Goal: Feedback & Contribution: Contribute content

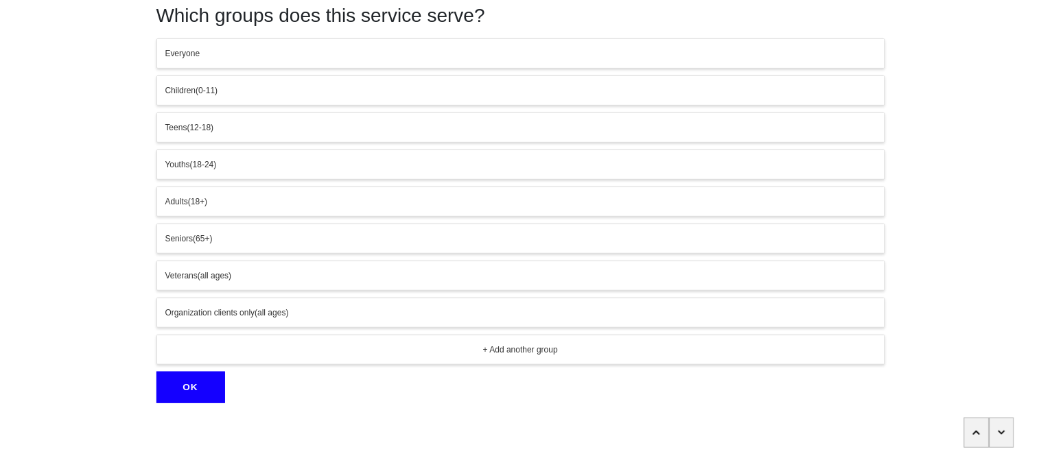
scroll to position [64, 0]
click at [207, 200] on span "(18+)" at bounding box center [197, 200] width 19 height 10
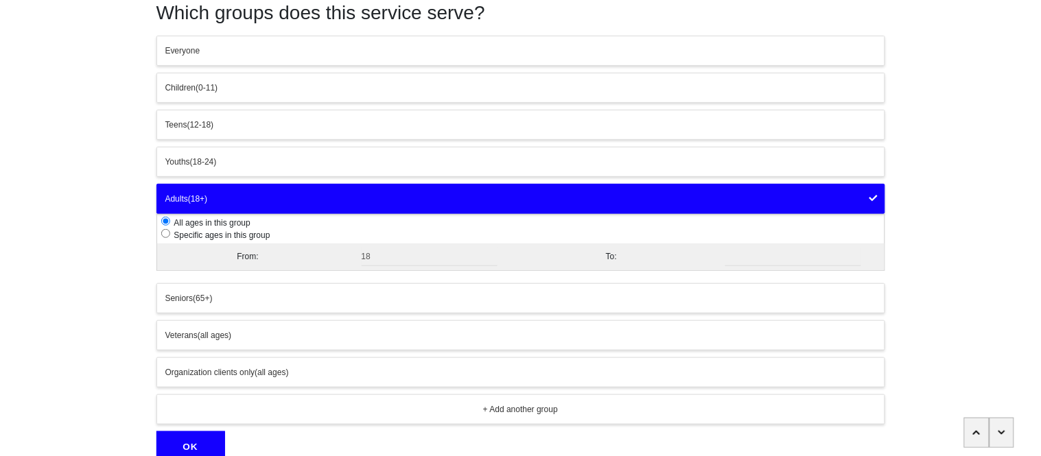
click at [205, 446] on button "OK" at bounding box center [190, 448] width 69 height 32
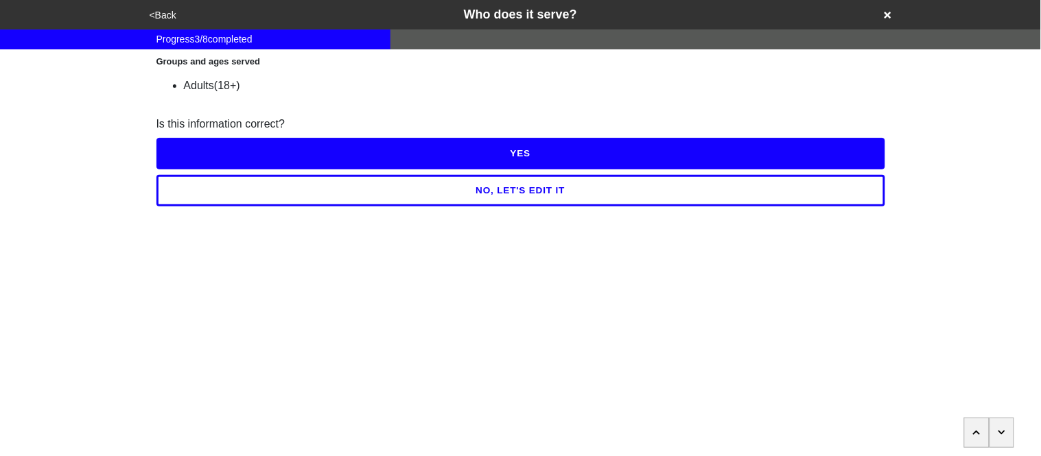
scroll to position [0, 0]
click at [221, 147] on button "YES" at bounding box center [520, 154] width 729 height 32
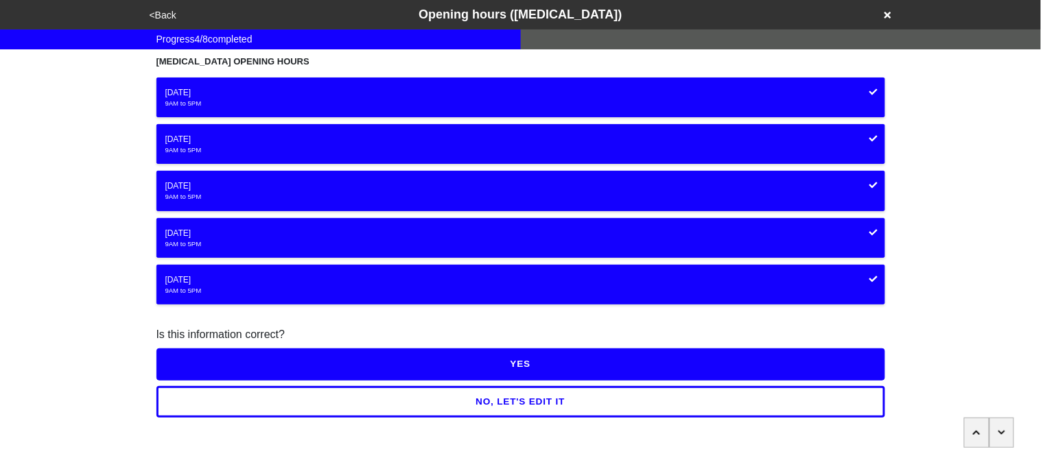
click at [250, 358] on button "YES" at bounding box center [520, 364] width 729 height 32
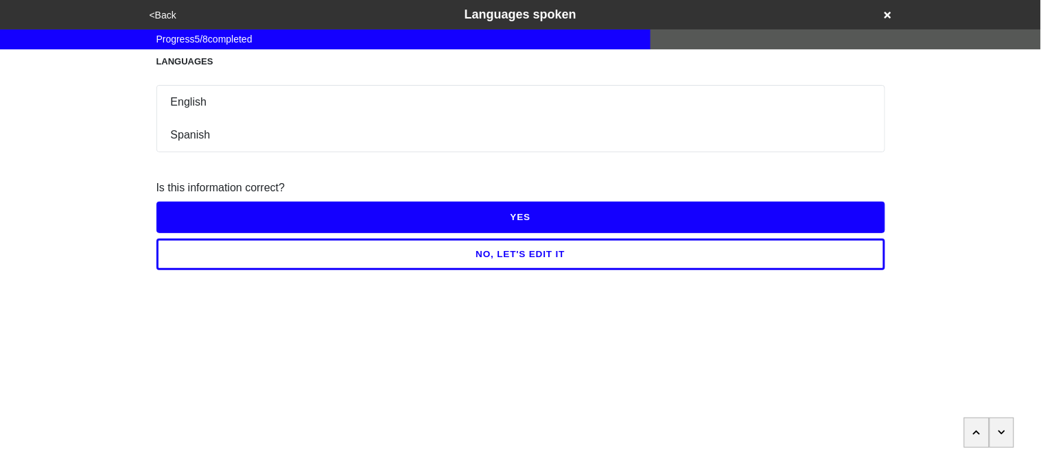
click at [218, 220] on button "YES" at bounding box center [520, 218] width 729 height 32
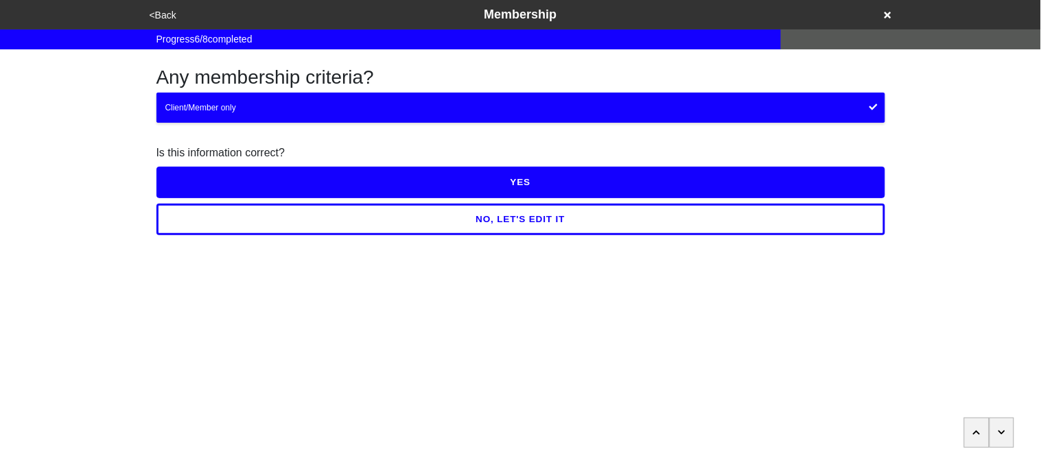
click at [209, 178] on button "YES" at bounding box center [520, 183] width 729 height 32
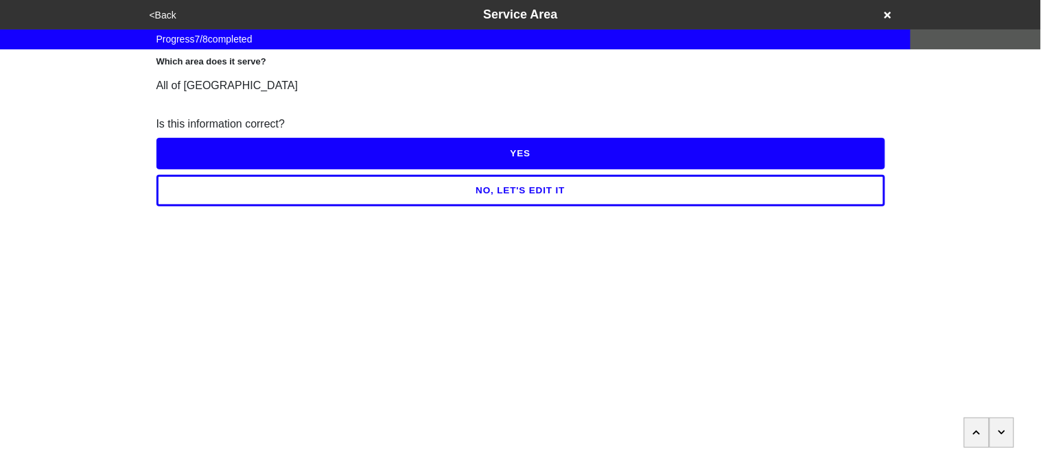
click at [165, 12] on button "<Back" at bounding box center [162, 16] width 35 height 16
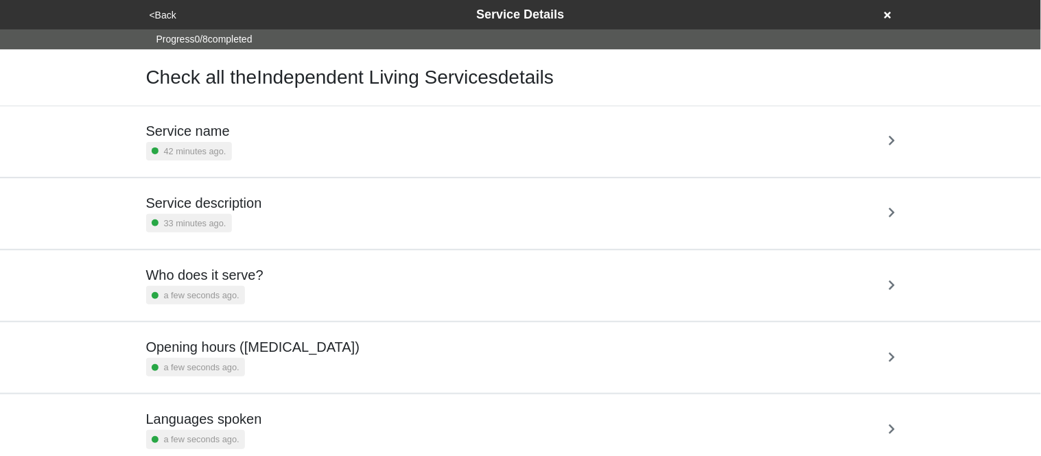
scroll to position [259, 0]
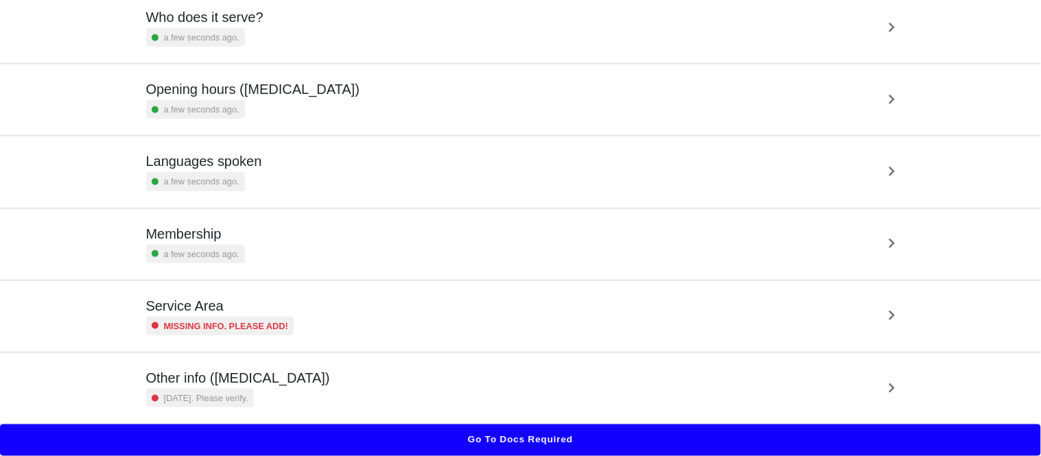
click at [259, 332] on small "Missing info. Please add!" at bounding box center [226, 326] width 125 height 13
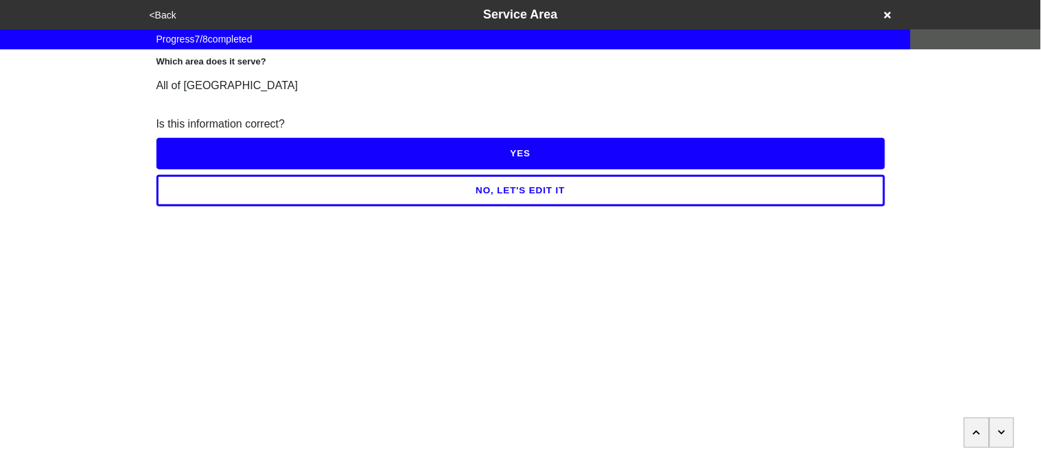
click at [260, 150] on button "YES" at bounding box center [520, 154] width 729 height 32
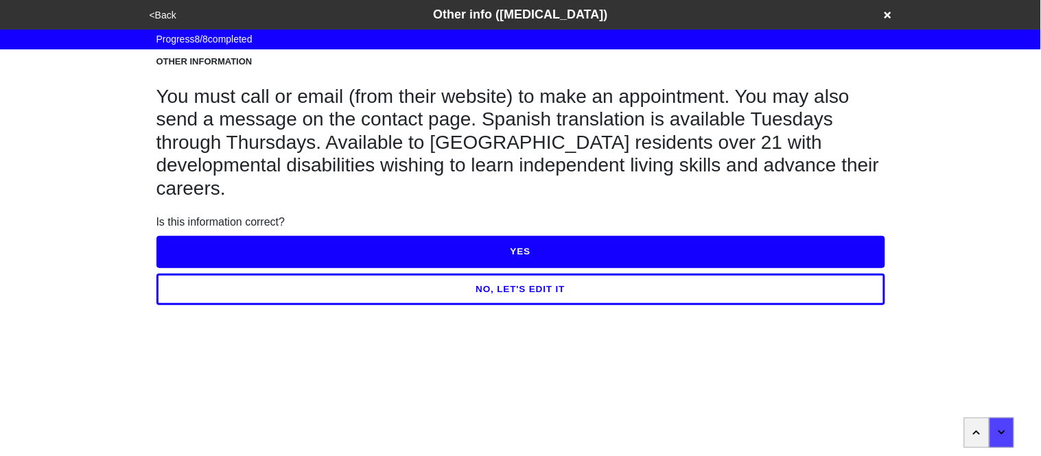
click at [314, 274] on button "NO, LET'S EDIT IT" at bounding box center [520, 290] width 729 height 32
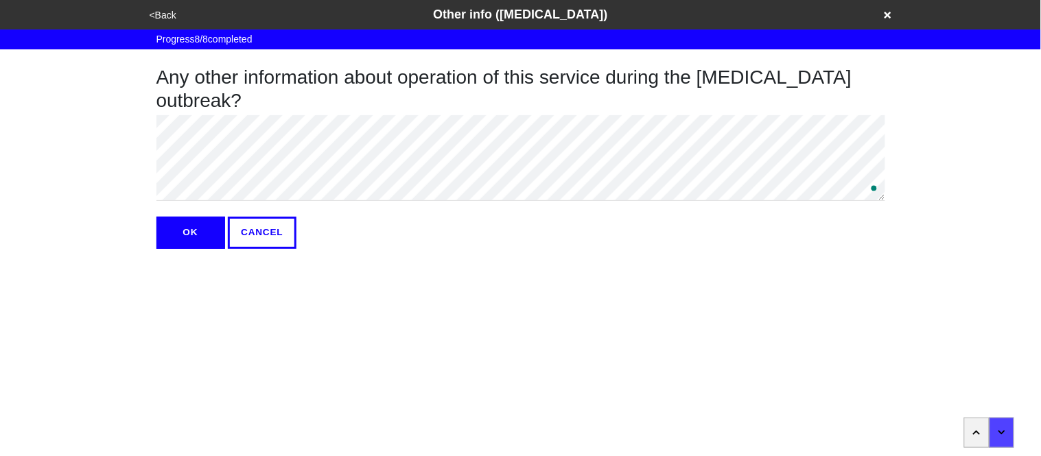
type textarea "x"
click at [157, 250] on html "<Back Other info (coronavirus) Progress 8 / 8 completed Any other information a…" at bounding box center [520, 152] width 1041 height 304
click at [175, 242] on button "OK" at bounding box center [190, 233] width 69 height 32
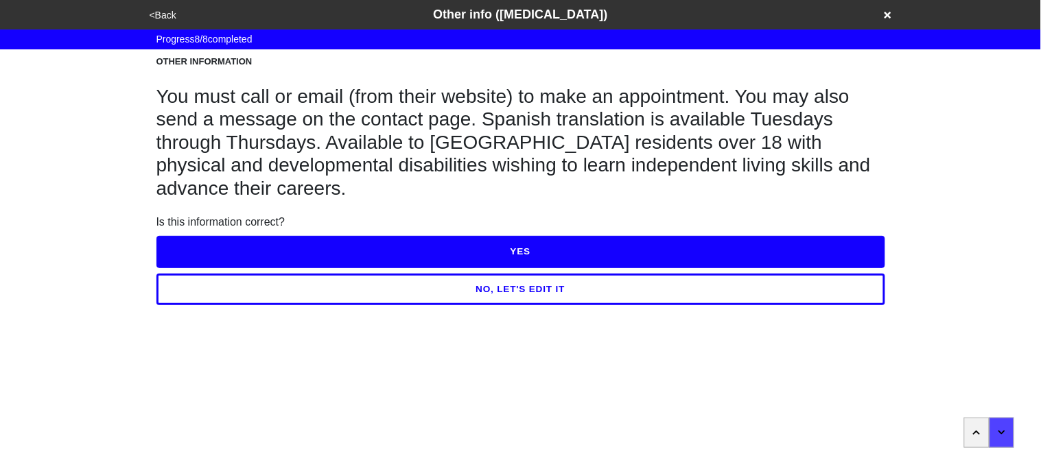
click at [191, 242] on button "YES" at bounding box center [520, 252] width 729 height 32
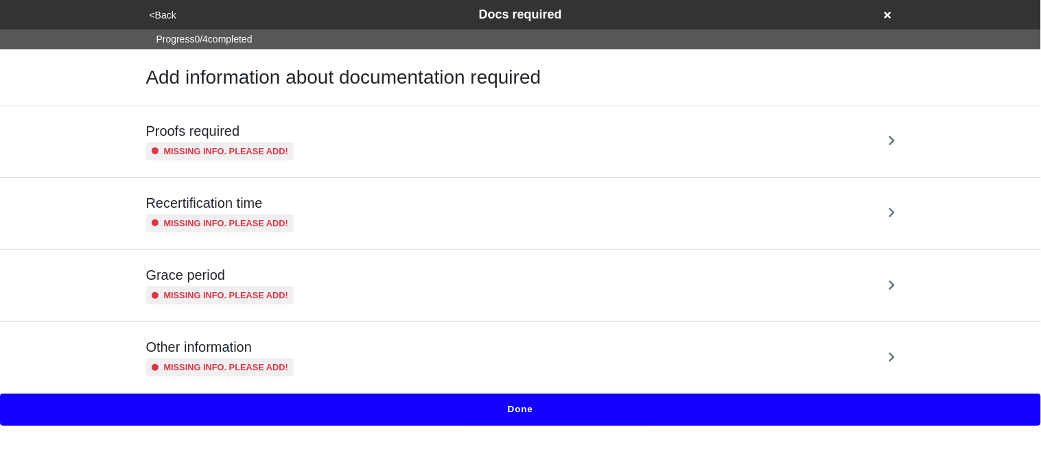
click at [222, 129] on h5 "Proofs required" at bounding box center [220, 131] width 148 height 16
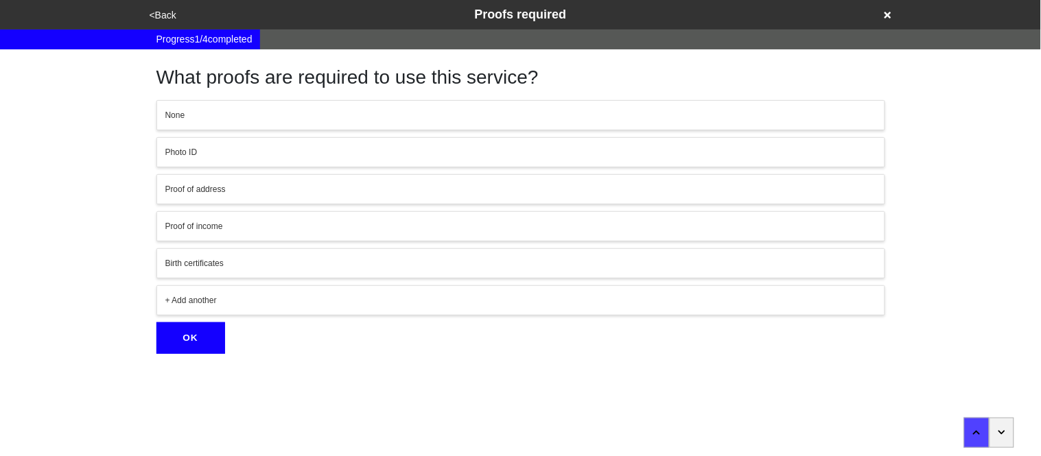
click at [213, 155] on div "Photo ID" at bounding box center [520, 152] width 711 height 12
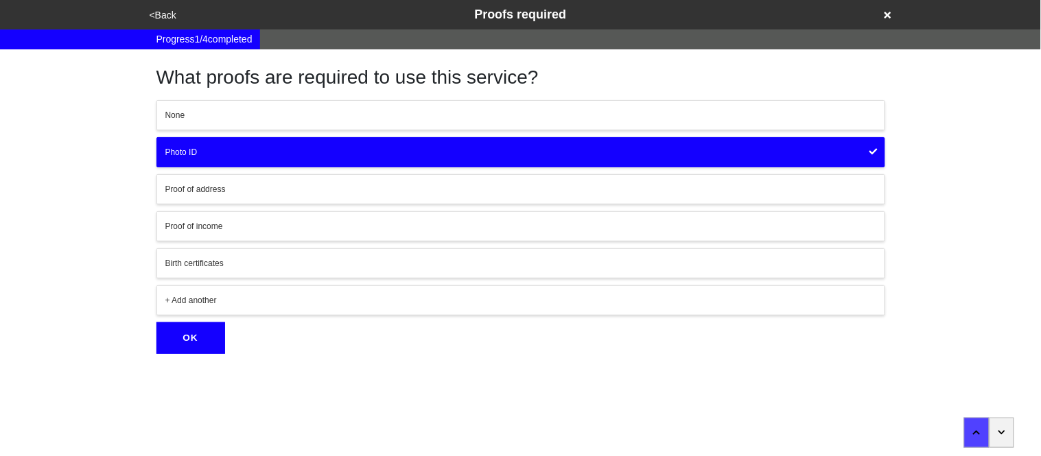
click at [180, 298] on div "+ Add another" at bounding box center [520, 300] width 711 height 12
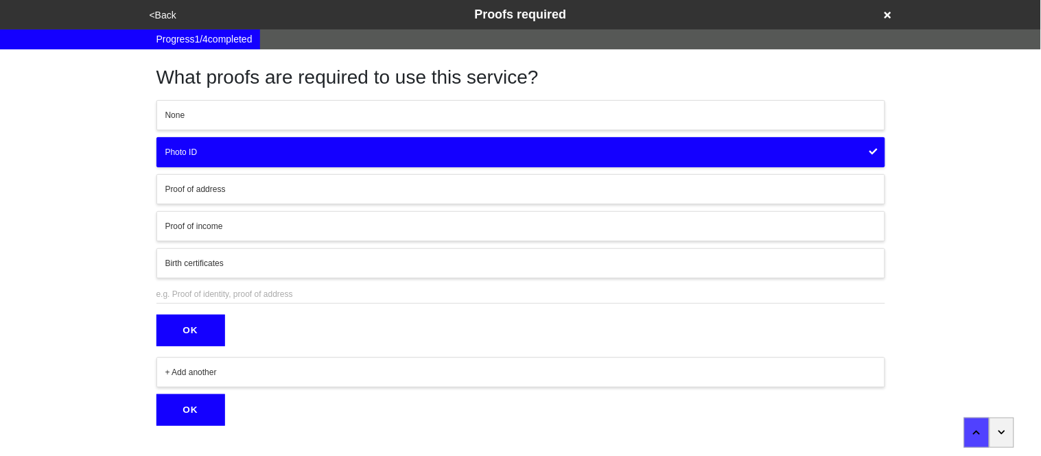
click at [180, 298] on input "text" at bounding box center [520, 294] width 729 height 19
click at [180, 294] on input "text" at bounding box center [520, 294] width 729 height 19
type input "Proof of physical or developmental disability"
click at [182, 323] on button "OK" at bounding box center [190, 331] width 69 height 32
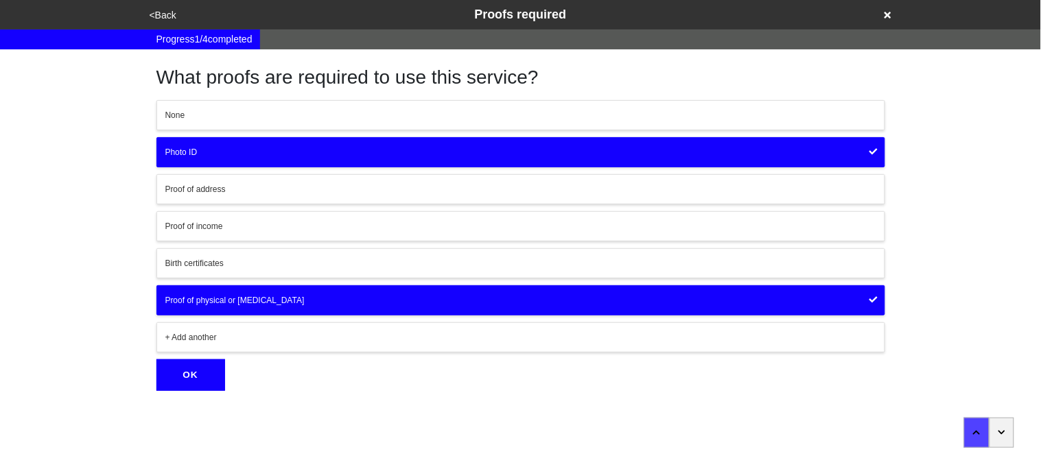
click at [189, 373] on button "OK" at bounding box center [190, 375] width 69 height 32
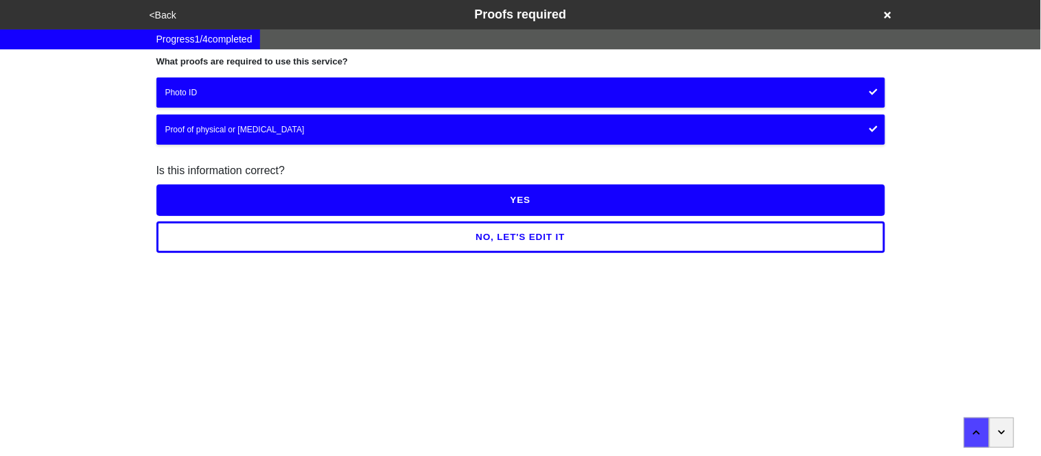
click at [189, 202] on button "YES" at bounding box center [520, 201] width 729 height 32
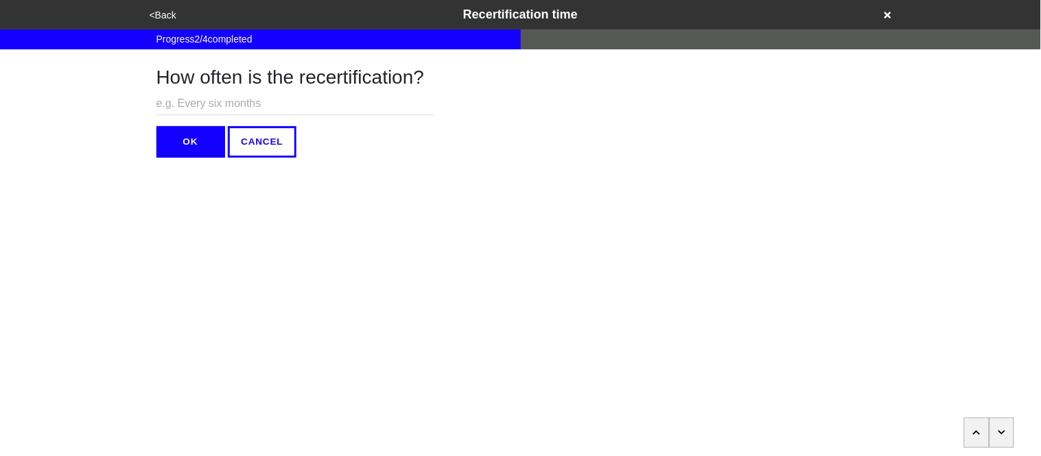
click at [181, 99] on input "text" at bounding box center [294, 104] width 277 height 23
type input "N/A"
click at [182, 141] on button "OK" at bounding box center [190, 142] width 69 height 32
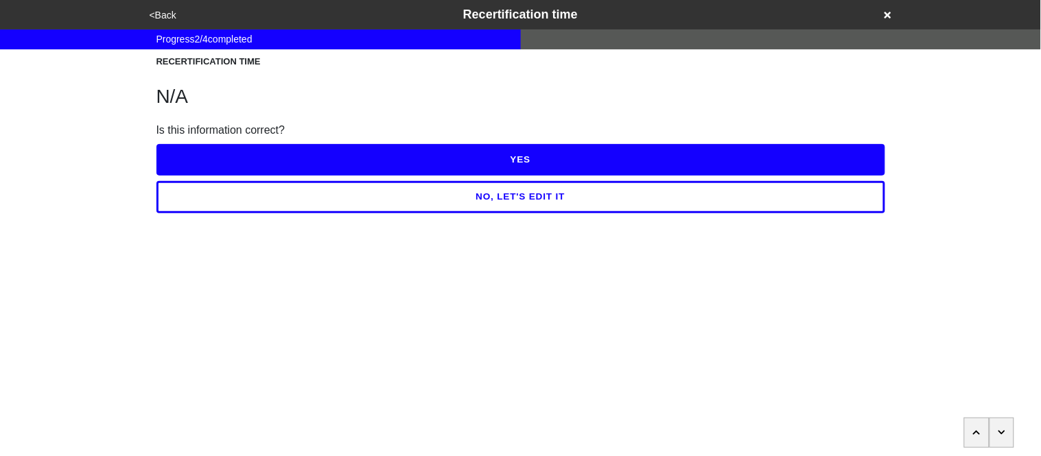
click at [185, 152] on button "YES" at bounding box center [520, 160] width 729 height 32
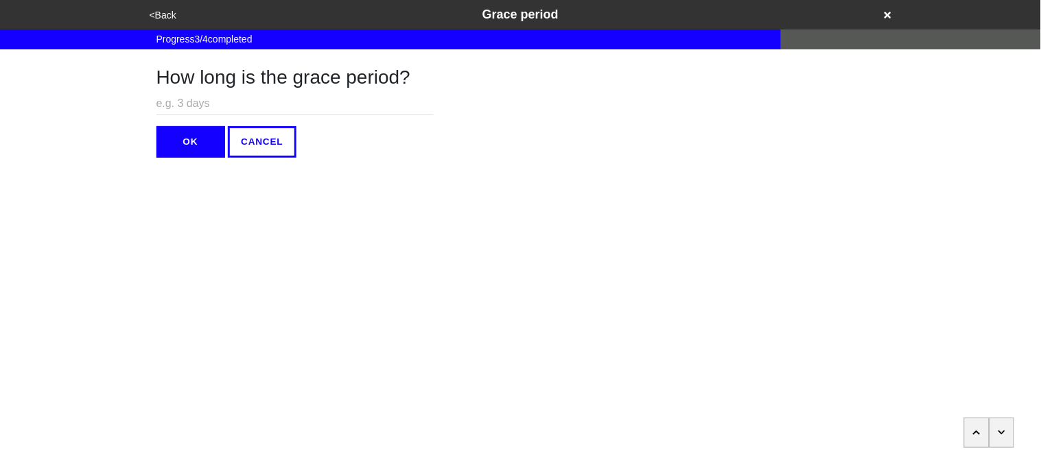
click at [172, 107] on input "text" at bounding box center [294, 104] width 277 height 23
type input "N/A"
click at [176, 133] on button "OK" at bounding box center [190, 142] width 69 height 32
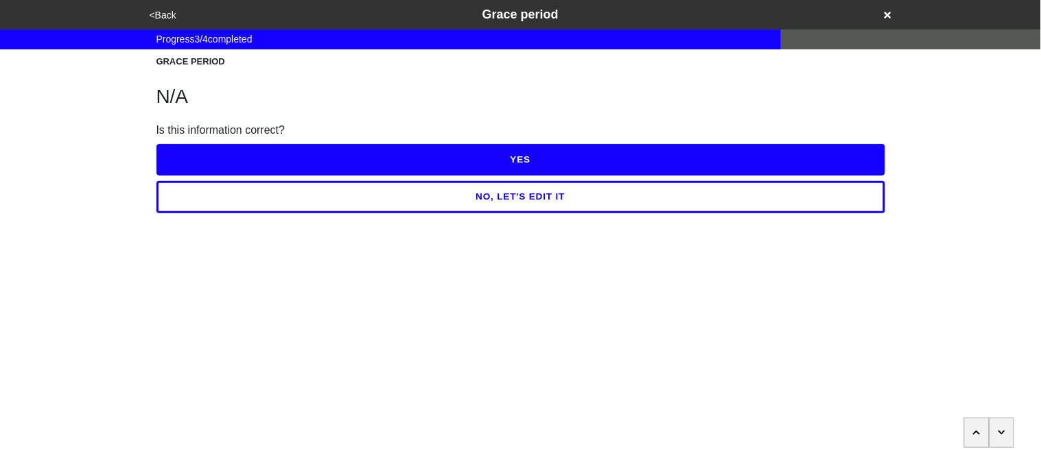
click at [189, 168] on button "YES" at bounding box center [520, 160] width 729 height 32
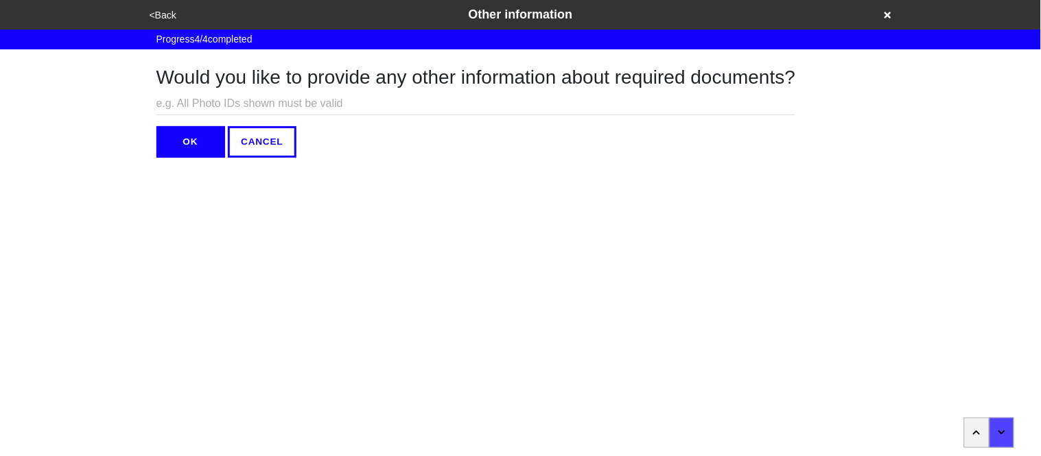
click at [162, 104] on input "text" at bounding box center [475, 104] width 639 height 23
type input "N/A"
click at [163, 147] on button "OK" at bounding box center [190, 142] width 69 height 32
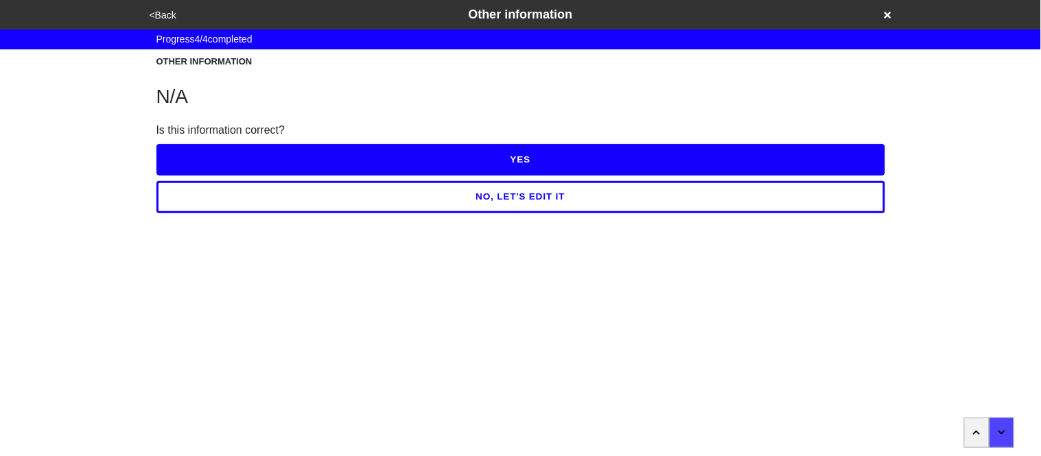
click at [169, 155] on button "YES" at bounding box center [520, 160] width 729 height 32
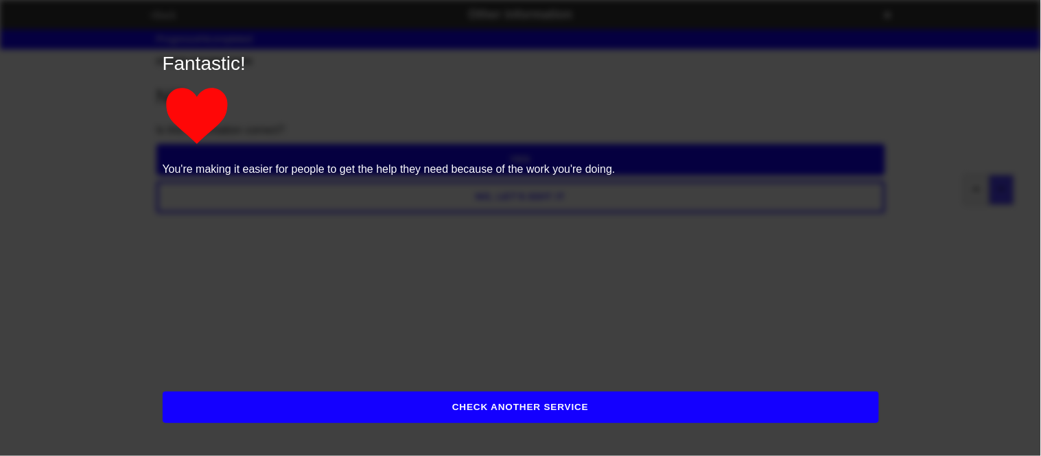
click at [252, 416] on button "CHECK ANOTHER SERVICE" at bounding box center [521, 408] width 716 height 32
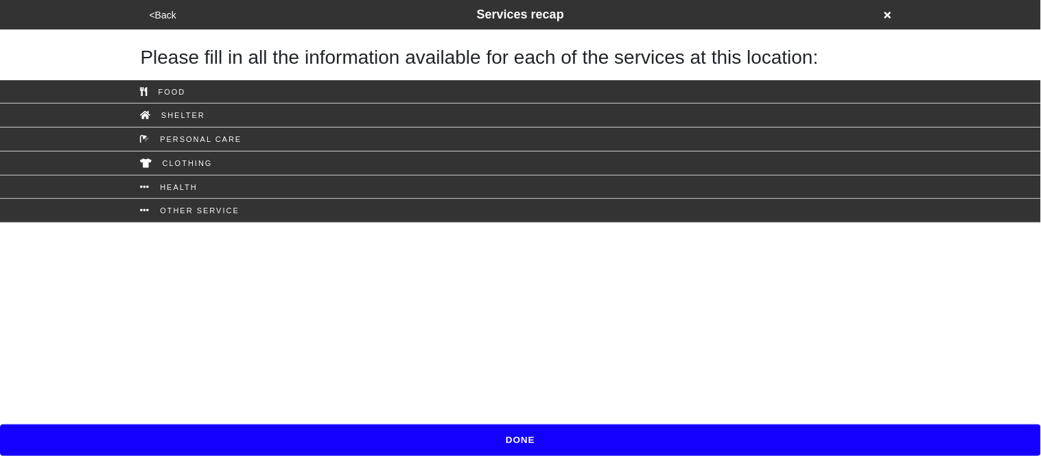
click at [256, 223] on html "<Back Services recap Please fill in all the information available for each of t…" at bounding box center [520, 111] width 1041 height 223
click at [259, 425] on button "DONE" at bounding box center [520, 441] width 1041 height 32
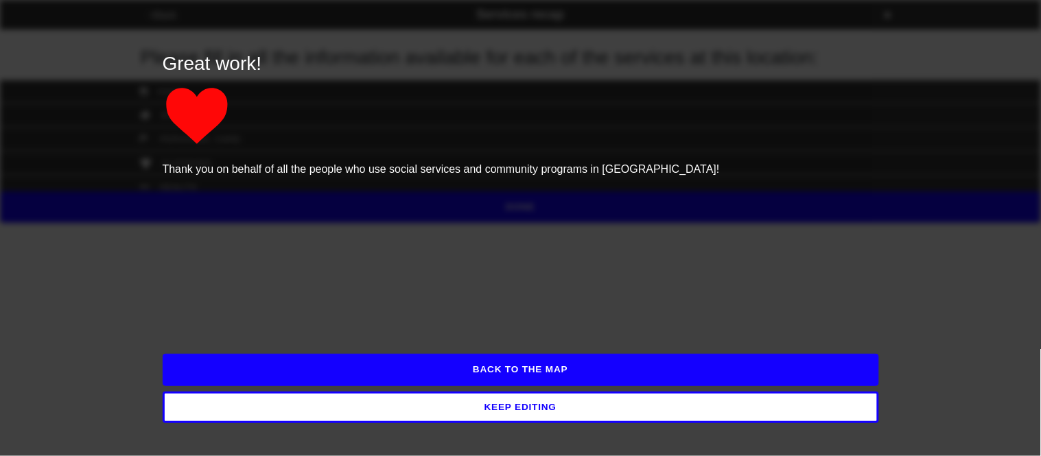
click at [252, 366] on button "BACK TO THE MAP" at bounding box center [521, 370] width 716 height 32
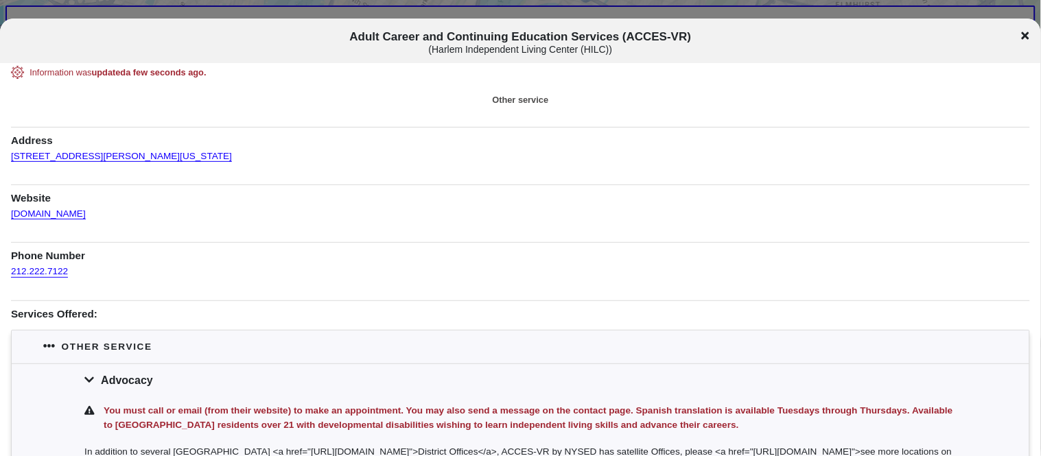
scroll to position [4, 0]
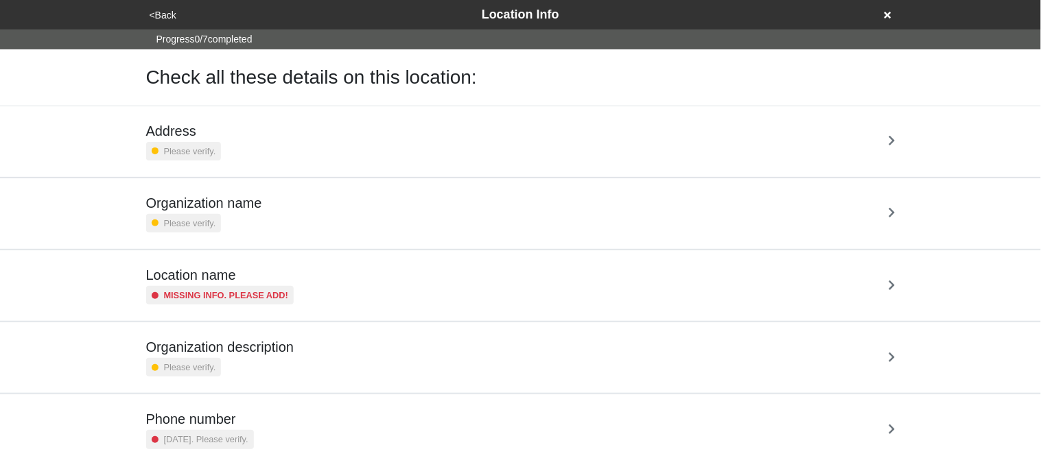
click at [261, 169] on div "Address Please verify." at bounding box center [521, 141] width 782 height 71
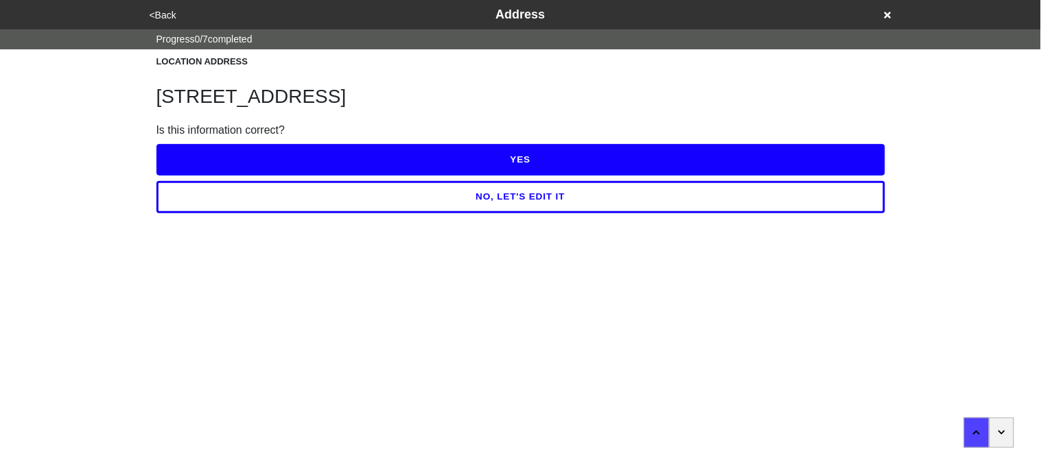
click at [343, 158] on button "YES" at bounding box center [520, 160] width 729 height 32
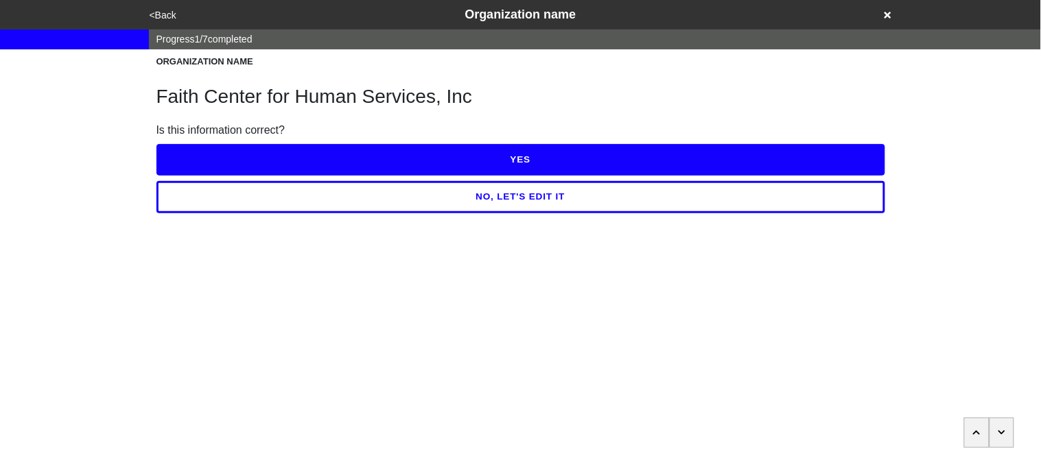
click at [343, 158] on button "YES" at bounding box center [520, 160] width 729 height 32
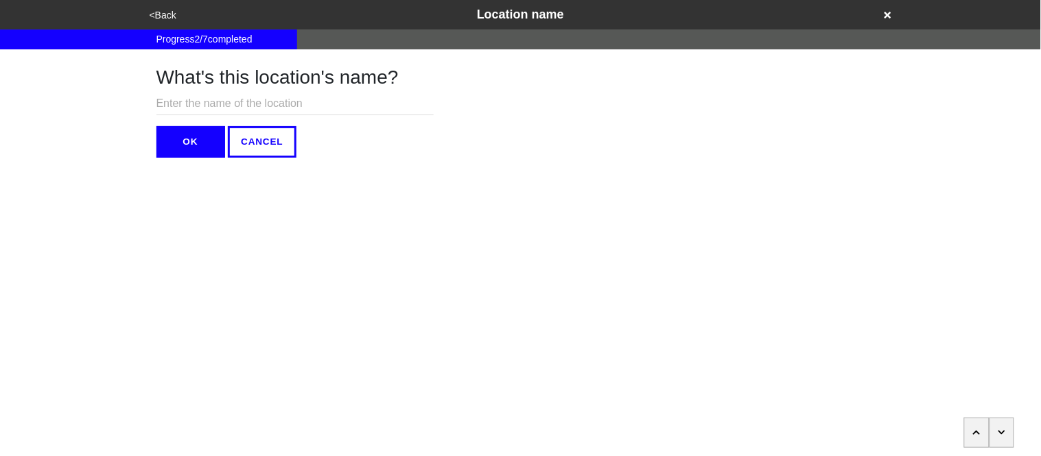
click at [206, 142] on button "OK" at bounding box center [190, 142] width 69 height 32
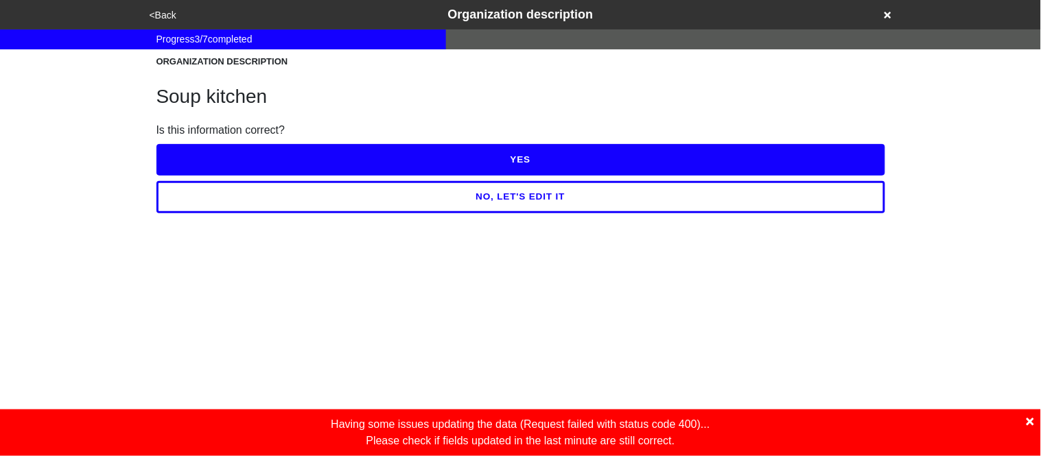
click at [252, 194] on button "NO, LET'S EDIT IT" at bounding box center [520, 197] width 729 height 32
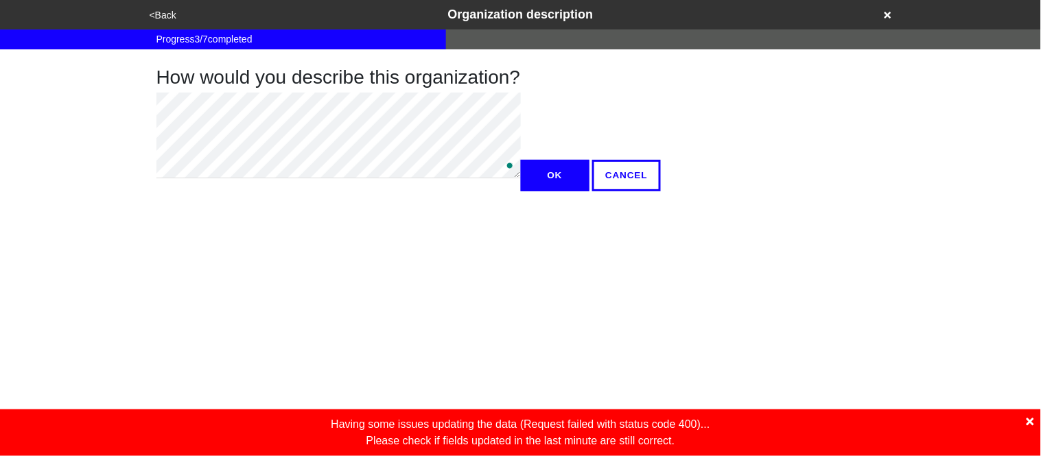
type textarea "x"
click at [521, 191] on button "OK" at bounding box center [555, 176] width 69 height 32
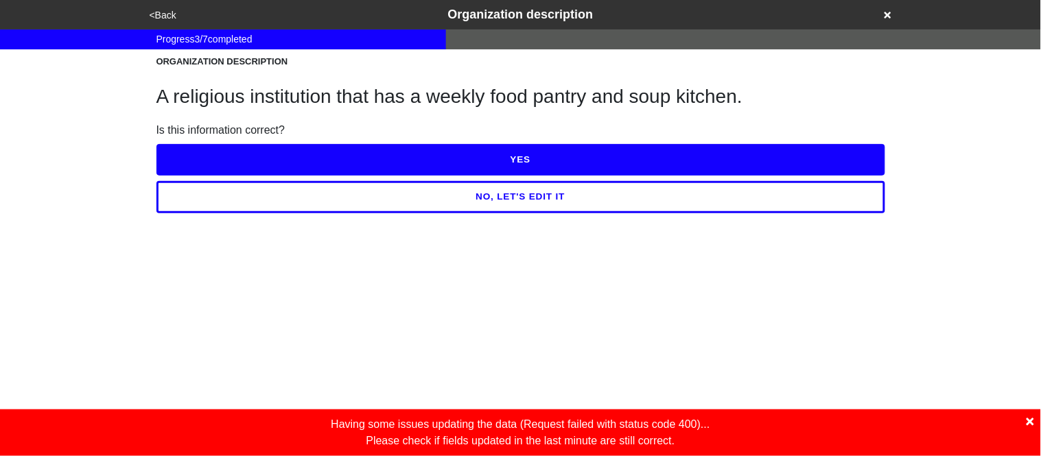
click at [1034, 421] on icon at bounding box center [1030, 421] width 8 height 11
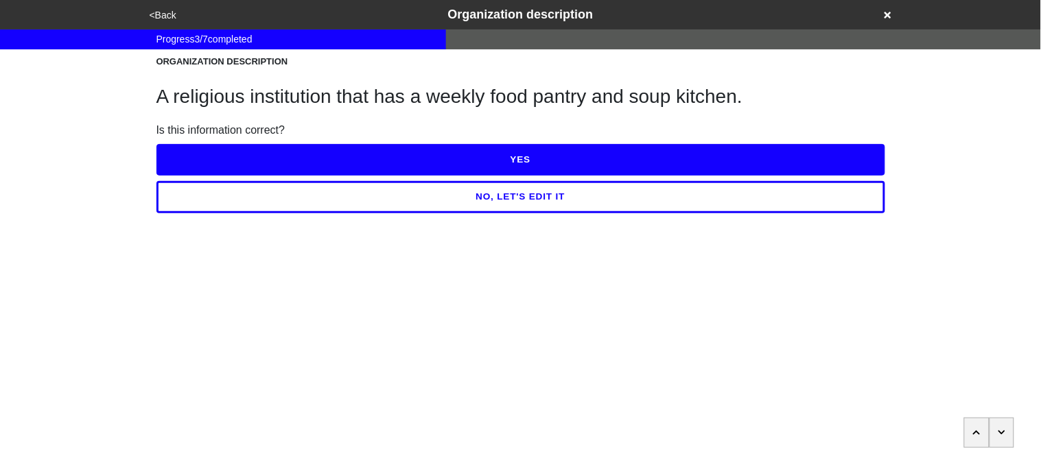
click at [630, 144] on button "YES" at bounding box center [520, 160] width 729 height 32
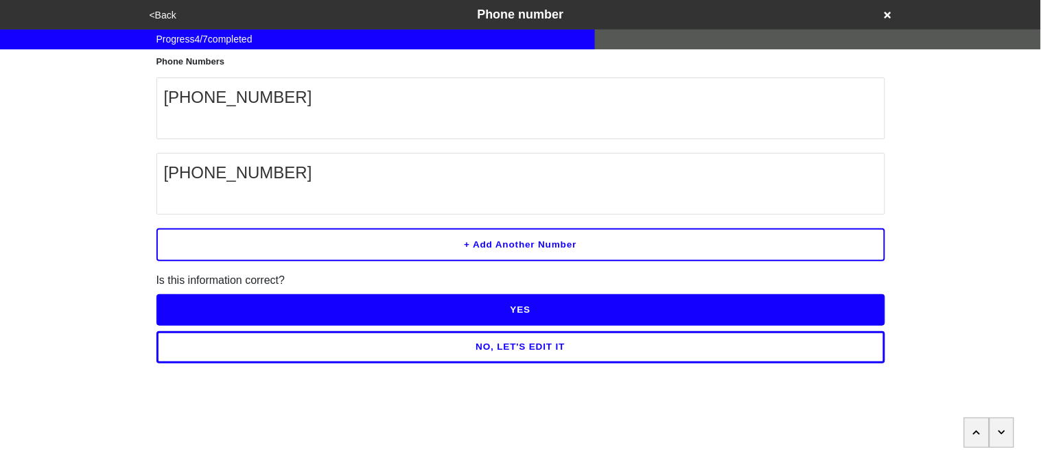
click at [396, 306] on button "YES" at bounding box center [520, 310] width 729 height 32
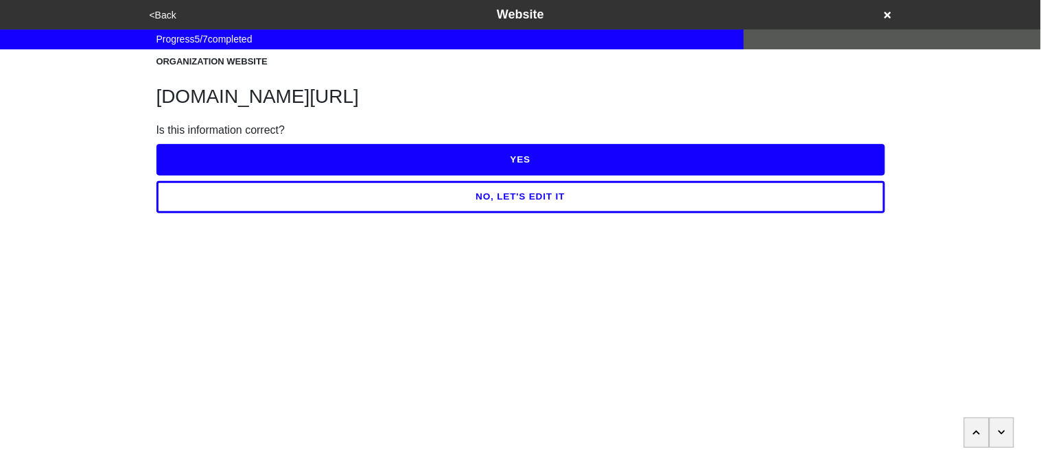
click at [165, 16] on button "<Back" at bounding box center [162, 16] width 35 height 16
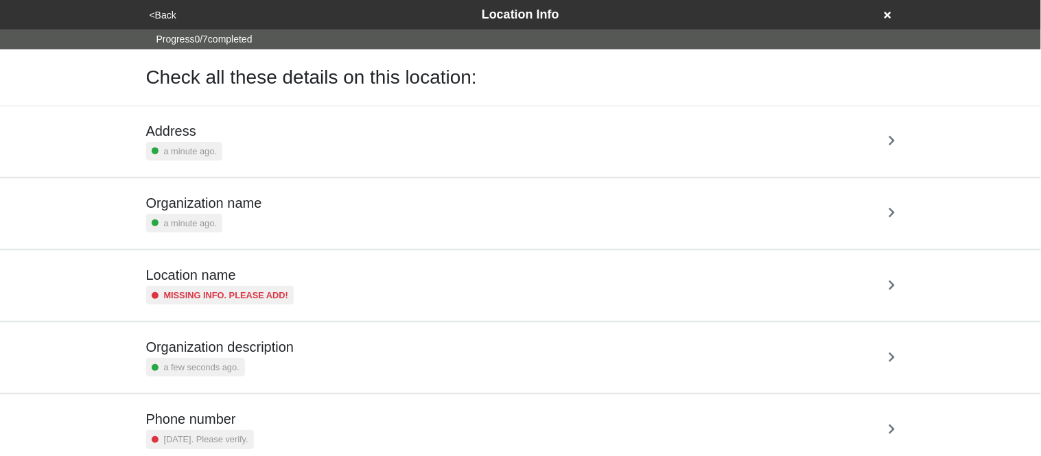
click at [254, 292] on small "Missing info. Please add!" at bounding box center [226, 295] width 125 height 13
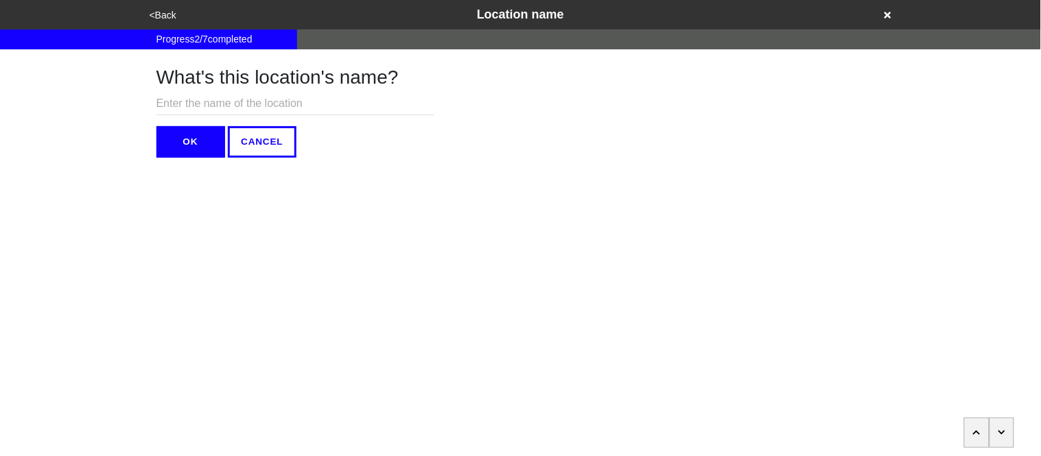
click at [186, 143] on button "OK" at bounding box center [190, 142] width 69 height 32
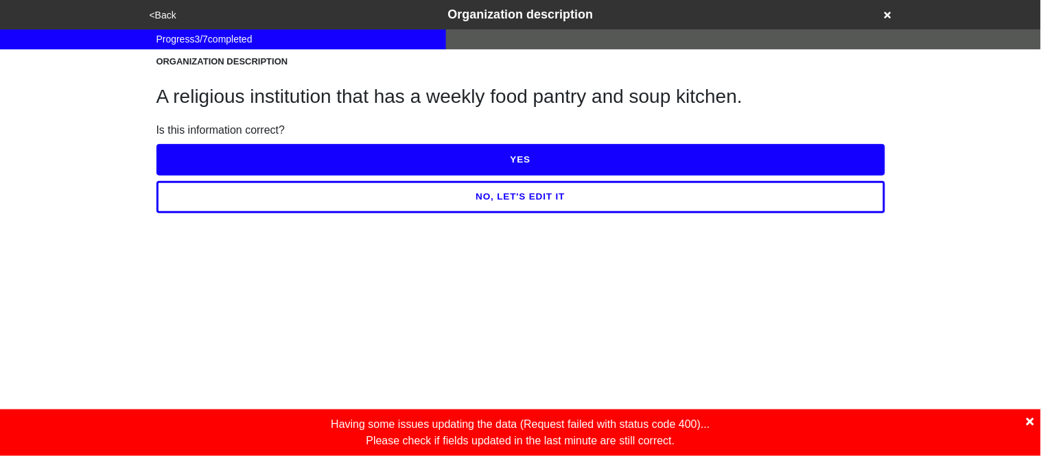
click at [1030, 421] on icon at bounding box center [1030, 422] width 8 height 8
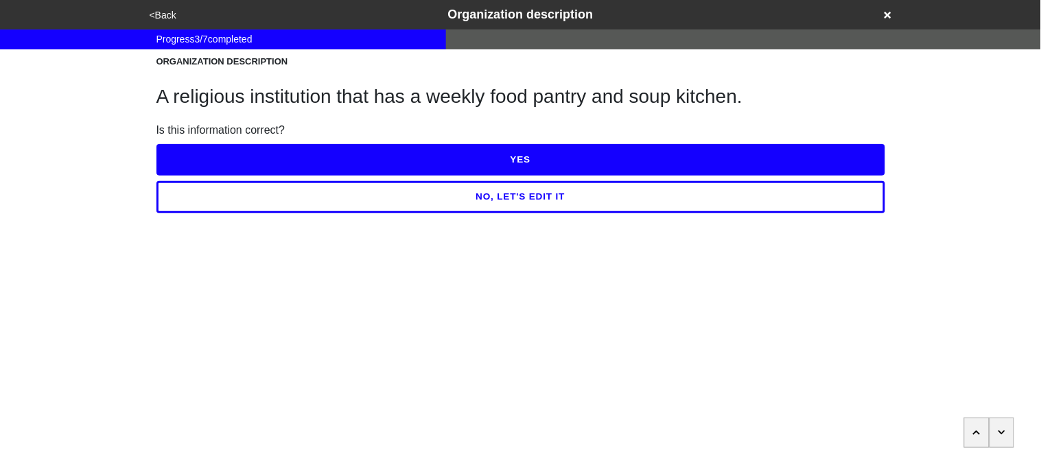
click at [604, 163] on button "YES" at bounding box center [520, 160] width 729 height 32
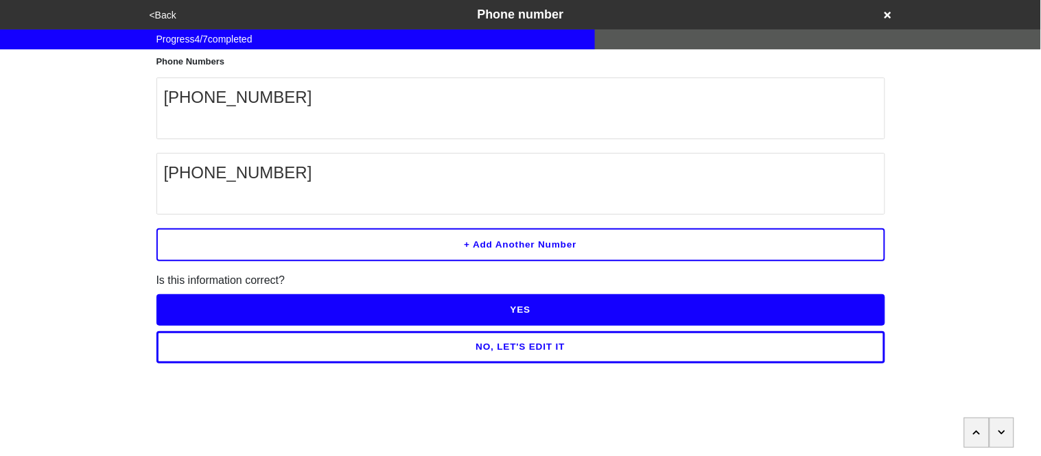
click at [499, 348] on button "NO, LET'S EDIT IT" at bounding box center [520, 347] width 729 height 32
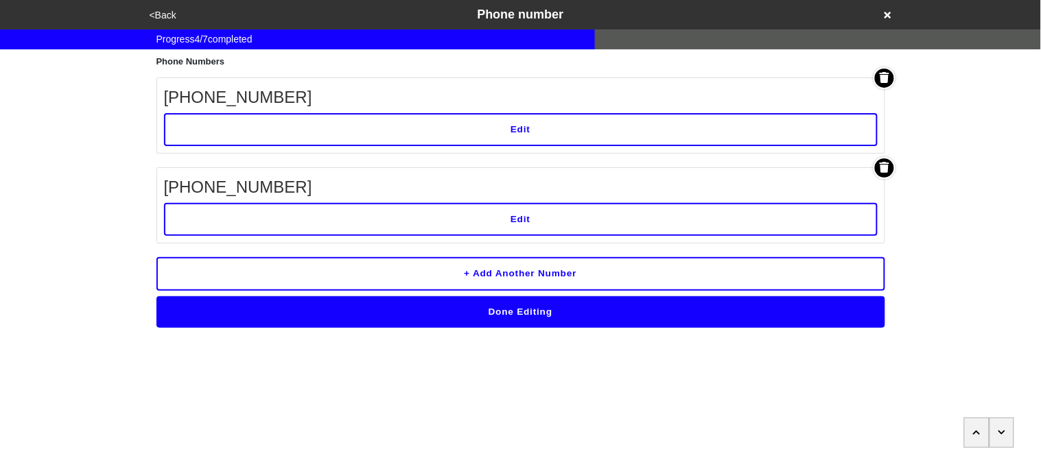
click at [394, 127] on button "Edit" at bounding box center [520, 129] width 713 height 33
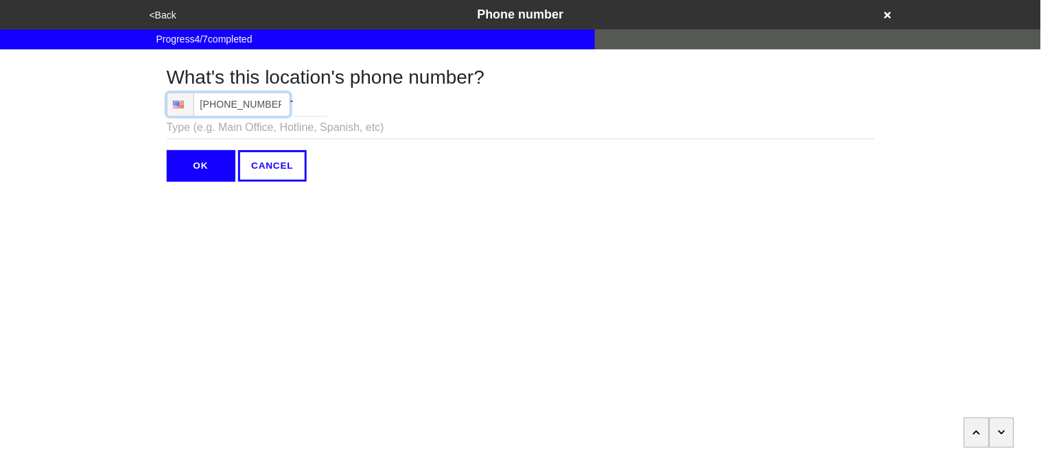
click at [279, 106] on input "(646) 431-9729" at bounding box center [228, 105] width 123 height 24
type input "(646) 431-9729"
click at [212, 165] on input "OK" at bounding box center [201, 166] width 69 height 32
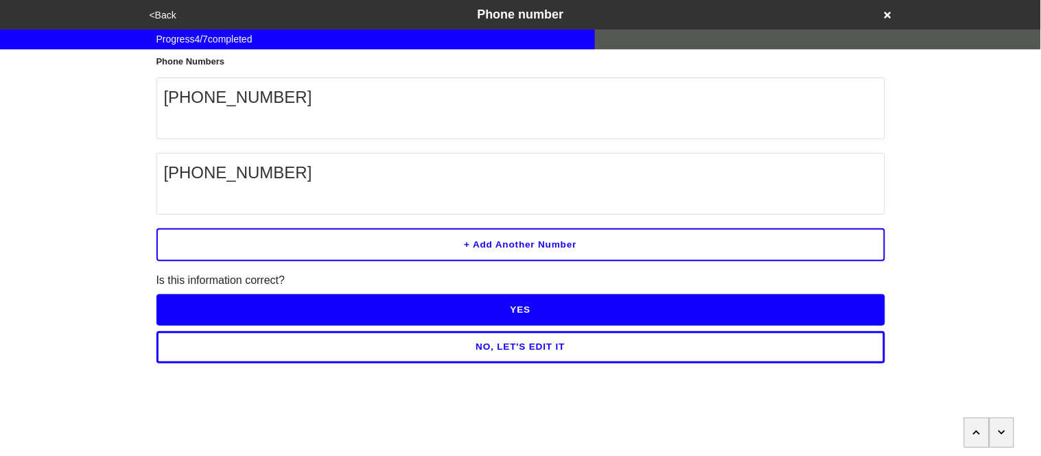
click at [220, 303] on button "YES" at bounding box center [520, 310] width 729 height 32
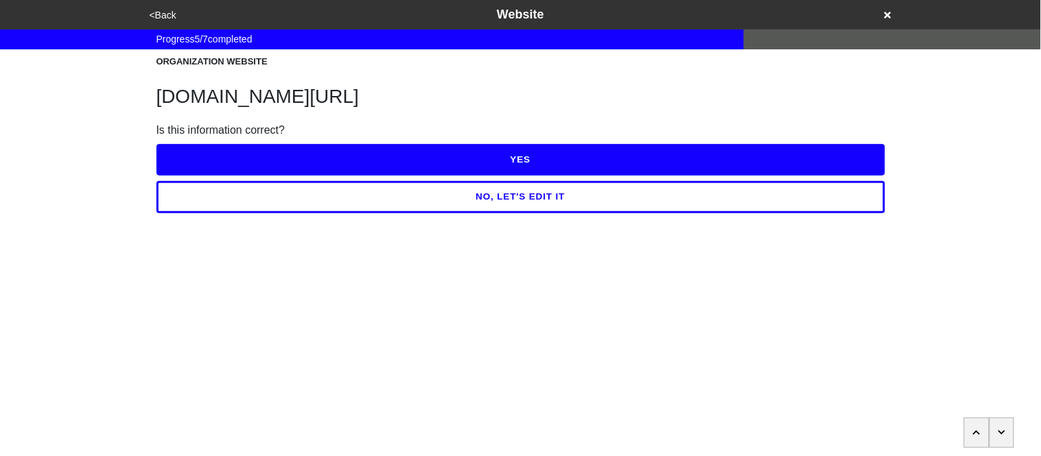
click at [255, 162] on button "YES" at bounding box center [520, 160] width 729 height 32
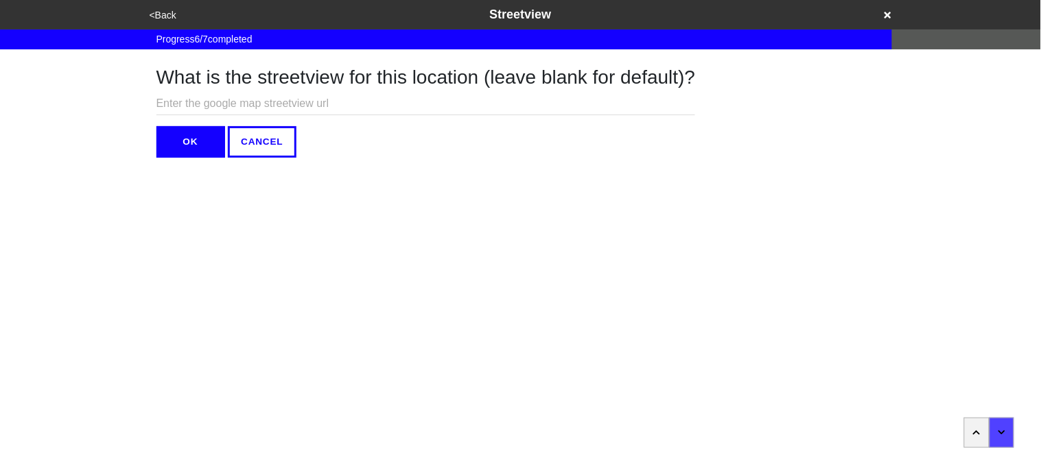
click at [182, 147] on button "OK" at bounding box center [190, 142] width 69 height 32
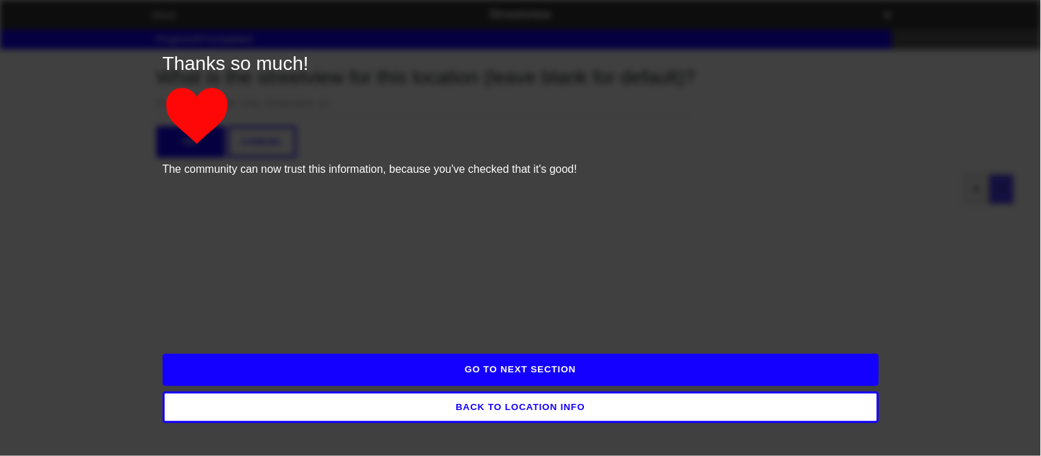
click at [306, 379] on button "GO TO NEXT SECTION" at bounding box center [521, 370] width 716 height 32
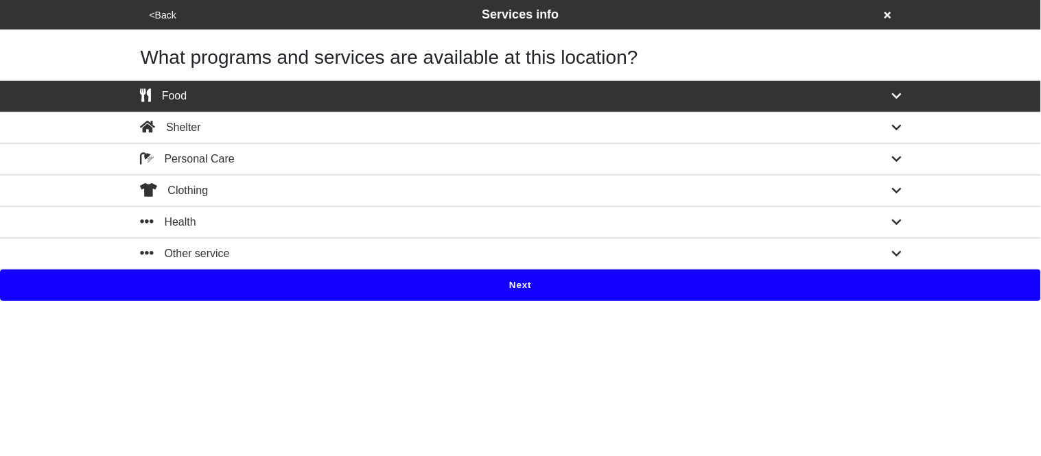
click at [289, 283] on button "Next" at bounding box center [520, 286] width 1041 height 32
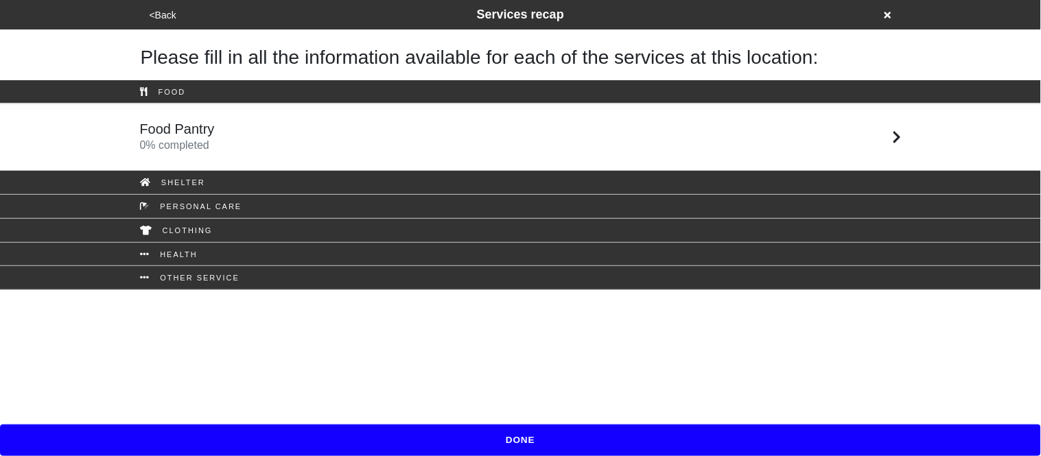
click at [219, 142] on div "Food Pantry 0 % completed" at bounding box center [521, 137] width 782 height 33
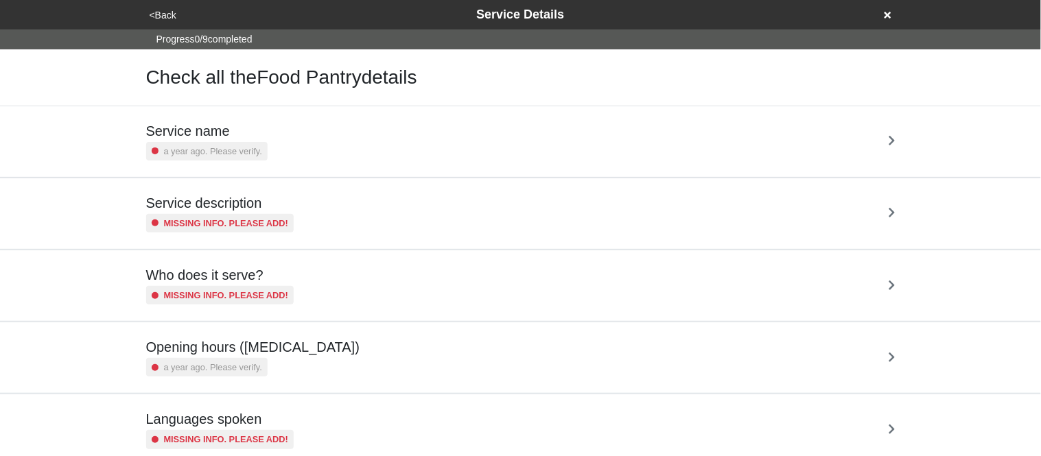
click at [219, 142] on div "a year ago. Please verify." at bounding box center [206, 151] width 121 height 19
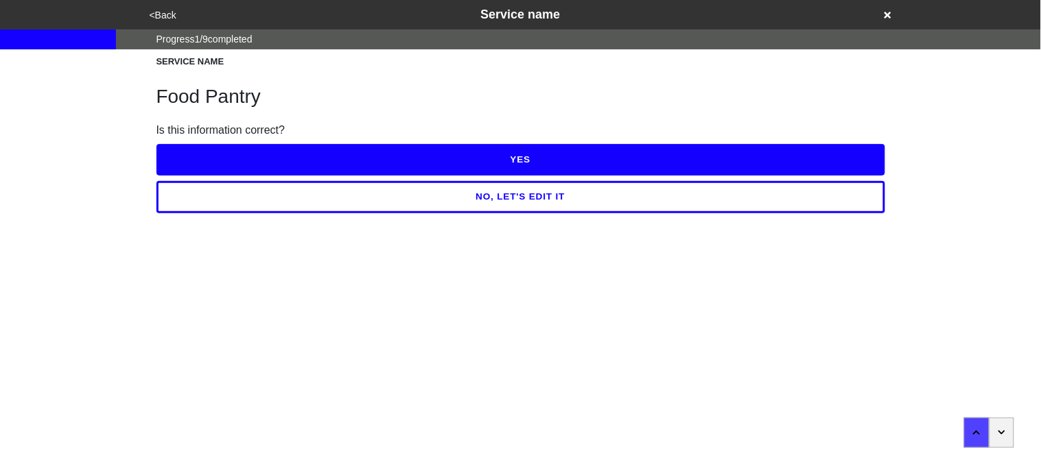
click at [251, 204] on button "NO, LET'S EDIT IT" at bounding box center [520, 197] width 729 height 32
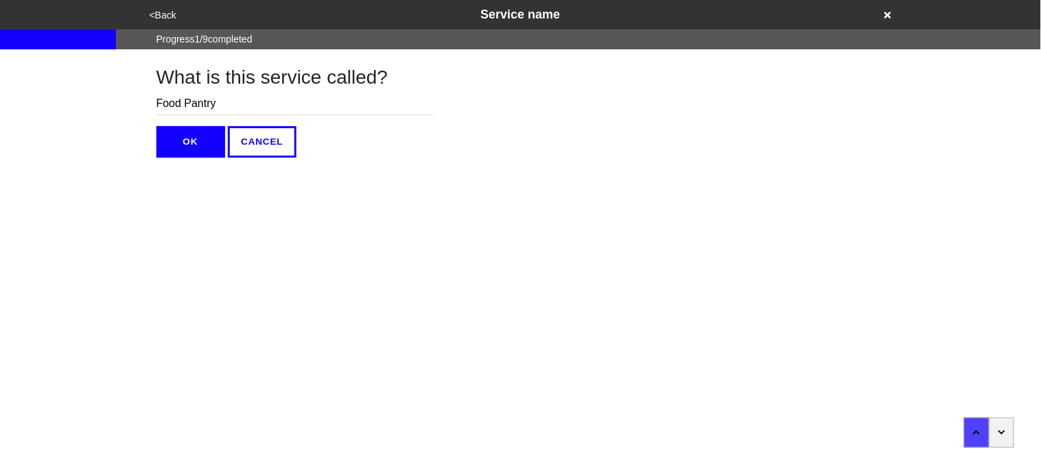
click at [234, 103] on input "Food Pantry" at bounding box center [294, 104] width 277 height 23
click at [181, 105] on input "Food and Soup Kitchen" at bounding box center [294, 104] width 277 height 23
type input "Food Pantry and Soup Kitchen"
click at [191, 141] on button "OK" at bounding box center [190, 142] width 69 height 32
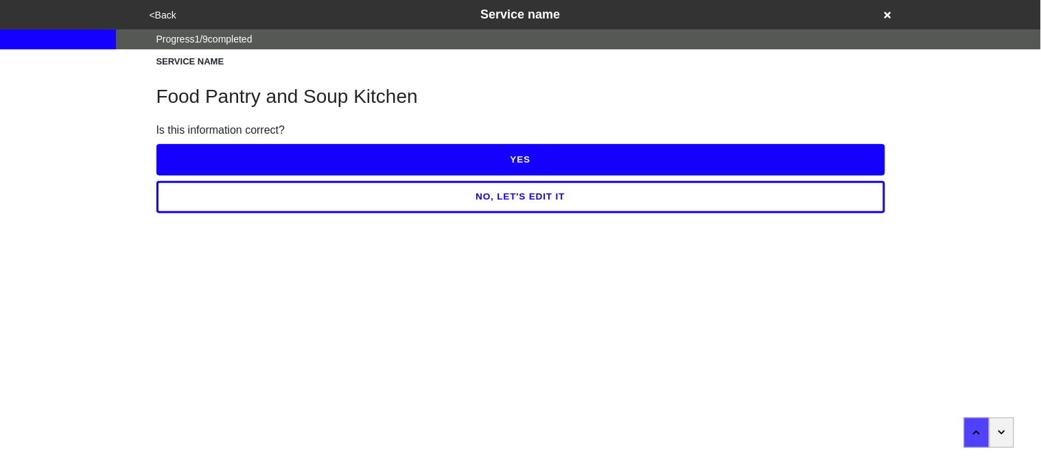
click at [198, 156] on button "YES" at bounding box center [520, 160] width 729 height 32
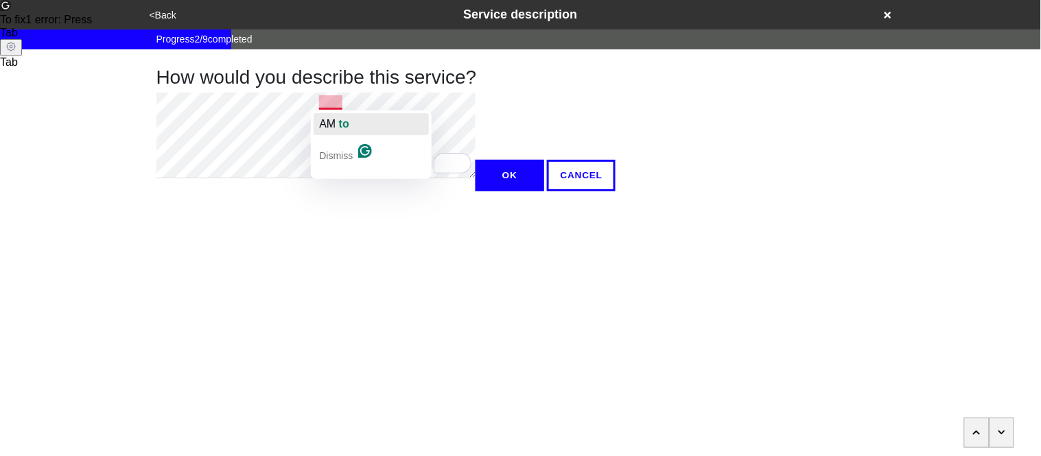
click at [335, 118] on span "AM" at bounding box center [327, 124] width 16 height 12
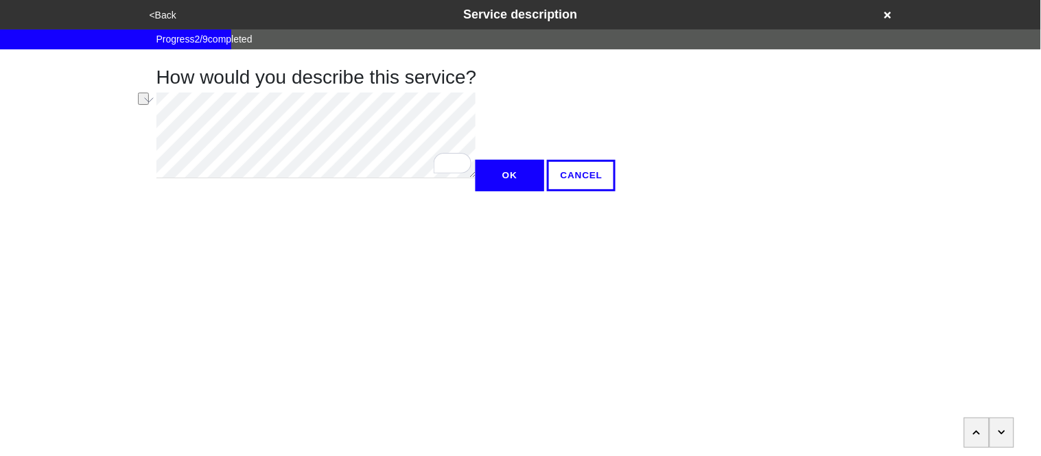
click at [154, 100] on div "How would you describe this service? OK CANCEL" at bounding box center [520, 120] width 761 height 142
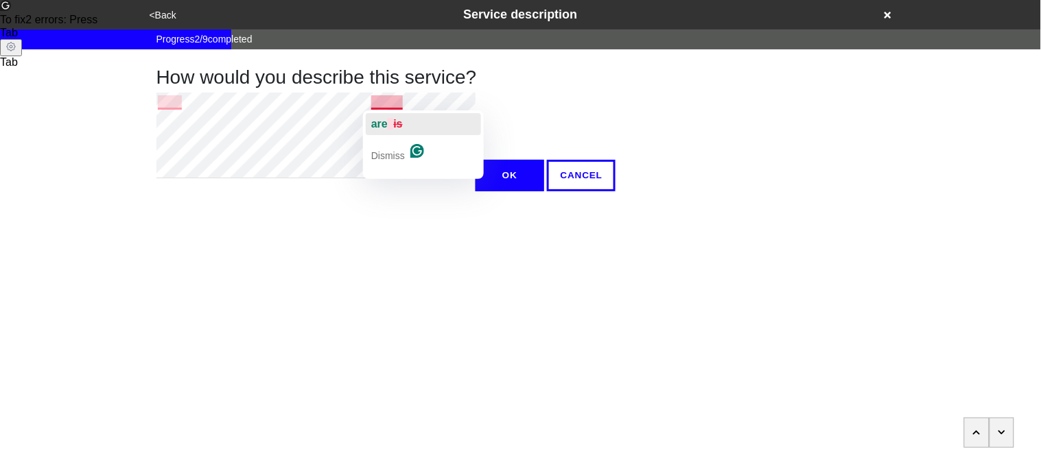
click at [389, 121] on span "button" at bounding box center [390, 124] width 5 height 12
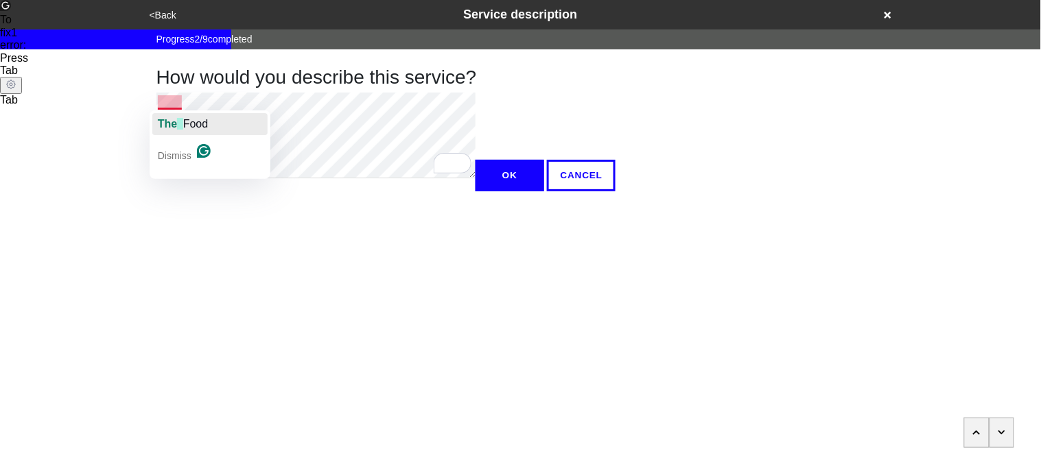
click at [178, 123] on span "button" at bounding box center [179, 124] width 5 height 12
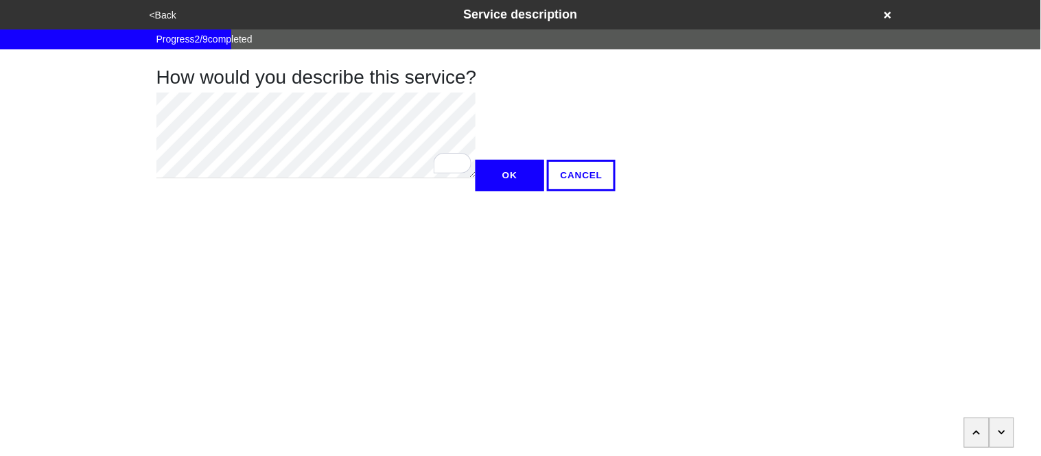
click at [475, 191] on button "OK" at bounding box center [509, 176] width 69 height 32
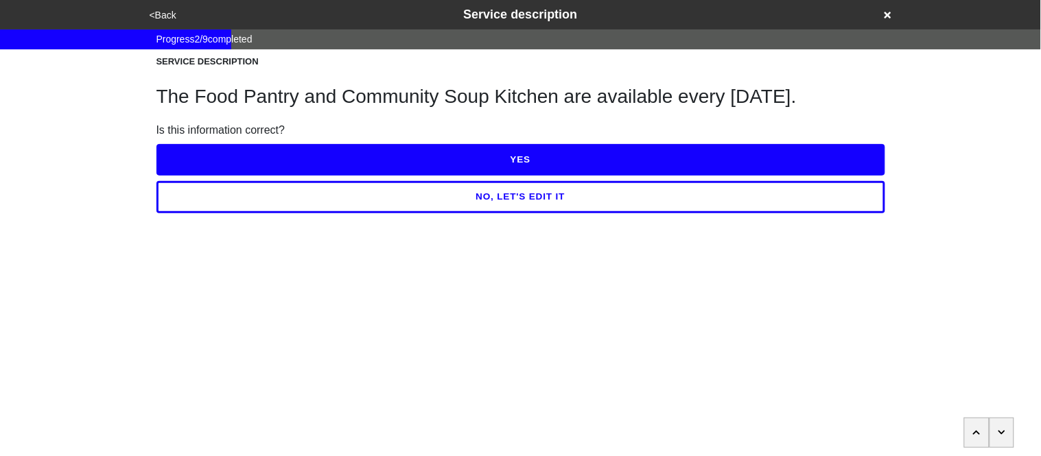
click at [213, 161] on button "YES" at bounding box center [520, 160] width 729 height 32
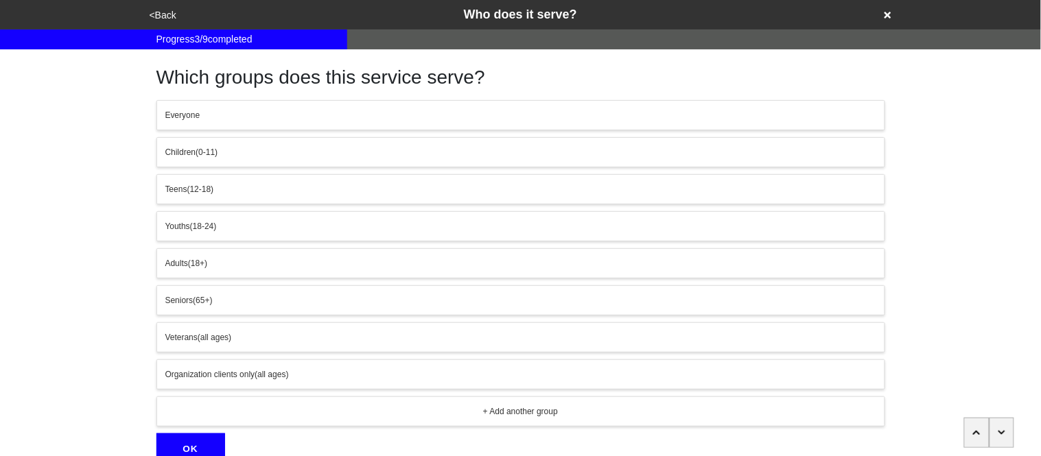
click at [211, 126] on button "Everyone" at bounding box center [520, 115] width 729 height 30
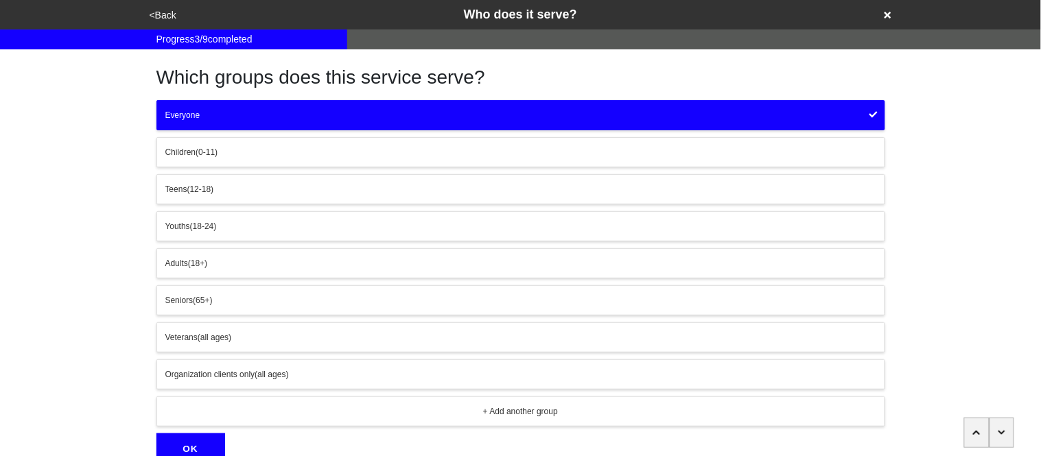
click at [196, 445] on button "OK" at bounding box center [190, 450] width 69 height 32
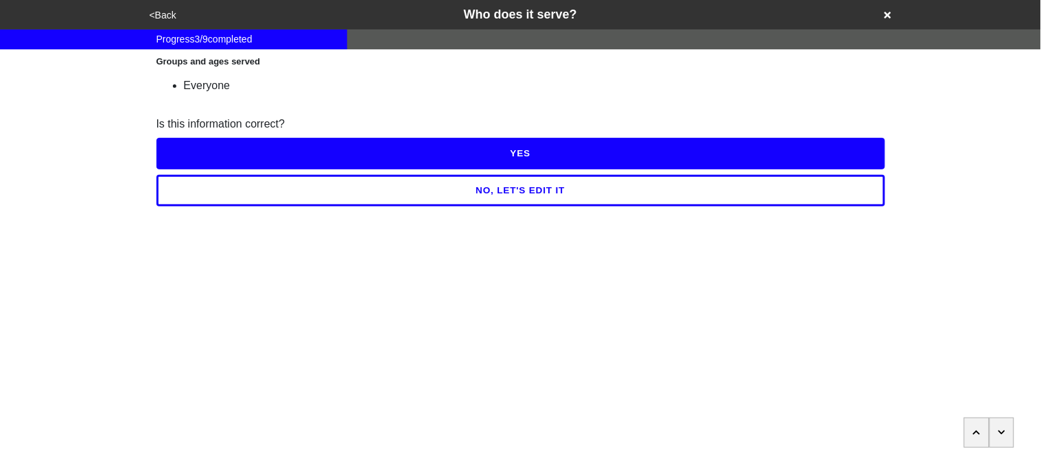
click at [205, 157] on button "YES" at bounding box center [520, 154] width 729 height 32
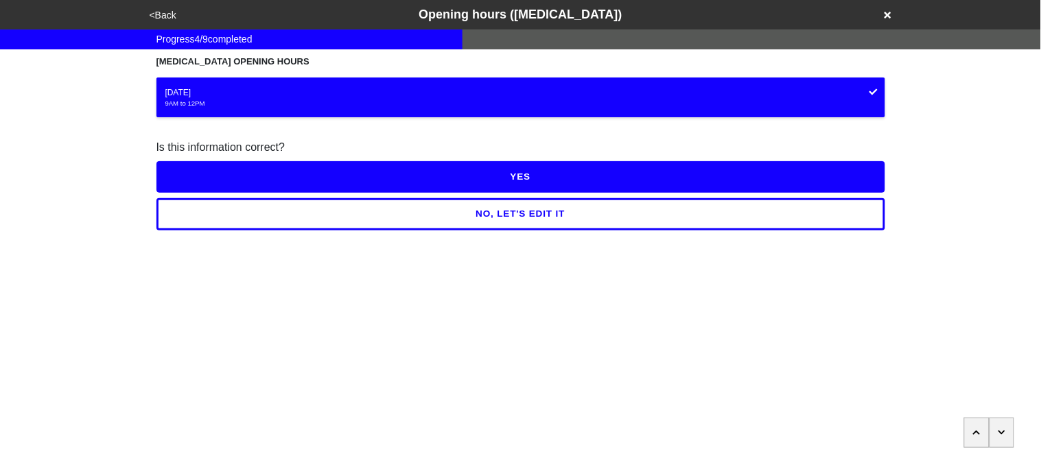
click at [208, 175] on button "YES" at bounding box center [520, 177] width 729 height 32
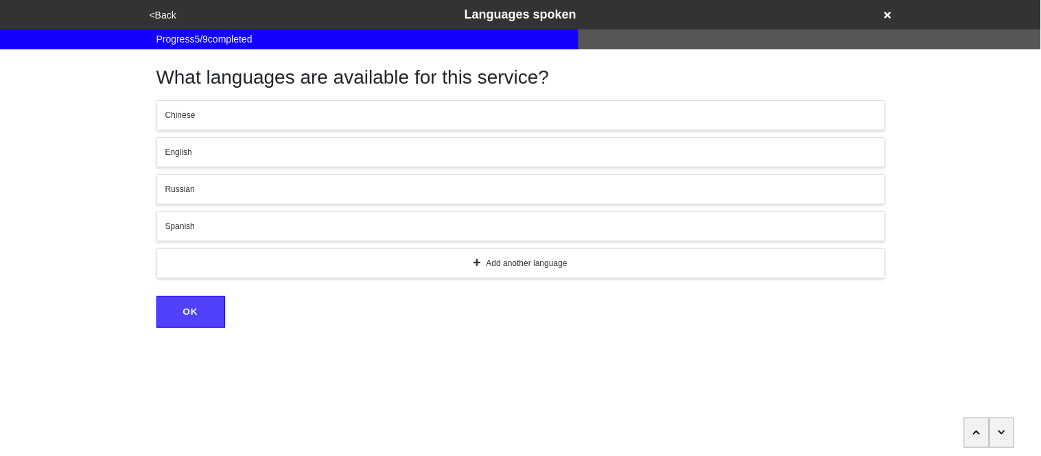
click at [202, 163] on button "English" at bounding box center [520, 152] width 729 height 30
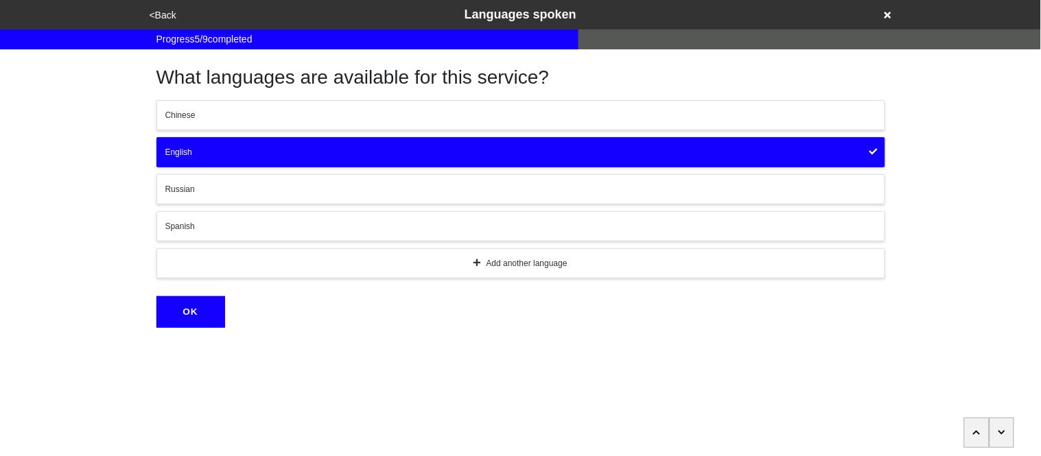
click at [209, 311] on button "OK" at bounding box center [190, 312] width 69 height 32
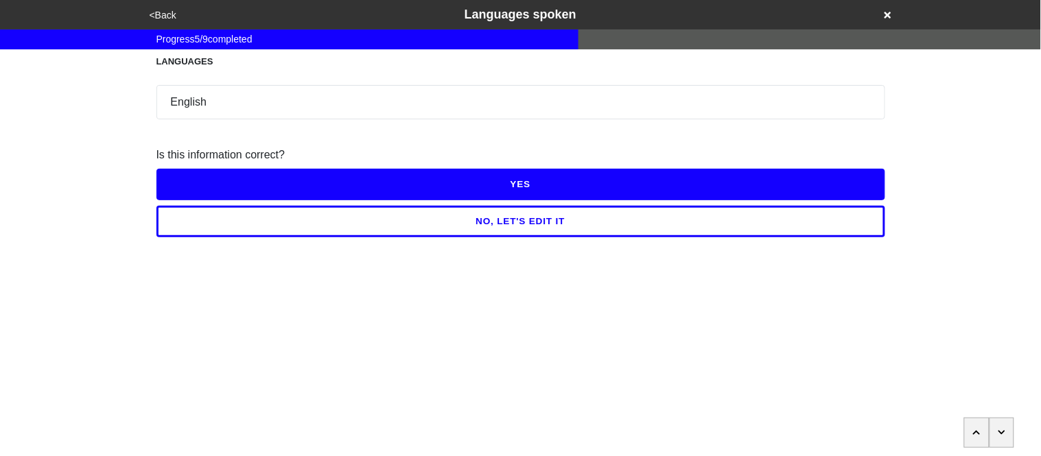
click at [196, 185] on button "YES" at bounding box center [520, 185] width 729 height 32
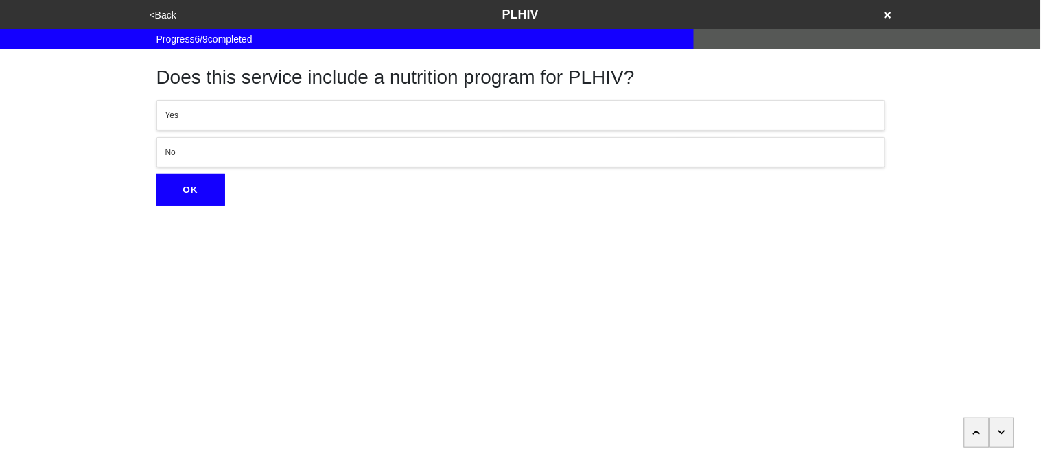
click at [189, 154] on div "No" at bounding box center [520, 152] width 711 height 12
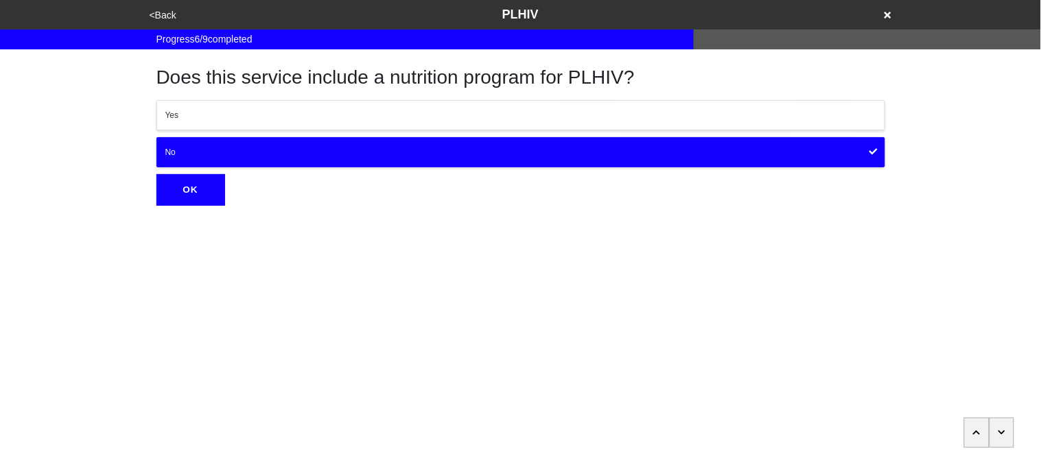
click at [196, 180] on button "OK" at bounding box center [190, 190] width 69 height 32
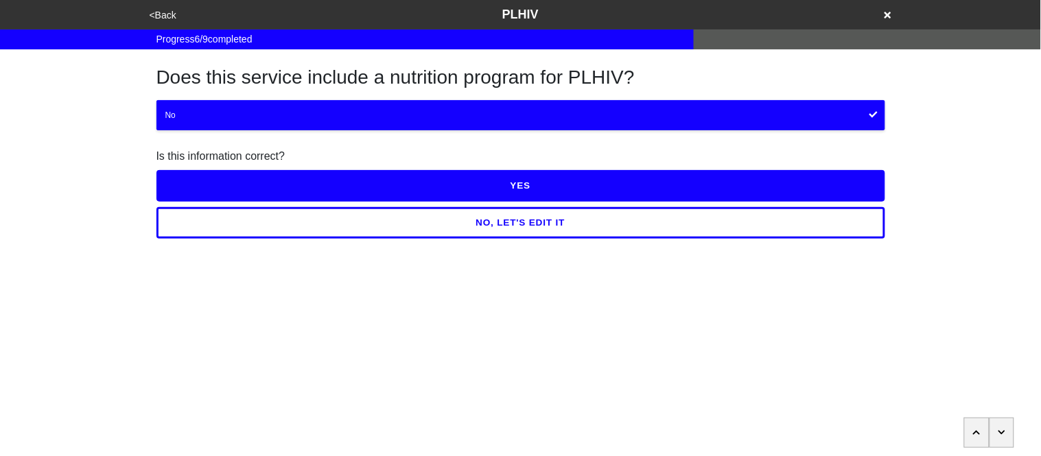
click at [198, 186] on button "YES" at bounding box center [520, 186] width 729 height 32
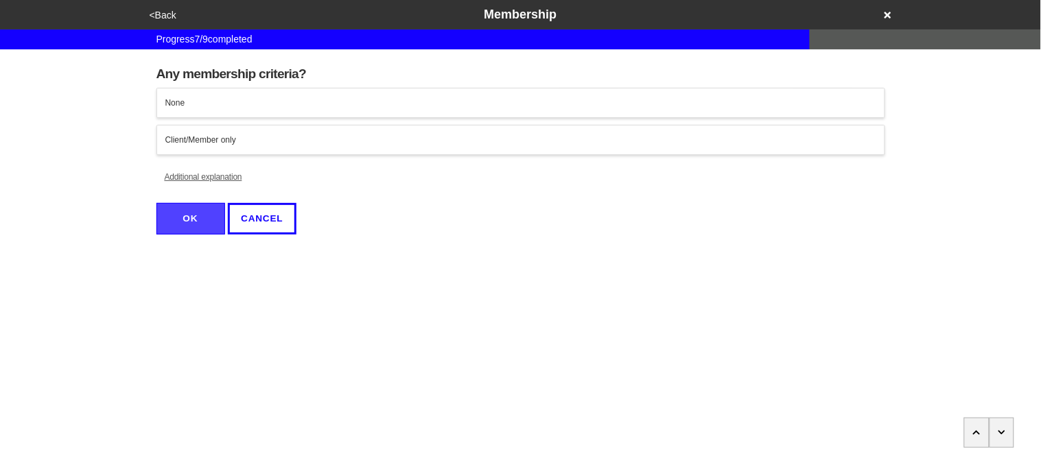
click at [202, 109] on button "None" at bounding box center [520, 103] width 729 height 30
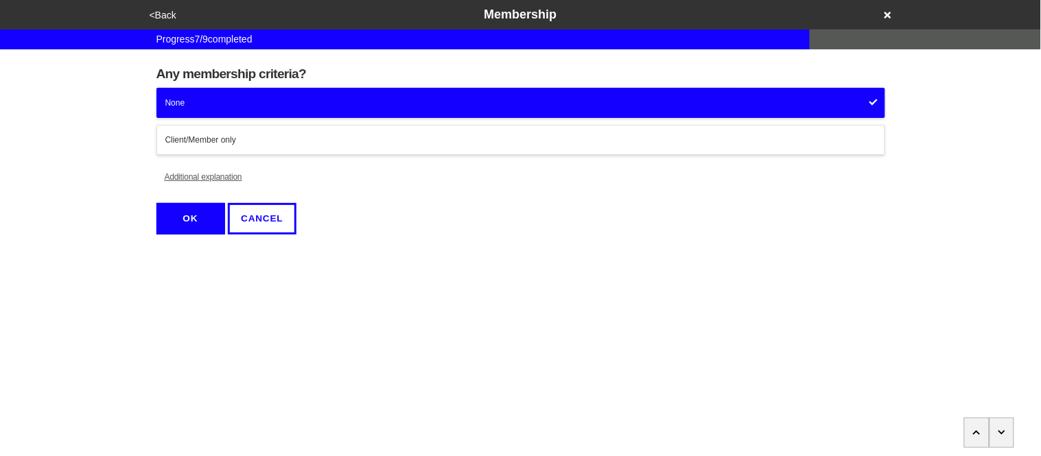
click at [198, 223] on button "OK" at bounding box center [190, 219] width 69 height 32
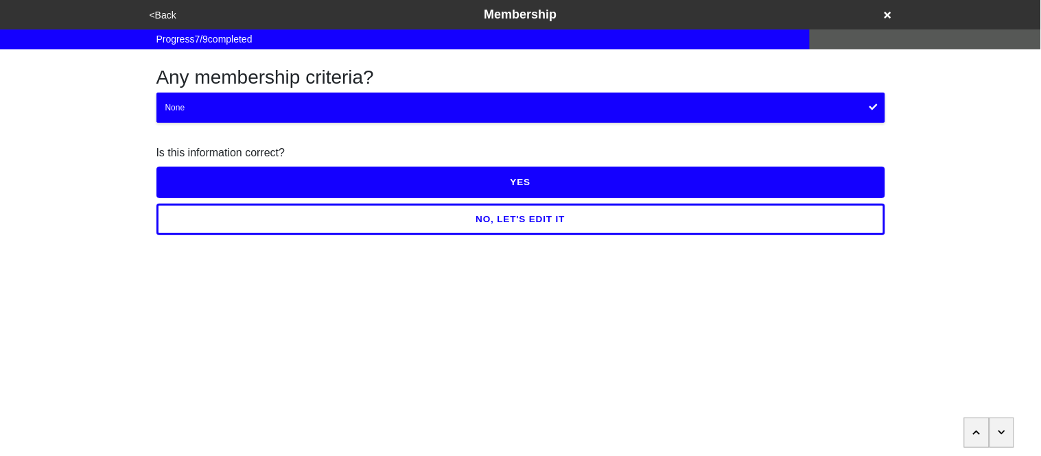
click at [193, 185] on button "YES" at bounding box center [520, 183] width 729 height 32
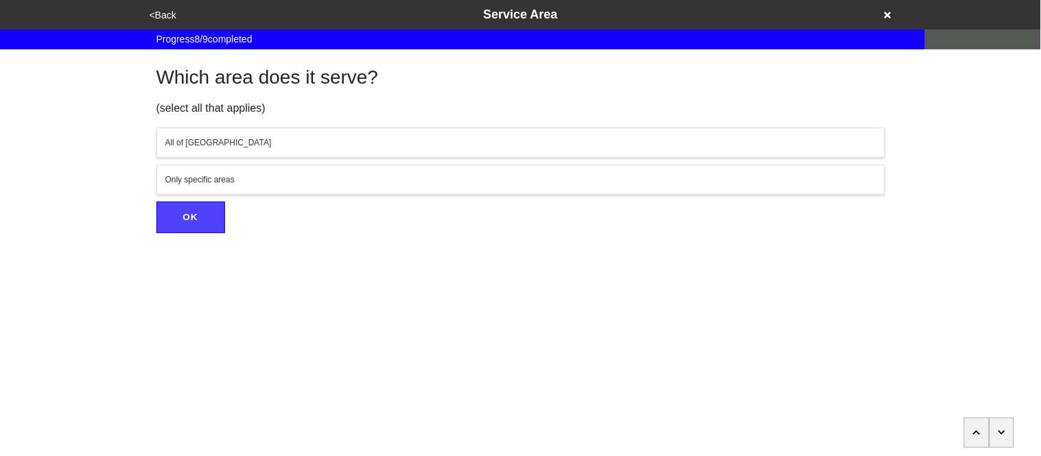
click at [188, 141] on div "All of NYC" at bounding box center [520, 143] width 711 height 12
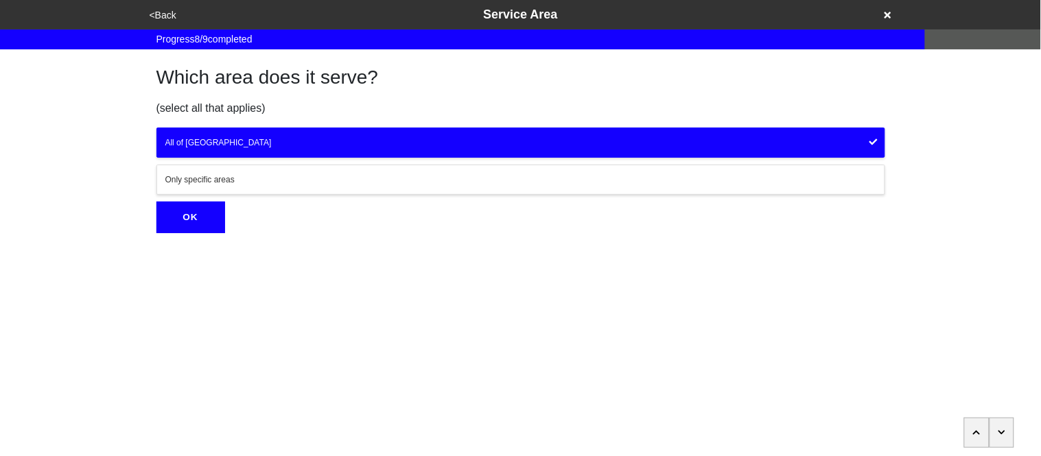
click at [204, 213] on button "OK" at bounding box center [190, 218] width 69 height 32
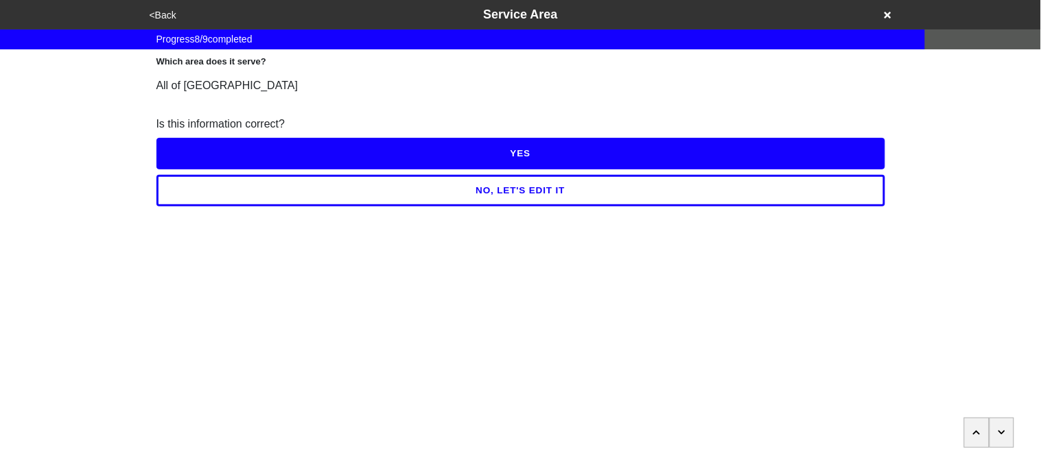
click at [213, 152] on button "YES" at bounding box center [520, 154] width 729 height 32
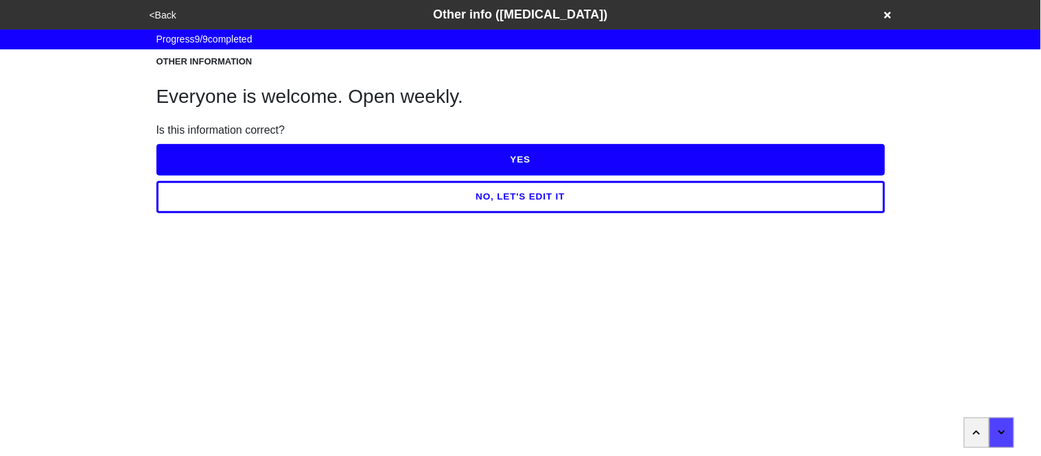
click at [240, 198] on button "NO, LET'S EDIT IT" at bounding box center [520, 197] width 729 height 32
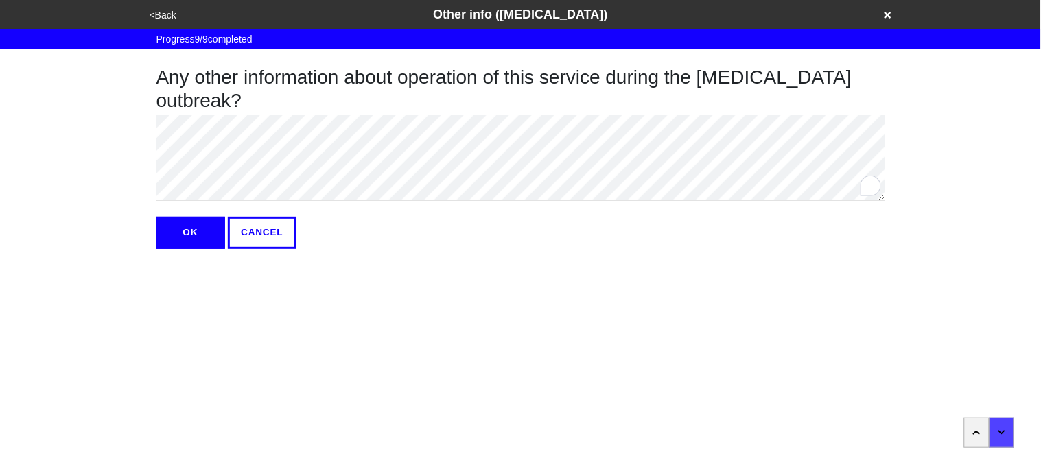
click at [65, 131] on div "<Back Other info (coronavirus) Progress 9 / 9 completed Any other information a…" at bounding box center [520, 124] width 1041 height 249
type textarea "x"
click at [184, 238] on button "OK" at bounding box center [190, 233] width 69 height 32
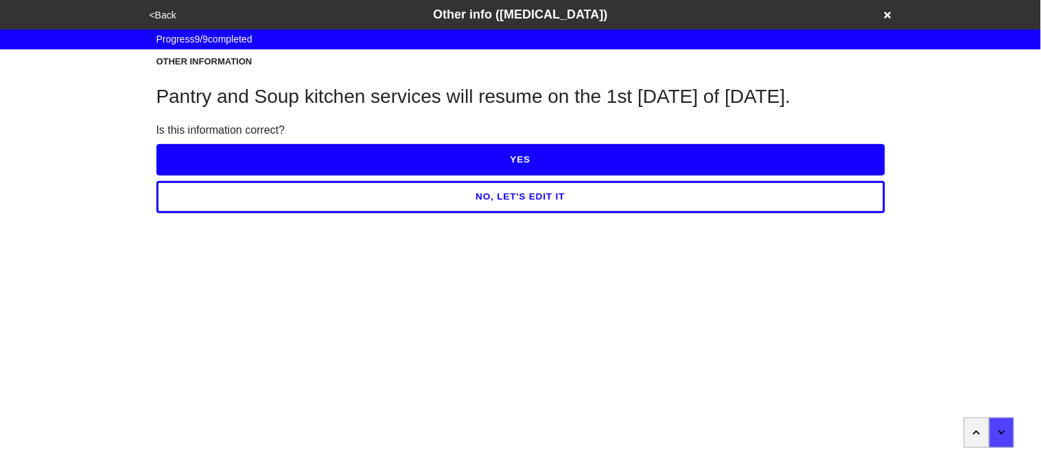
click at [245, 161] on button "YES" at bounding box center [520, 160] width 729 height 32
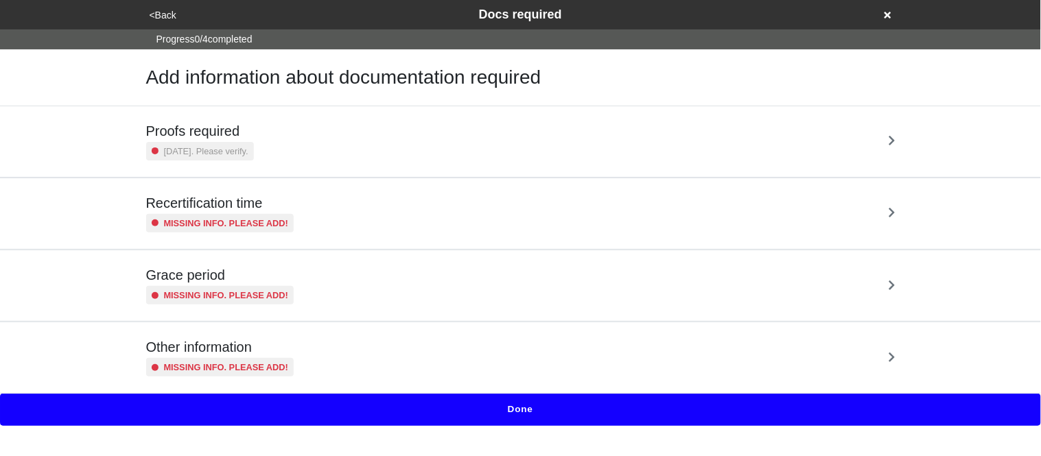
click at [248, 163] on div "Proofs required 3 years ago. Please verify." at bounding box center [521, 141] width 782 height 71
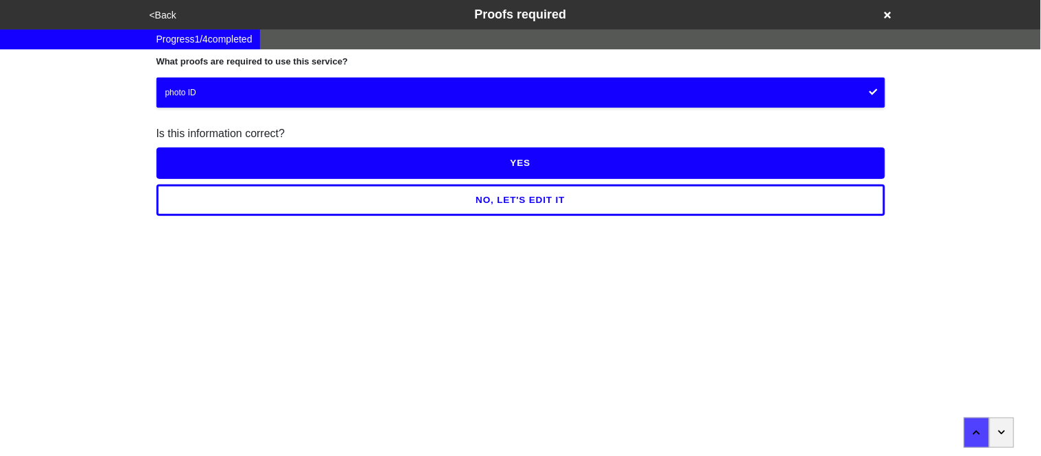
click at [238, 167] on button "YES" at bounding box center [520, 163] width 729 height 32
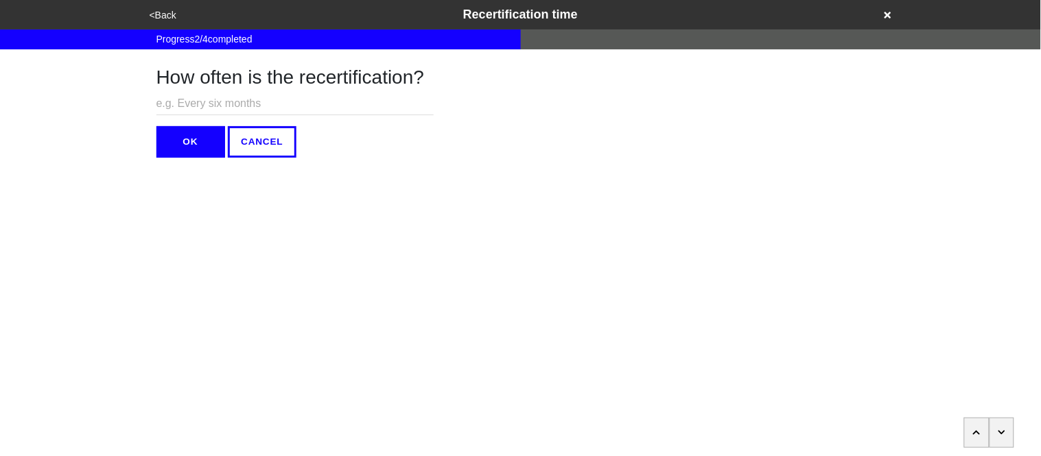
click at [197, 93] on input "text" at bounding box center [294, 104] width 277 height 23
type input "N/A"
click at [185, 148] on button "OK" at bounding box center [190, 142] width 69 height 32
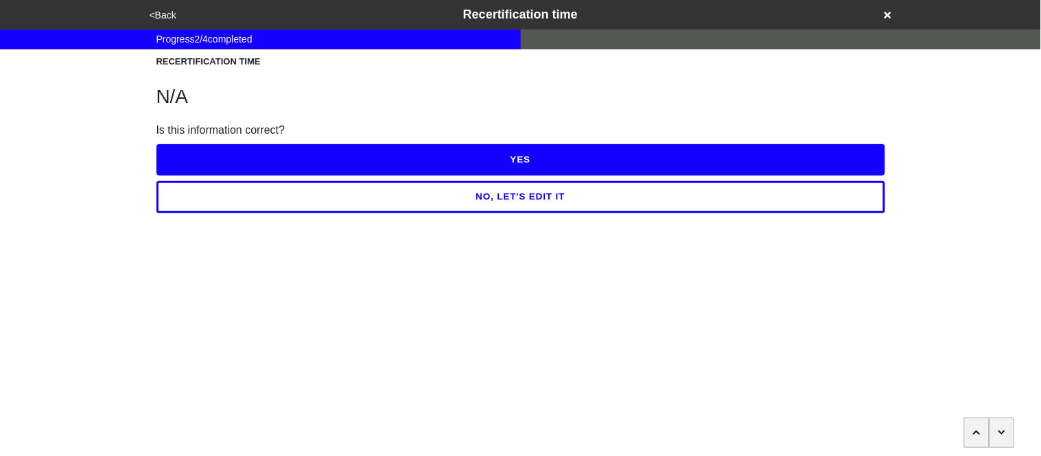
click at [183, 148] on button "YES" at bounding box center [520, 160] width 729 height 32
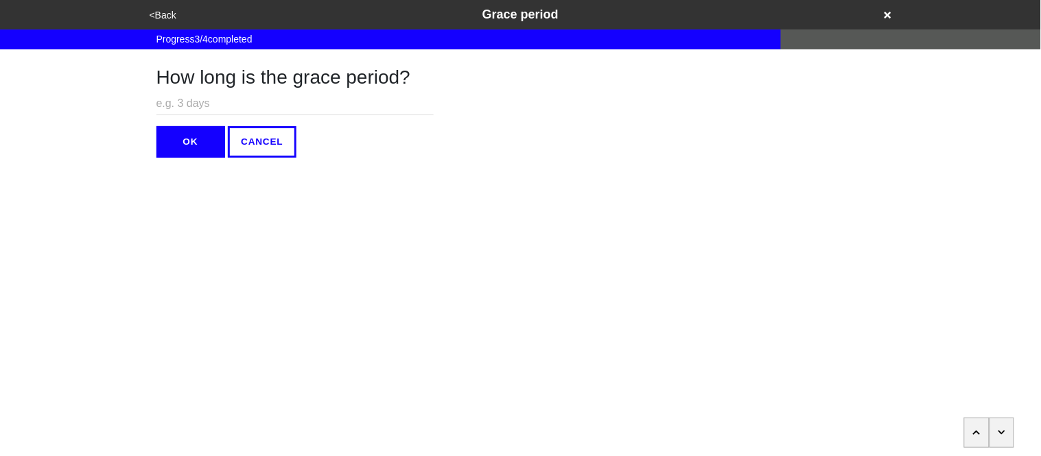
click at [167, 88] on div "How long is the grace period? OK CANCEL" at bounding box center [294, 103] width 277 height 108
click at [175, 102] on input "text" at bounding box center [294, 104] width 277 height 23
type input "N/A"
click at [187, 141] on button "OK" at bounding box center [190, 142] width 69 height 32
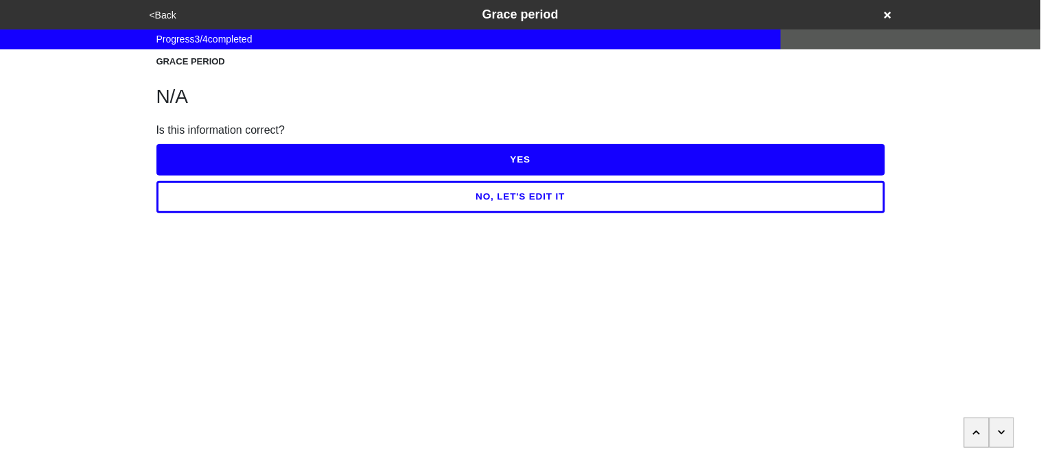
click at [186, 140] on div "YES" at bounding box center [520, 157] width 729 height 37
click at [191, 153] on button "YES" at bounding box center [520, 160] width 729 height 32
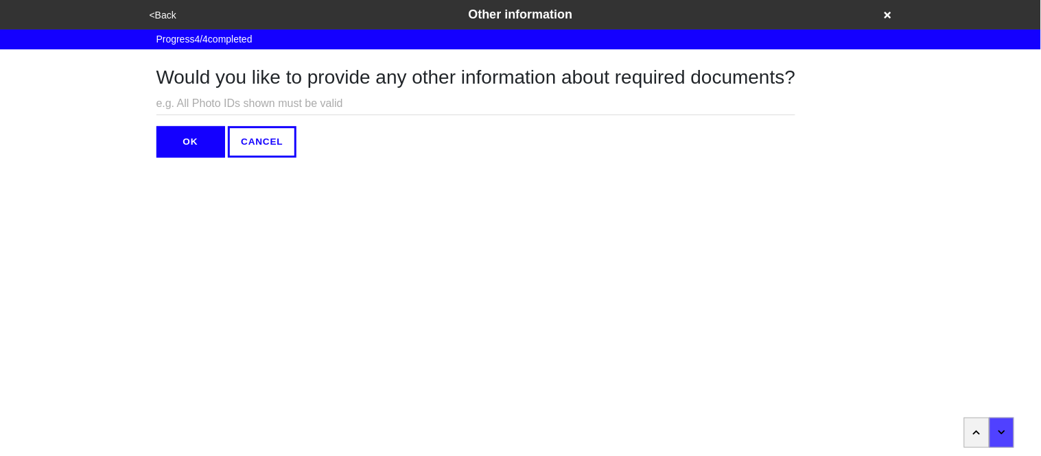
click at [182, 115] on div "Would you like to provide any other information about required documents? OK CA…" at bounding box center [475, 103] width 639 height 108
click at [176, 108] on input "text" at bounding box center [475, 104] width 639 height 23
type input "N/A"
click at [174, 138] on button "OK" at bounding box center [190, 142] width 69 height 32
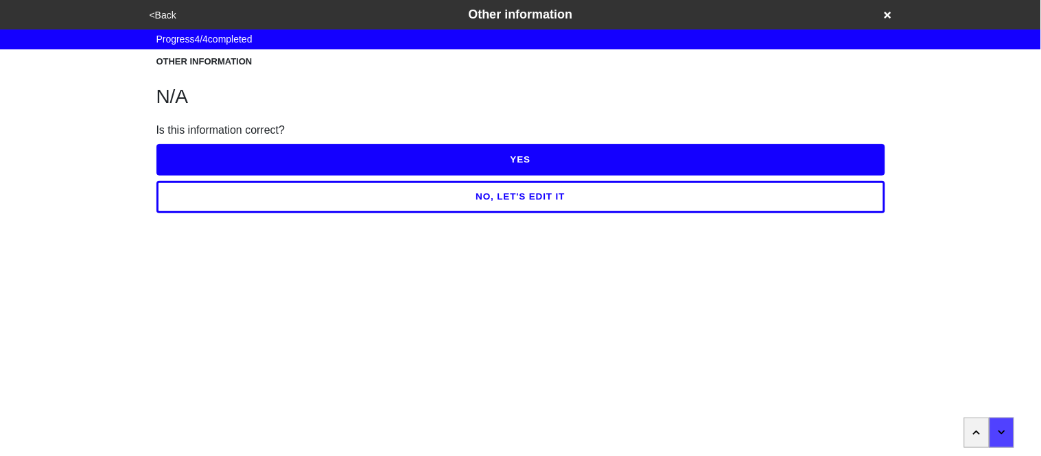
click at [179, 151] on button "YES" at bounding box center [520, 160] width 729 height 32
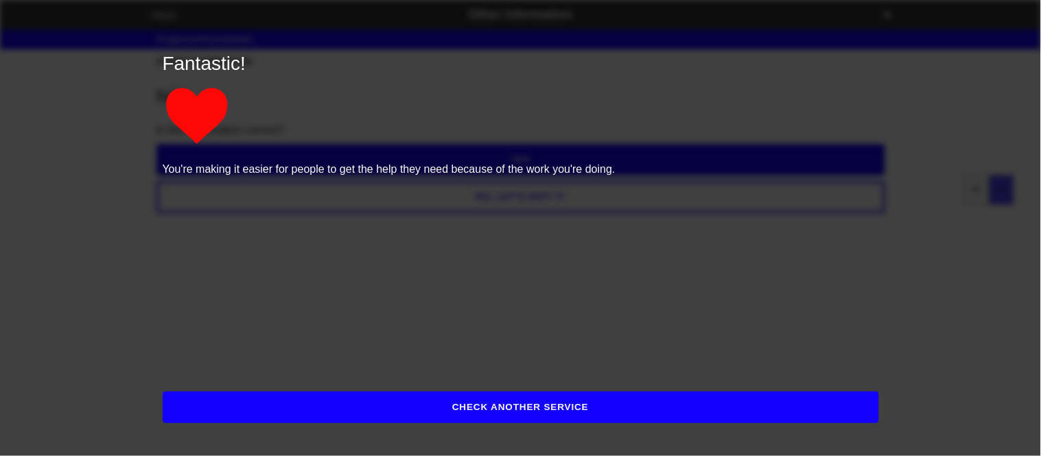
click at [200, 422] on button "CHECK ANOTHER SERVICE" at bounding box center [521, 408] width 716 height 32
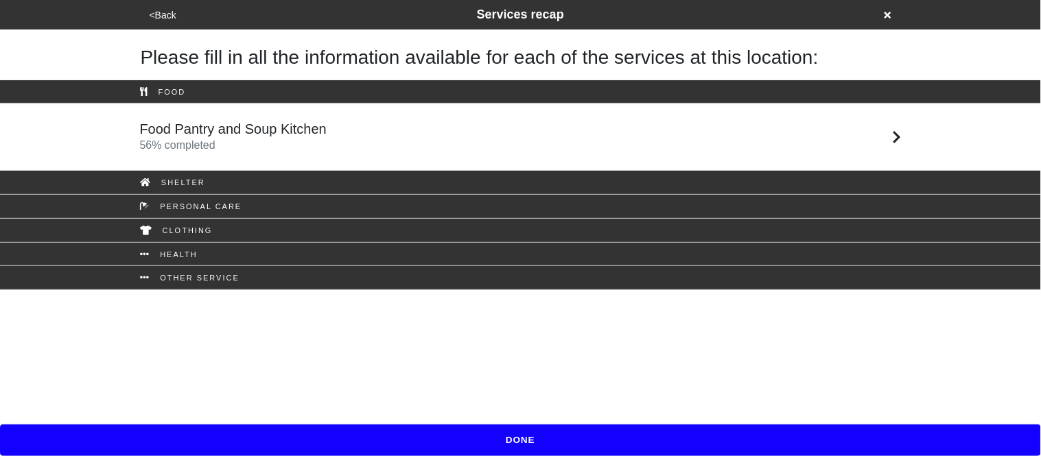
click at [275, 450] on button "DONE" at bounding box center [520, 441] width 1041 height 32
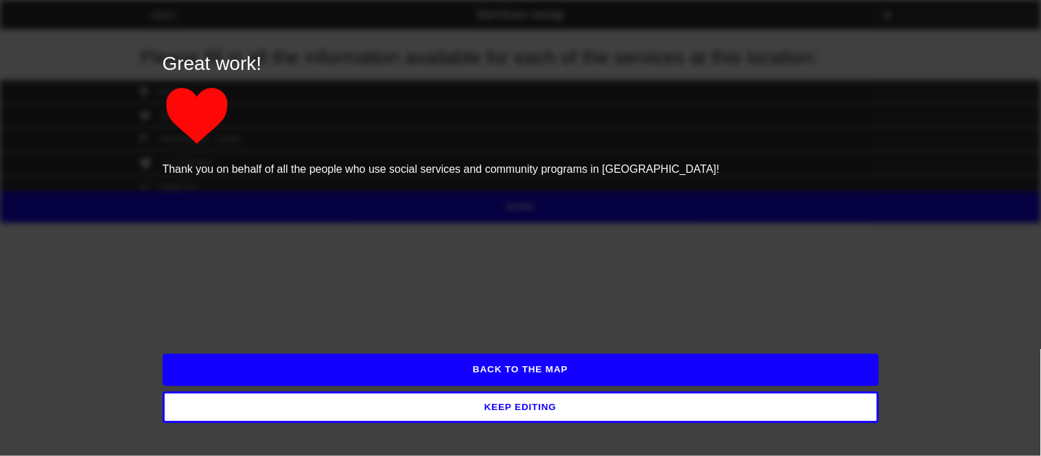
click at [263, 366] on button "BACK TO THE MAP" at bounding box center [521, 370] width 716 height 32
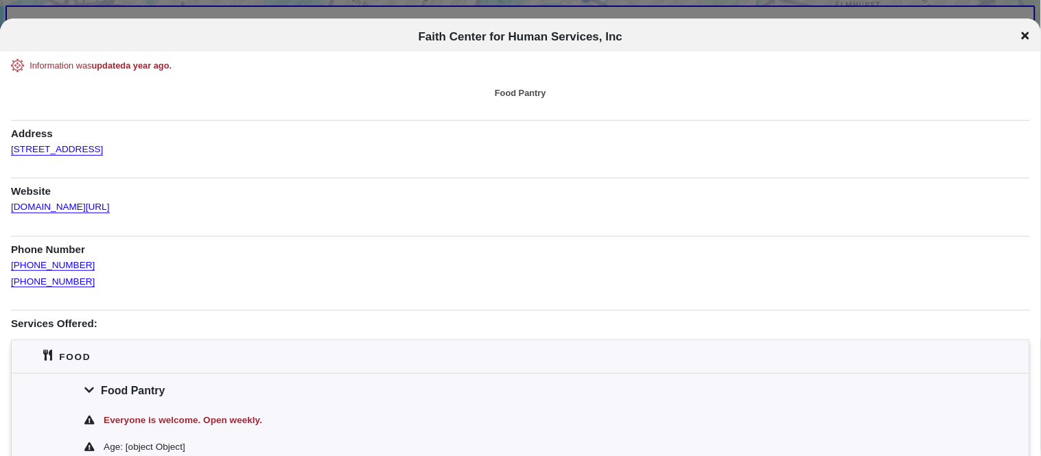
click at [209, 125] on h1 "Address" at bounding box center [520, 130] width 1019 height 21
drag, startPoint x: 419, startPoint y: 34, endPoint x: 622, endPoint y: 29, distance: 202.4
click at [622, 30] on span "Faith Center for Human Services, Inc" at bounding box center [520, 36] width 204 height 13
copy span "Faith Center for Human Services, Inc"
click at [91, 204] on link "[DOMAIN_NAME][URL]" at bounding box center [60, 203] width 99 height 20
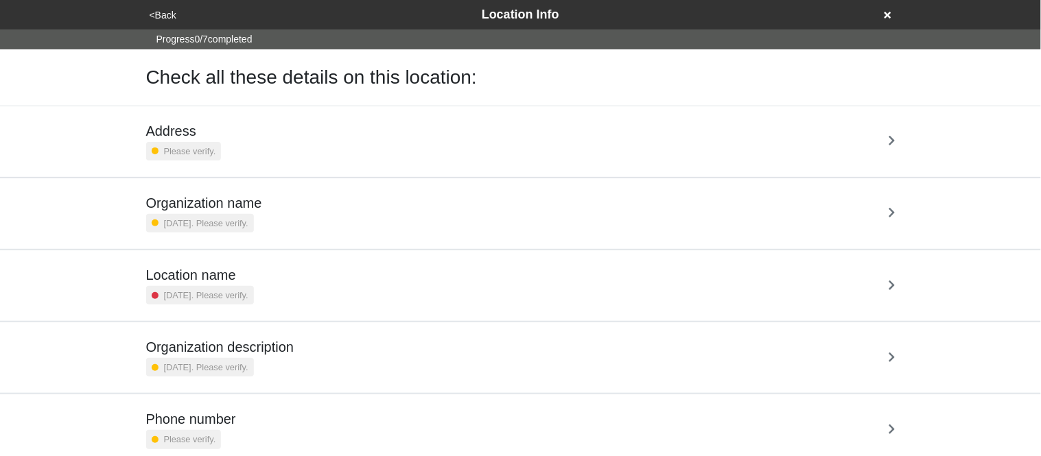
click at [239, 150] on div "Address Please verify." at bounding box center [520, 142] width 749 height 38
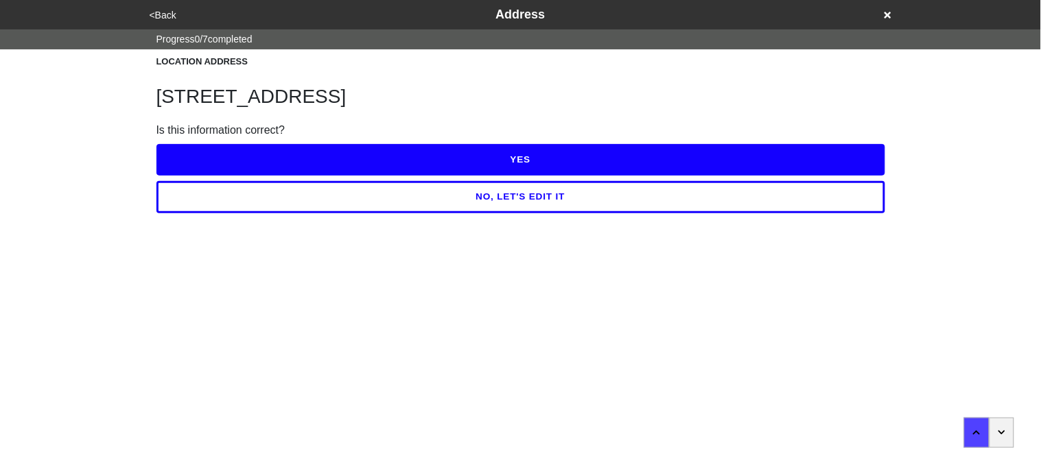
click at [279, 158] on button "YES" at bounding box center [520, 160] width 729 height 32
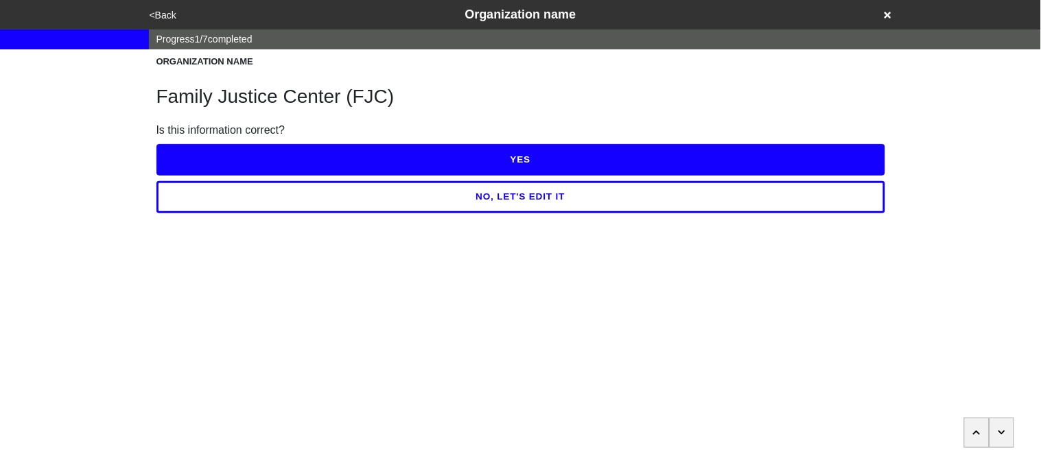
click at [278, 158] on button "YES" at bounding box center [520, 160] width 729 height 32
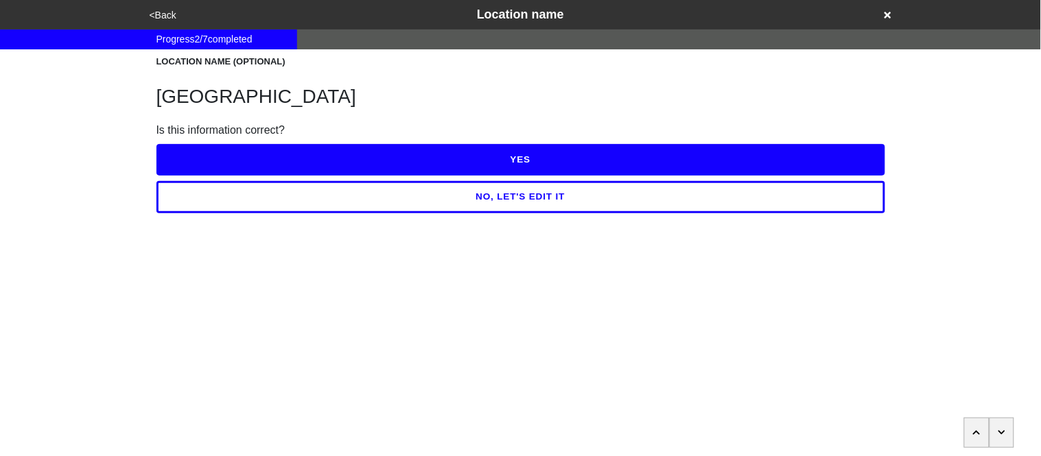
click at [278, 158] on button "YES" at bounding box center [520, 160] width 729 height 32
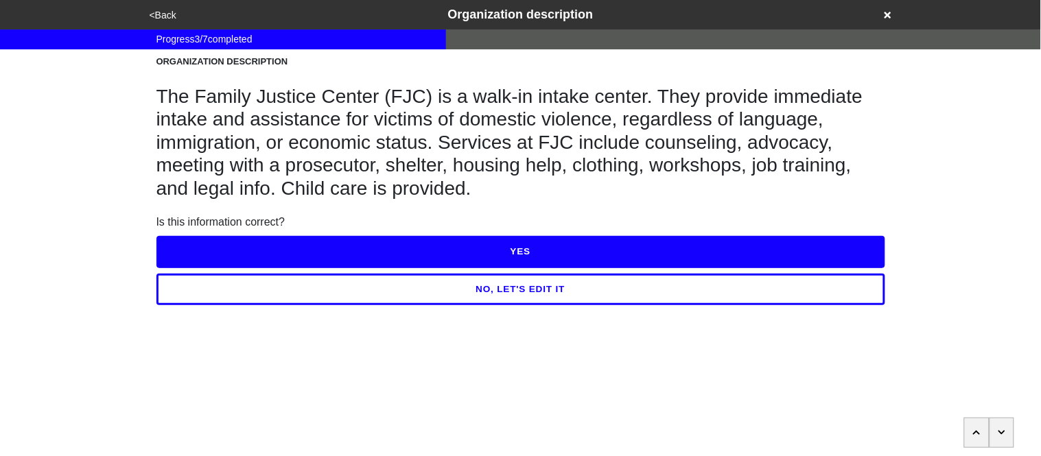
click at [280, 246] on button "YES" at bounding box center [520, 252] width 729 height 32
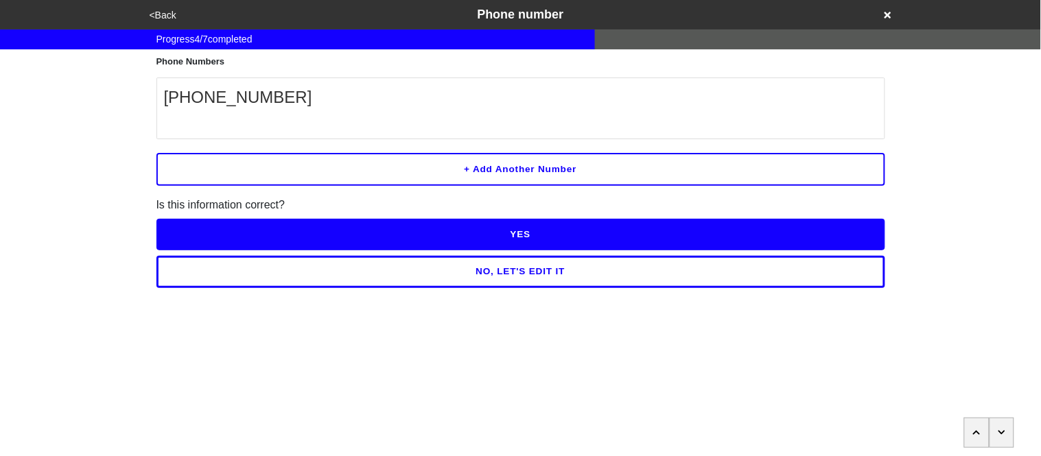
click at [283, 276] on button "NO, LET'S EDIT IT" at bounding box center [520, 272] width 729 height 32
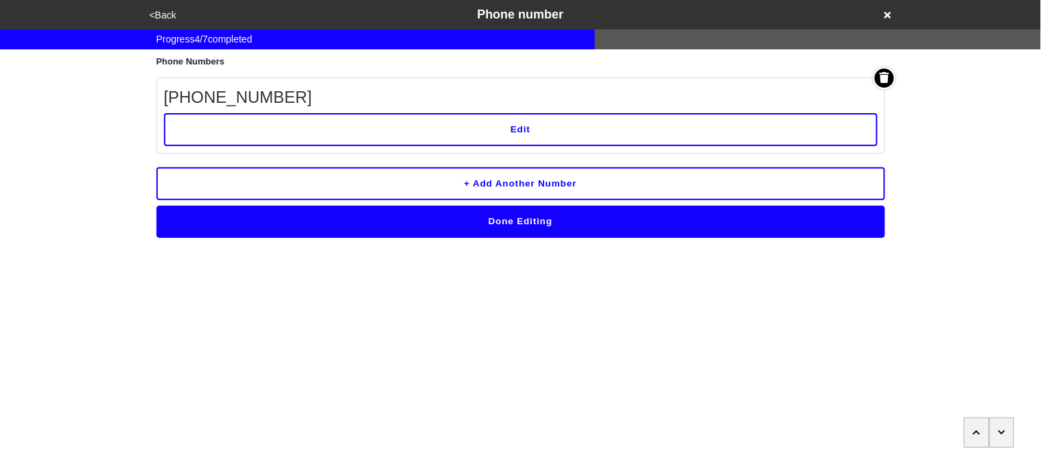
click at [270, 130] on button "Edit" at bounding box center [520, 129] width 713 height 33
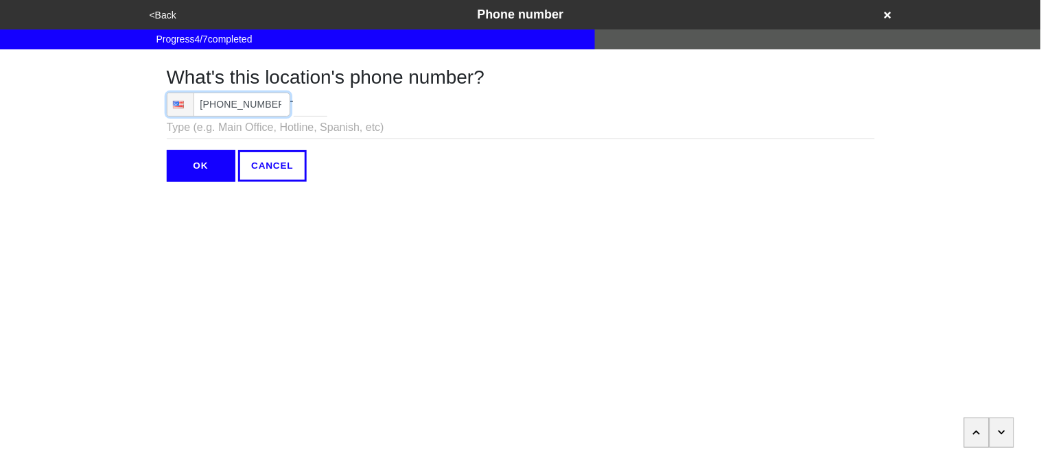
click at [271, 104] on input "(718) 697-4300" at bounding box center [228, 105] width 123 height 24
type input "(718) 697-4300"
click at [204, 177] on input "OK" at bounding box center [201, 166] width 69 height 32
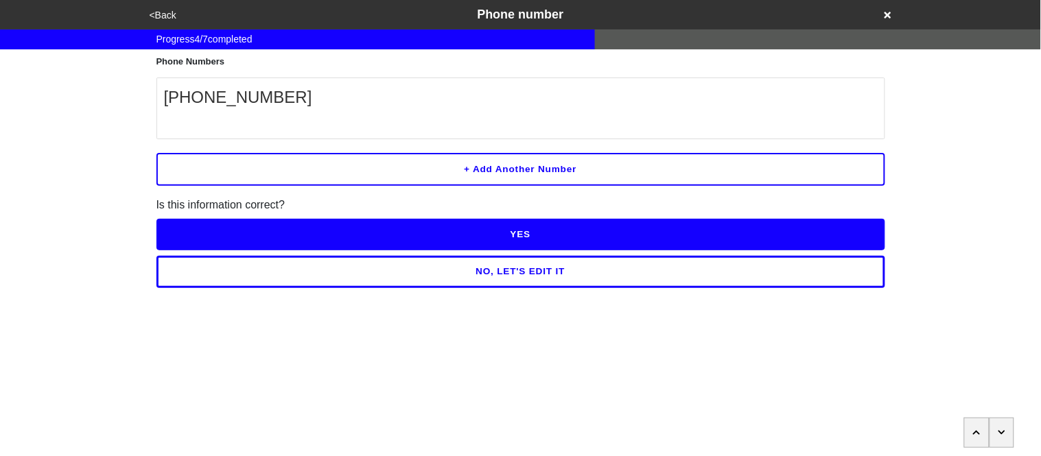
click at [366, 237] on button "YES" at bounding box center [520, 235] width 729 height 32
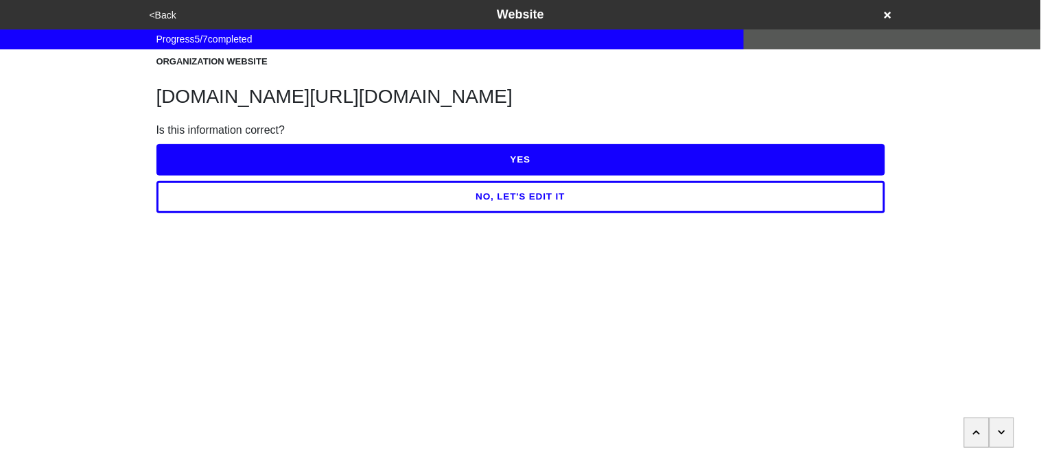
click at [360, 156] on button "YES" at bounding box center [520, 160] width 729 height 32
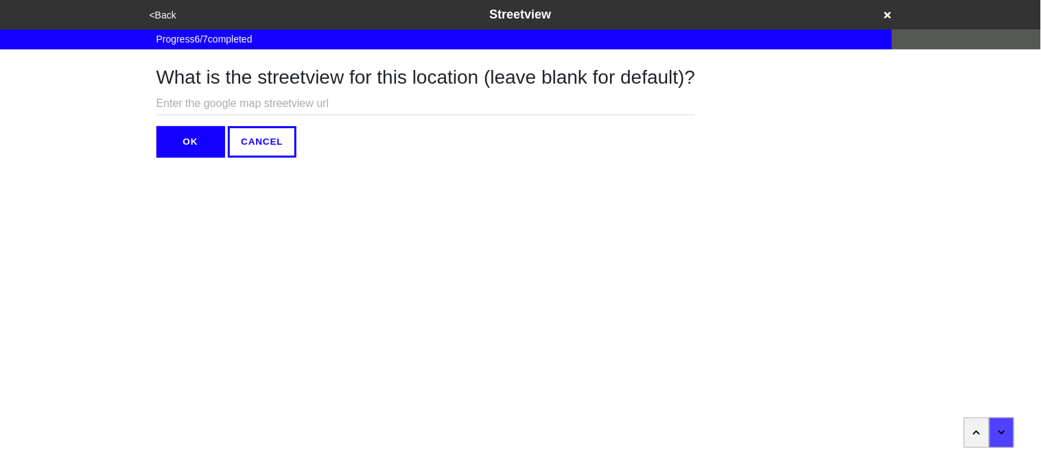
click at [334, 105] on input "text" at bounding box center [425, 104] width 539 height 23
paste input "https://www.google.com/maps/@40.6431003,-74.0770219,3a,75y,238.66h,85.47t/data=…"
type input "https://www.google.com/maps/@40.6431003,-74.0770219,3a,75y,238.66h,85.47t/data=…"
click at [186, 139] on button "OK" at bounding box center [190, 142] width 69 height 32
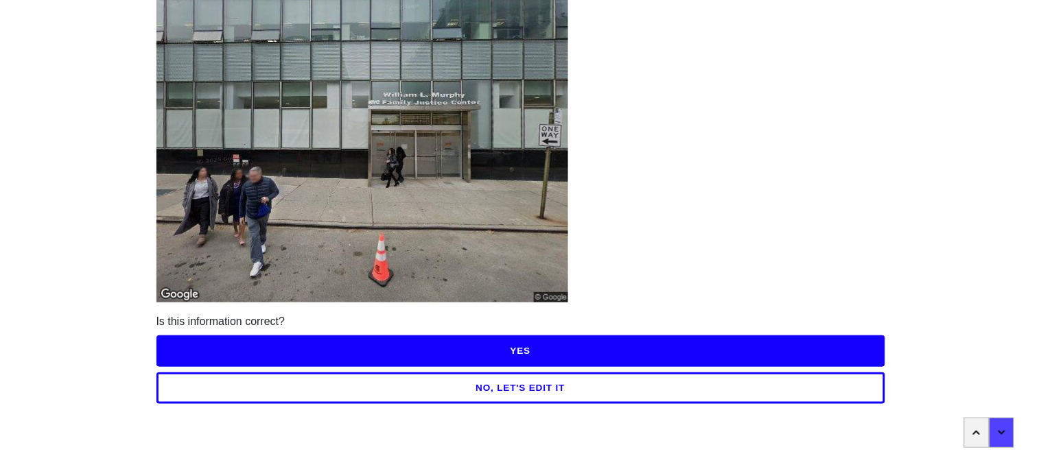
scroll to position [119, 0]
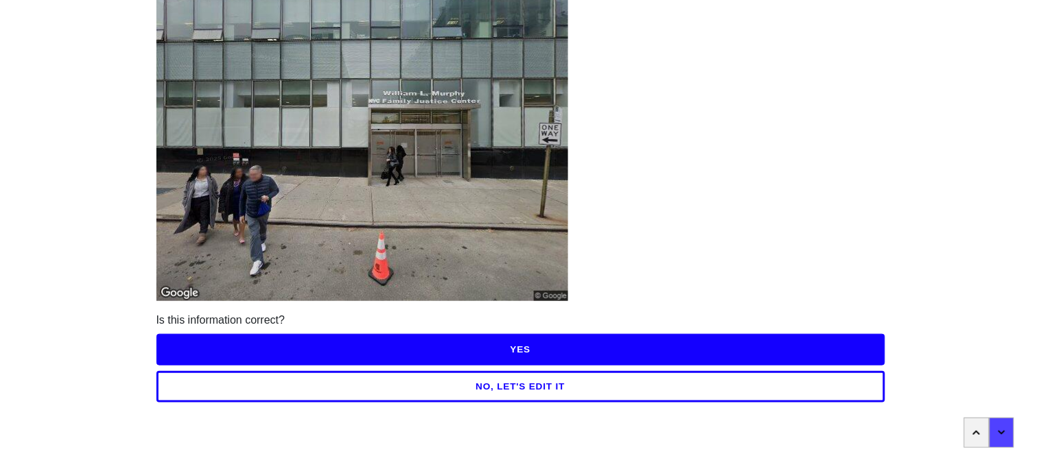
click at [541, 348] on button "YES" at bounding box center [520, 350] width 729 height 32
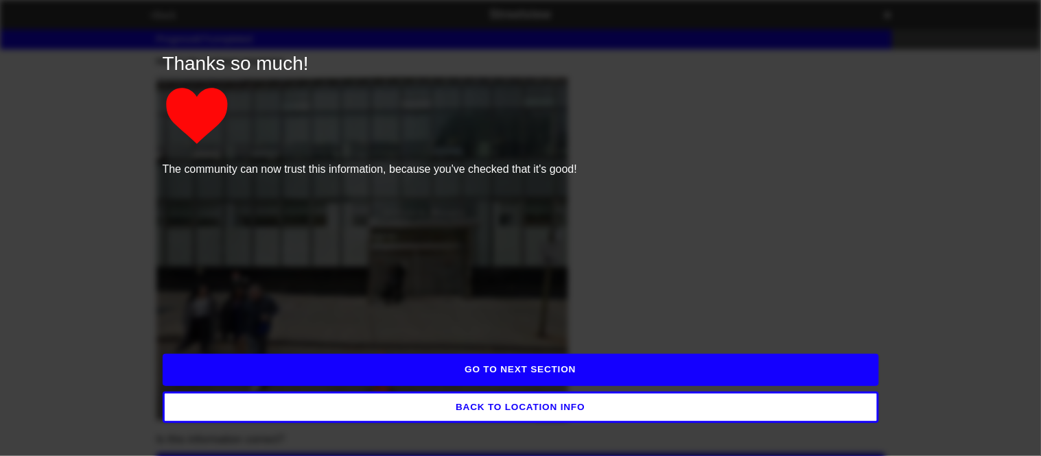
click at [523, 371] on button "GO TO NEXT SECTION" at bounding box center [521, 370] width 716 height 32
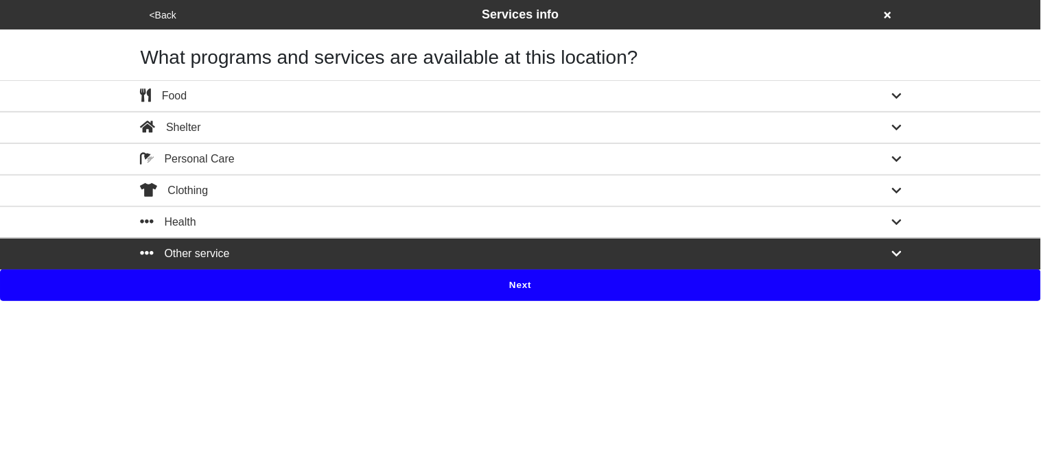
click at [484, 290] on button "Next" at bounding box center [520, 286] width 1041 height 32
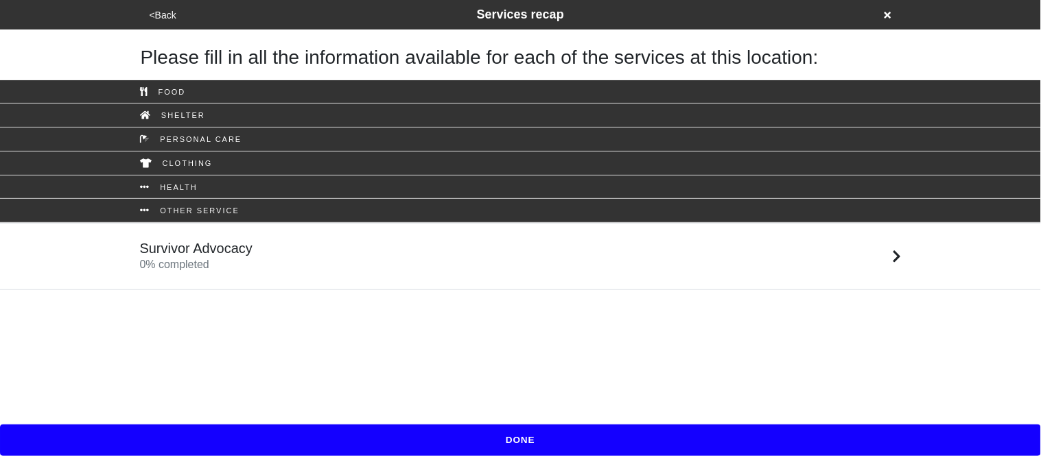
click at [214, 270] on div "Survivor Advocacy 0 % completed" at bounding box center [196, 256] width 113 height 33
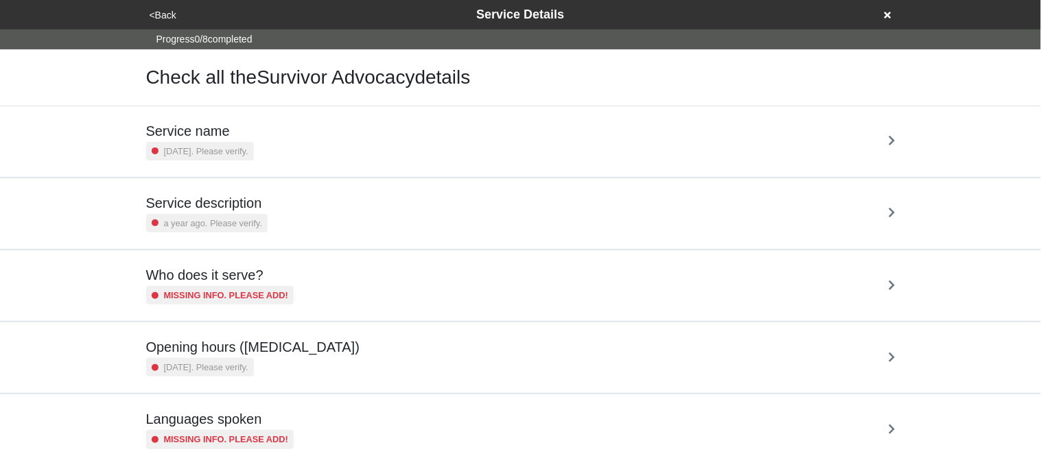
click at [240, 152] on small "[DATE]. Please verify." at bounding box center [206, 151] width 84 height 13
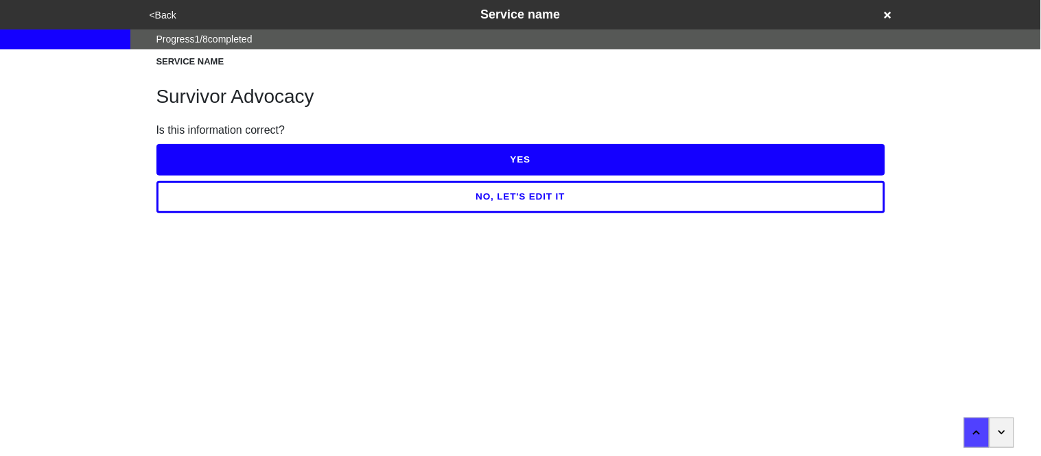
click at [241, 154] on button "YES" at bounding box center [520, 160] width 729 height 32
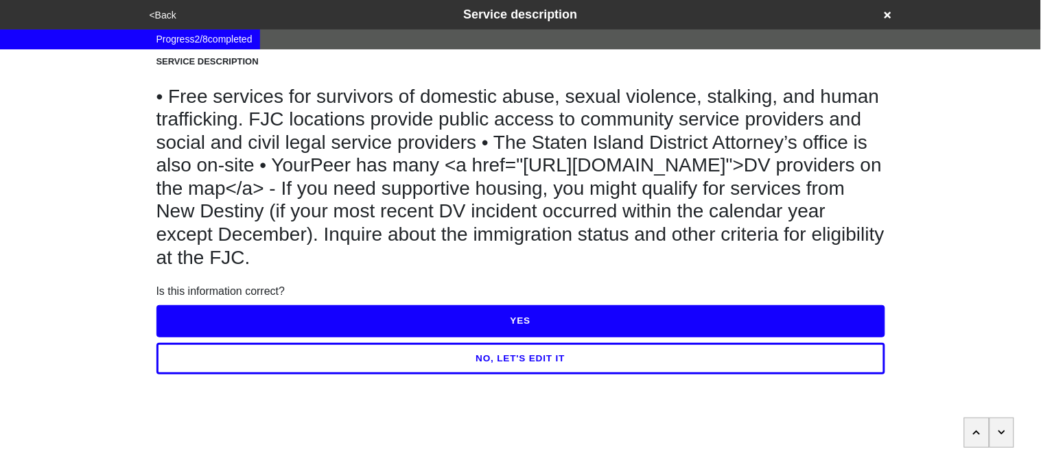
click at [334, 355] on button "NO, LET'S EDIT IT" at bounding box center [520, 359] width 729 height 32
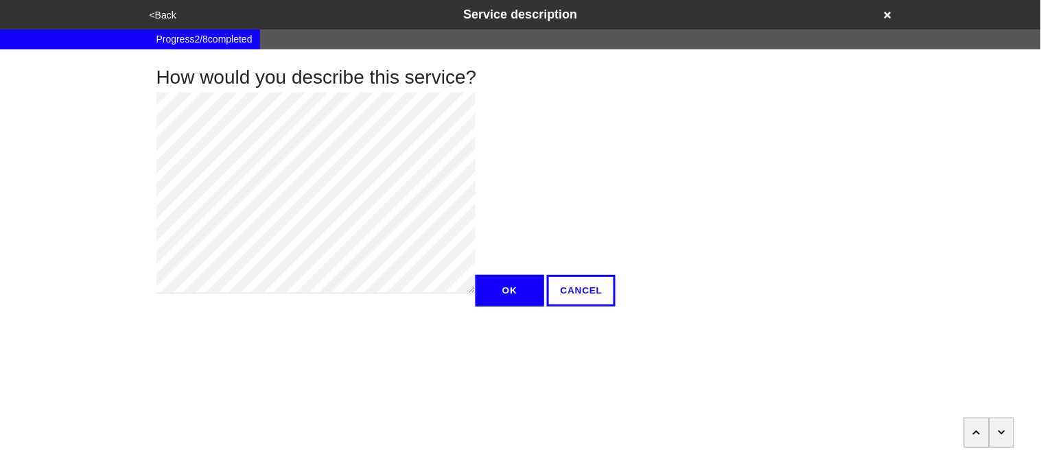
click at [475, 307] on button "OK" at bounding box center [509, 291] width 69 height 32
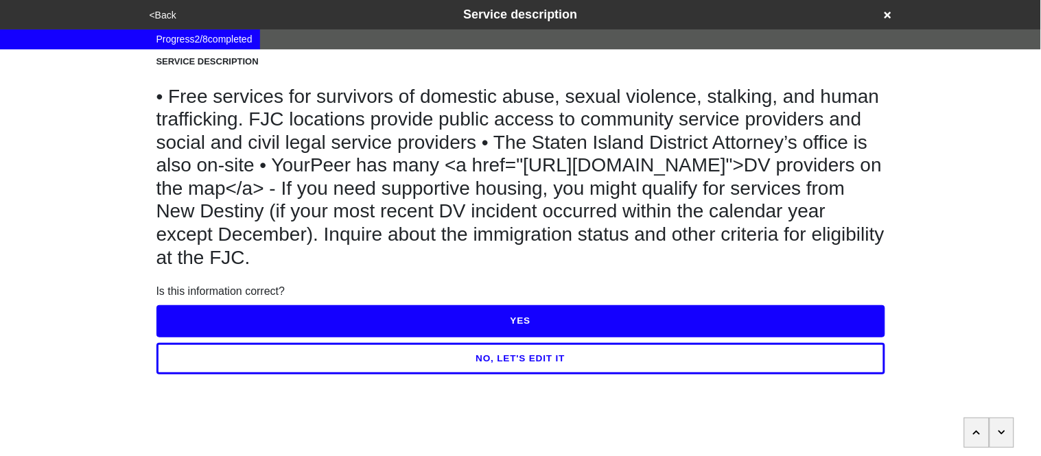
click at [194, 314] on button "YES" at bounding box center [520, 321] width 729 height 32
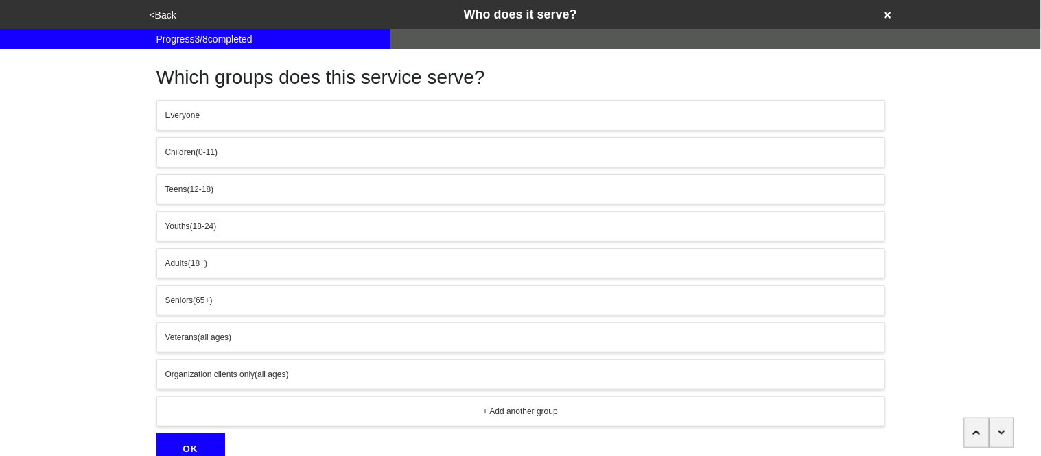
click at [218, 113] on div "Everyone" at bounding box center [520, 115] width 711 height 12
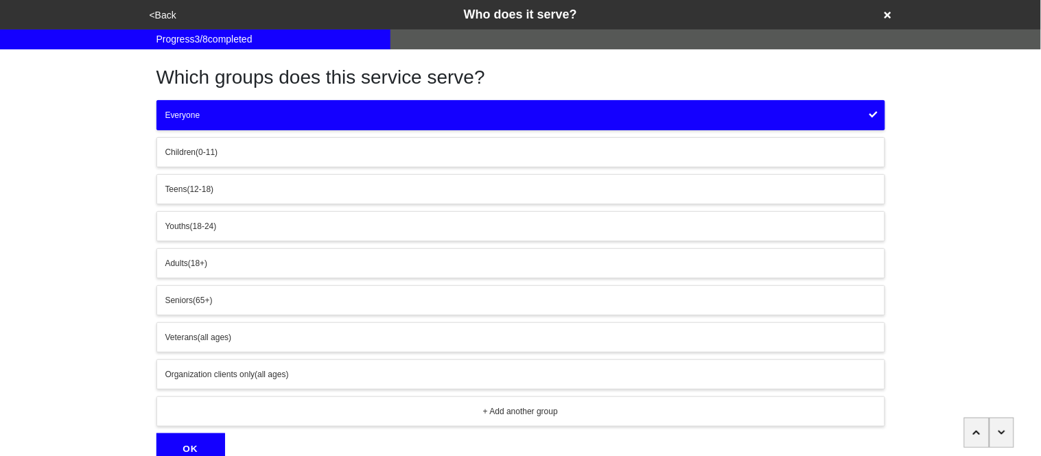
click at [201, 449] on button "OK" at bounding box center [190, 450] width 69 height 32
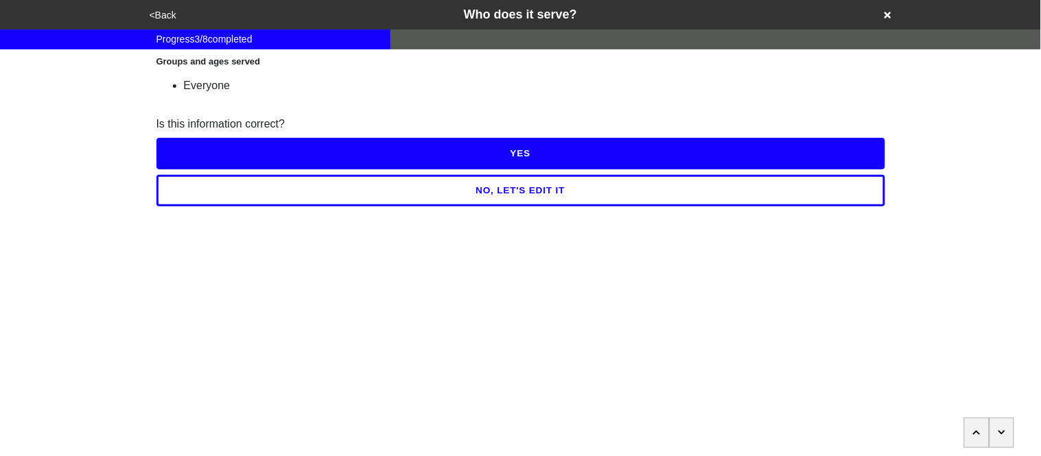
click at [198, 154] on button "YES" at bounding box center [520, 154] width 729 height 32
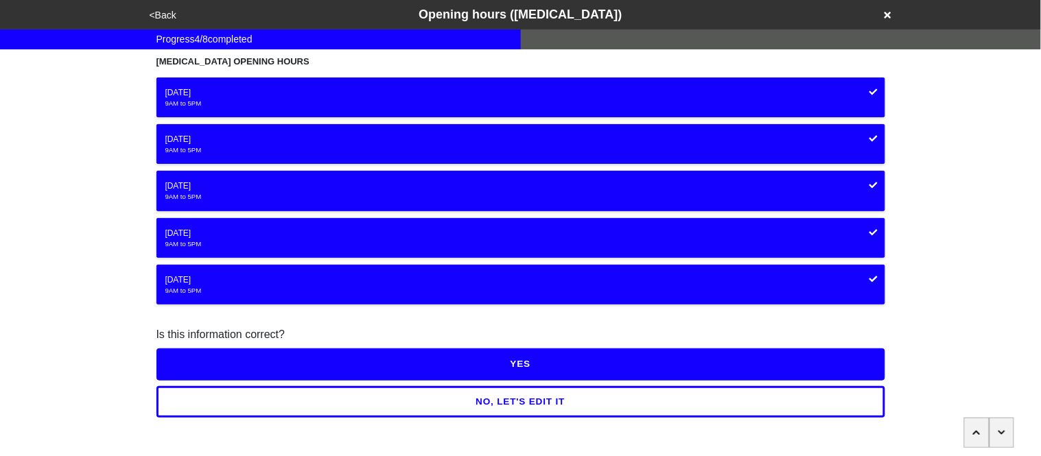
click at [232, 353] on button "YES" at bounding box center [520, 364] width 729 height 32
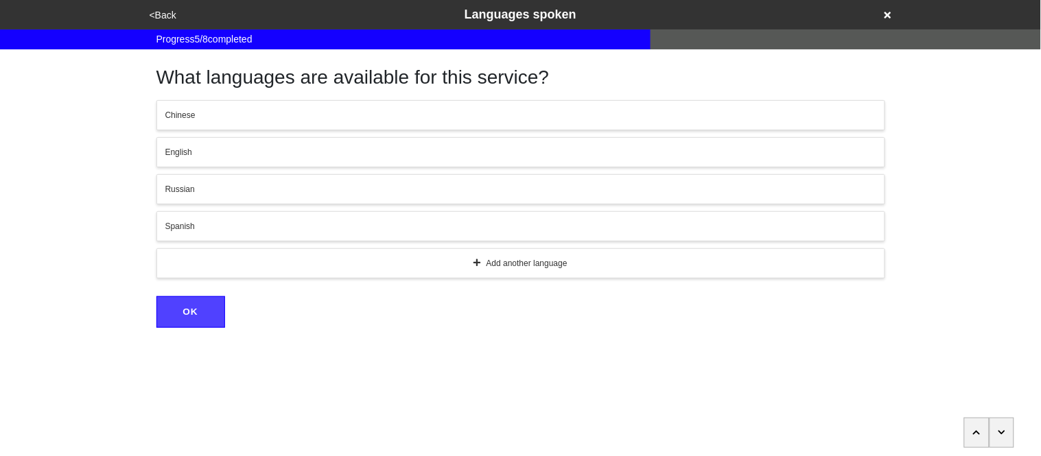
click at [241, 151] on div "English" at bounding box center [520, 152] width 711 height 12
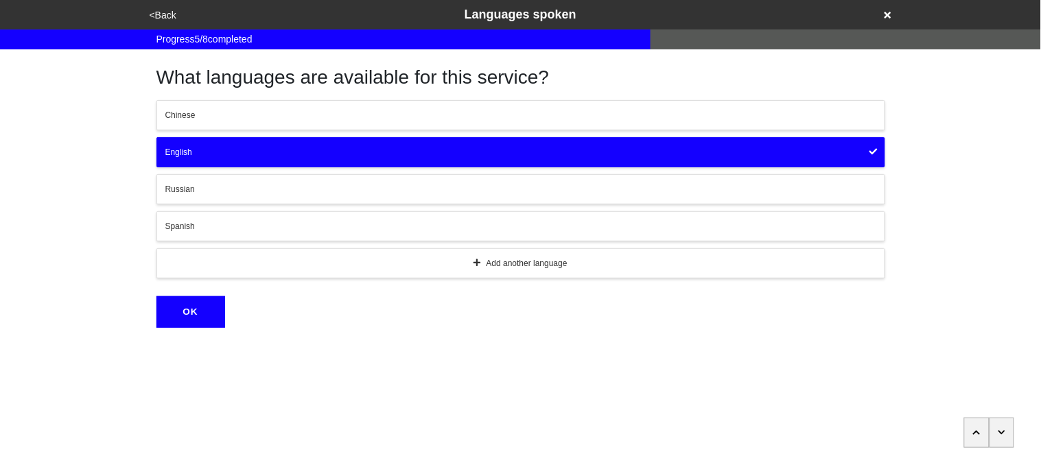
click at [248, 221] on div "Spanish" at bounding box center [520, 226] width 711 height 12
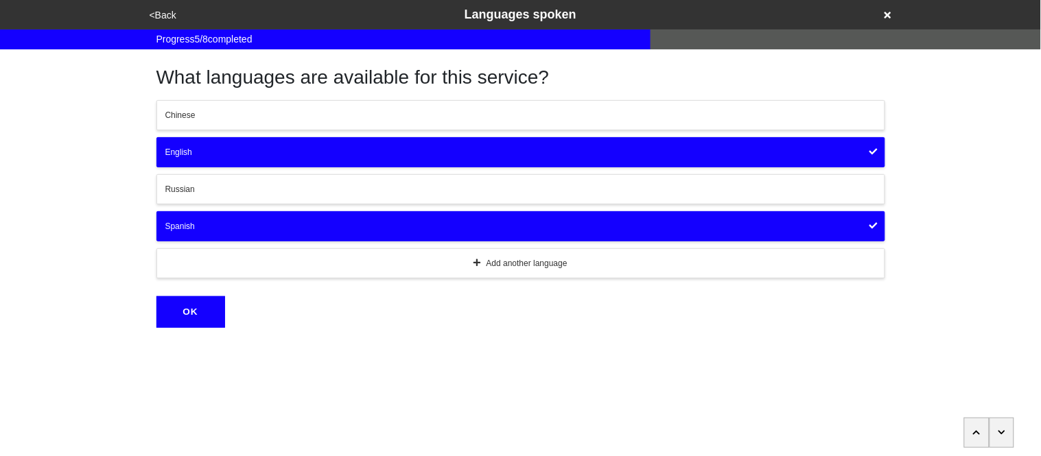
click at [181, 314] on button "OK" at bounding box center [190, 312] width 69 height 32
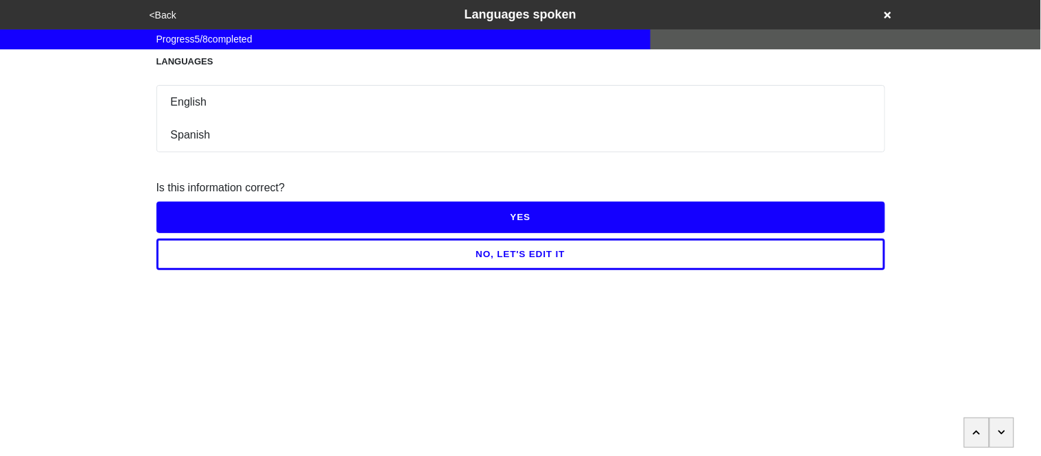
click at [189, 220] on button "YES" at bounding box center [520, 218] width 729 height 32
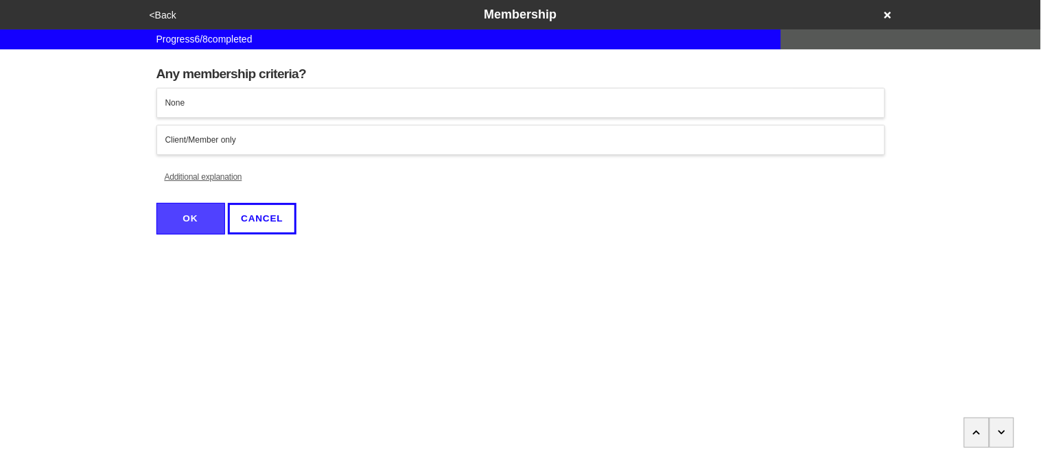
click at [202, 100] on div "None" at bounding box center [520, 103] width 711 height 12
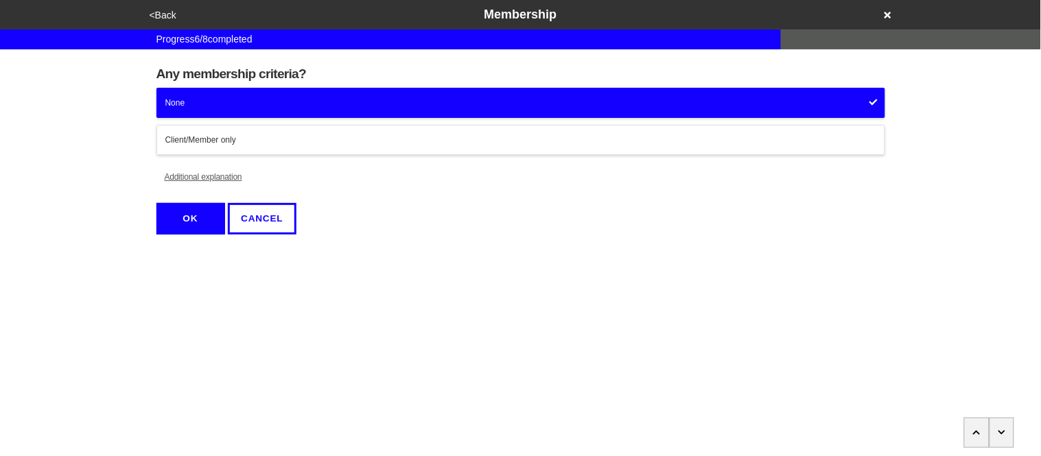
click at [209, 239] on div "Any membership criteria? None Client/Member only Additional explanation OK CANC…" at bounding box center [520, 147] width 729 height 196
click at [204, 228] on button "OK" at bounding box center [190, 219] width 69 height 32
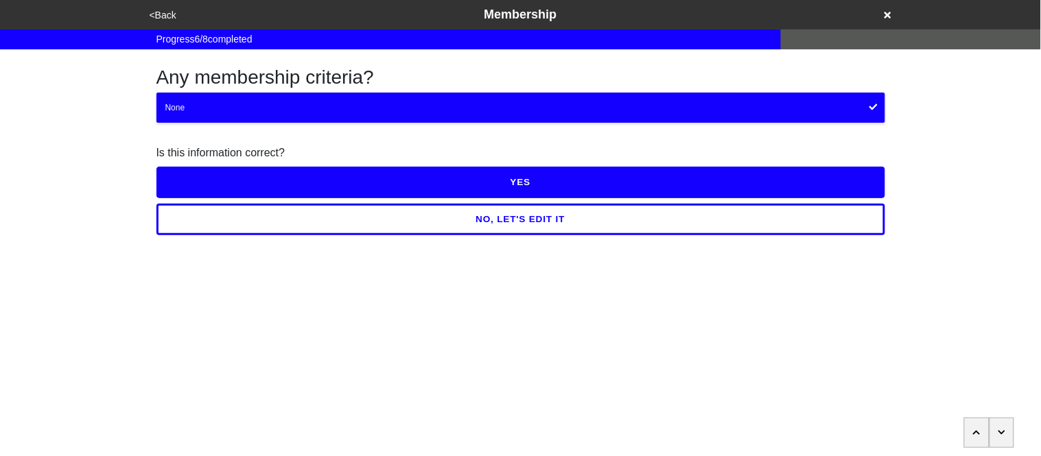
click at [213, 189] on button "YES" at bounding box center [520, 183] width 729 height 32
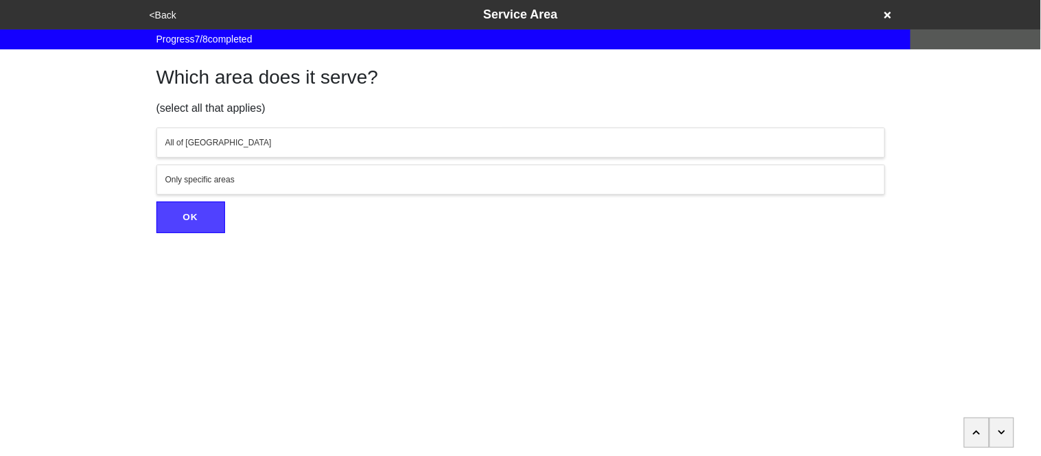
click at [200, 155] on button "All of [GEOGRAPHIC_DATA]" at bounding box center [520, 143] width 729 height 30
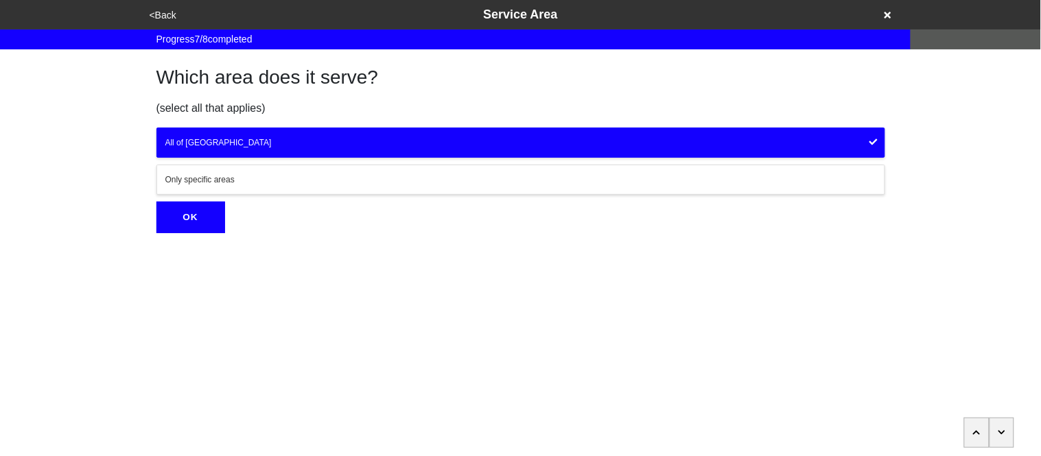
click at [196, 222] on button "OK" at bounding box center [190, 218] width 69 height 32
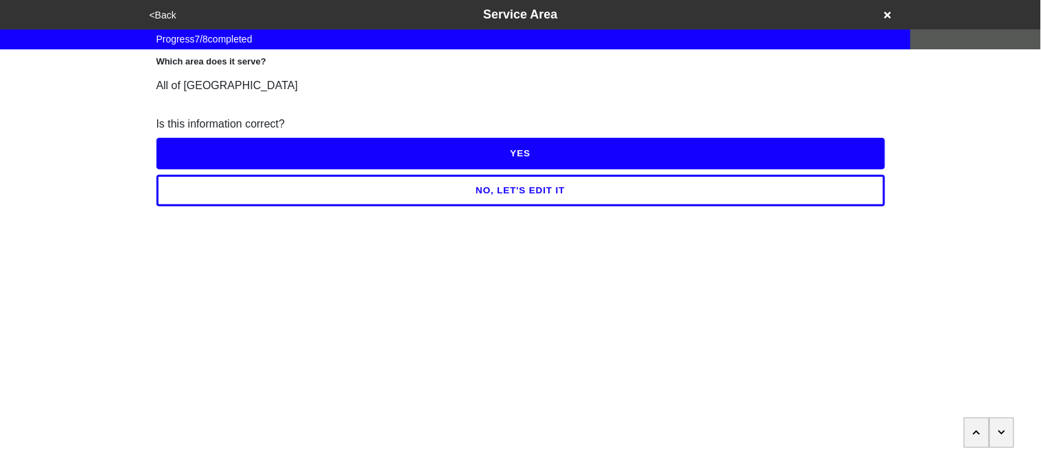
click at [193, 158] on button "YES" at bounding box center [520, 154] width 729 height 32
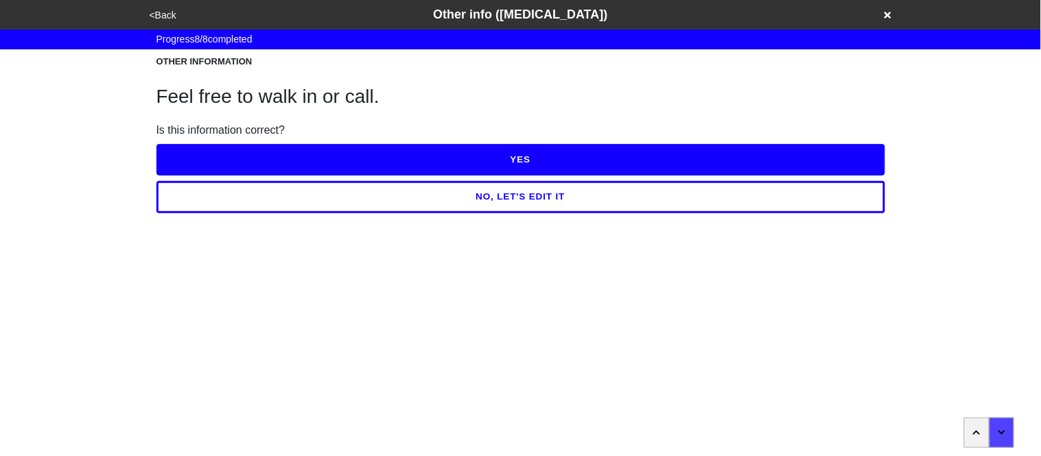
click at [206, 198] on button "NO, LET'S EDIT IT" at bounding box center [520, 197] width 729 height 32
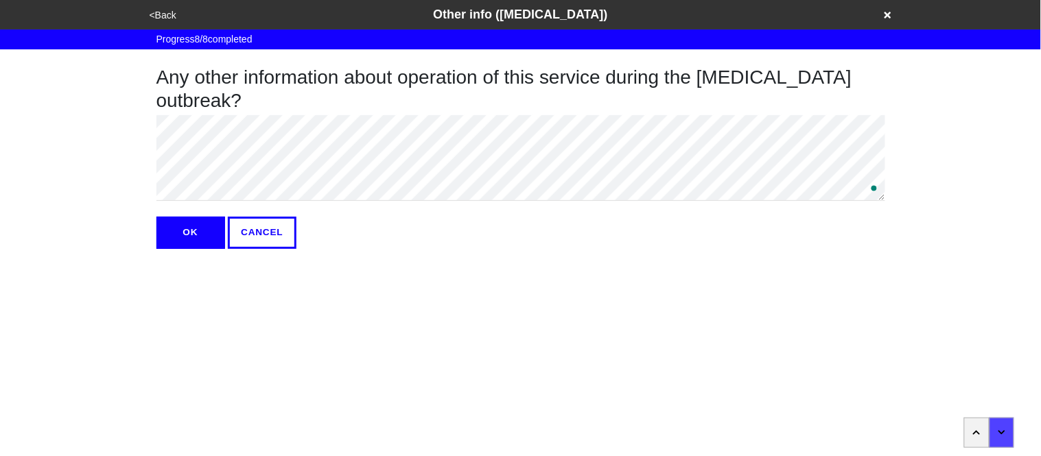
type textarea "x"
click at [206, 224] on button "OK" at bounding box center [190, 233] width 69 height 32
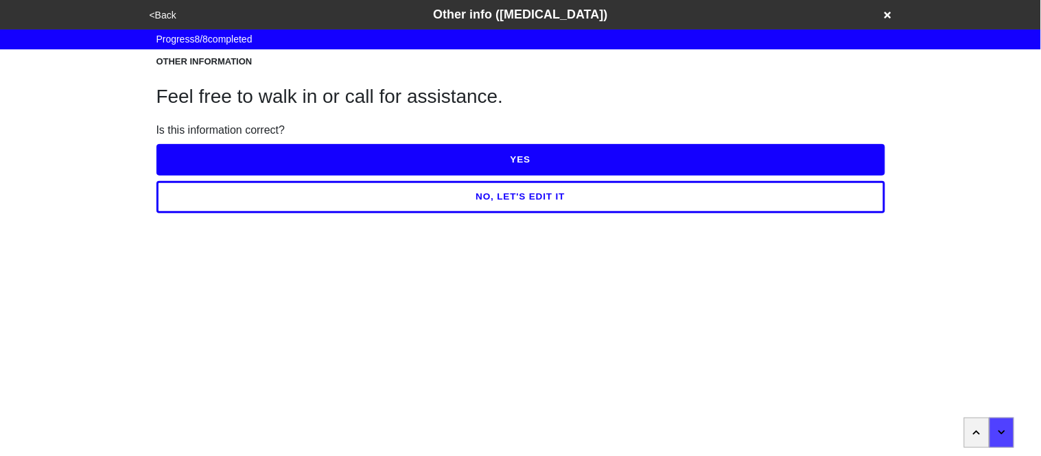
click at [210, 171] on button "YES" at bounding box center [520, 160] width 729 height 32
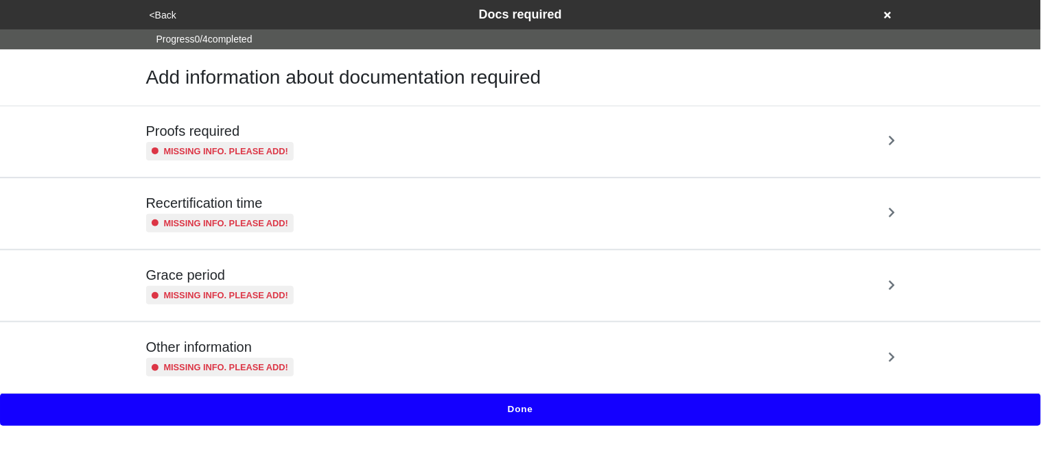
click at [209, 168] on div "Proofs required Missing info. Please add!" at bounding box center [521, 141] width 782 height 71
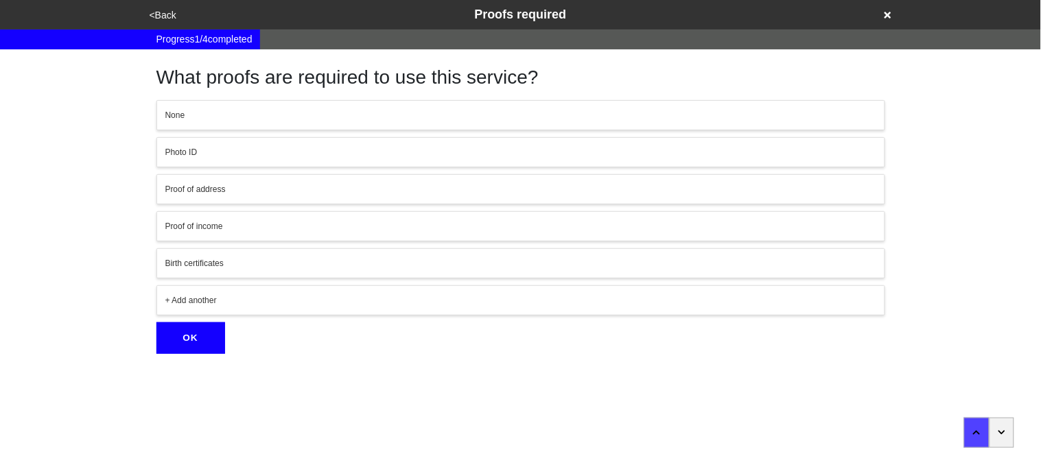
click at [202, 115] on div "None" at bounding box center [520, 115] width 711 height 12
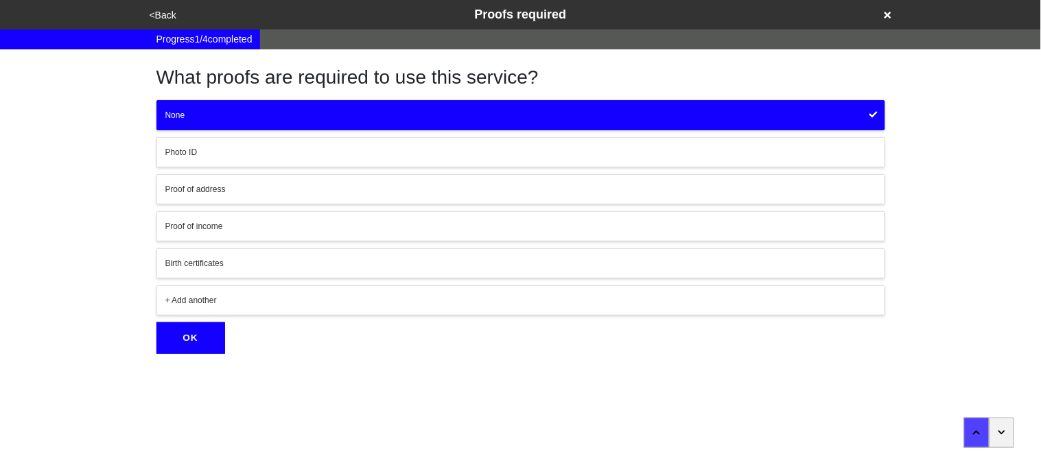
click at [200, 354] on html "<Back Proofs required Progress 1 / 4 completed What proofs are required to use …" at bounding box center [520, 177] width 1041 height 354
click at [195, 342] on button "OK" at bounding box center [190, 338] width 69 height 32
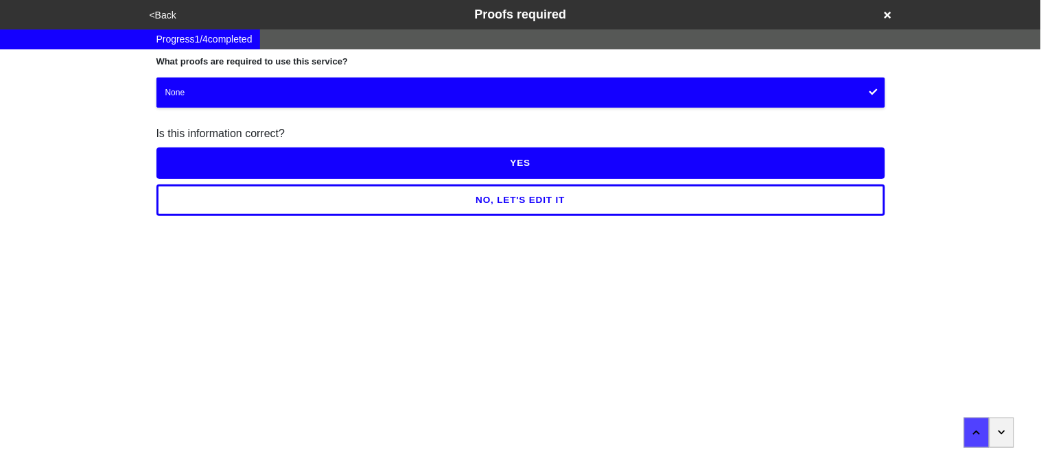
click at [203, 151] on button "YES" at bounding box center [520, 163] width 729 height 32
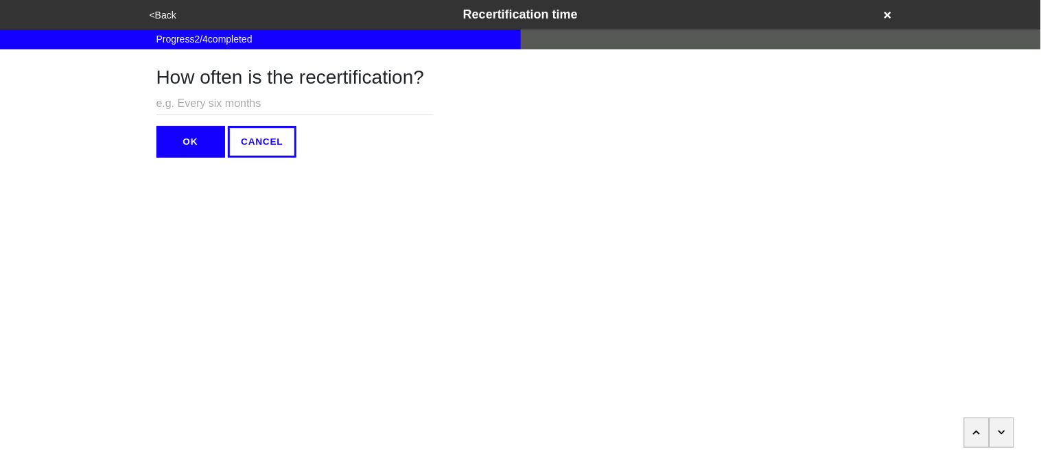
click at [187, 104] on input "text" at bounding box center [294, 104] width 277 height 23
type input "N/A"
click at [190, 128] on button "OK" at bounding box center [190, 142] width 69 height 32
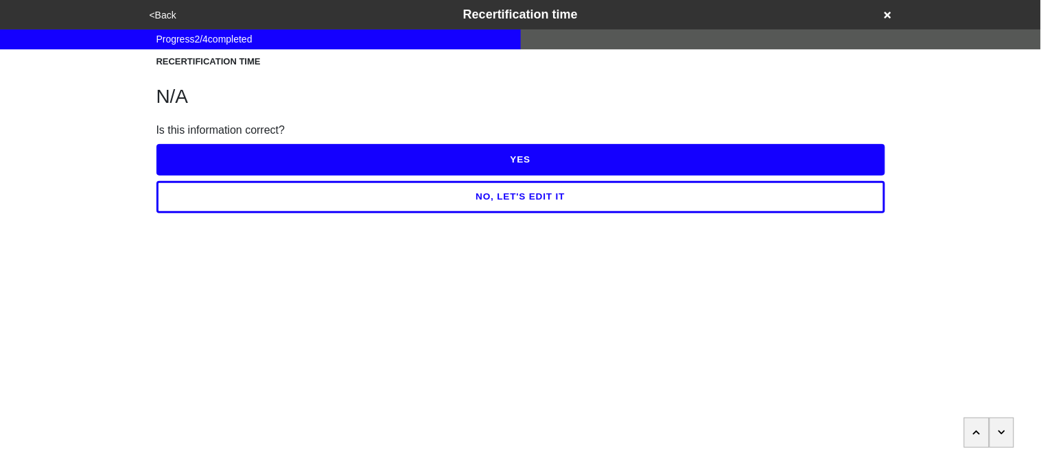
click at [200, 160] on button "YES" at bounding box center [520, 160] width 729 height 32
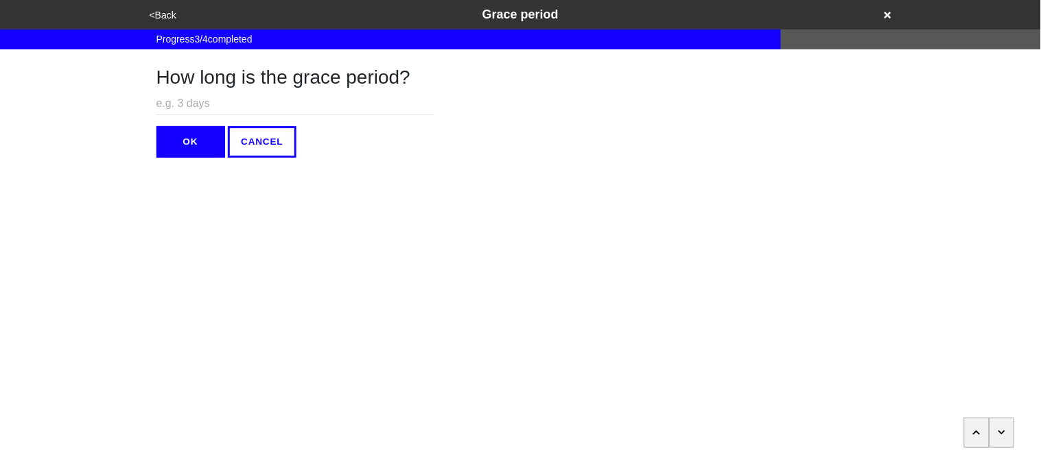
click at [192, 106] on input "text" at bounding box center [294, 104] width 277 height 23
type input "N/A"
click at [196, 129] on button "OK" at bounding box center [190, 142] width 69 height 32
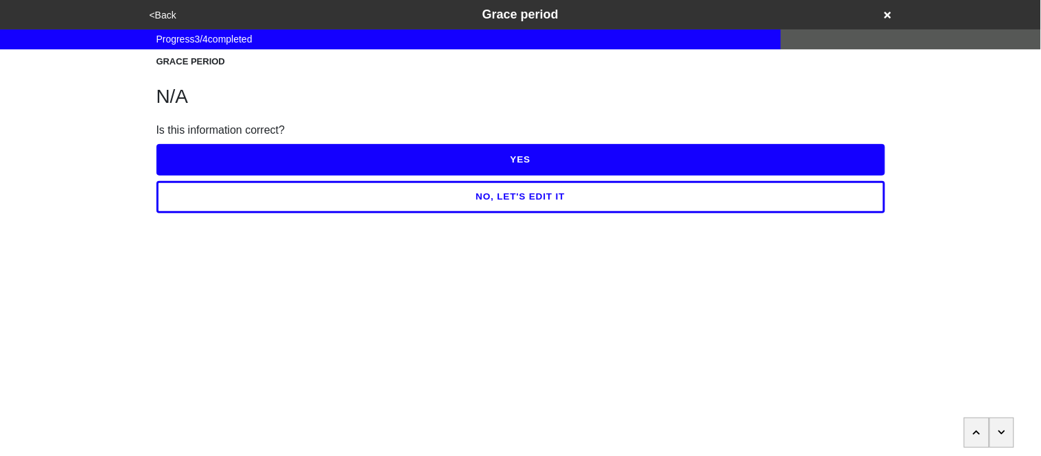
click at [200, 147] on button "YES" at bounding box center [520, 160] width 729 height 32
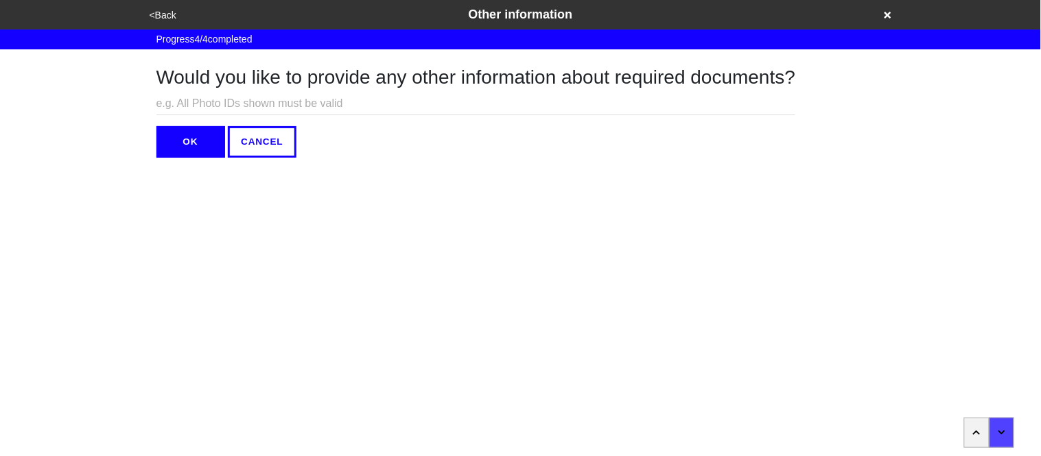
click at [176, 104] on input "text" at bounding box center [475, 104] width 639 height 23
type input "N/A"
click at [182, 145] on button "OK" at bounding box center [190, 142] width 69 height 32
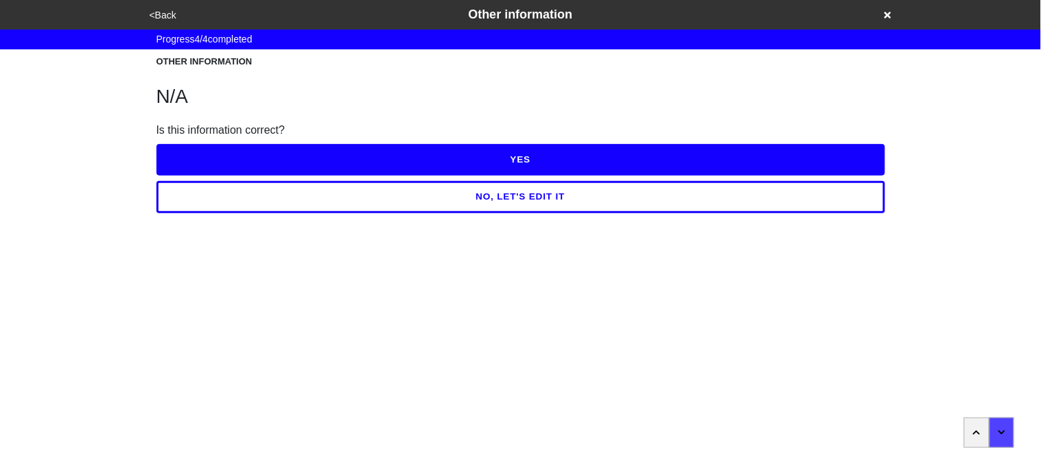
click at [187, 150] on button "YES" at bounding box center [520, 160] width 729 height 32
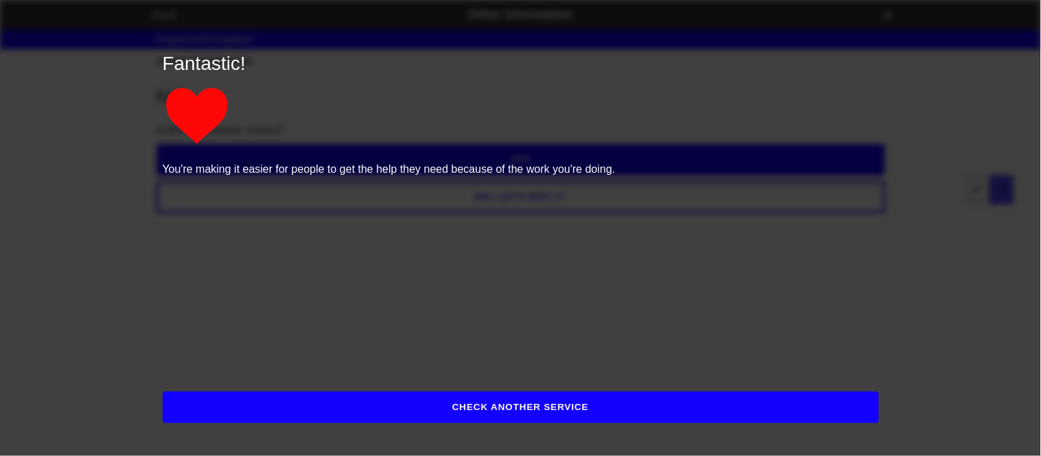
click at [196, 401] on button "CHECK ANOTHER SERVICE" at bounding box center [521, 408] width 716 height 32
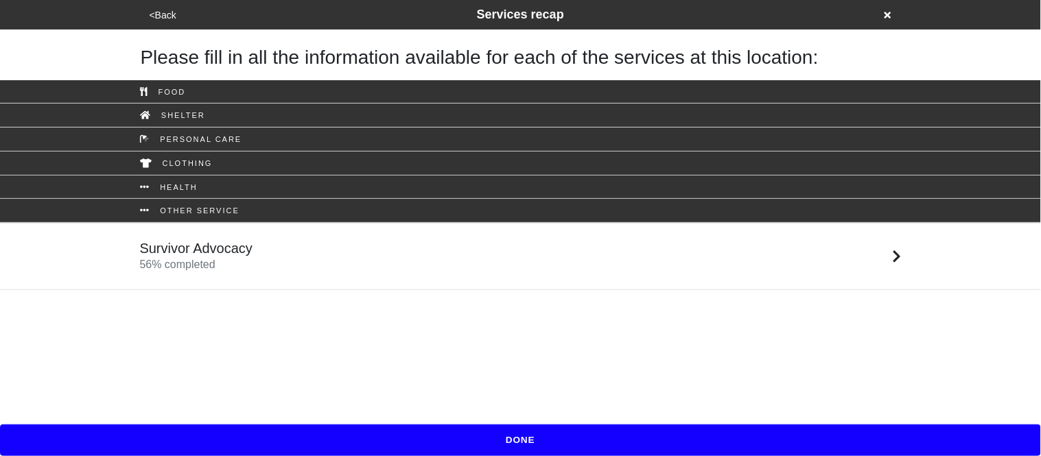
click at [301, 429] on button "DONE" at bounding box center [520, 441] width 1041 height 32
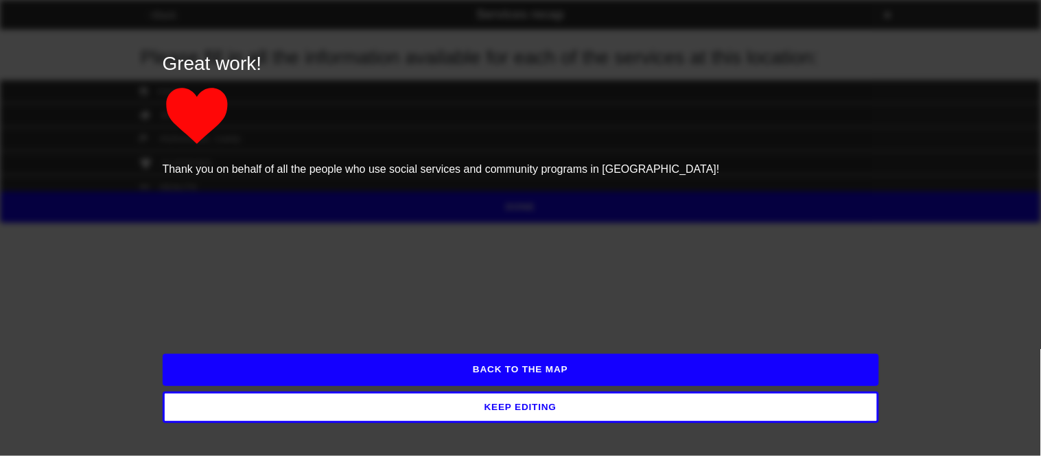
click at [283, 365] on button "BACK TO THE MAP" at bounding box center [521, 370] width 716 height 32
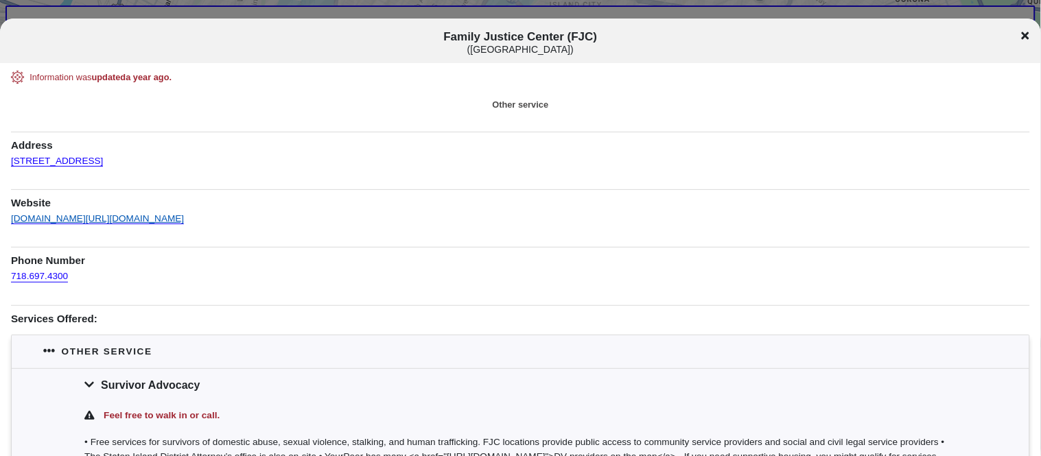
click at [132, 219] on link "[DOMAIN_NAME][URL][DOMAIN_NAME]" at bounding box center [97, 214] width 173 height 20
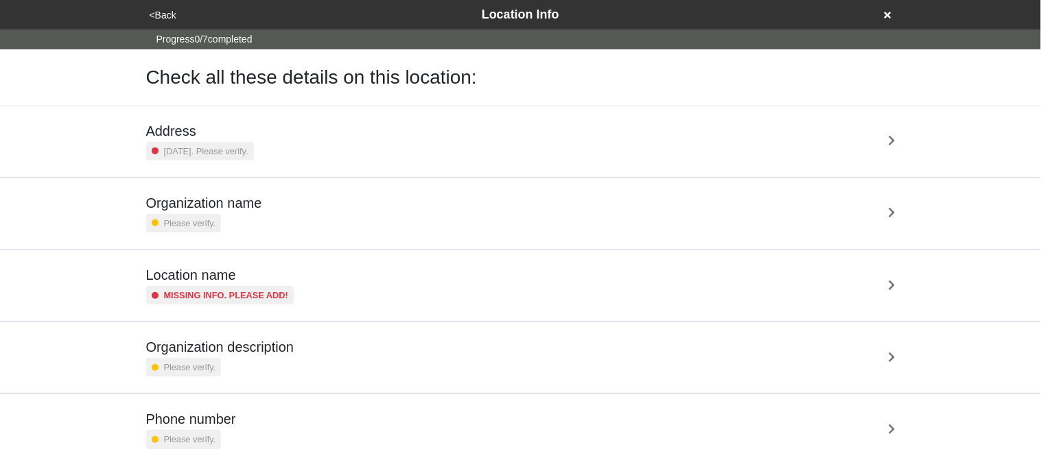
click at [229, 143] on div "[DATE]. Please verify." at bounding box center [200, 151] width 108 height 19
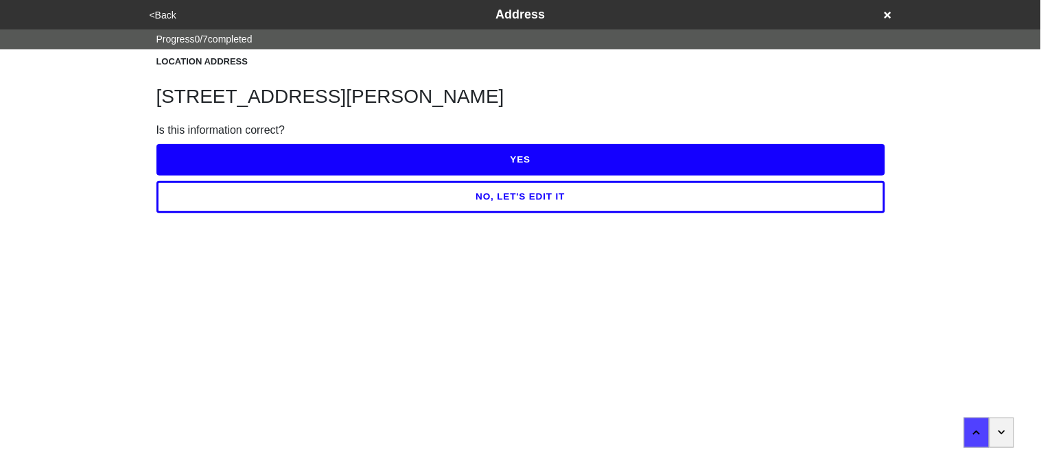
click at [235, 151] on button "YES" at bounding box center [520, 160] width 729 height 32
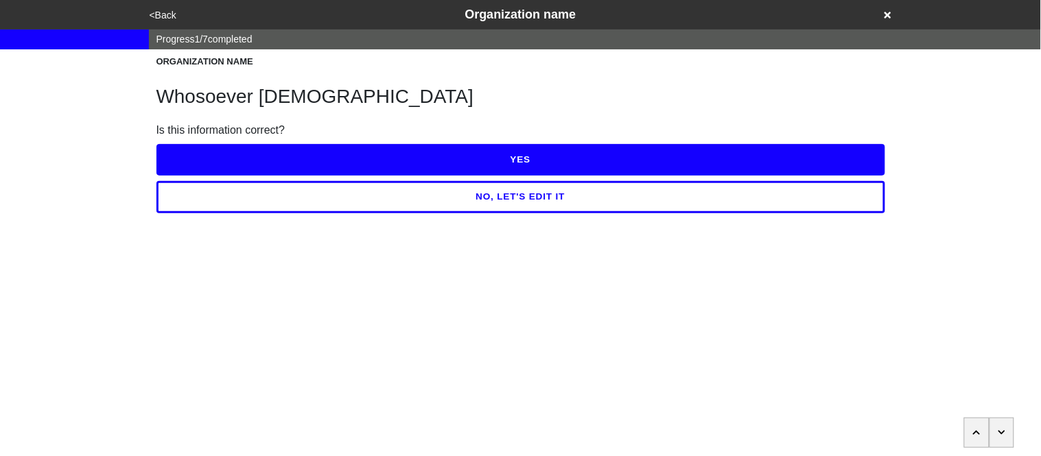
click at [311, 152] on button "YES" at bounding box center [520, 160] width 729 height 32
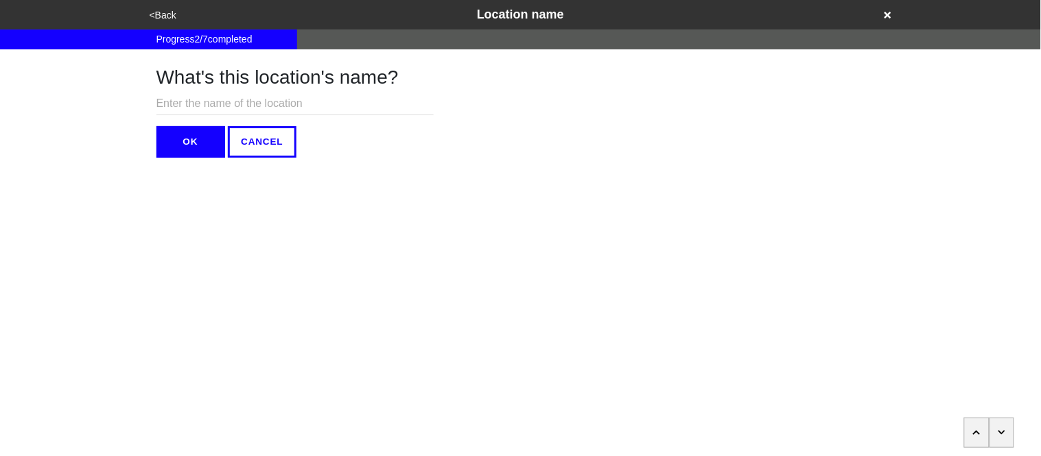
click at [205, 147] on button "OK" at bounding box center [190, 142] width 69 height 32
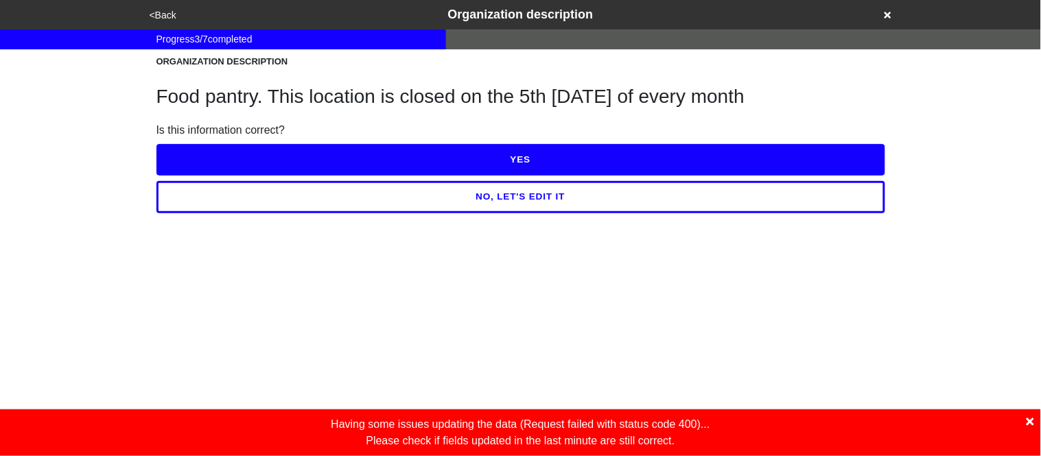
click at [243, 201] on button "NO, LET'S EDIT IT" at bounding box center [520, 197] width 729 height 32
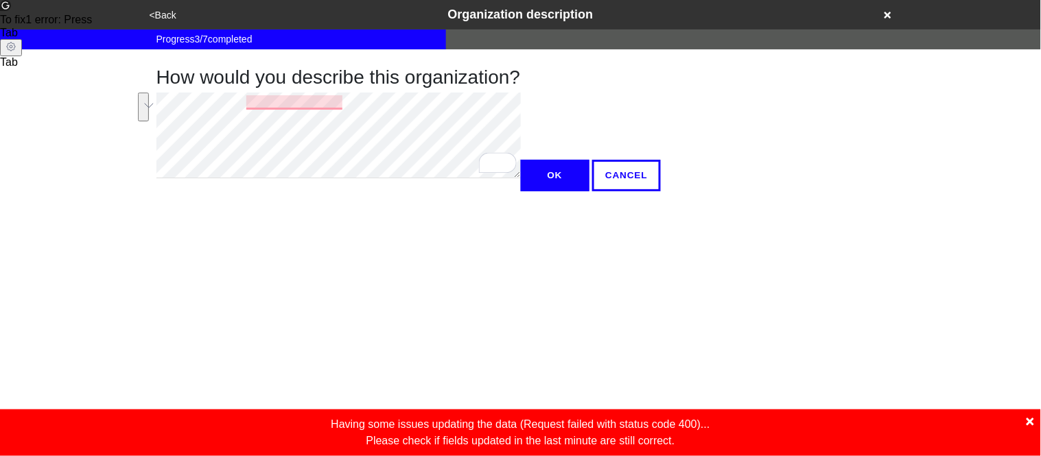
click at [147, 90] on div "How would you describe this organization? OK CANCEL" at bounding box center [520, 120] width 761 height 142
type textarea "x"
click at [521, 191] on button "OK" at bounding box center [555, 176] width 69 height 32
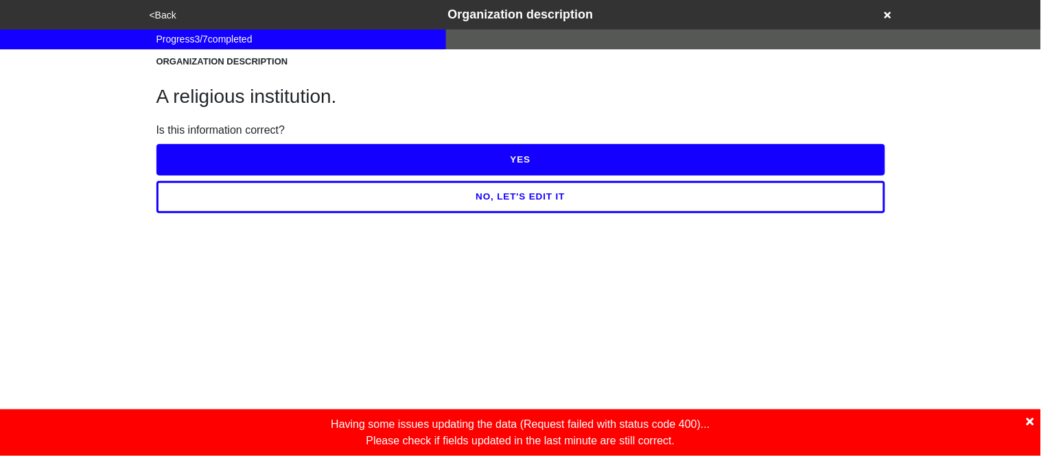
click at [190, 164] on button "YES" at bounding box center [520, 160] width 729 height 32
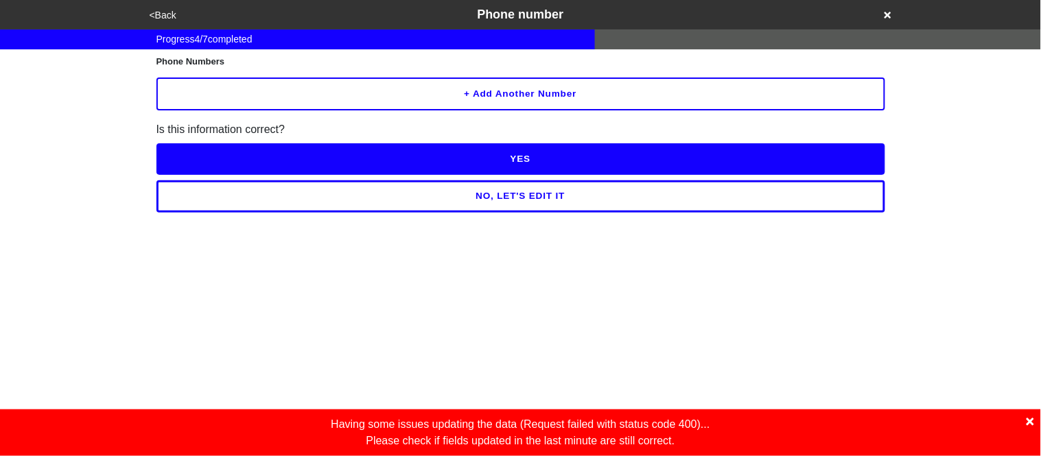
click at [427, 167] on button "YES" at bounding box center [520, 159] width 729 height 32
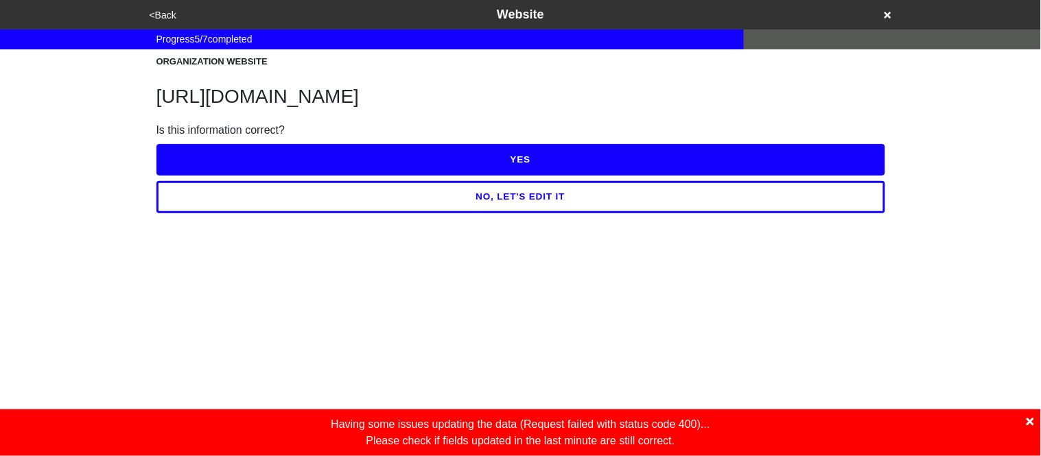
click at [427, 167] on button "YES" at bounding box center [520, 160] width 729 height 32
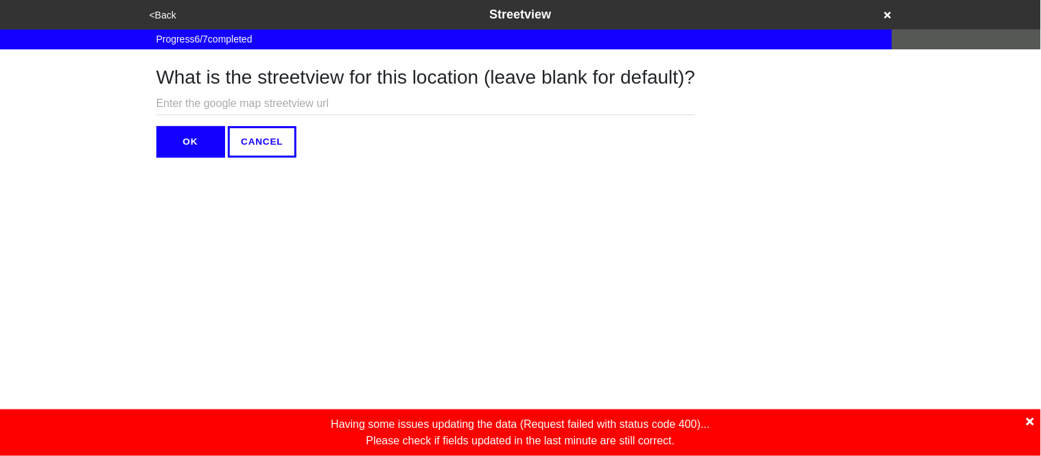
click at [275, 104] on input "text" at bounding box center [425, 104] width 539 height 23
paste input "[URL][DOMAIN_NAME][DOMAIN_NAME]"
type input "[URL][DOMAIN_NAME][DOMAIN_NAME]"
click at [176, 141] on button "OK" at bounding box center [190, 142] width 69 height 32
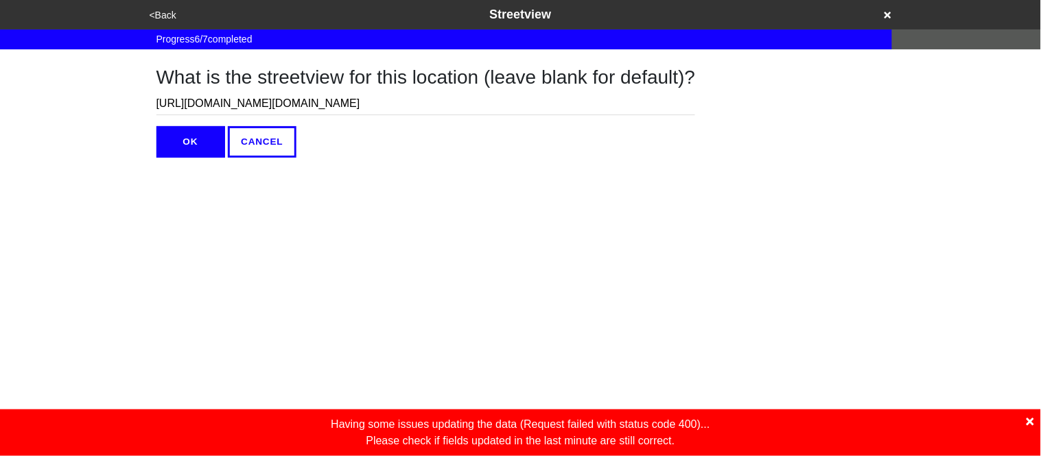
scroll to position [0, 0]
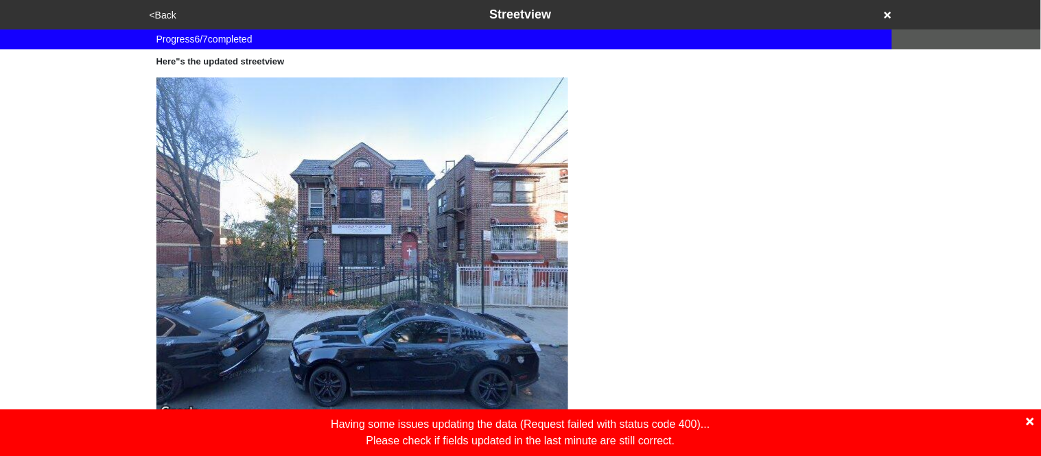
click at [1034, 423] on div "Having some issues updating the data ( Request failed with status code 400 )...…" at bounding box center [520, 433] width 1041 height 47
click at [1031, 425] on icon at bounding box center [1030, 421] width 8 height 11
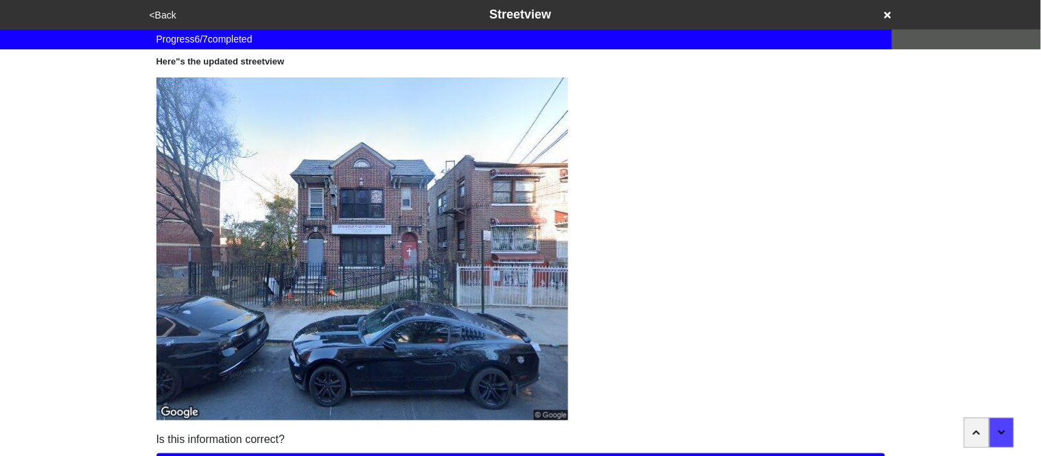
click at [1031, 425] on div at bounding box center [989, 433] width 104 height 30
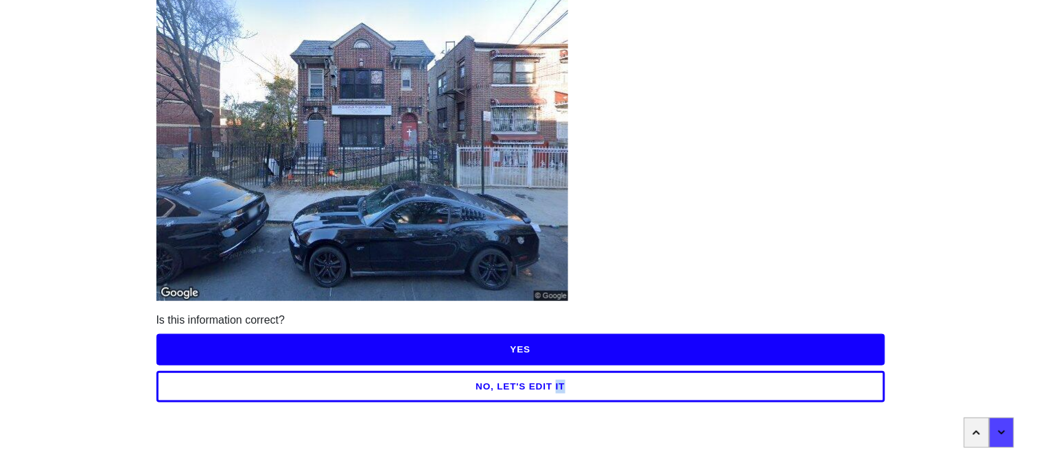
click at [566, 353] on button "YES" at bounding box center [520, 350] width 729 height 32
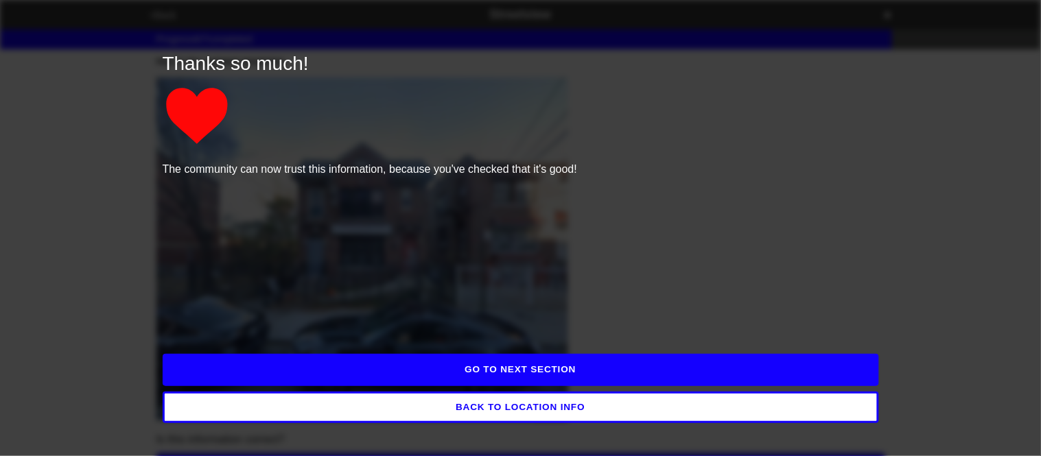
click at [532, 372] on button "GO TO NEXT SECTION" at bounding box center [521, 370] width 716 height 32
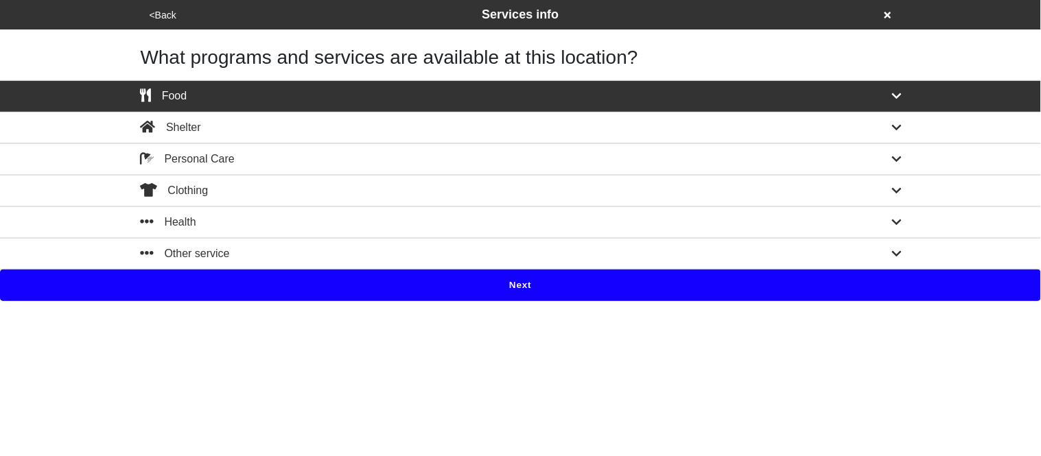
click at [425, 287] on button "Next" at bounding box center [520, 286] width 1041 height 32
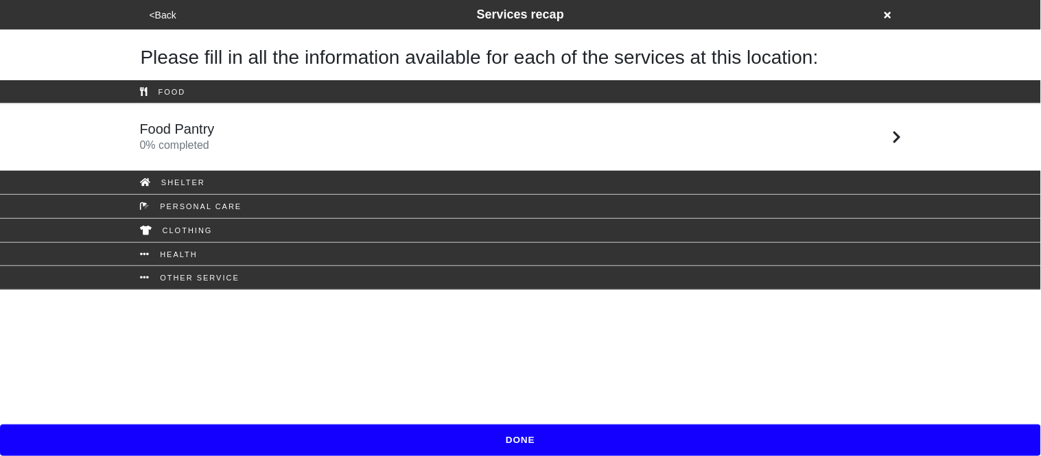
click at [274, 148] on div "Food Pantry 0 % completed" at bounding box center [521, 137] width 782 height 33
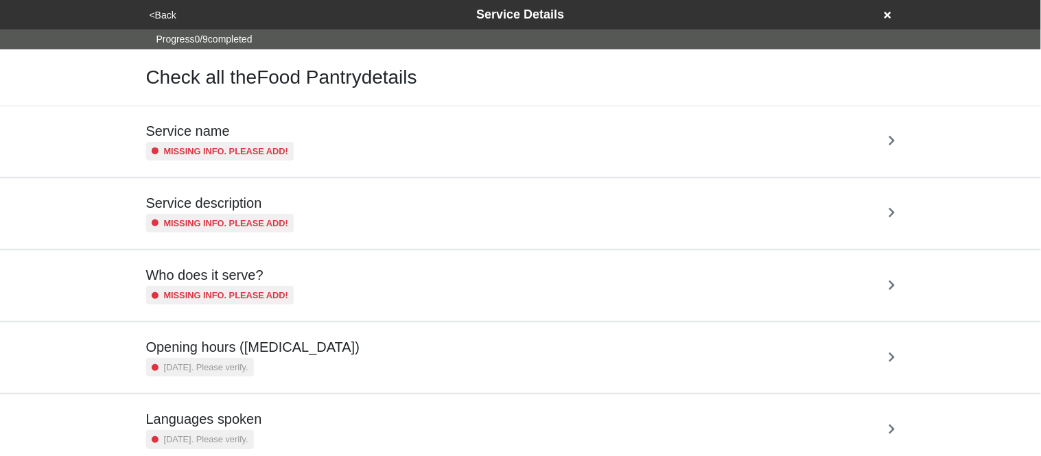
click at [274, 148] on small "Missing info. Please add!" at bounding box center [226, 151] width 125 height 13
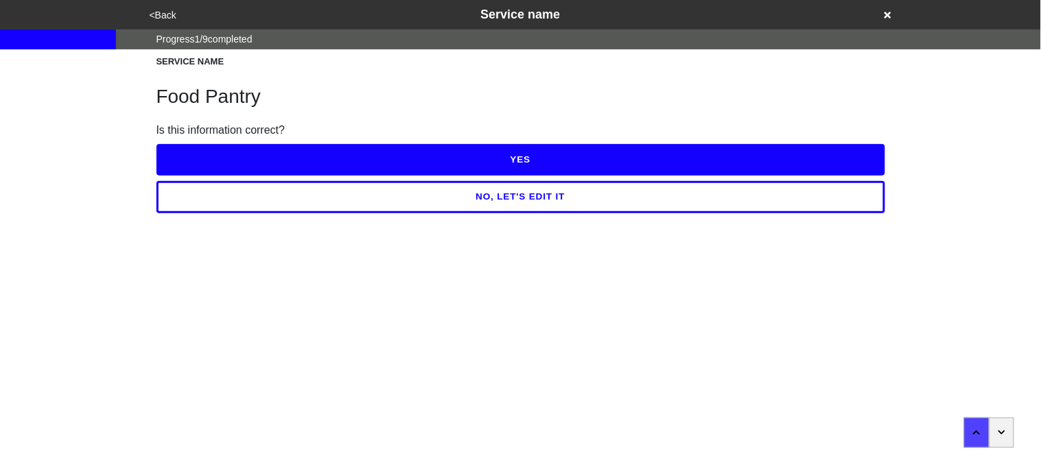
click at [274, 148] on button "YES" at bounding box center [520, 160] width 729 height 32
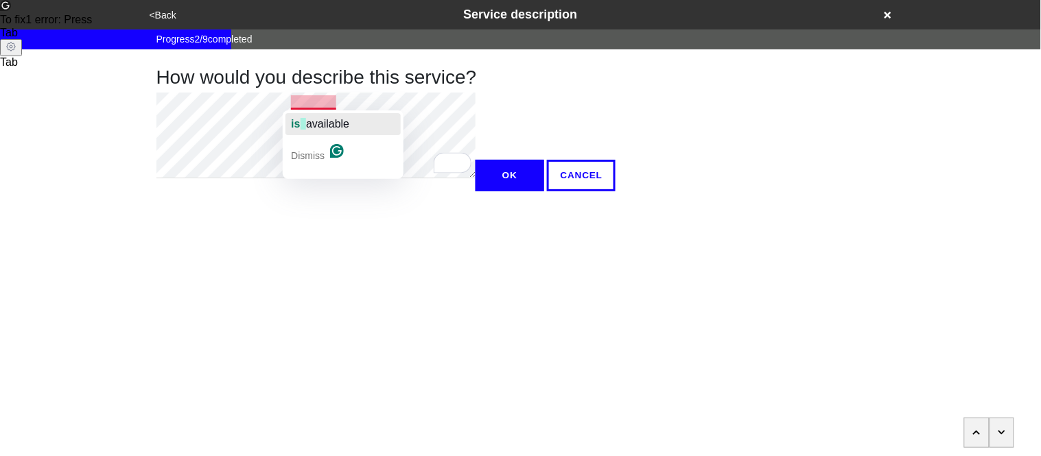
click at [321, 126] on span "available" at bounding box center [327, 124] width 43 height 12
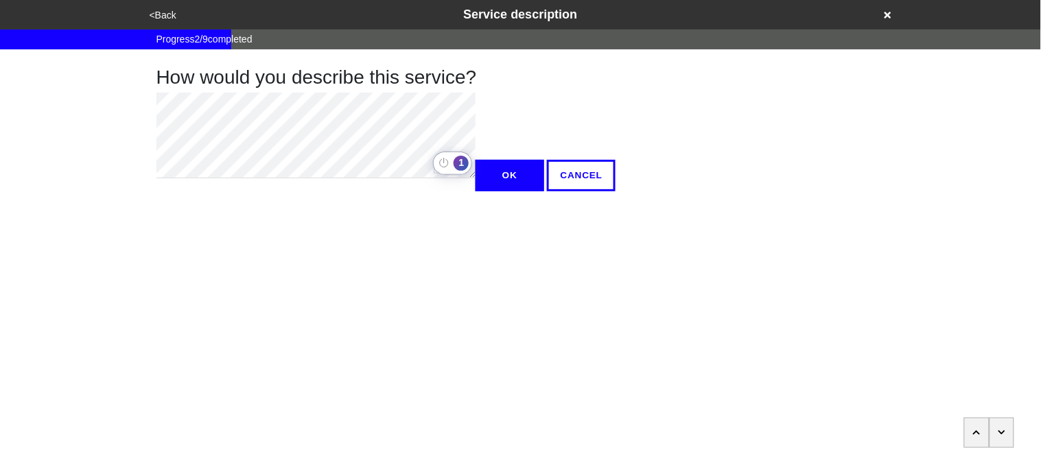
click at [469, 167] on div "1" at bounding box center [461, 163] width 18 height 18
click at [466, 165] on div "1" at bounding box center [460, 163] width 15 height 15
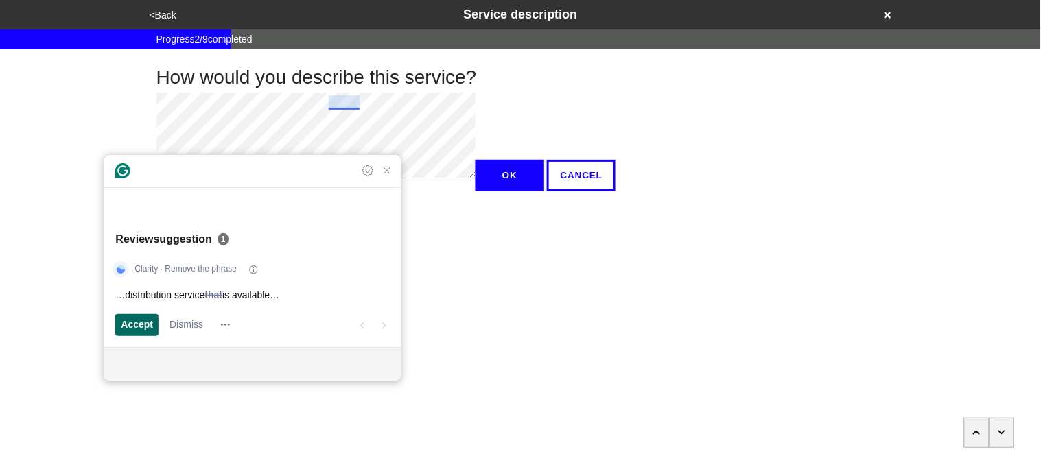
click at [130, 329] on span "Accept" at bounding box center [137, 325] width 32 height 14
type textarea "x"
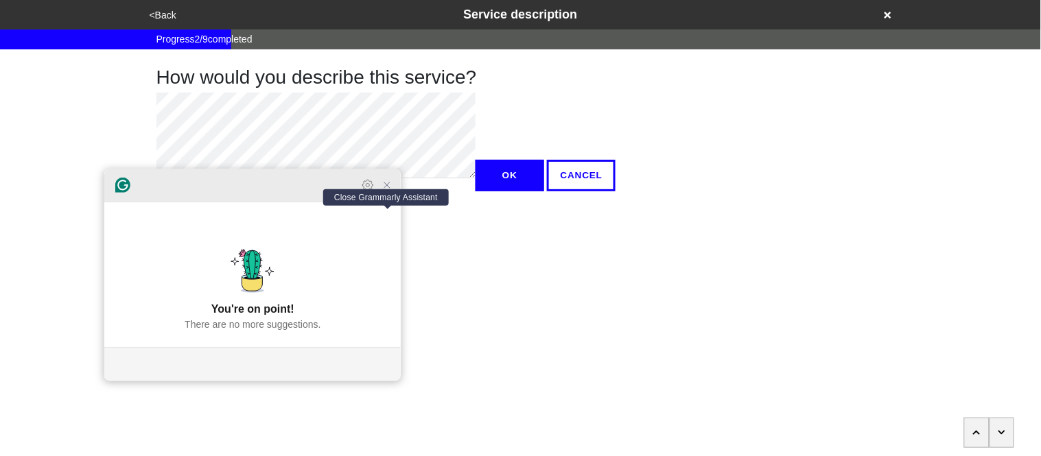
click at [392, 191] on icon "Close Grammarly Assistant" at bounding box center [386, 185] width 11 height 11
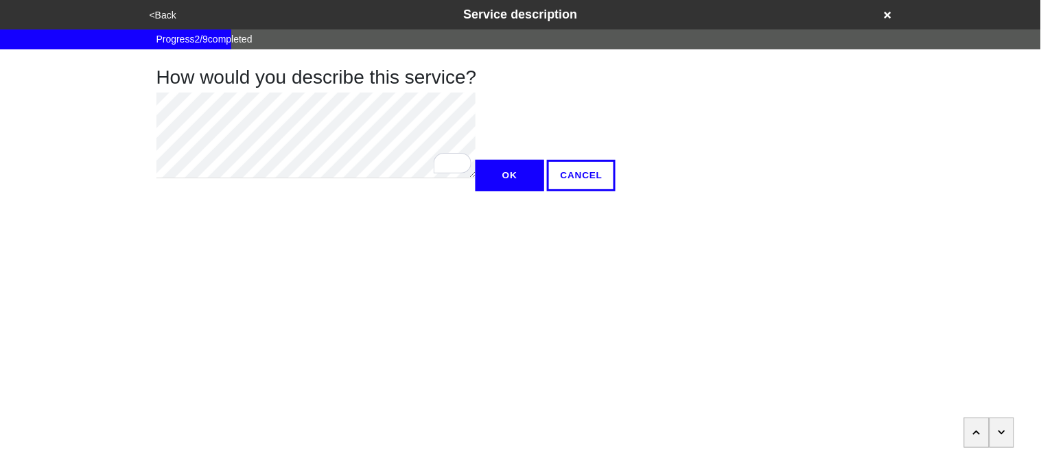
click at [475, 191] on button "OK" at bounding box center [509, 176] width 69 height 32
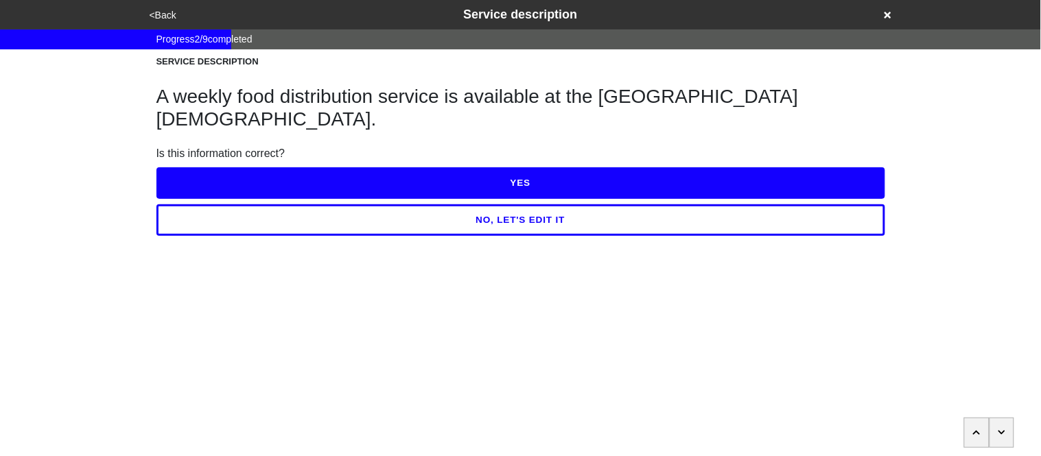
click at [219, 167] on button "YES" at bounding box center [520, 183] width 729 height 32
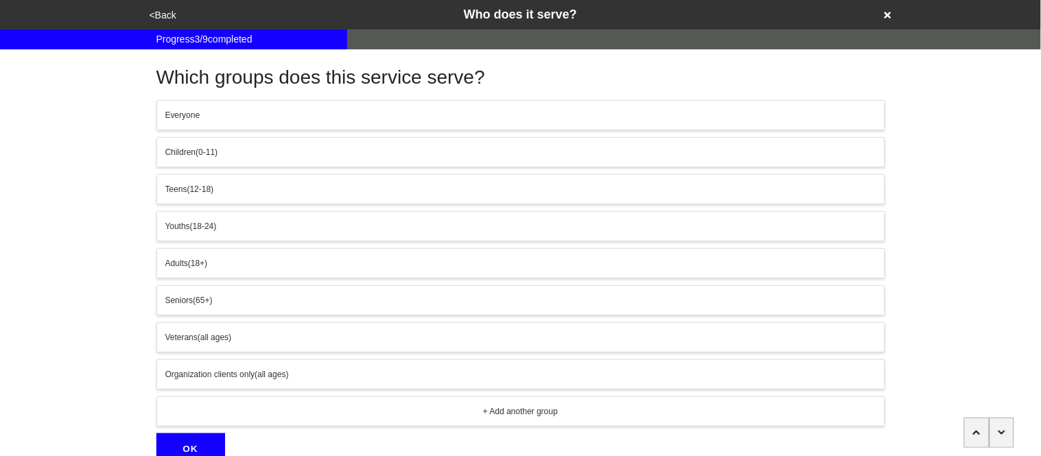
click at [211, 121] on div "Everyone" at bounding box center [520, 115] width 711 height 12
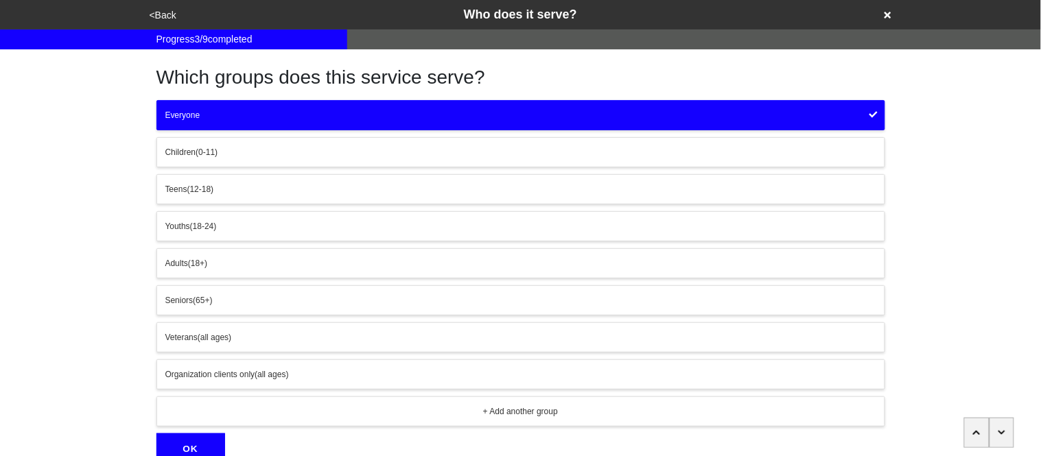
click at [203, 428] on div "Which groups does this service serve? Everyone Children (0-11) Teens (12-18) Yo…" at bounding box center [520, 257] width 729 height 416
click at [199, 445] on button "OK" at bounding box center [190, 450] width 69 height 32
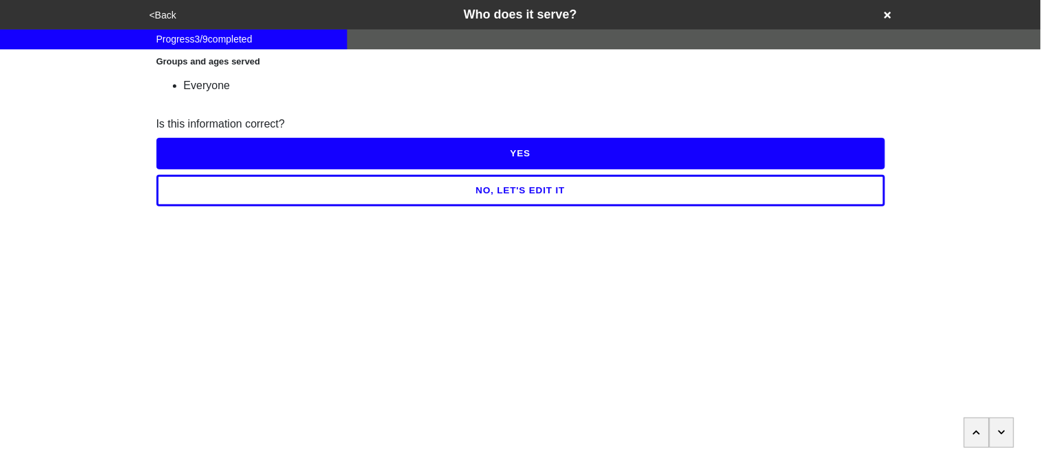
click at [173, 152] on button "YES" at bounding box center [520, 154] width 729 height 32
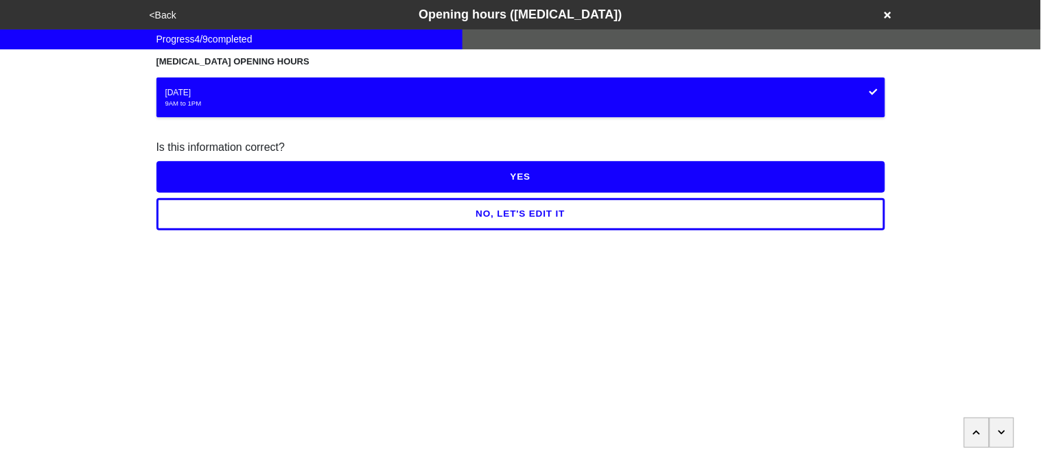
click at [283, 216] on button "NO, LET'S EDIT IT" at bounding box center [520, 214] width 729 height 32
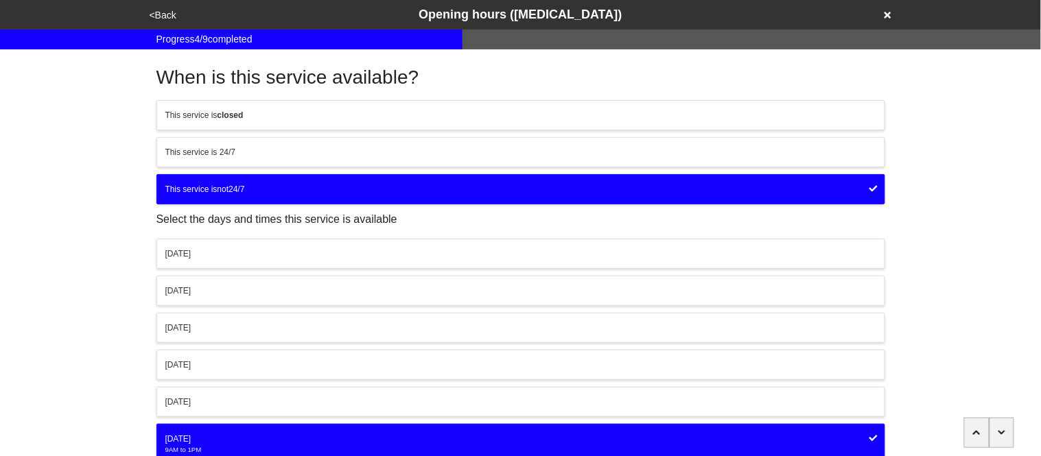
scroll to position [107, 0]
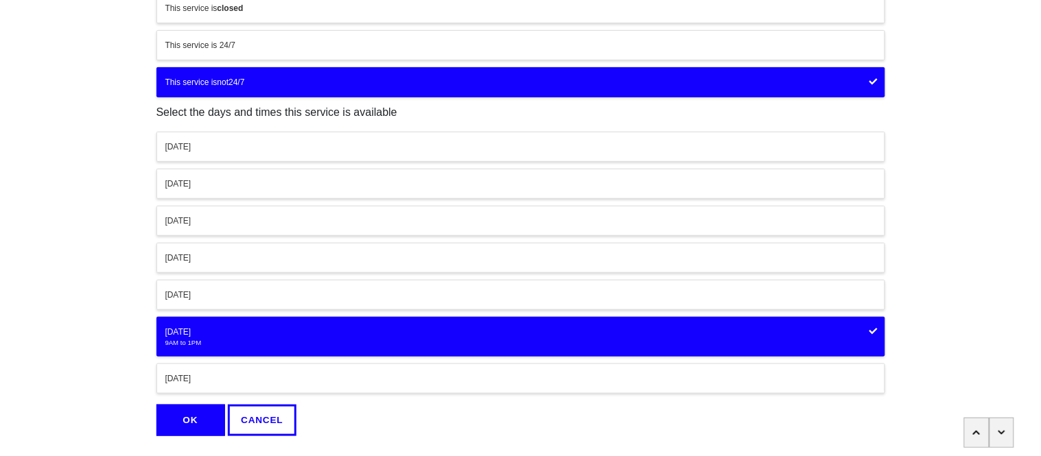
click at [214, 345] on div "9AM to 1PM" at bounding box center [520, 343] width 711 height 10
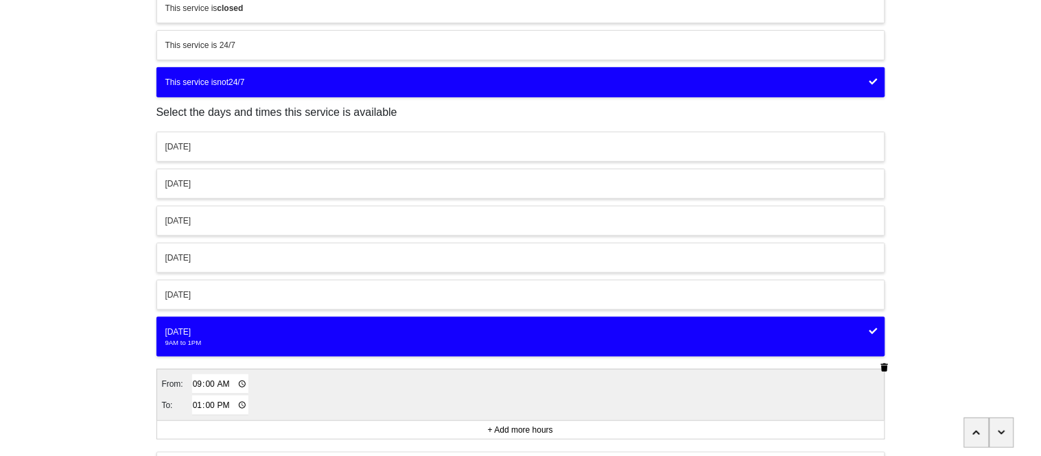
click at [196, 407] on input "13:00" at bounding box center [220, 406] width 57 height 20
type input "11:00"
click at [107, 385] on div "<Back Opening hours (coronavirus) Progress 4 / 9 completed When is this service…" at bounding box center [520, 209] width 1041 height 632
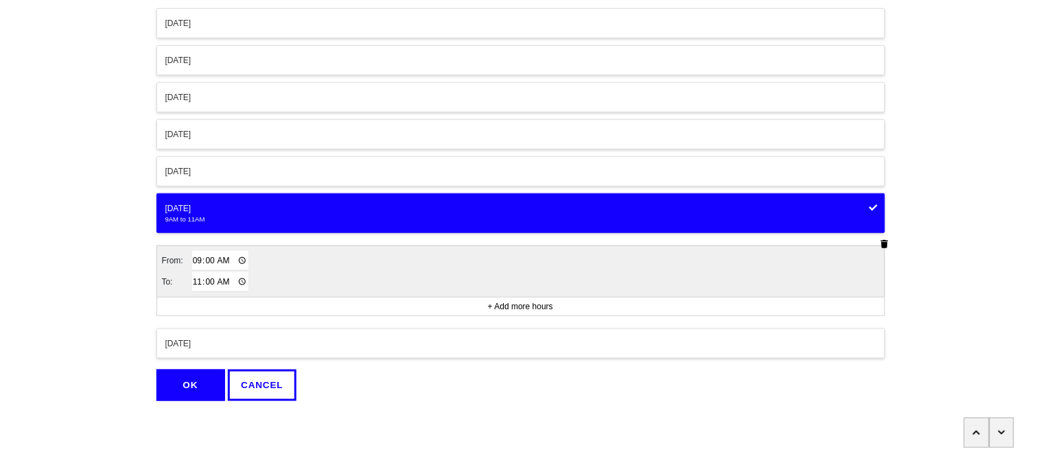
click at [187, 393] on button "OK" at bounding box center [190, 386] width 69 height 32
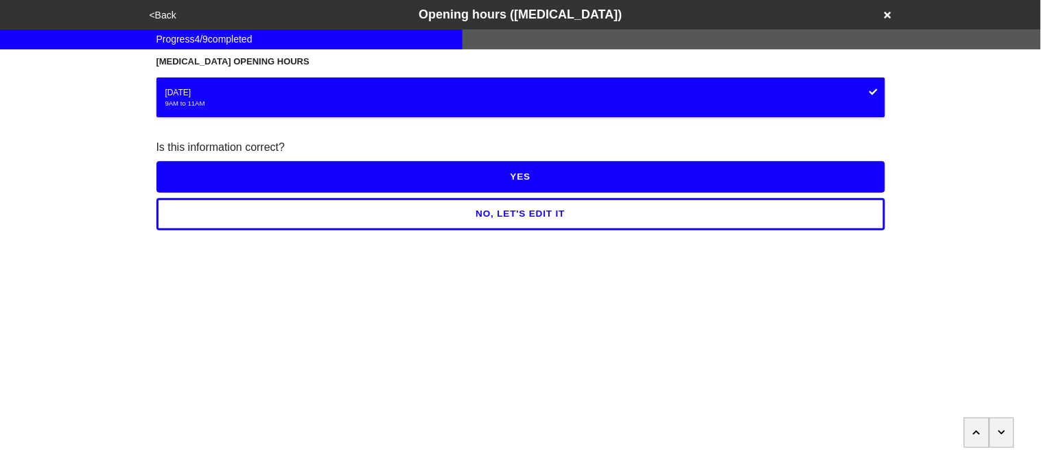
click at [193, 178] on button "YES" at bounding box center [520, 177] width 729 height 32
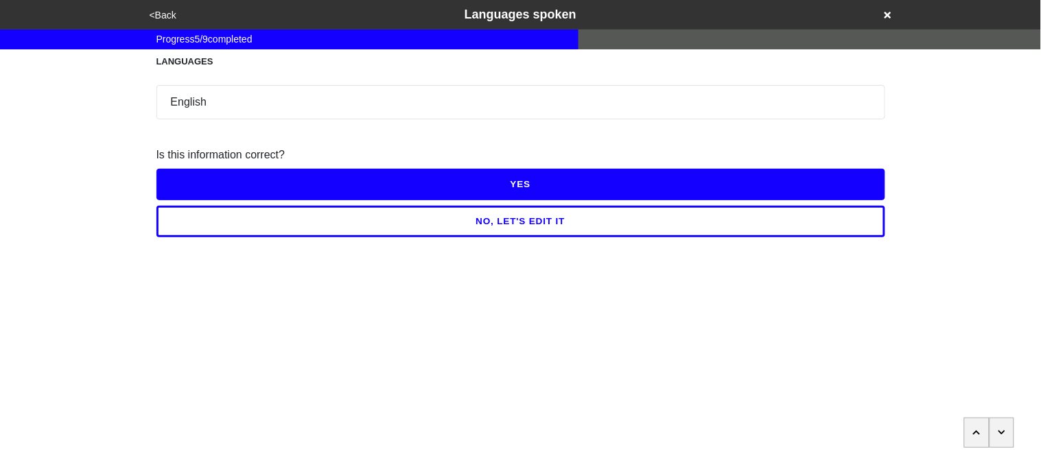
click at [193, 178] on button "YES" at bounding box center [520, 185] width 729 height 32
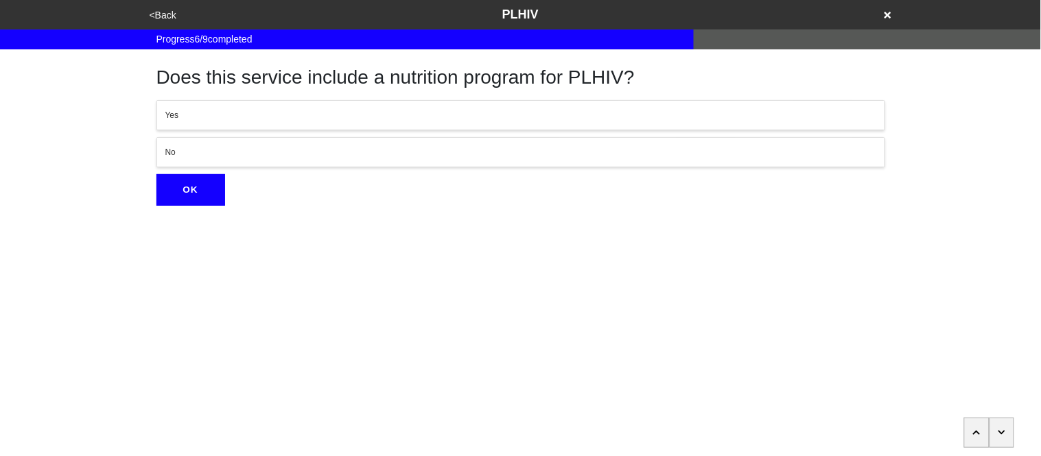
click at [206, 153] on div "No" at bounding box center [520, 152] width 711 height 12
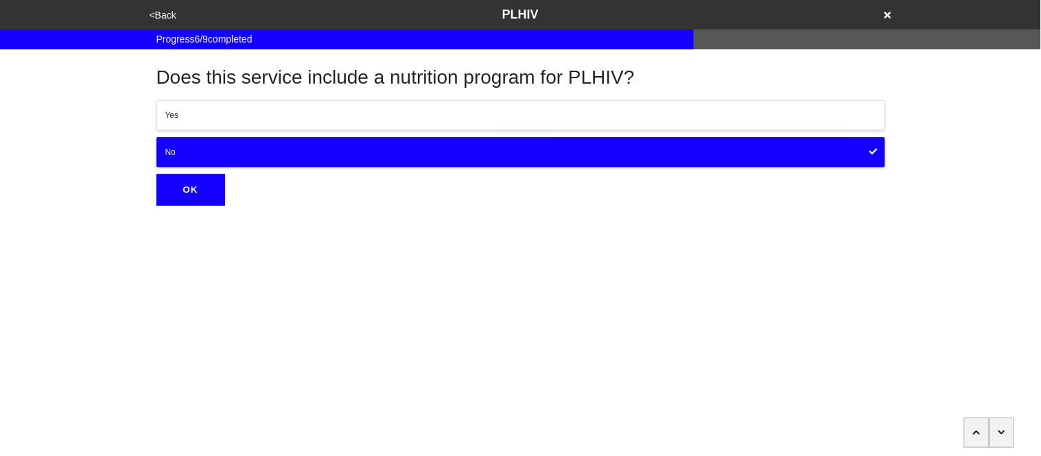
click at [204, 193] on button "OK" at bounding box center [190, 190] width 69 height 32
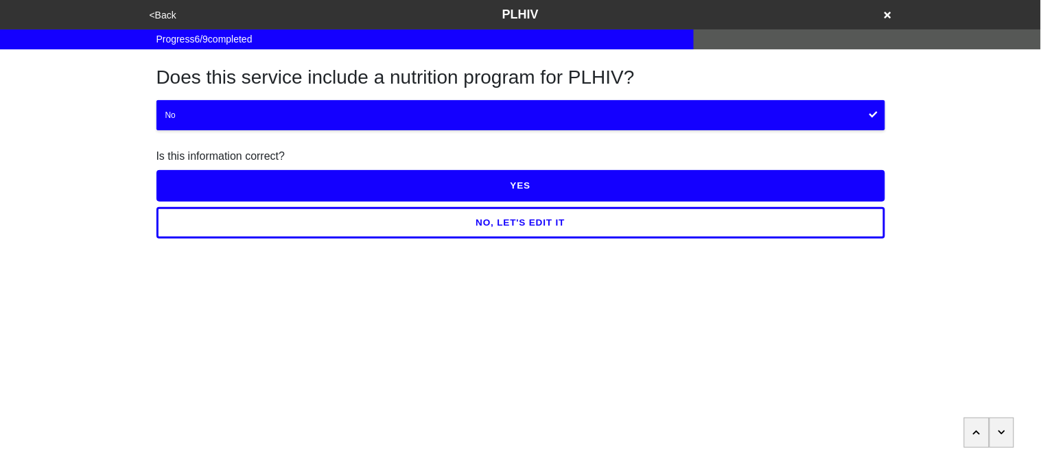
click at [204, 191] on button "YES" at bounding box center [520, 186] width 729 height 32
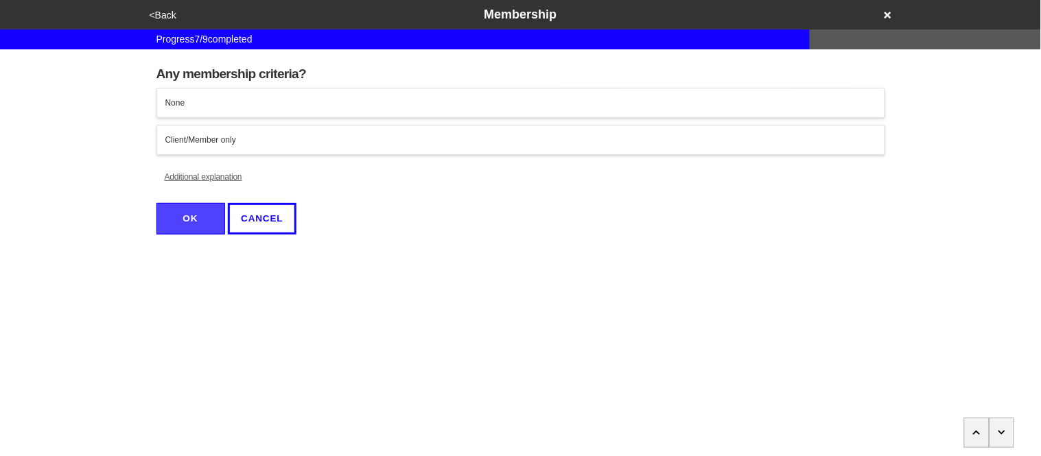
click at [208, 106] on div "None" at bounding box center [520, 103] width 711 height 12
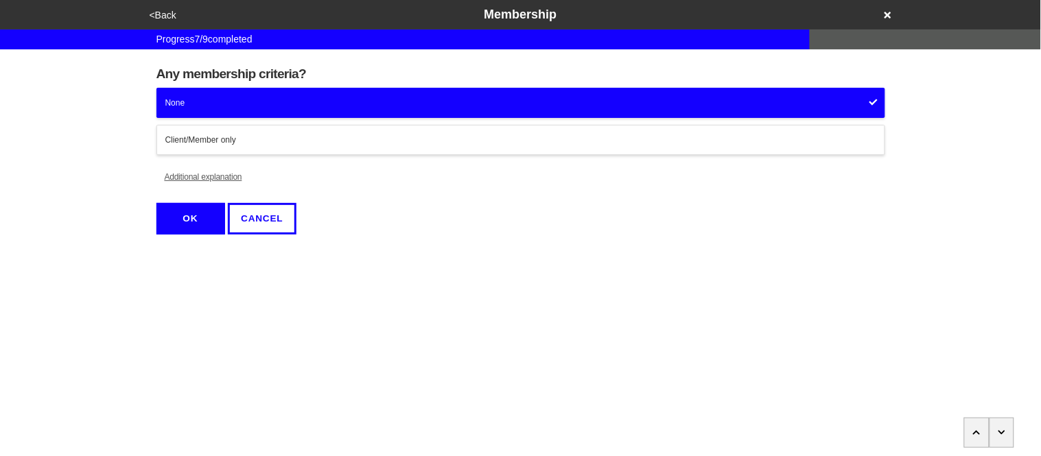
click at [202, 225] on button "OK" at bounding box center [190, 219] width 69 height 32
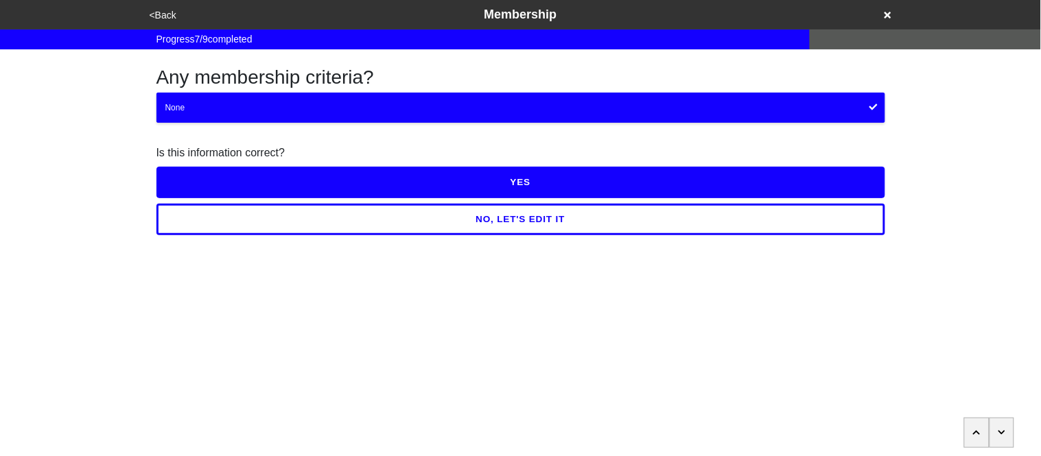
click at [220, 183] on button "YES" at bounding box center [520, 183] width 729 height 32
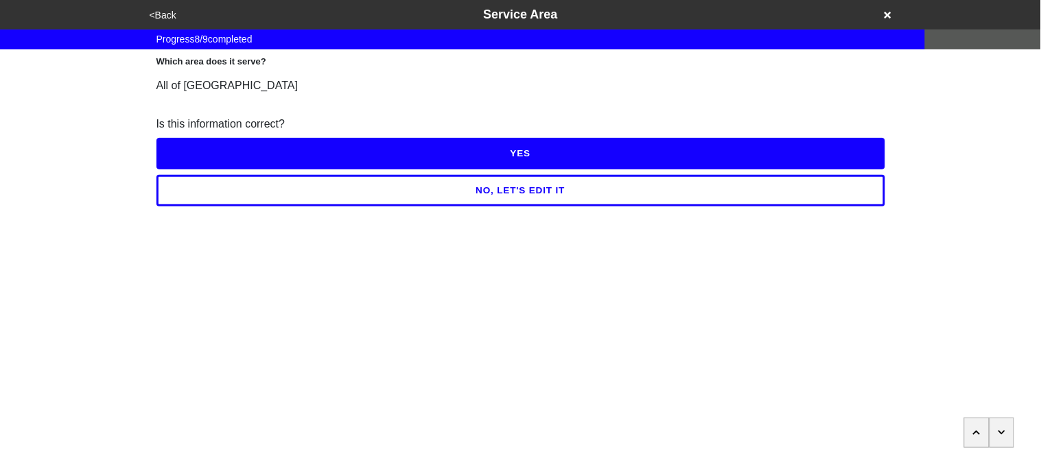
click at [212, 144] on button "YES" at bounding box center [520, 154] width 729 height 32
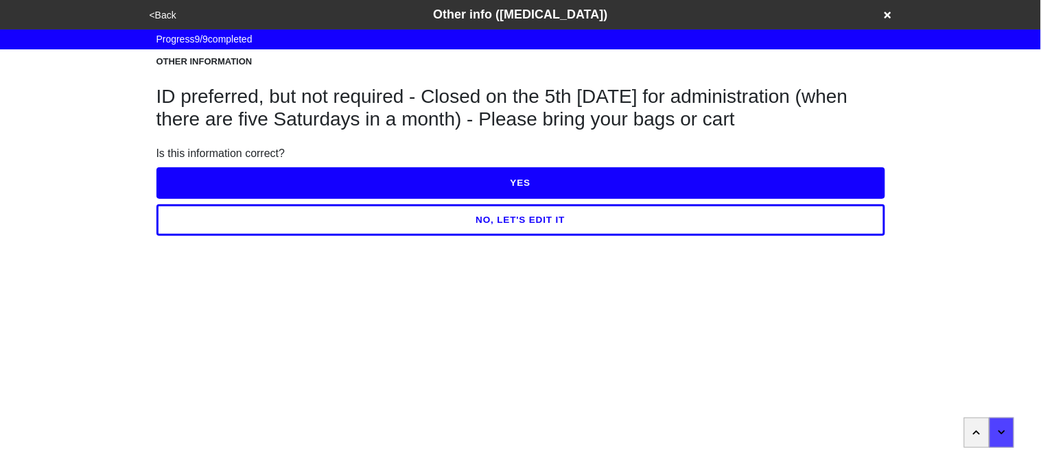
click at [237, 226] on button "NO, LET'S EDIT IT" at bounding box center [520, 220] width 729 height 32
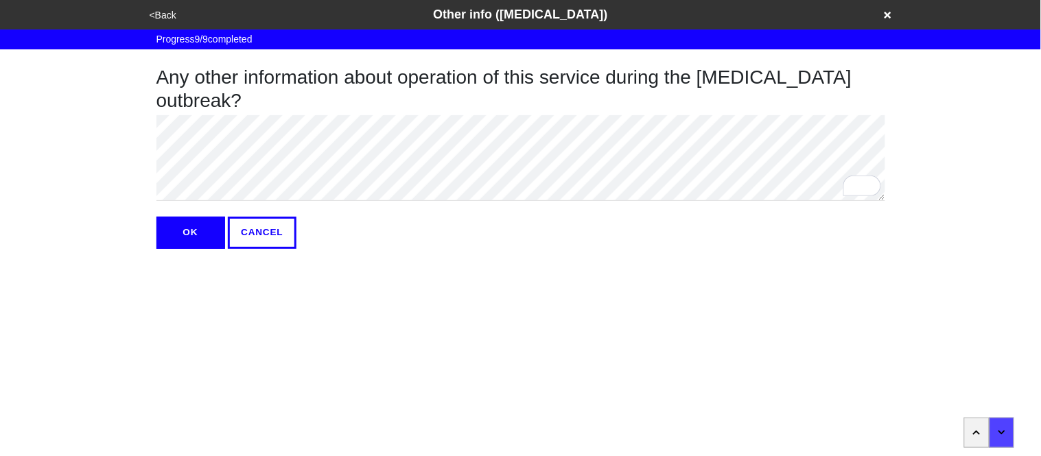
click at [147, 124] on div "Any other information about operation of this service during the [MEDICAL_DATA]…" at bounding box center [520, 149] width 761 height 200
type textarea "x"
click at [189, 233] on button "OK" at bounding box center [190, 233] width 69 height 32
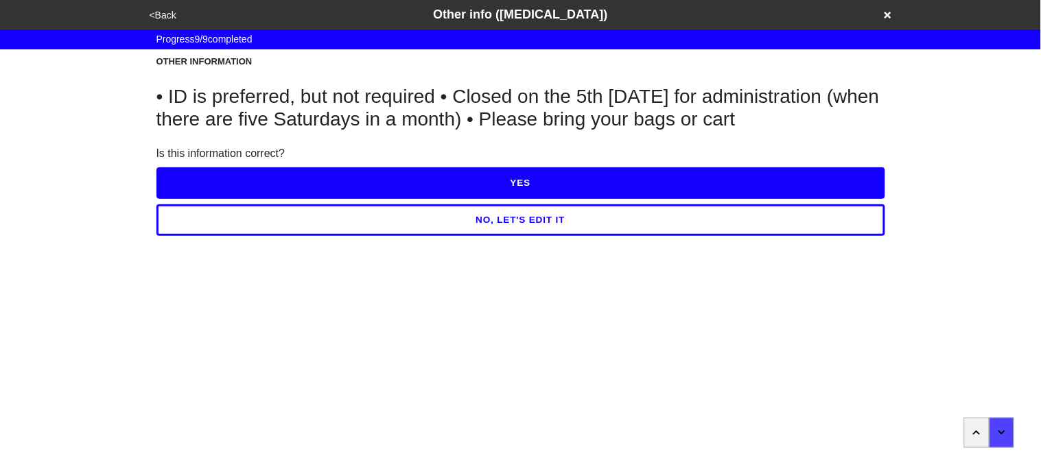
click at [189, 185] on button "YES" at bounding box center [520, 183] width 729 height 32
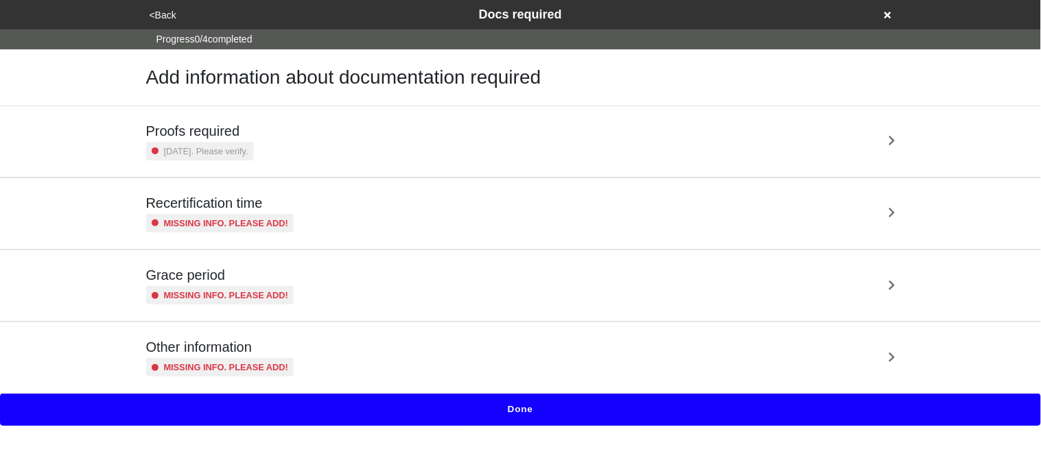
click at [201, 150] on small "5 years ago. Please verify." at bounding box center [206, 151] width 84 height 13
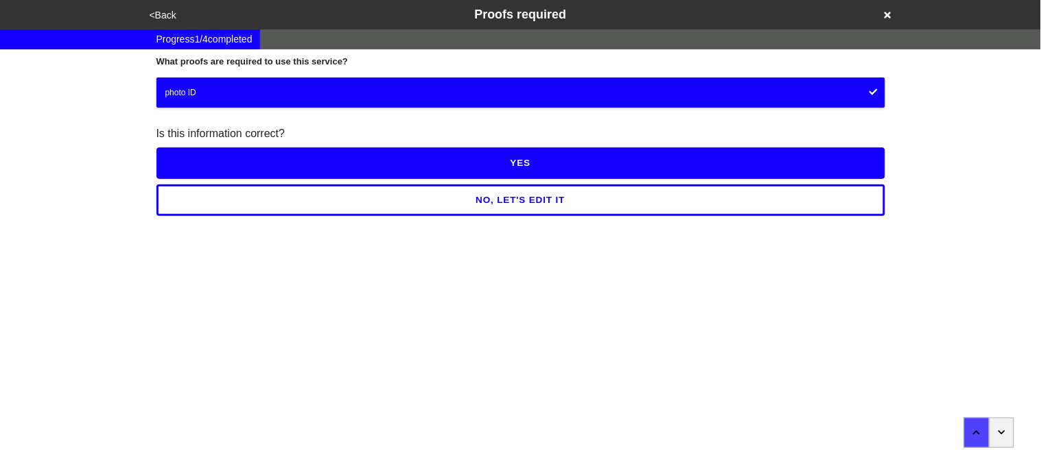
click at [201, 150] on button "YES" at bounding box center [520, 163] width 729 height 32
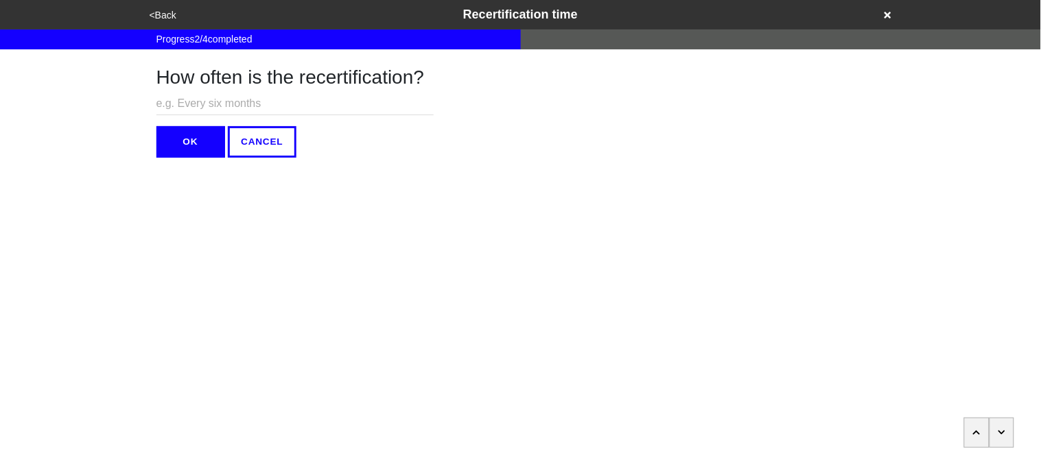
click at [206, 104] on input "text" at bounding box center [294, 104] width 277 height 23
type input "N/A"
click at [188, 134] on button "OK" at bounding box center [190, 142] width 69 height 32
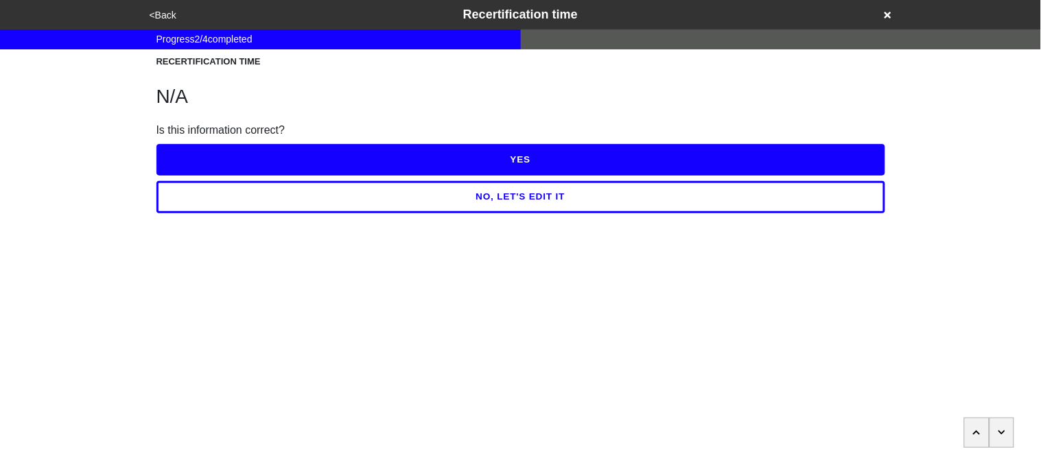
click at [189, 152] on button "YES" at bounding box center [520, 160] width 729 height 32
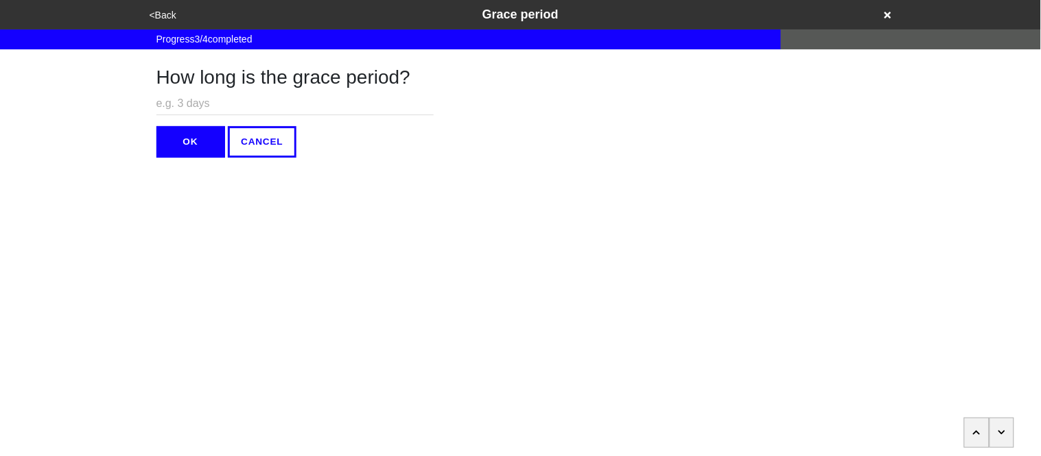
click at [188, 110] on input "text" at bounding box center [294, 104] width 277 height 23
type input "N/A"
click at [194, 136] on button "OK" at bounding box center [190, 142] width 69 height 32
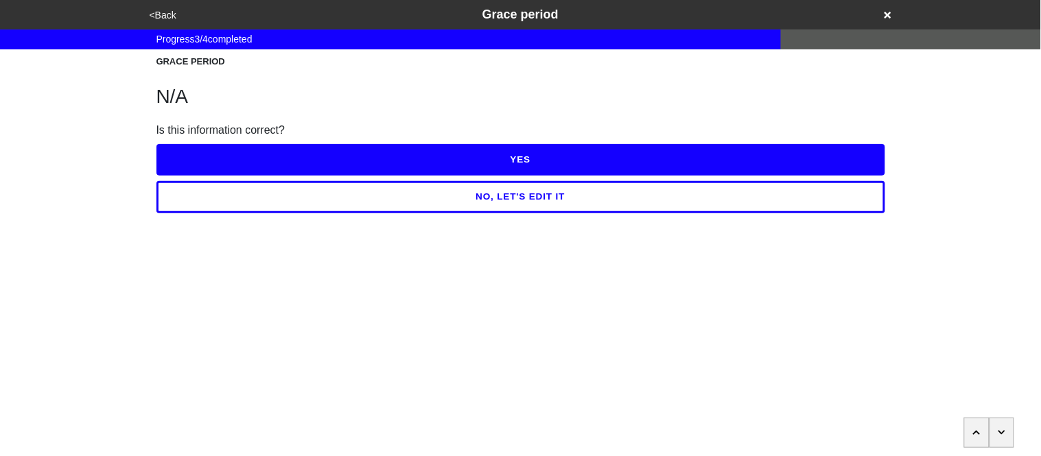
click at [198, 152] on button "YES" at bounding box center [520, 160] width 729 height 32
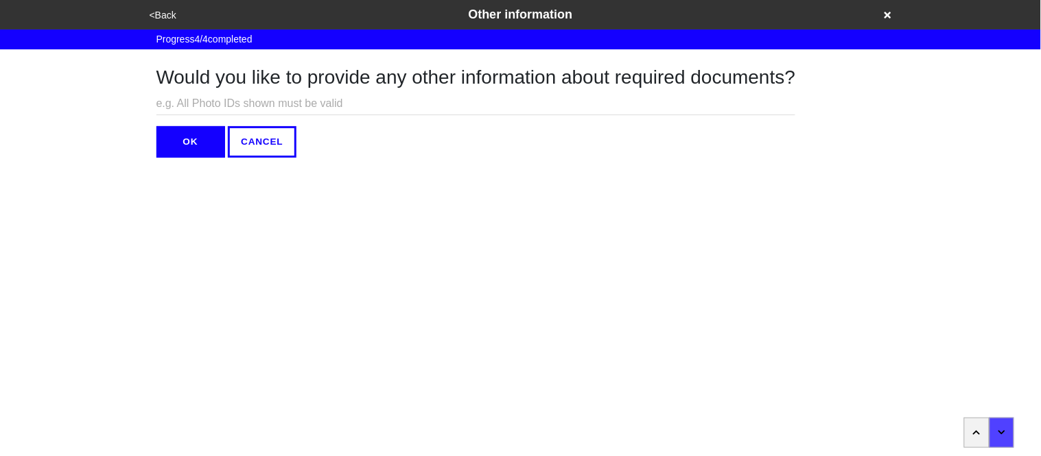
click at [191, 98] on input "text" at bounding box center [475, 104] width 639 height 23
type input "N/A"
click at [192, 142] on button "OK" at bounding box center [190, 142] width 69 height 32
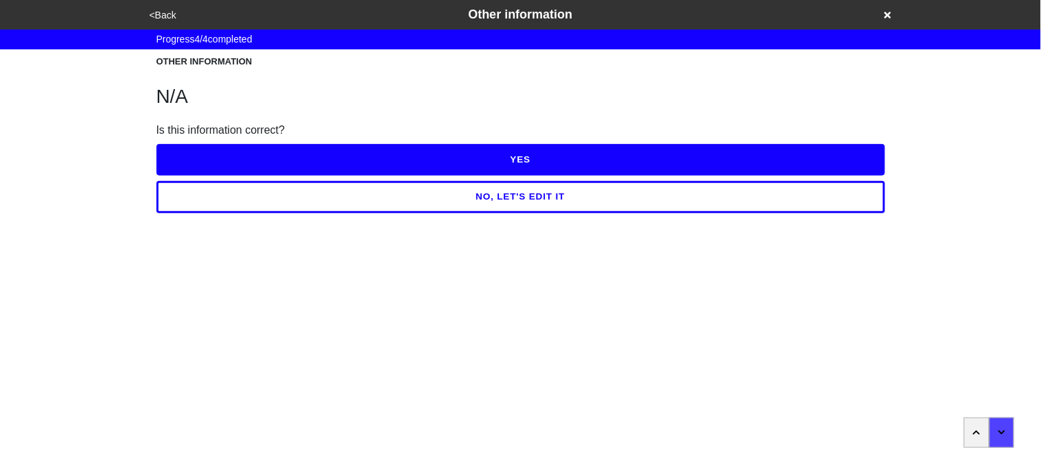
click at [191, 155] on button "YES" at bounding box center [520, 160] width 729 height 32
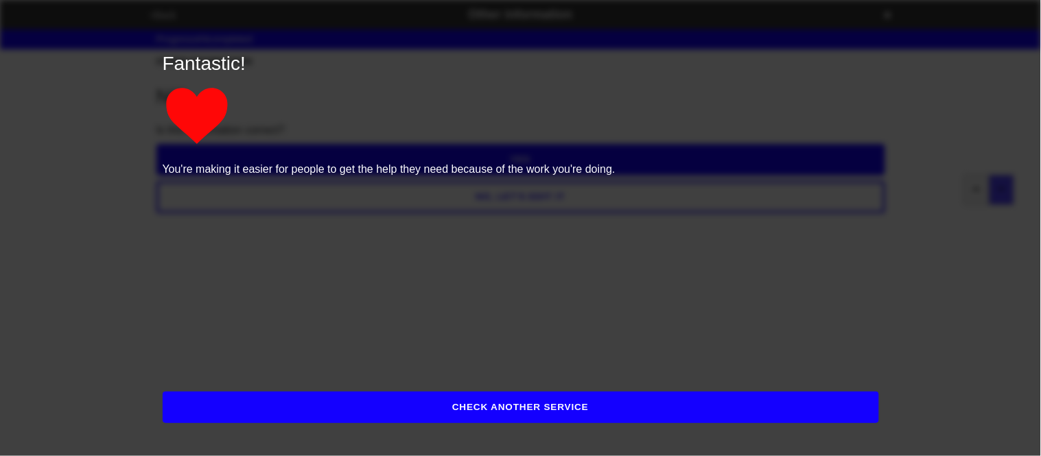
click at [179, 418] on button "CHECK ANOTHER SERVICE" at bounding box center [521, 408] width 716 height 32
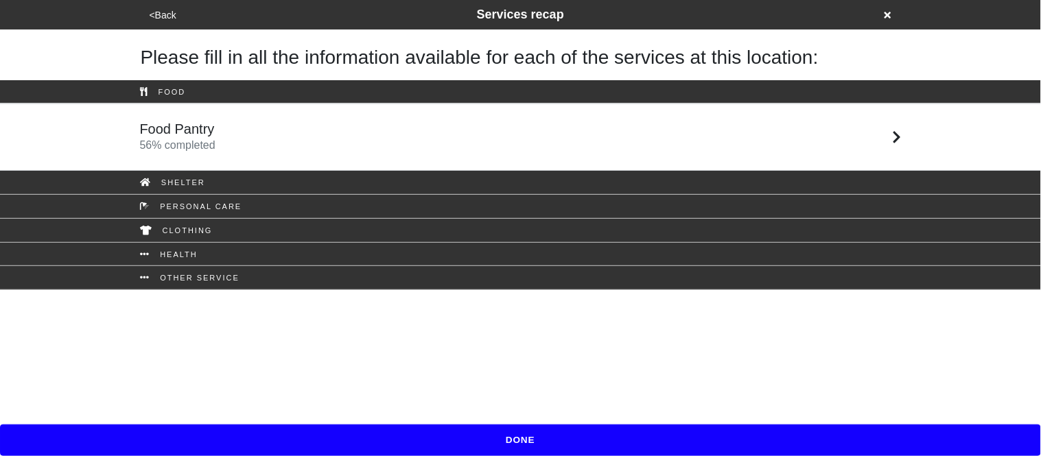
click at [217, 436] on button "DONE" at bounding box center [520, 441] width 1041 height 32
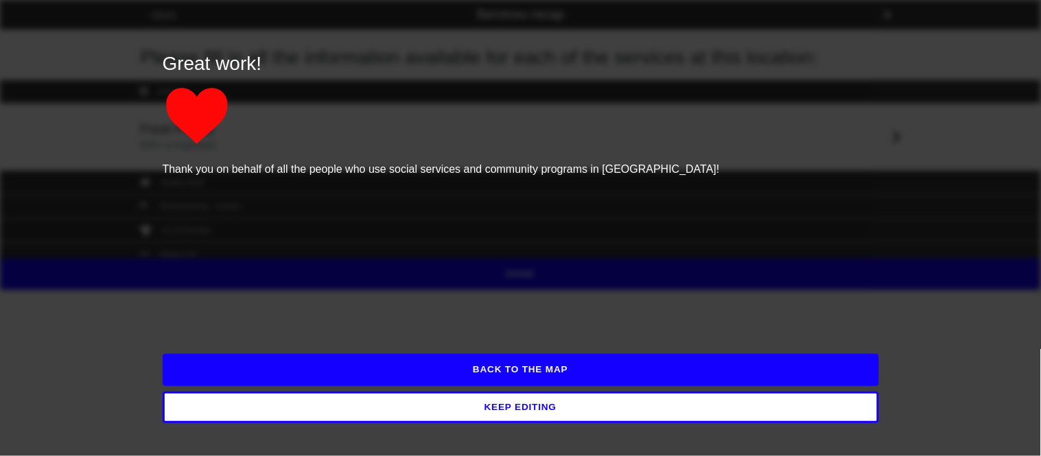
click at [214, 375] on button "BACK TO THE MAP" at bounding box center [521, 370] width 716 height 32
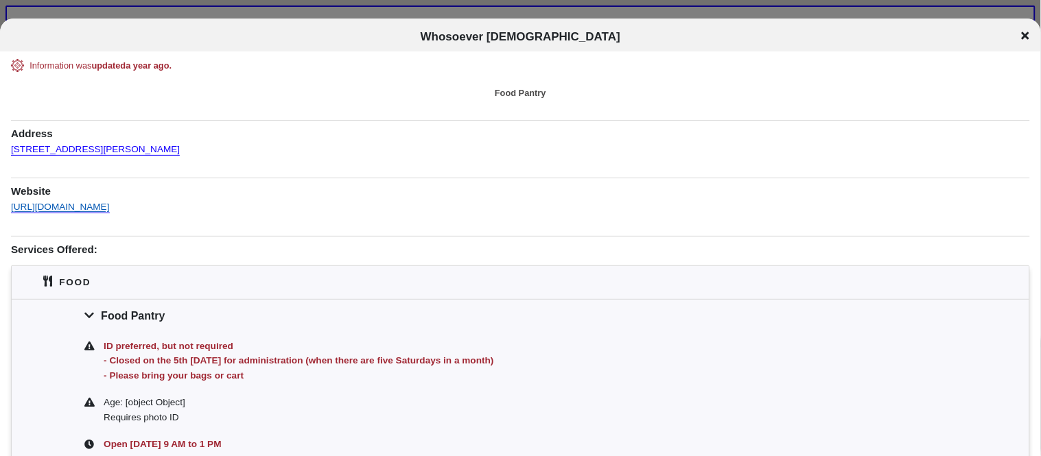
click at [85, 209] on link "[URL][DOMAIN_NAME]" at bounding box center [60, 203] width 99 height 20
click at [186, 149] on div "Information was updated a year ago . Food Pantry Address [STREET_ADDRESS][PERSO…" at bounding box center [520, 282] width 1019 height 447
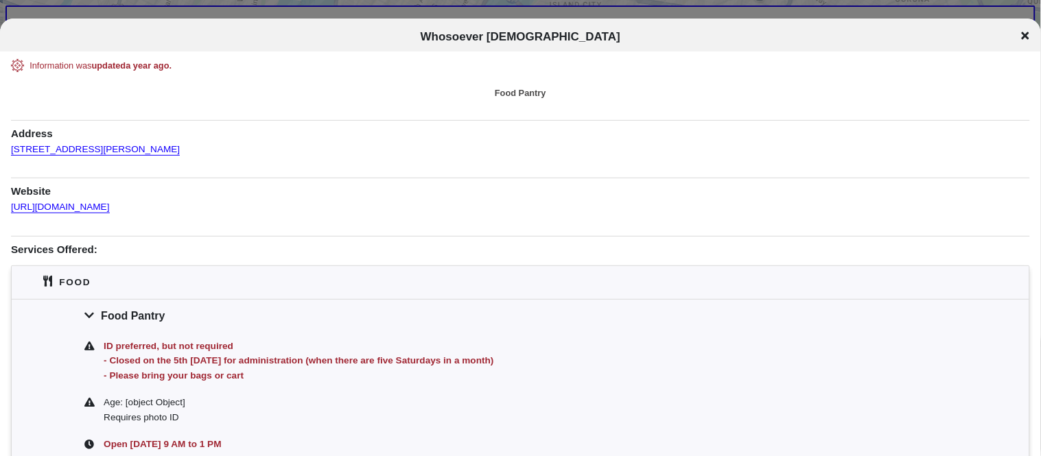
click at [186, 149] on div "Information was updated a year ago . Food Pantry Address [STREET_ADDRESS][PERSO…" at bounding box center [520, 282] width 1019 height 447
copy link "[STREET_ADDRESS][PERSON_NAME]"
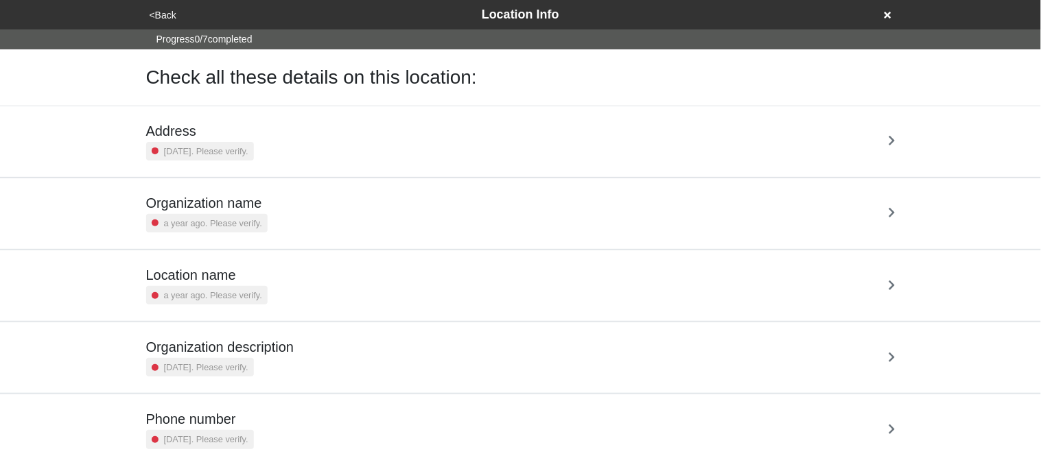
click at [199, 133] on h5 "Address" at bounding box center [200, 131] width 108 height 16
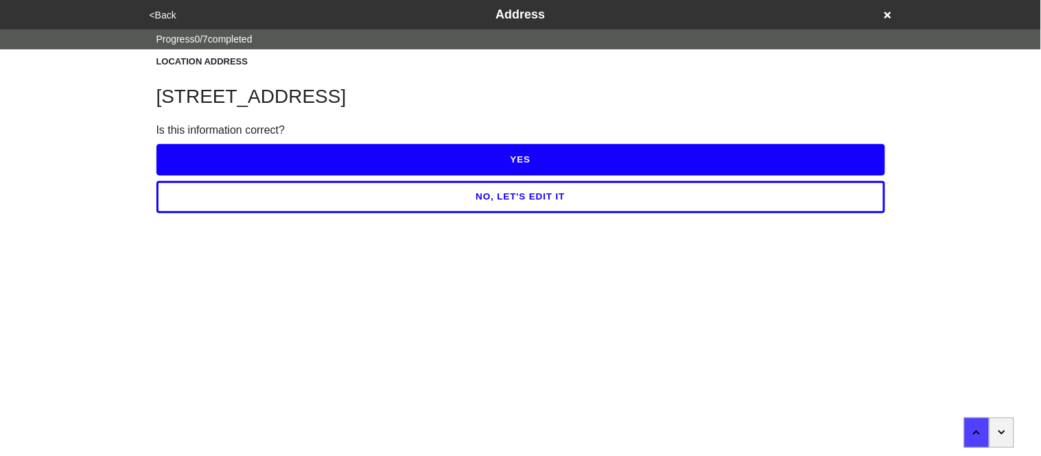
click at [264, 207] on button "NO, LET'S EDIT IT" at bounding box center [520, 197] width 729 height 32
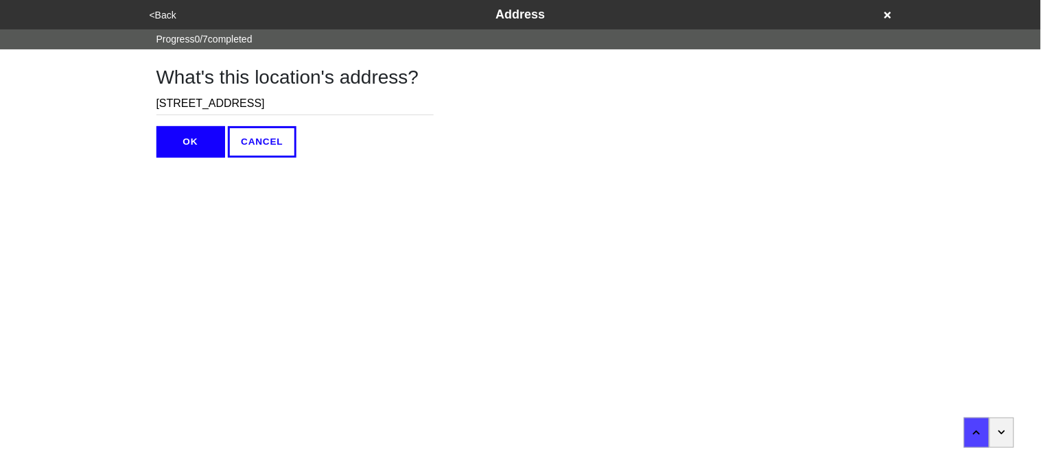
click at [169, 103] on input "[STREET_ADDRESS]" at bounding box center [294, 104] width 277 height 23
type input "[STREET_ADDRESS]"
click at [170, 134] on button "OK" at bounding box center [190, 142] width 69 height 32
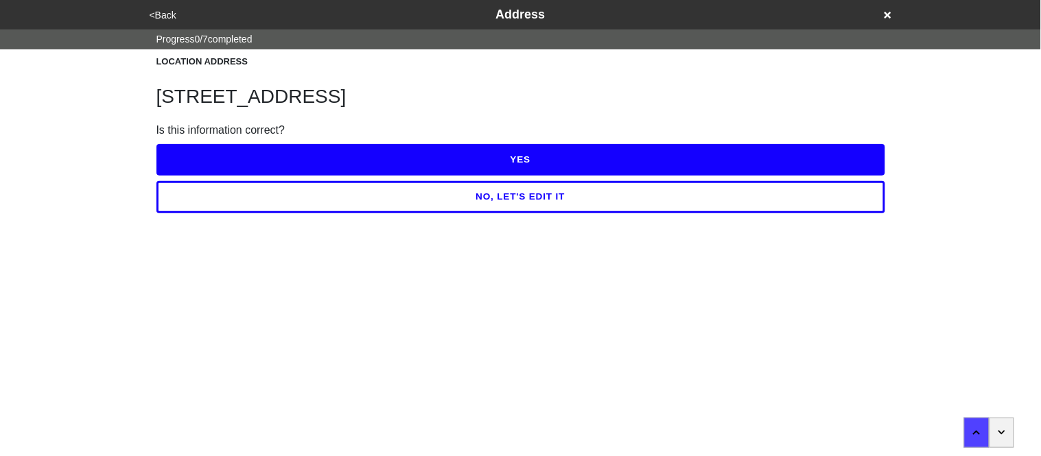
click at [189, 154] on button "YES" at bounding box center [520, 160] width 729 height 32
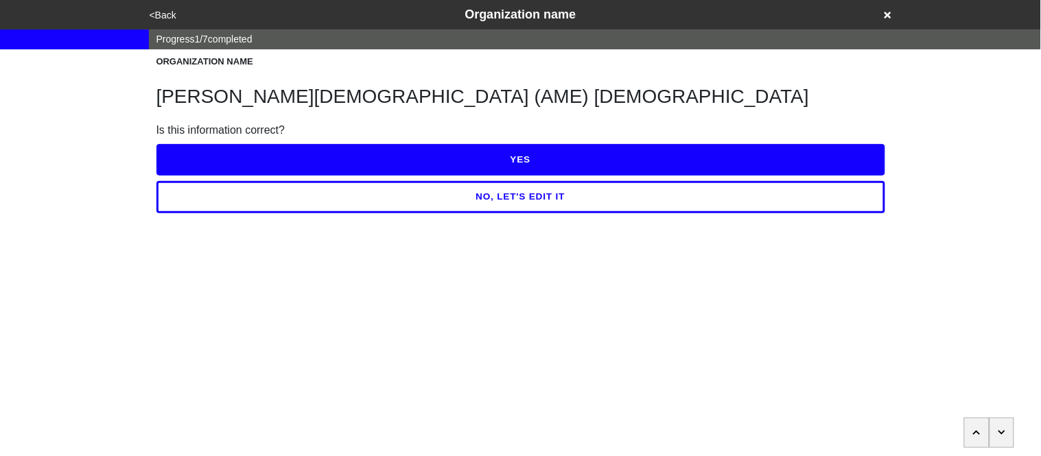
click at [289, 160] on button "YES" at bounding box center [520, 160] width 729 height 32
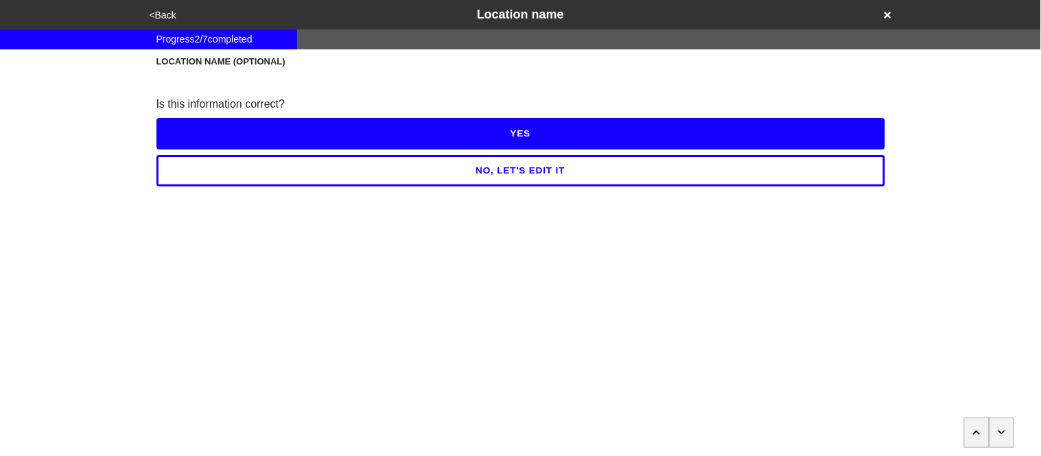
click at [285, 173] on button "NO, LET'S EDIT IT" at bounding box center [520, 171] width 729 height 32
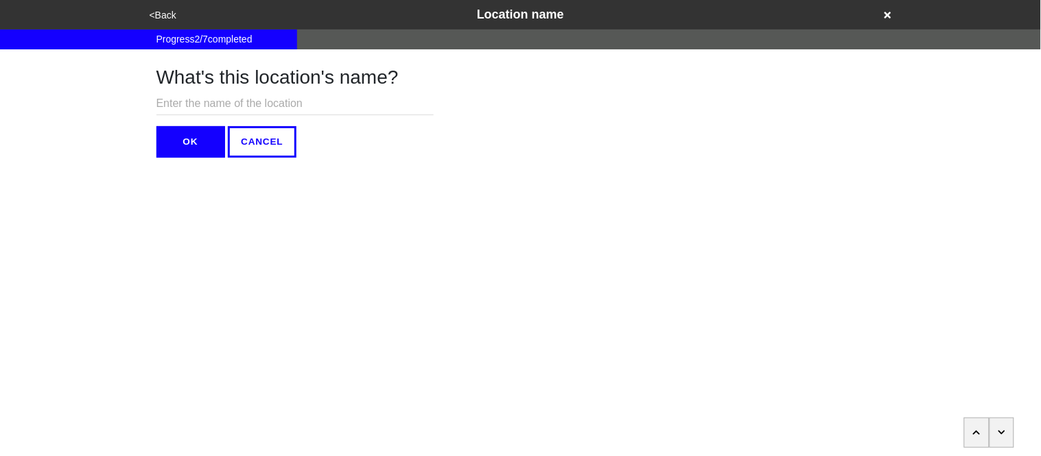
click at [266, 101] on input "text" at bounding box center [294, 104] width 277 height 23
type input "[GEOGRAPHIC_DATA]"
click at [191, 139] on button "OK" at bounding box center [190, 142] width 69 height 32
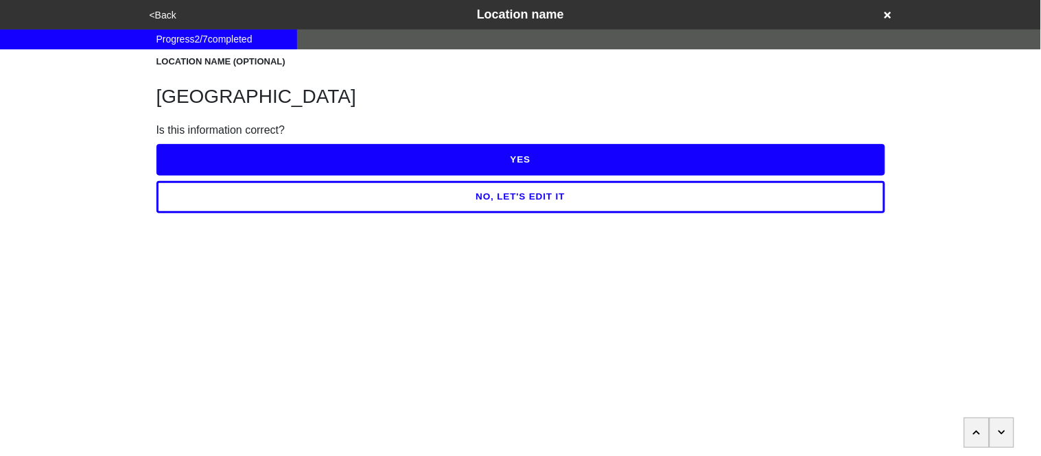
click at [252, 157] on button "YES" at bounding box center [520, 160] width 729 height 32
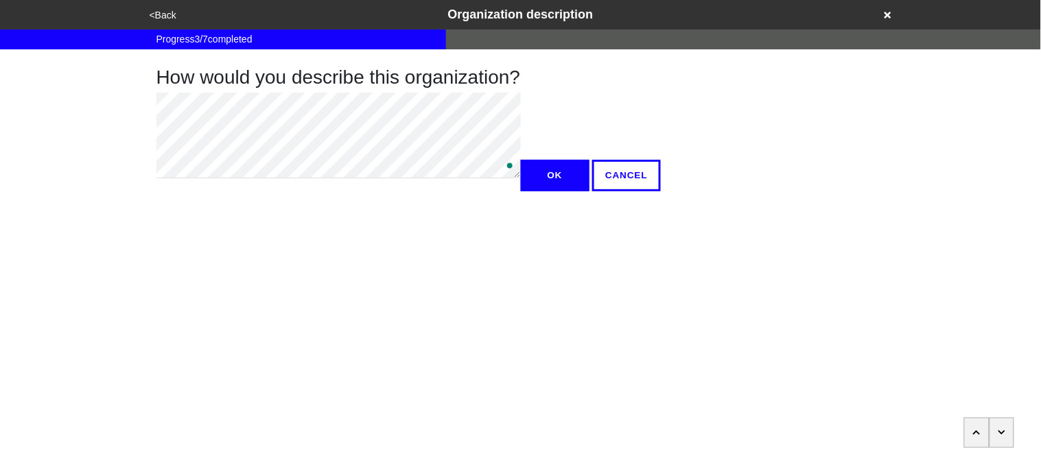
type textarea "x"
click at [521, 191] on button "OK" at bounding box center [555, 176] width 69 height 32
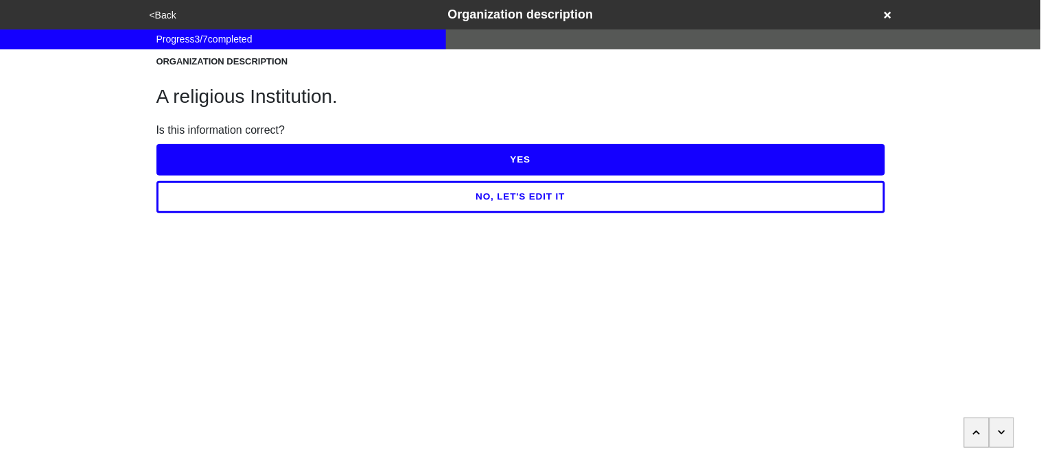
click at [208, 156] on button "YES" at bounding box center [520, 160] width 729 height 32
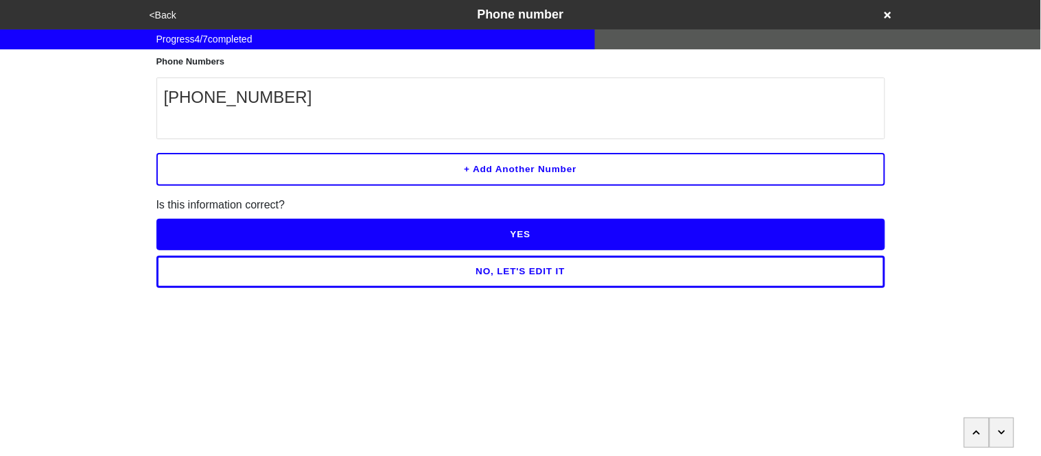
click at [255, 273] on button "NO, LET'S EDIT IT" at bounding box center [520, 272] width 729 height 32
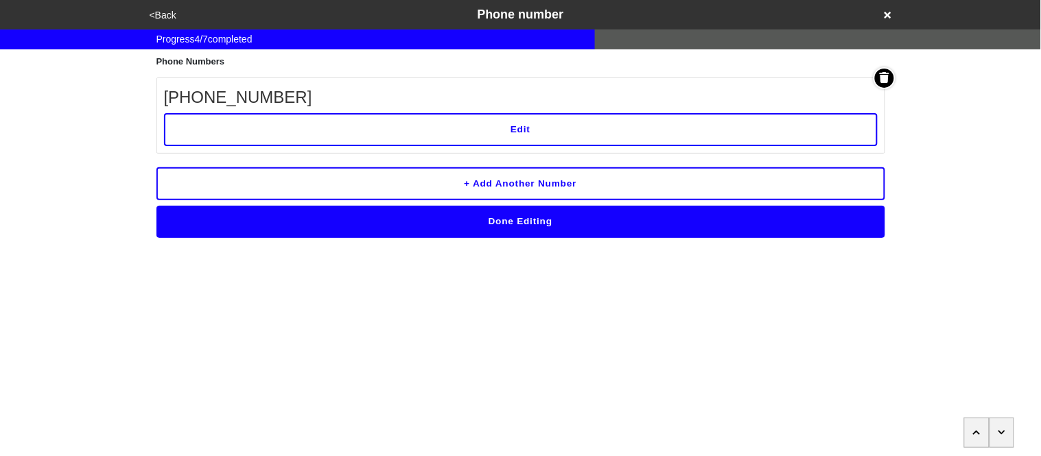
click at [253, 128] on button "Edit" at bounding box center [520, 129] width 713 height 33
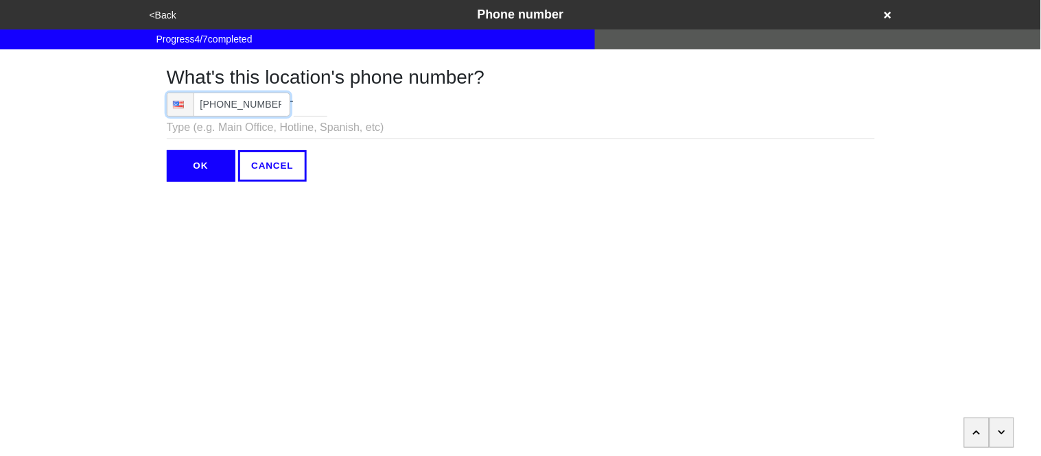
click at [272, 105] on input "[PHONE_NUMBER]" at bounding box center [228, 105] width 123 height 24
type input "7"
type input "[PHONE_NUMBER]"
click at [200, 169] on input "OK" at bounding box center [201, 166] width 69 height 32
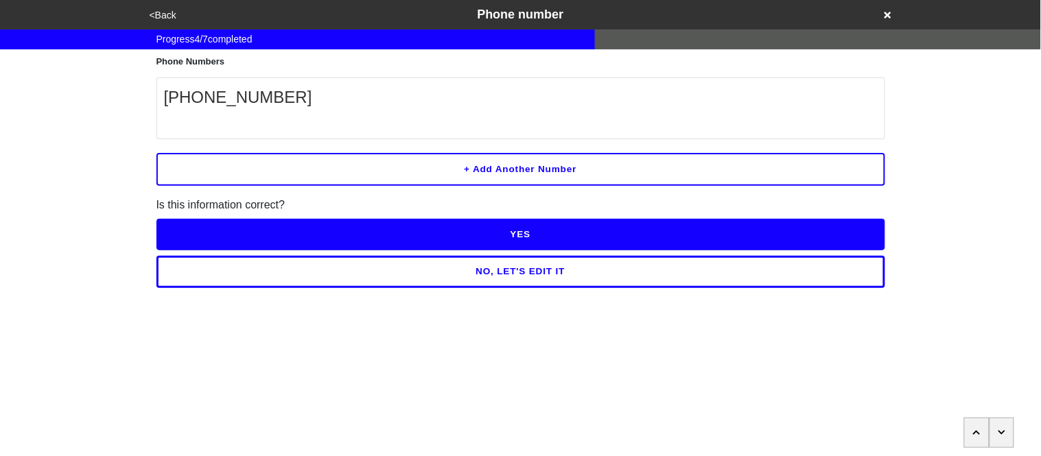
click at [252, 231] on button "YES" at bounding box center [520, 235] width 729 height 32
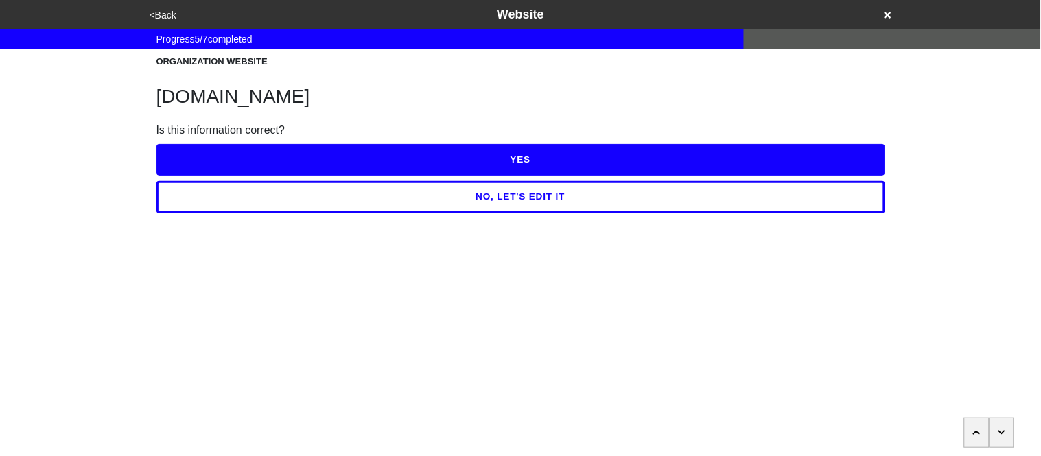
click at [252, 204] on button "NO, LET'S EDIT IT" at bounding box center [520, 197] width 729 height 32
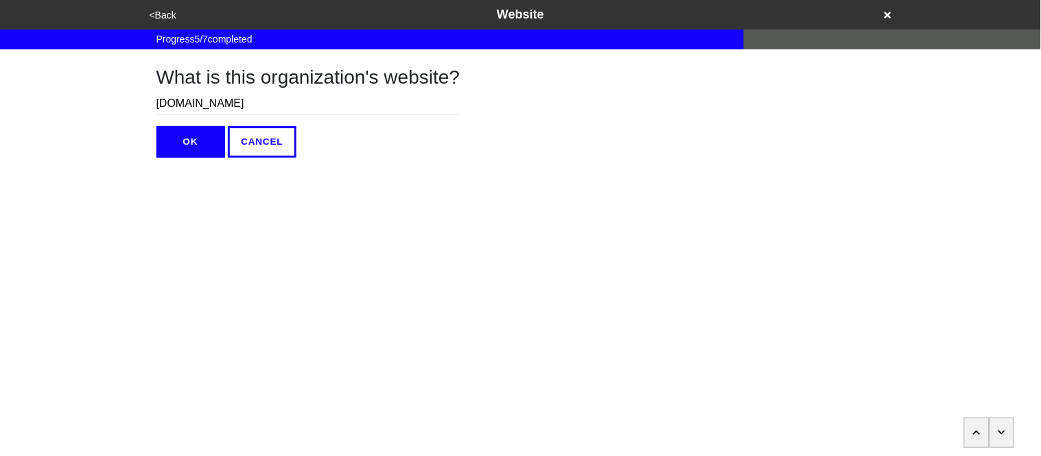
click at [316, 96] on input "[DOMAIN_NAME]" at bounding box center [308, 104] width 304 height 23
paste input "[URL][DOMAIN_NAME]"
drag, startPoint x: 186, startPoint y: 104, endPoint x: 139, endPoint y: 108, distance: 47.5
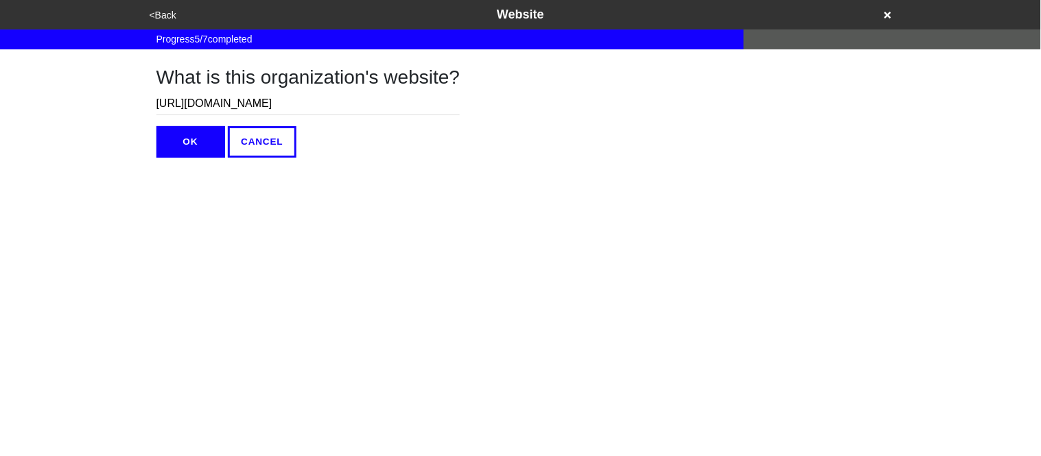
click at [139, 108] on div "What is this organization's website? [URL][DOMAIN_NAME] OK CANCEL" at bounding box center [521, 103] width 782 height 108
type input "[DOMAIN_NAME]"
click at [186, 142] on button "OK" at bounding box center [190, 142] width 69 height 32
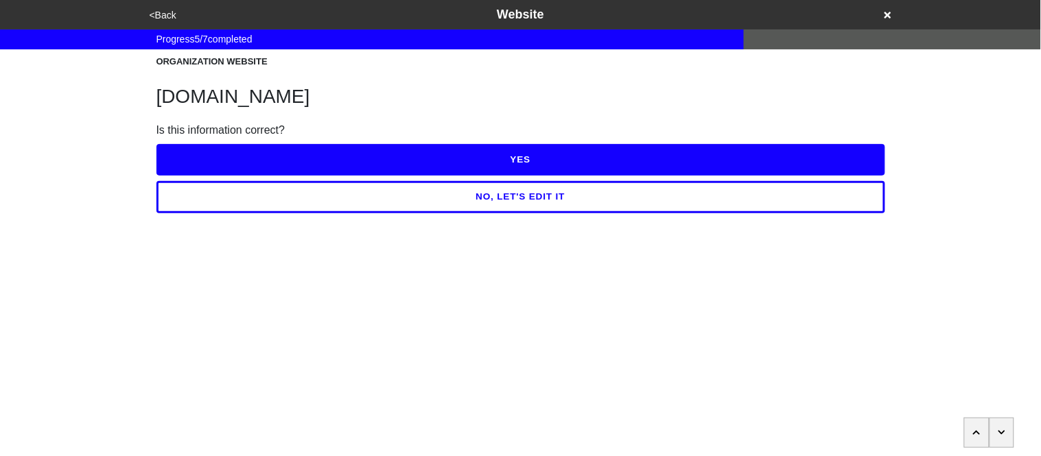
click at [292, 164] on button "YES" at bounding box center [520, 160] width 729 height 32
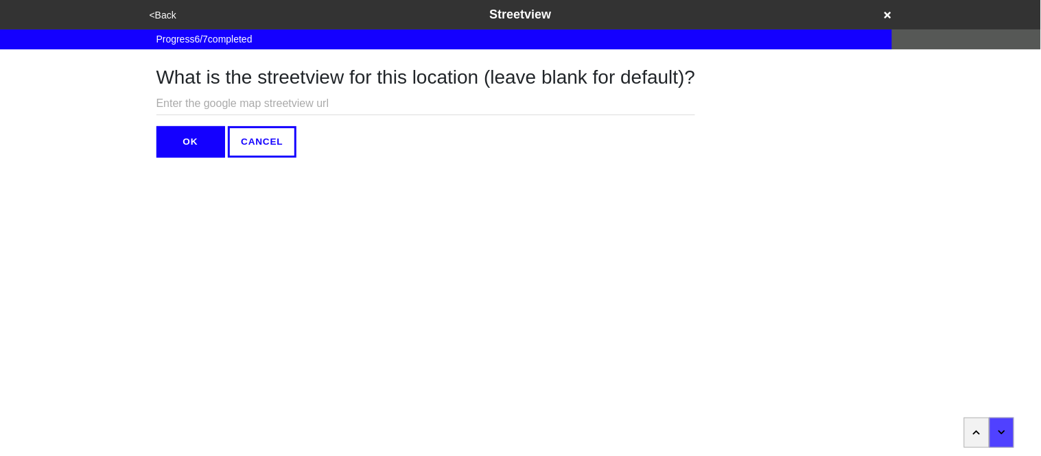
click at [286, 105] on input "text" at bounding box center [425, 104] width 539 height 23
paste input "[URL][DOMAIN_NAME][DOMAIN_NAME]"
type input "[URL][DOMAIN_NAME][DOMAIN_NAME]"
click at [187, 145] on button "OK" at bounding box center [190, 142] width 69 height 32
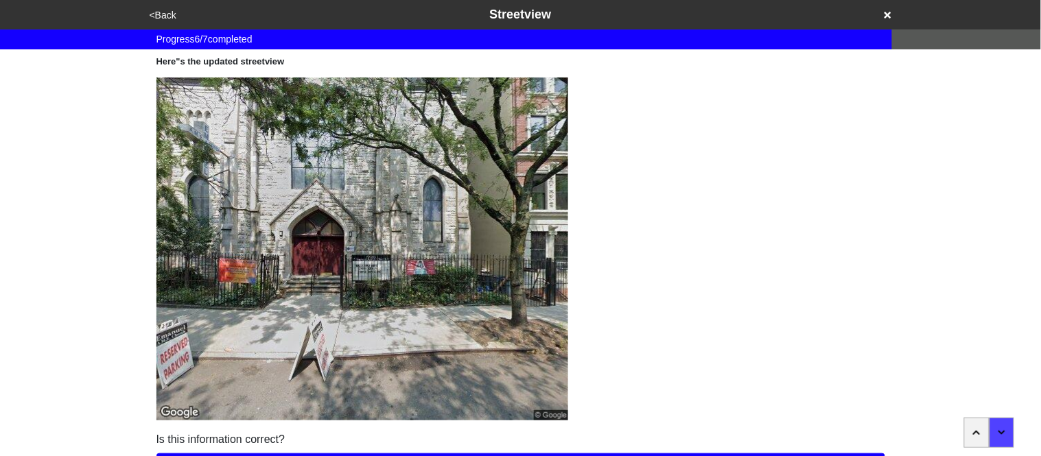
scroll to position [119, 0]
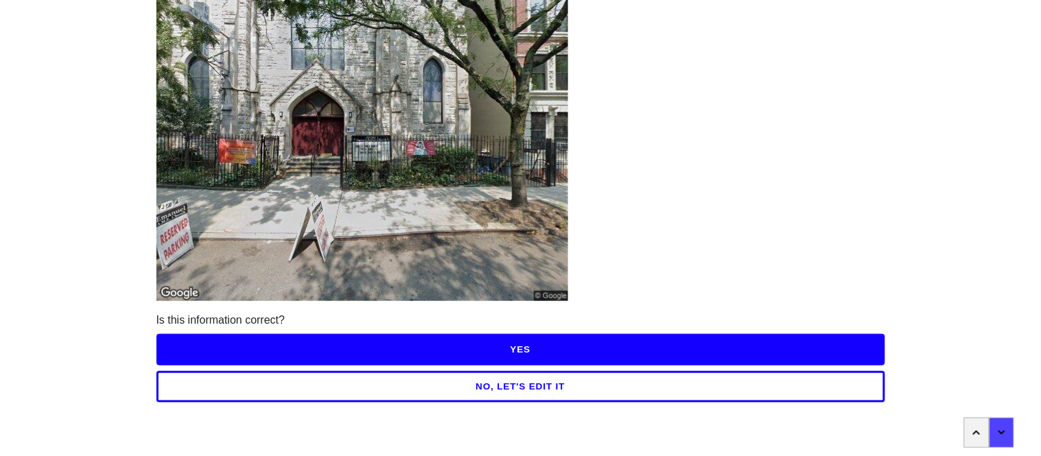
click at [519, 351] on button "YES" at bounding box center [520, 350] width 729 height 32
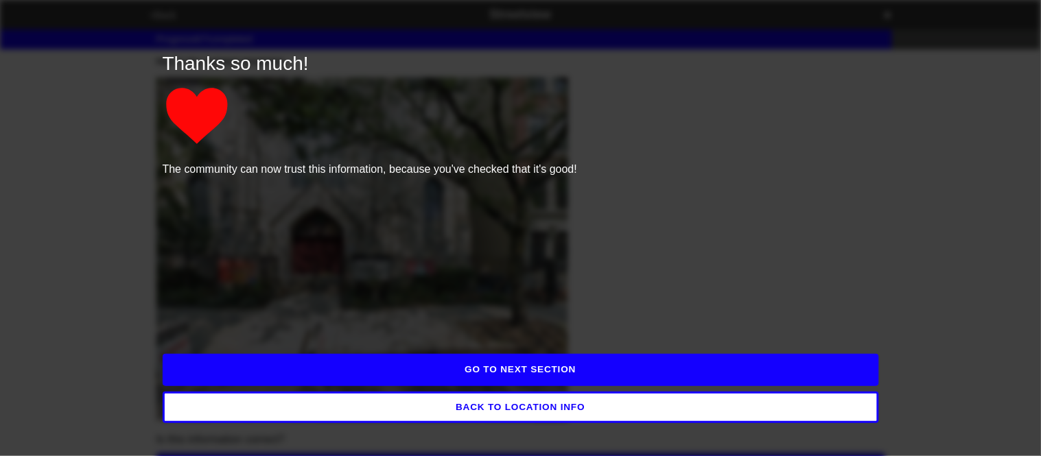
click at [523, 370] on button "GO TO NEXT SECTION" at bounding box center [521, 370] width 716 height 32
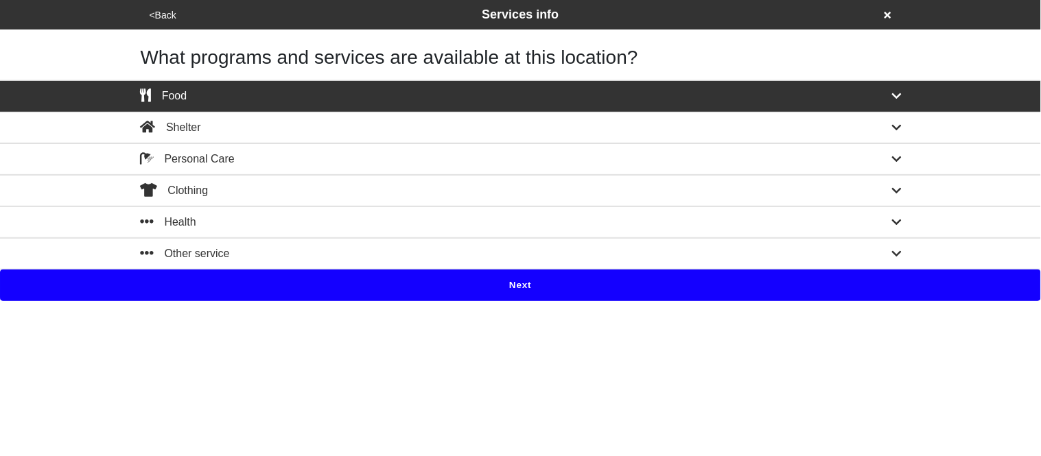
click at [257, 292] on button "Next" at bounding box center [520, 286] width 1041 height 32
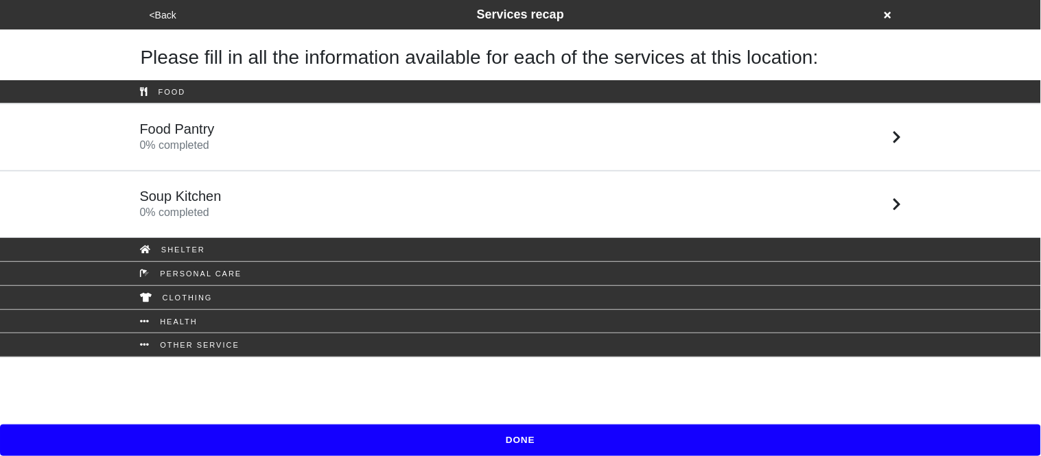
click at [227, 127] on div "Food Pantry 0 % completed" at bounding box center [521, 137] width 782 height 33
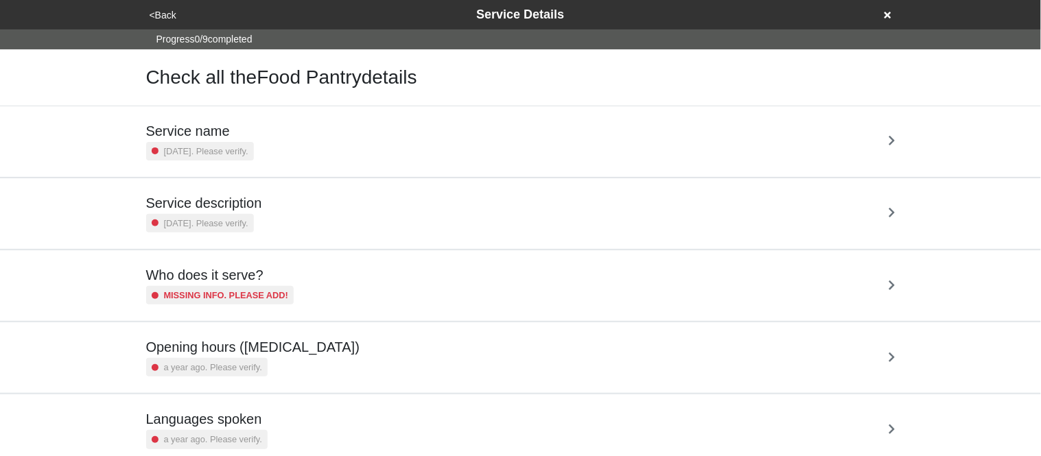
click at [227, 128] on h5 "Service name" at bounding box center [200, 131] width 108 height 16
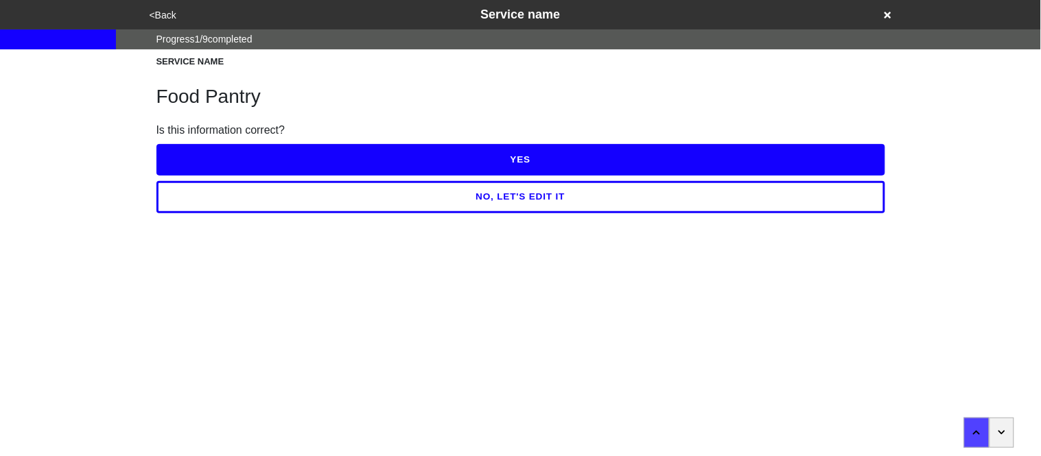
click at [244, 154] on button "YES" at bounding box center [520, 160] width 729 height 32
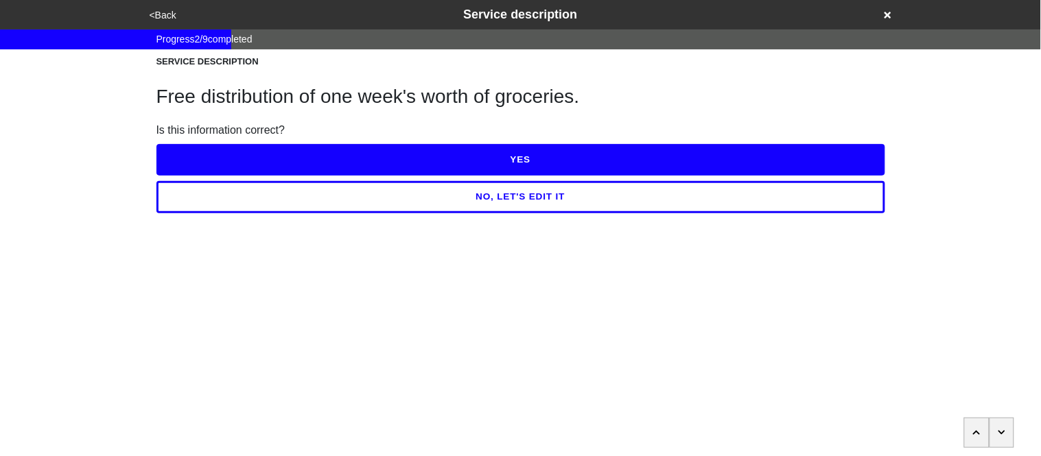
click at [244, 154] on button "YES" at bounding box center [520, 160] width 729 height 32
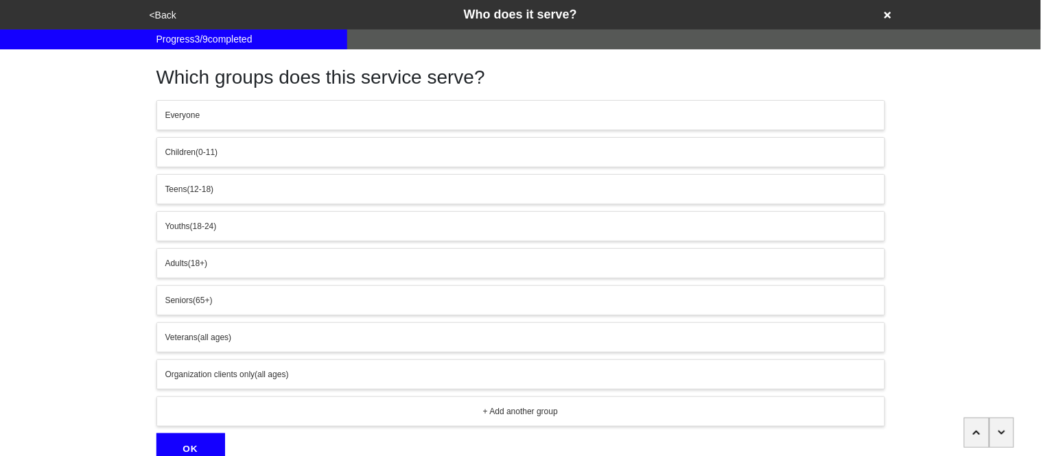
click at [220, 115] on div "Everyone" at bounding box center [520, 115] width 711 height 12
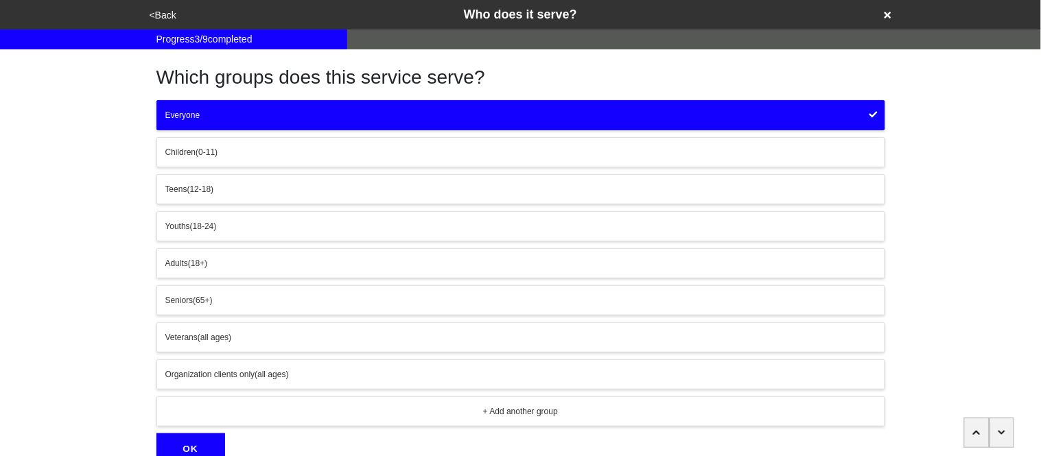
click at [196, 445] on button "OK" at bounding box center [190, 450] width 69 height 32
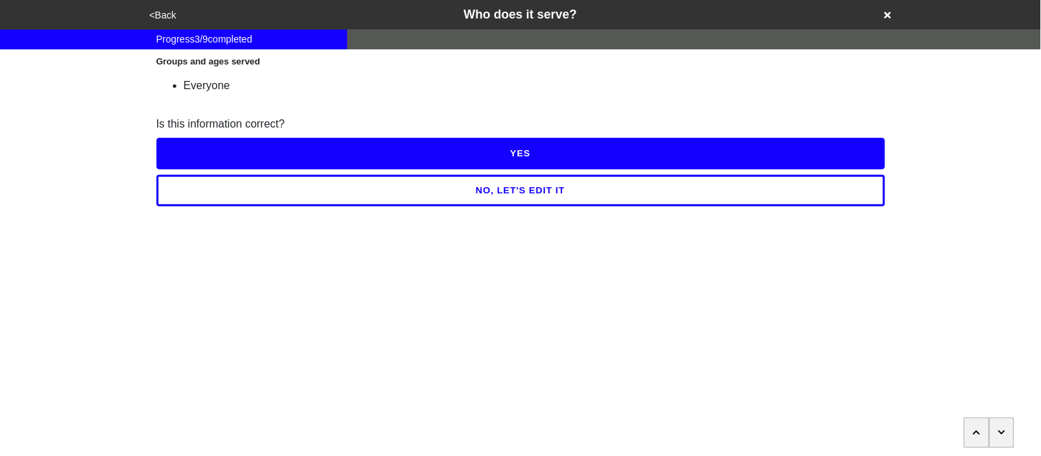
click at [222, 152] on button "YES" at bounding box center [520, 154] width 729 height 32
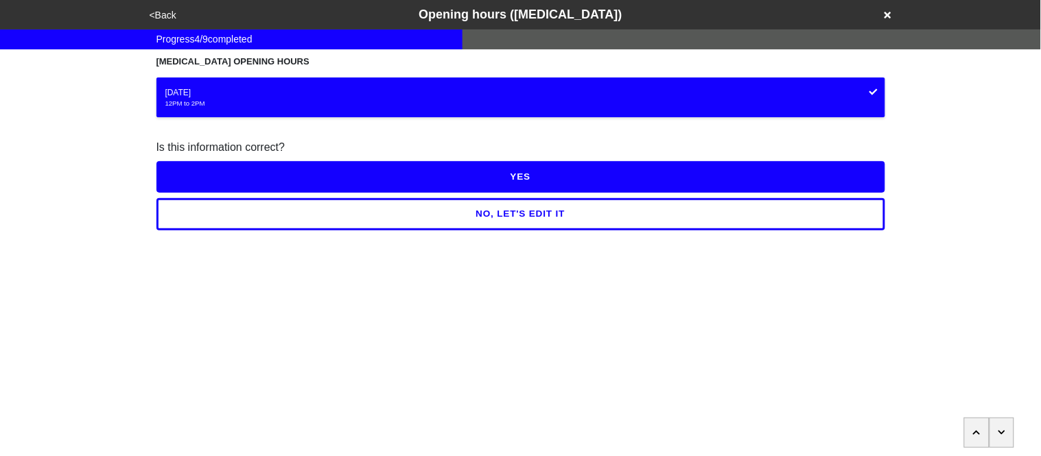
click at [228, 173] on button "YES" at bounding box center [520, 177] width 729 height 32
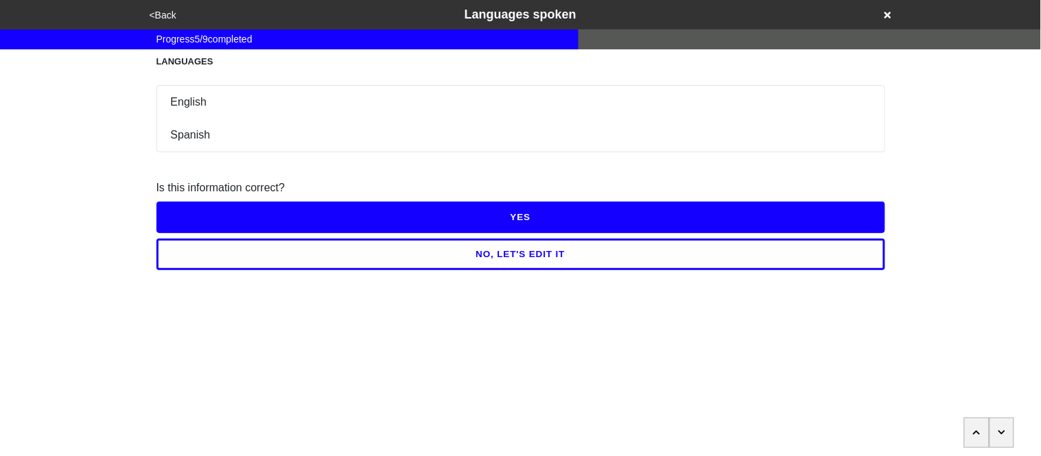
click at [245, 212] on button "YES" at bounding box center [520, 218] width 729 height 32
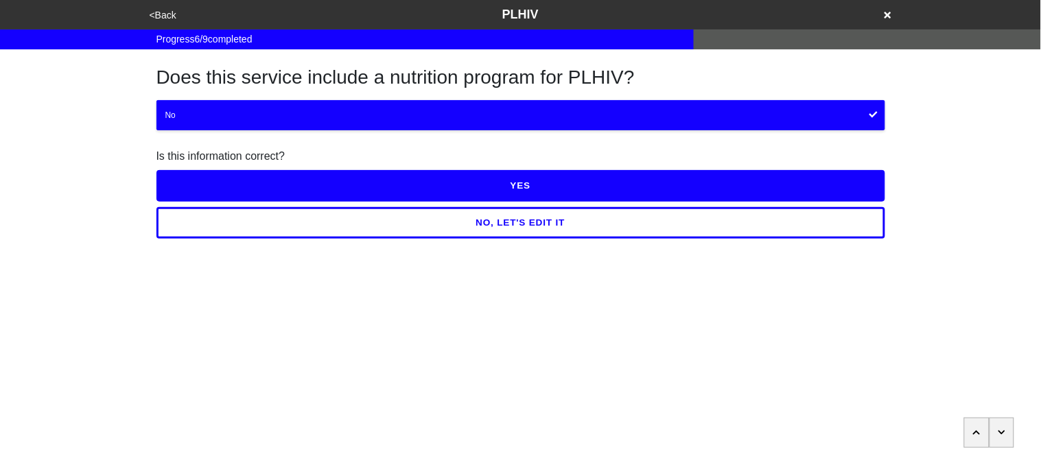
click at [235, 187] on button "YES" at bounding box center [520, 186] width 729 height 32
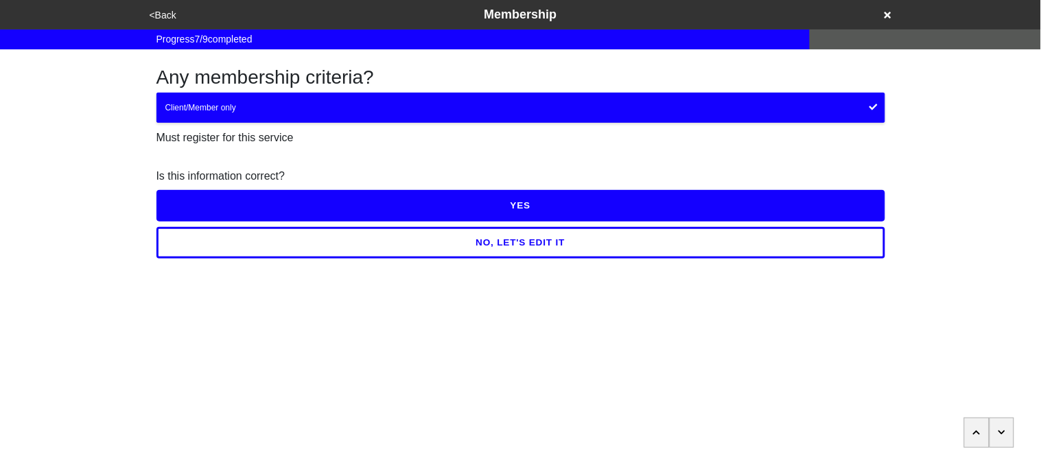
click at [256, 242] on button "NO, LET'S EDIT IT" at bounding box center [520, 243] width 729 height 32
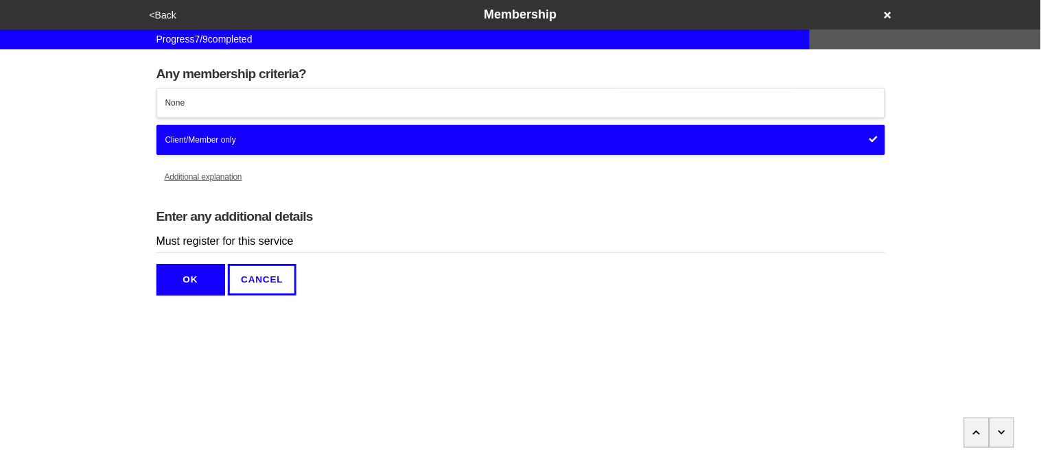
click at [237, 115] on button "None" at bounding box center [520, 103] width 729 height 30
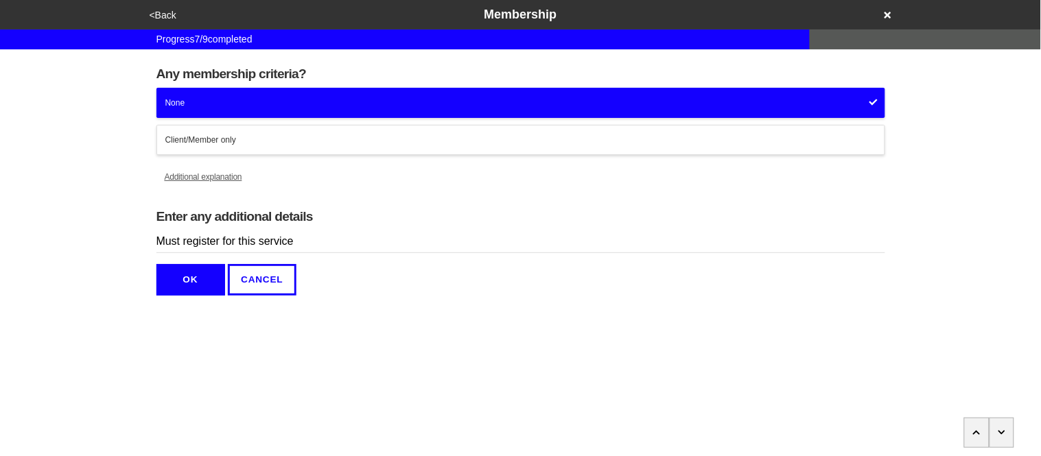
click at [187, 276] on button "OK" at bounding box center [190, 280] width 69 height 32
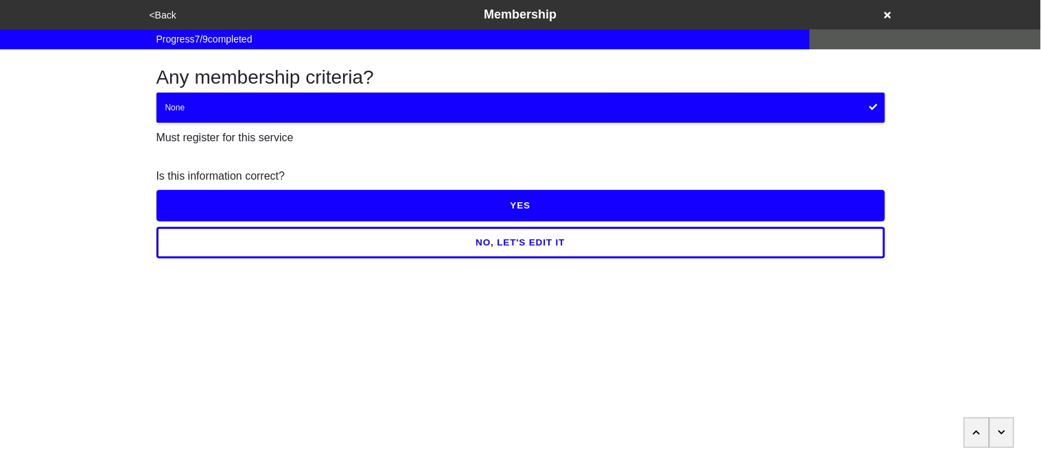
click at [195, 211] on button "YES" at bounding box center [520, 206] width 729 height 32
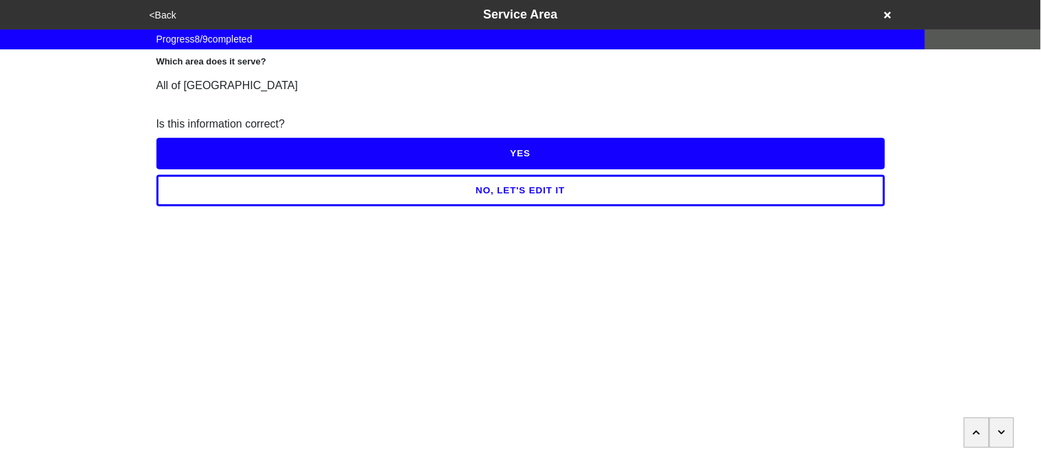
click at [186, 152] on button "YES" at bounding box center [520, 154] width 729 height 32
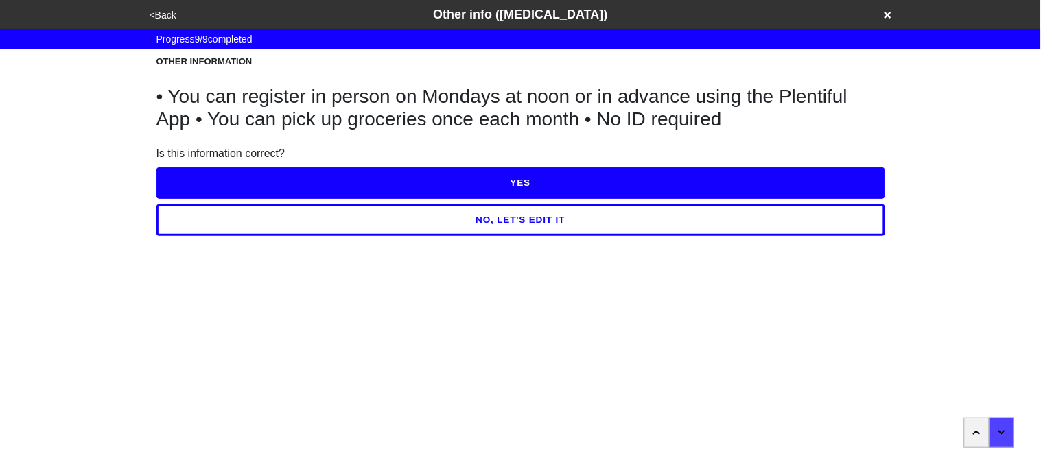
click at [196, 178] on button "YES" at bounding box center [520, 183] width 729 height 32
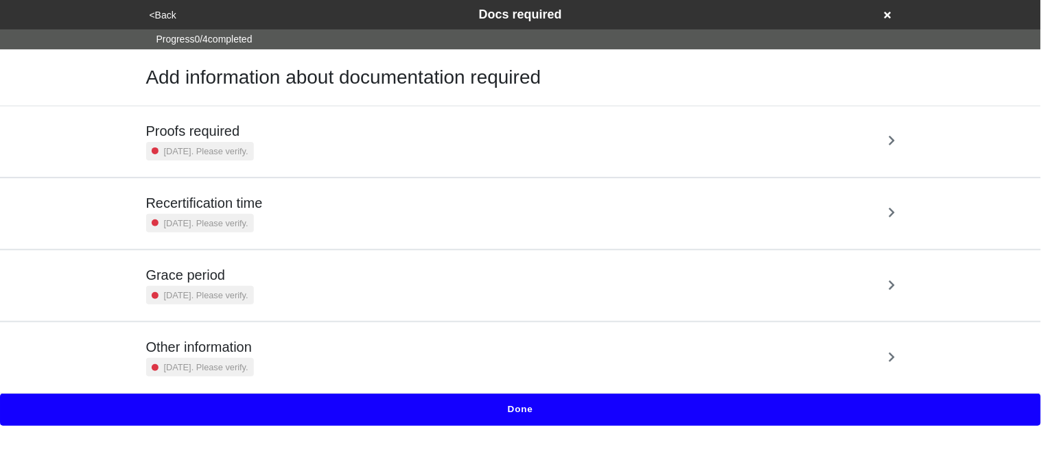
click at [160, 24] on div "<Back Docs required" at bounding box center [520, 14] width 761 height 29
click at [159, 12] on button "<Back" at bounding box center [162, 16] width 35 height 16
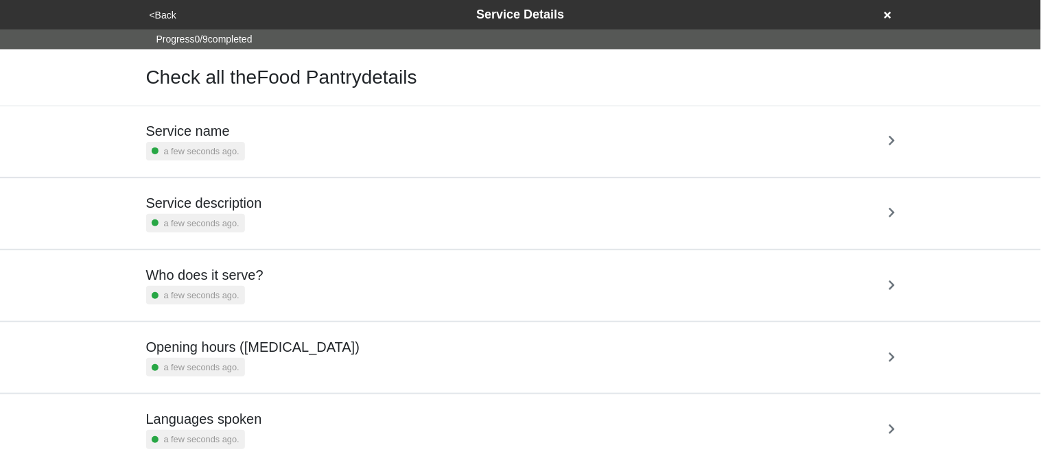
scroll to position [331, 0]
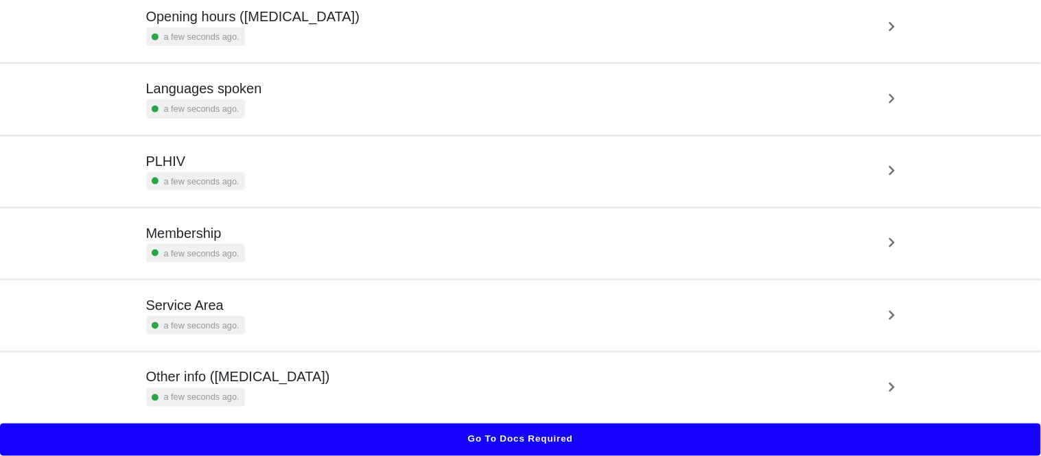
click at [263, 380] on h5 "Other info ([MEDICAL_DATA])" at bounding box center [238, 377] width 184 height 16
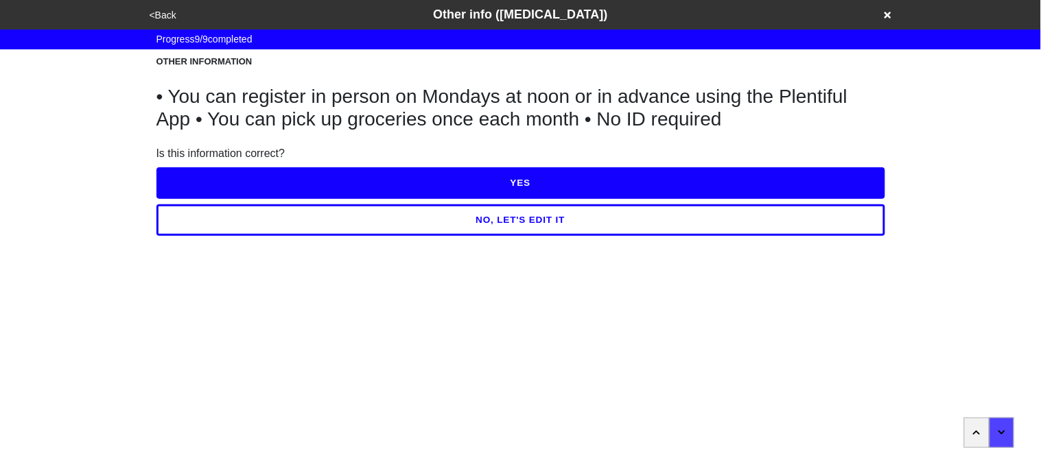
click at [271, 226] on button "NO, LET'S EDIT IT" at bounding box center [520, 220] width 729 height 32
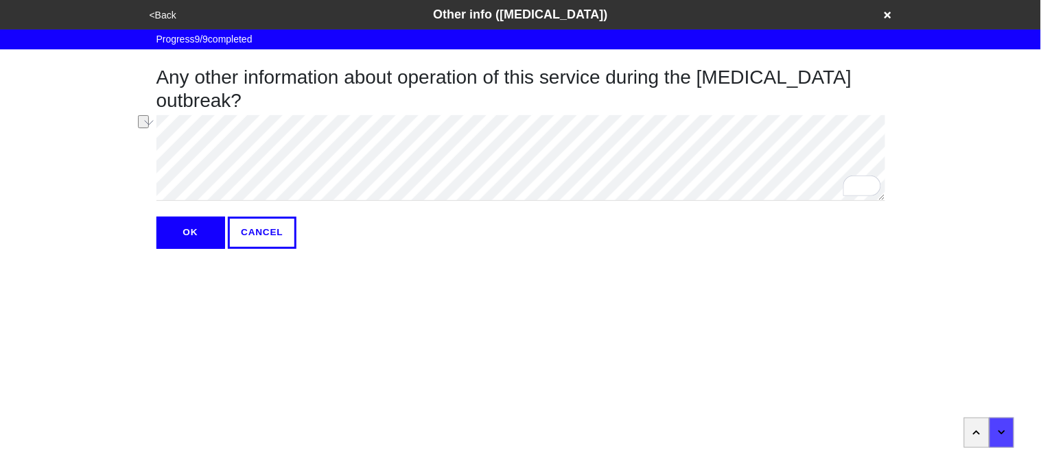
click at [132, 150] on div "Any other information about operation of this service during the [MEDICAL_DATA]…" at bounding box center [521, 149] width 782 height 200
type textarea "x"
click at [178, 226] on button "OK" at bounding box center [190, 233] width 69 height 32
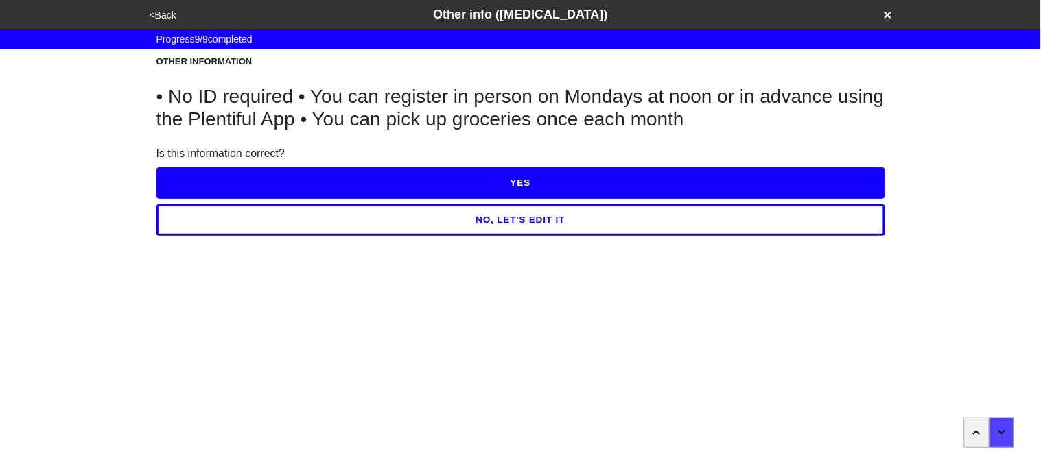
click at [223, 186] on button "YES" at bounding box center [520, 183] width 729 height 32
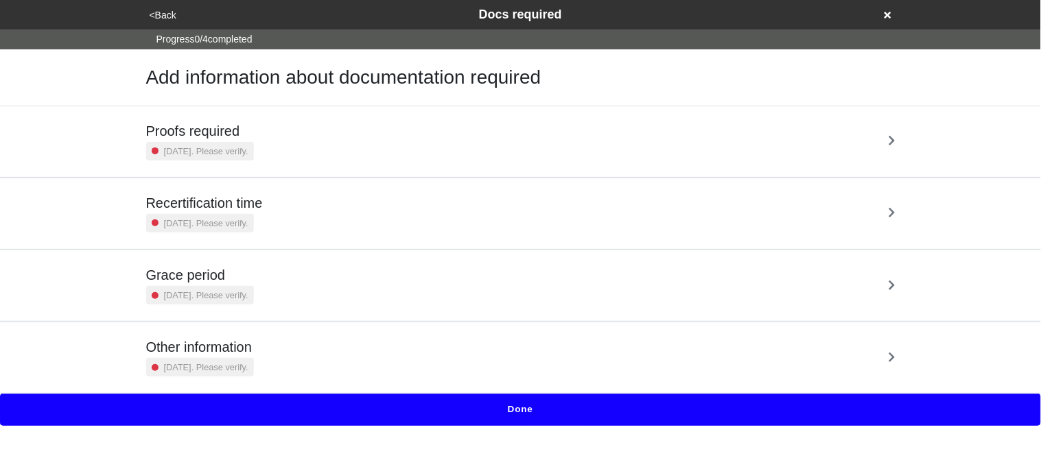
click at [236, 157] on small "2 years ago. Please verify." at bounding box center [206, 151] width 84 height 13
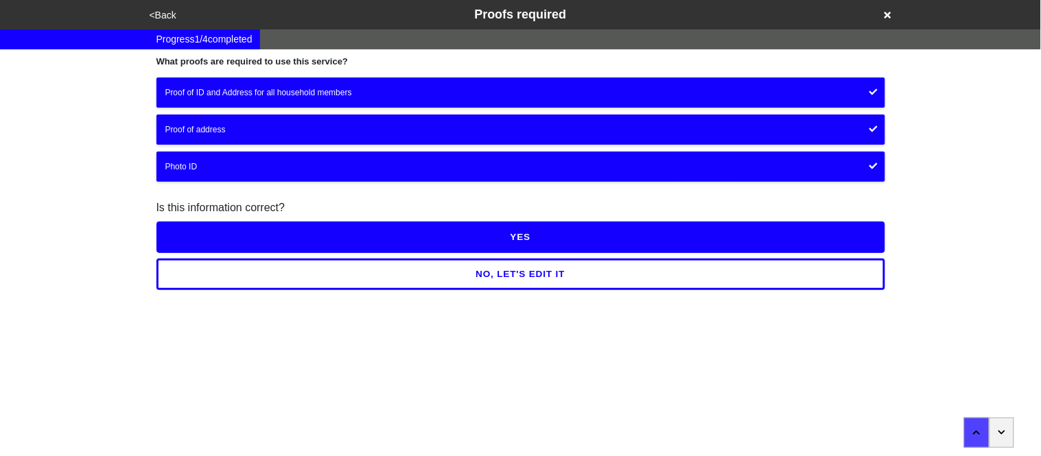
click at [215, 278] on button "NO, LET'S EDIT IT" at bounding box center [520, 275] width 729 height 32
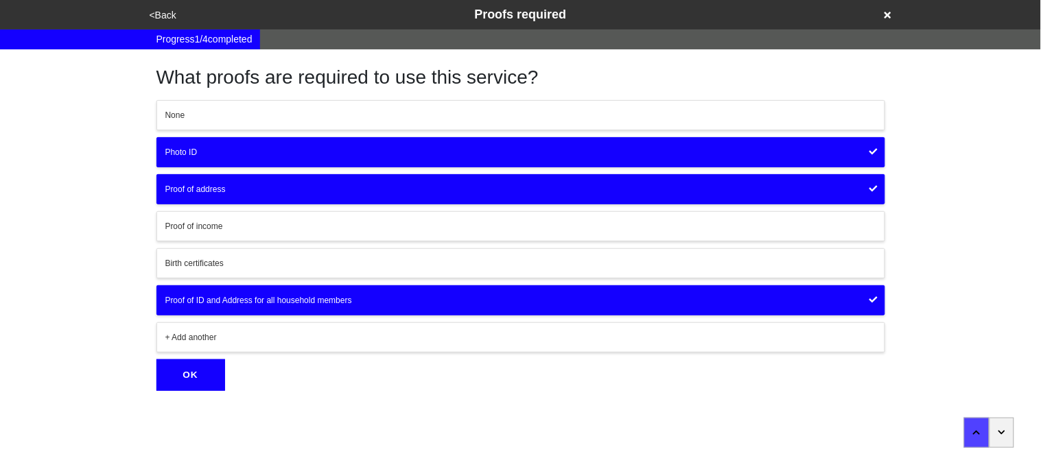
click at [216, 298] on div "Proof of ID and Address for all household members" at bounding box center [520, 300] width 711 height 12
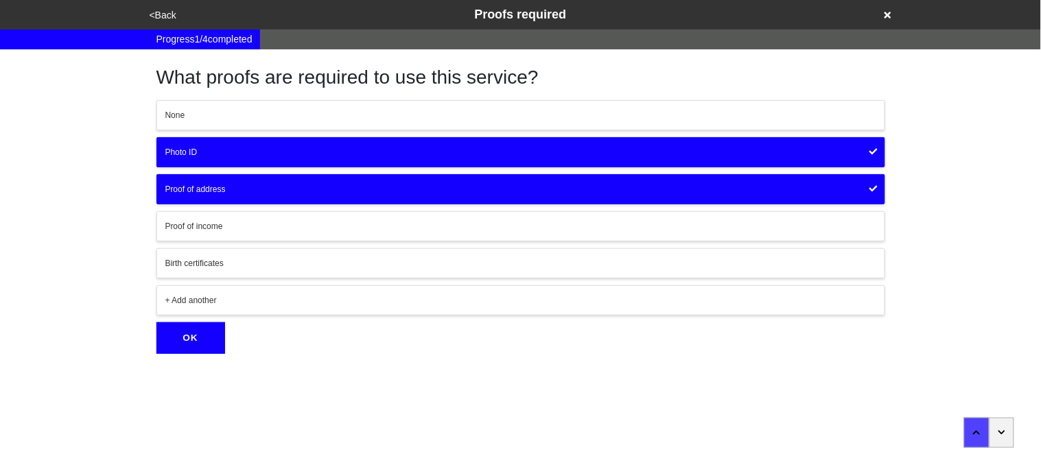
click at [218, 189] on div "Proof of address" at bounding box center [520, 189] width 711 height 12
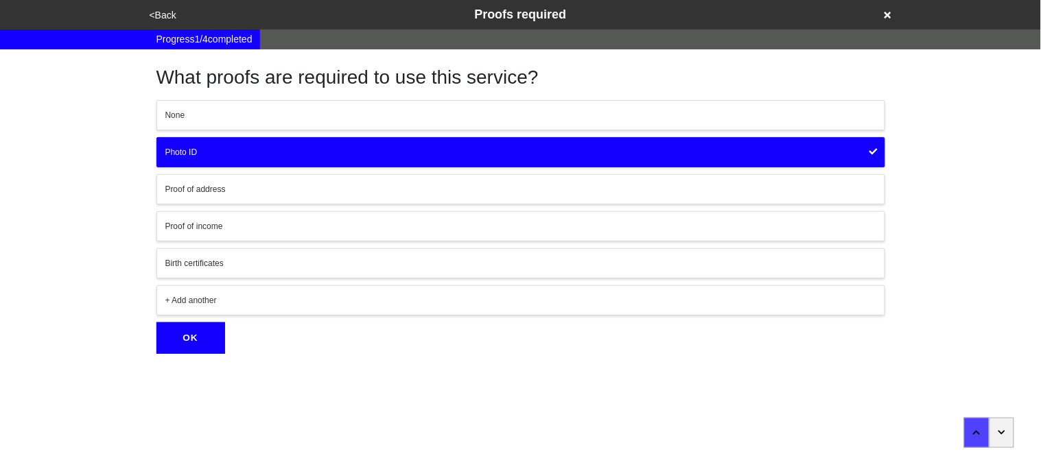
click at [215, 151] on div "Photo ID" at bounding box center [520, 152] width 711 height 12
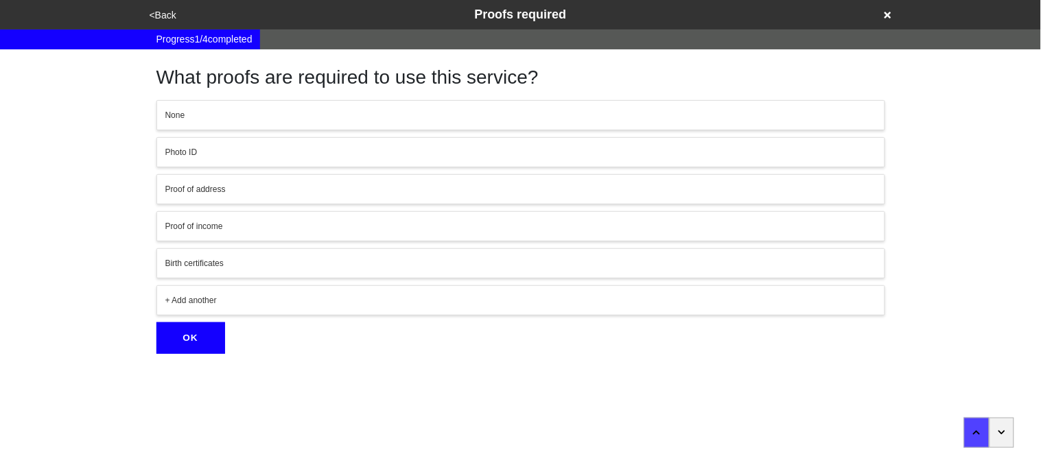
click at [204, 298] on div "+ Add another" at bounding box center [520, 300] width 711 height 12
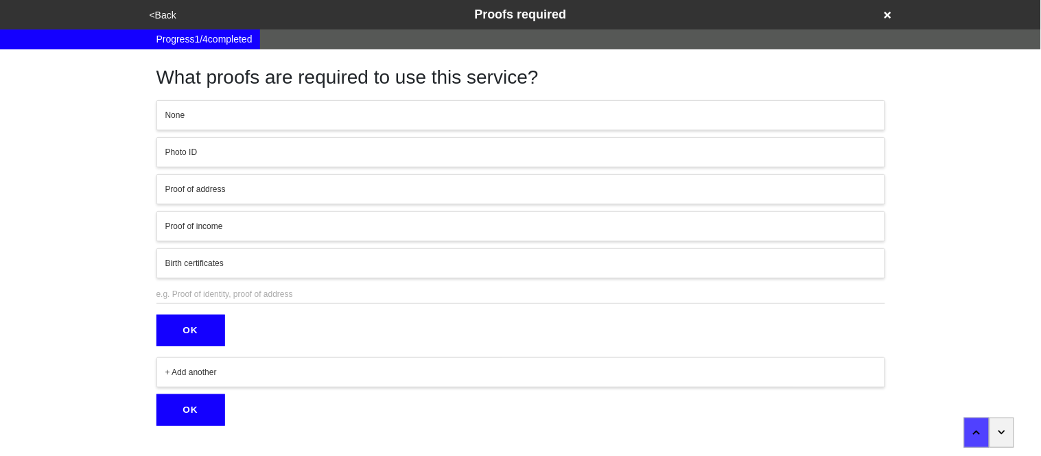
click at [204, 298] on input "text" at bounding box center [520, 294] width 729 height 19
type input "photo ID if available"
click at [188, 338] on button "OK" at bounding box center [190, 331] width 69 height 32
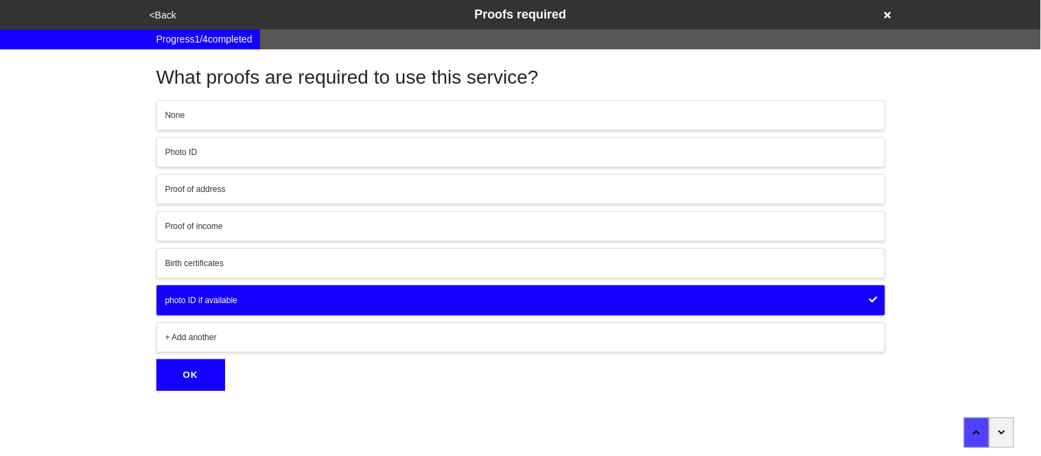
click at [190, 377] on button "OK" at bounding box center [190, 375] width 69 height 32
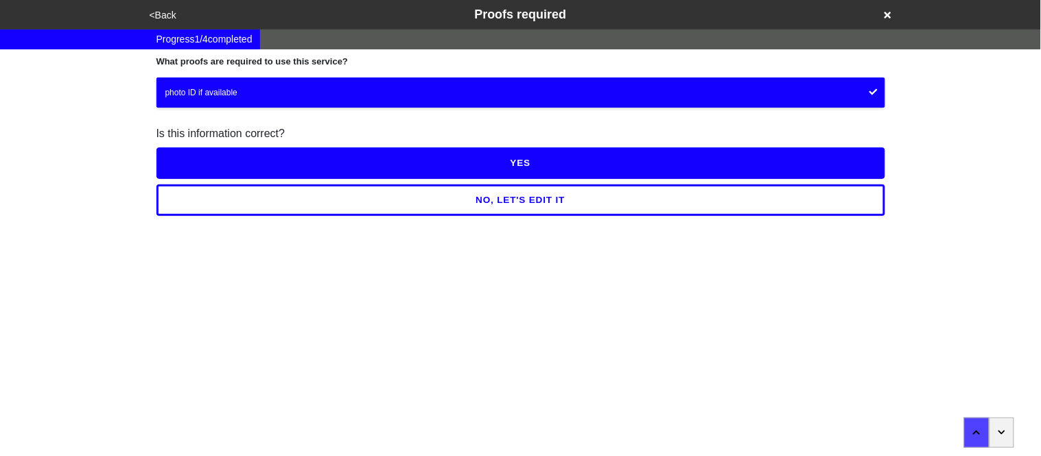
click at [213, 154] on button "YES" at bounding box center [520, 163] width 729 height 32
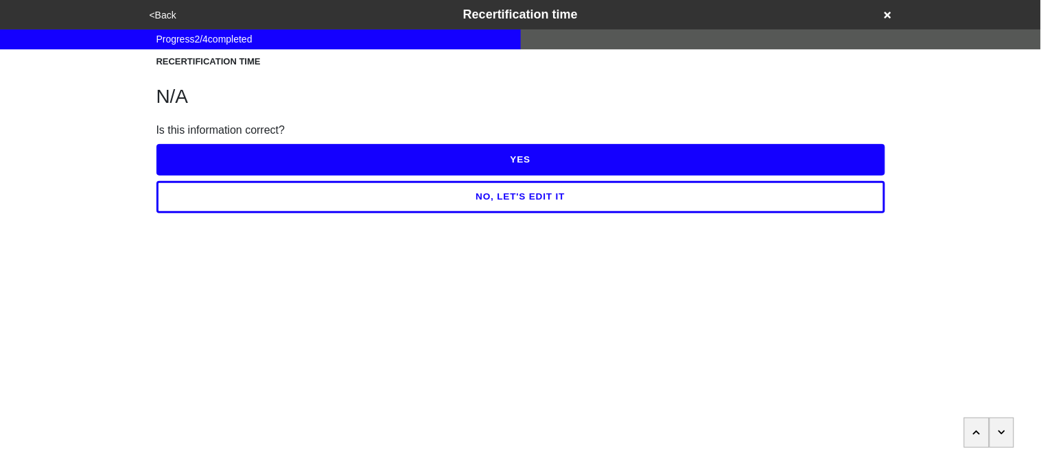
click at [213, 155] on button "YES" at bounding box center [520, 160] width 729 height 32
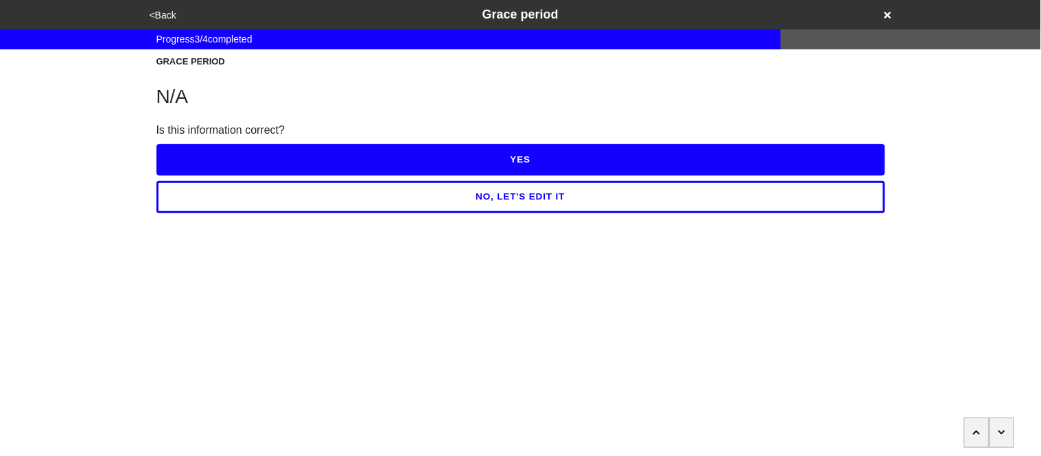
click at [213, 156] on button "YES" at bounding box center [520, 160] width 729 height 32
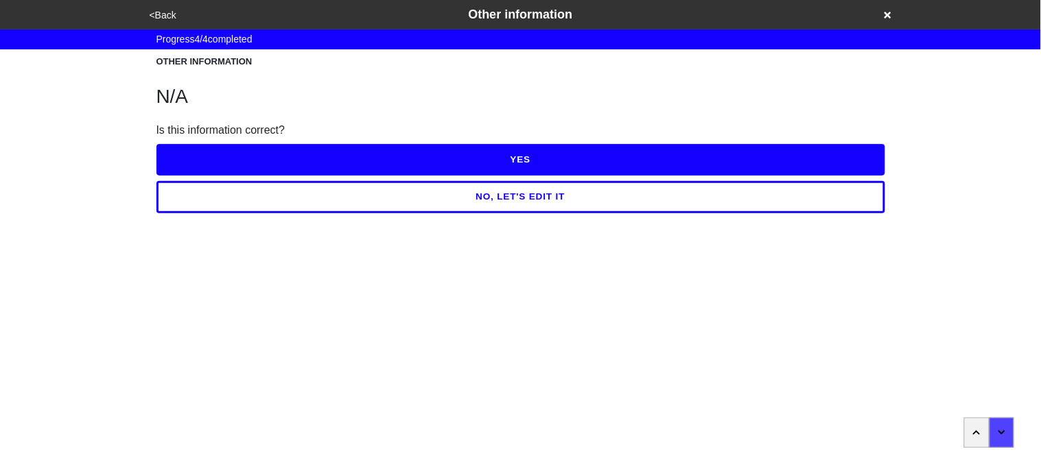
click at [213, 158] on button "YES" at bounding box center [520, 160] width 729 height 32
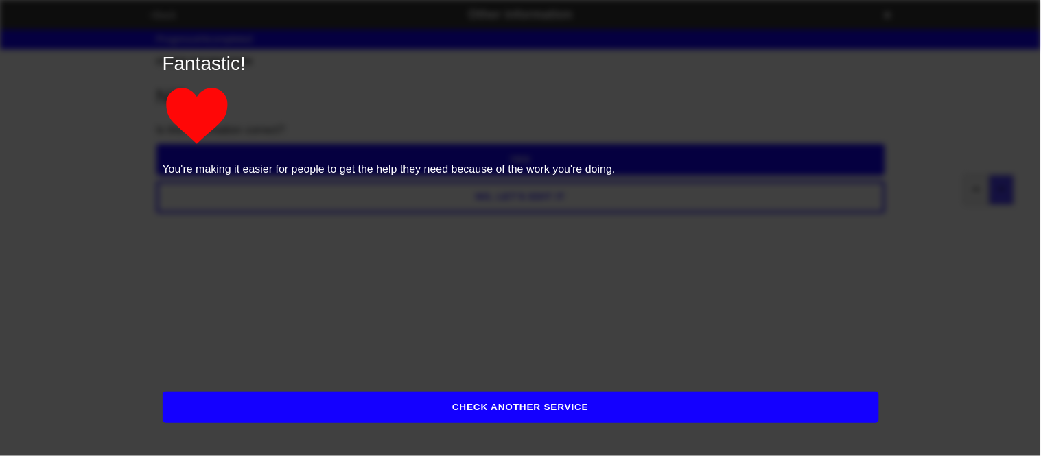
click at [248, 395] on button "CHECK ANOTHER SERVICE" at bounding box center [521, 408] width 716 height 32
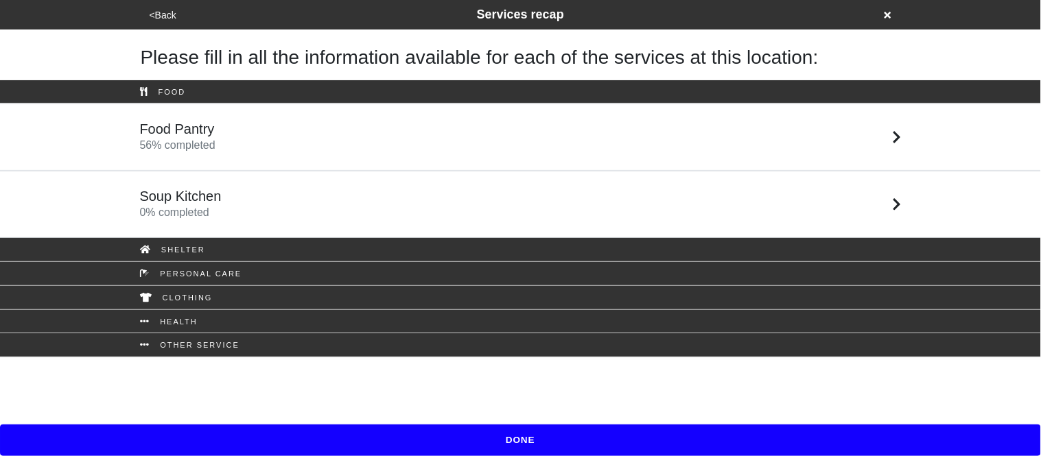
click at [198, 216] on span "0 % completed" at bounding box center [174, 212] width 69 height 12
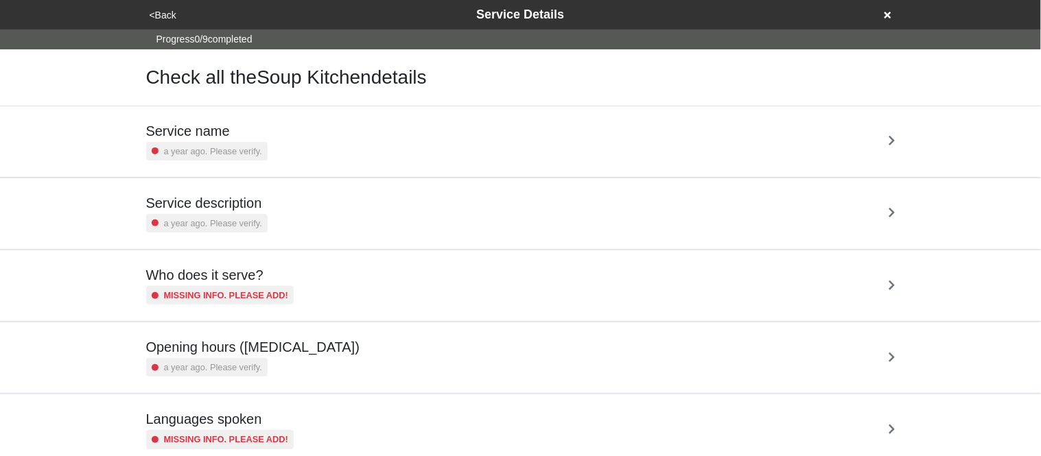
click at [200, 135] on h5 "Service name" at bounding box center [206, 131] width 121 height 16
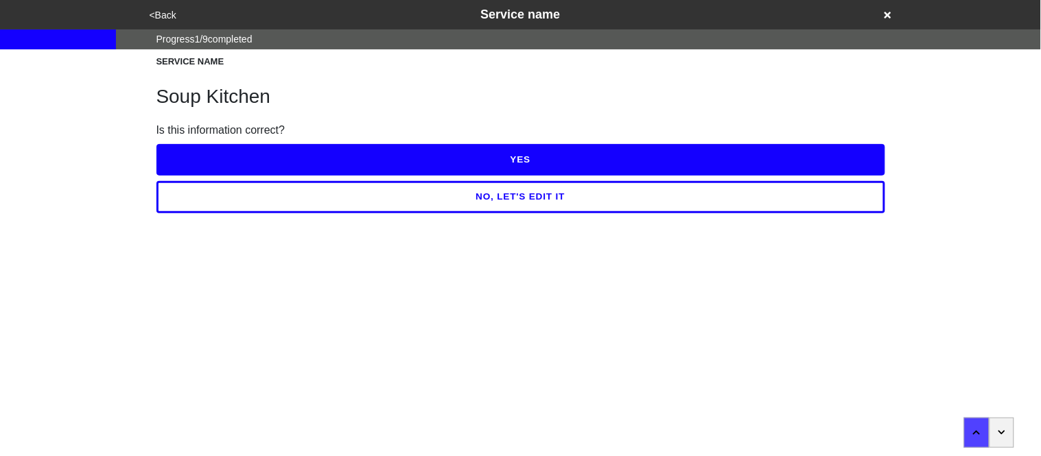
click at [202, 157] on button "YES" at bounding box center [520, 160] width 729 height 32
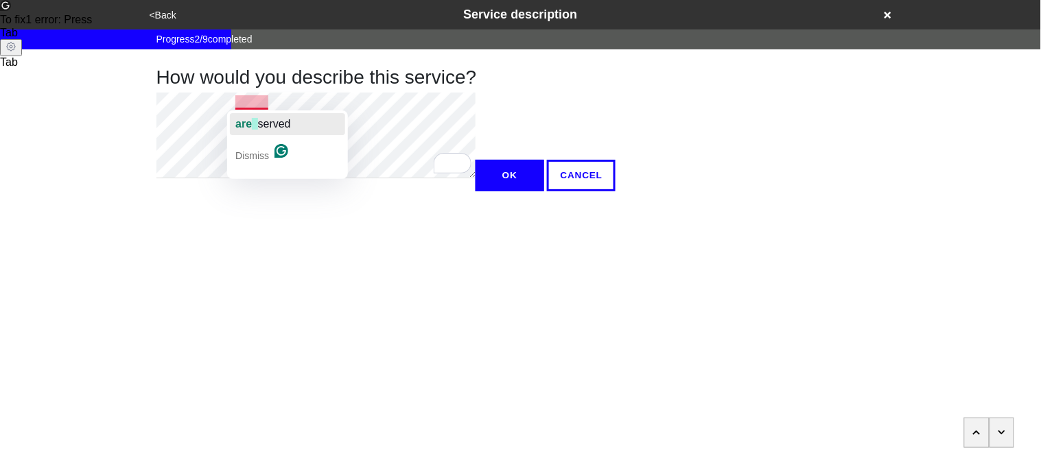
click at [255, 120] on span "button" at bounding box center [254, 124] width 5 height 12
type textarea "x"
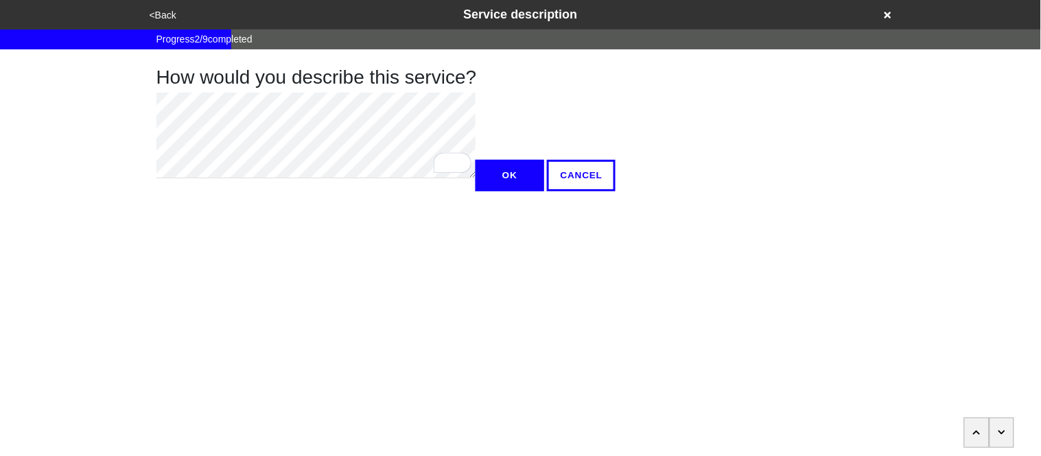
click at [475, 191] on button "OK" at bounding box center [509, 176] width 69 height 32
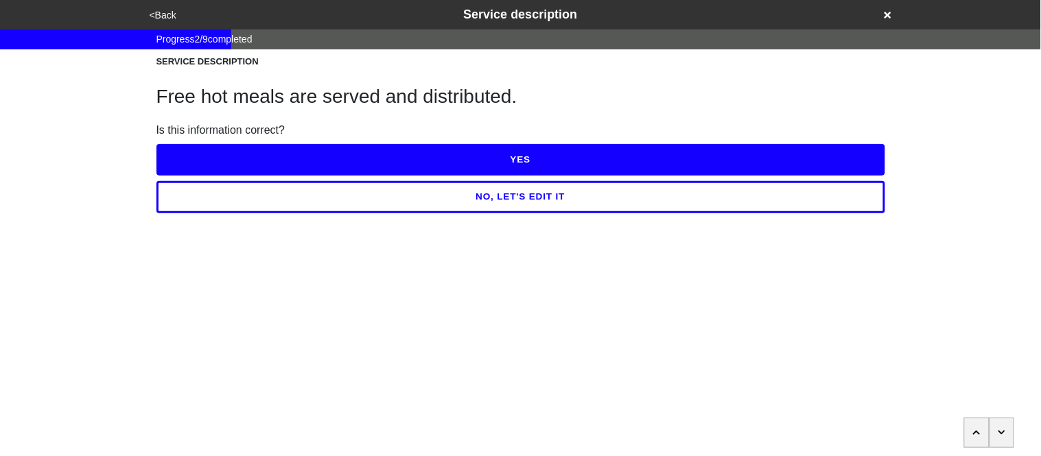
click at [275, 158] on button "YES" at bounding box center [520, 160] width 729 height 32
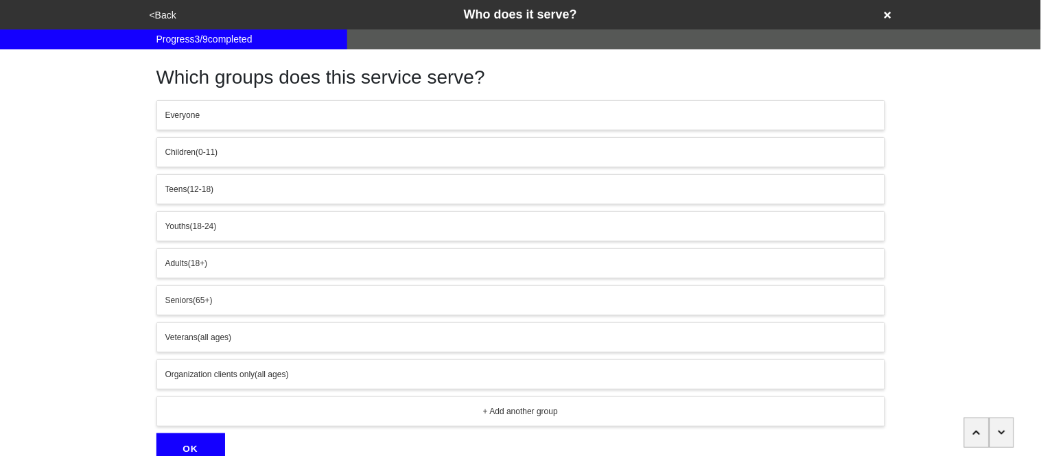
click at [217, 138] on button "Children (0-11)" at bounding box center [520, 152] width 729 height 30
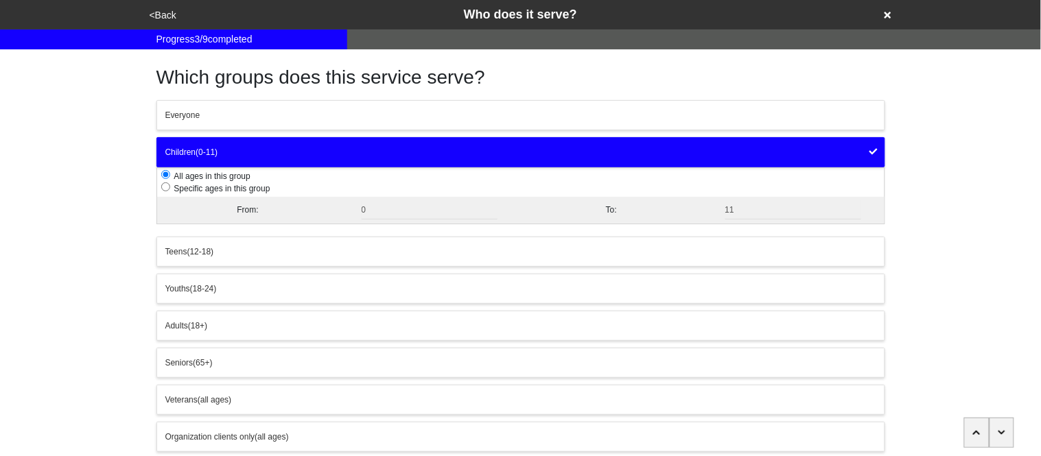
click at [208, 126] on button "Everyone" at bounding box center [520, 115] width 729 height 30
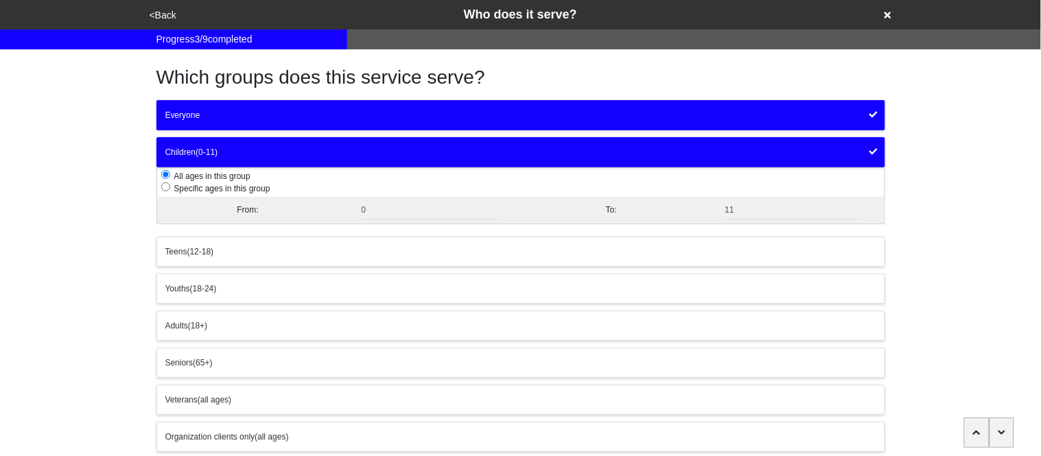
click at [226, 162] on button "Children (0-11)" at bounding box center [520, 152] width 729 height 30
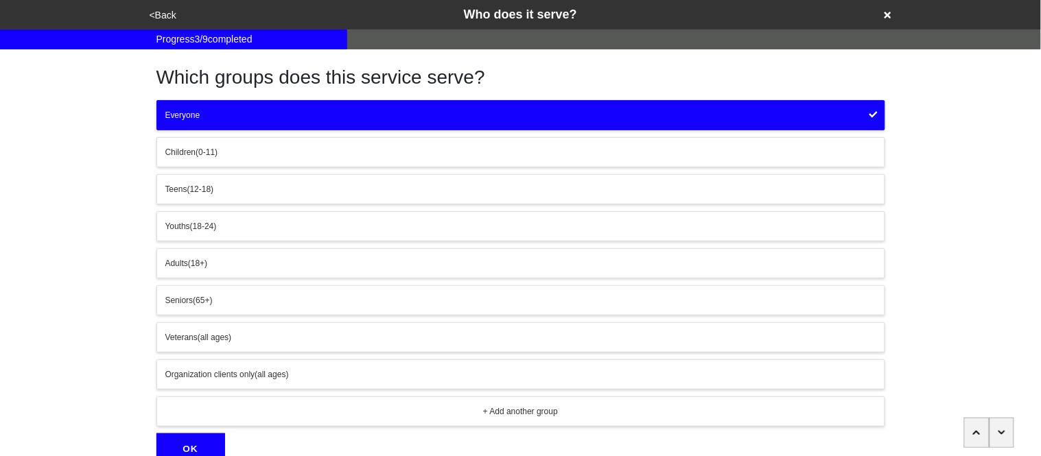
click at [192, 436] on button "OK" at bounding box center [190, 450] width 69 height 32
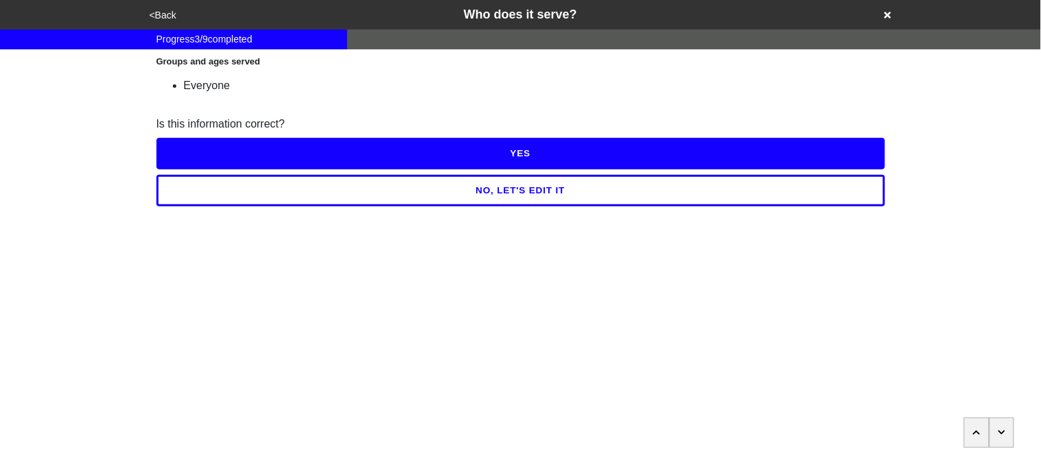
click at [228, 153] on button "YES" at bounding box center [520, 154] width 729 height 32
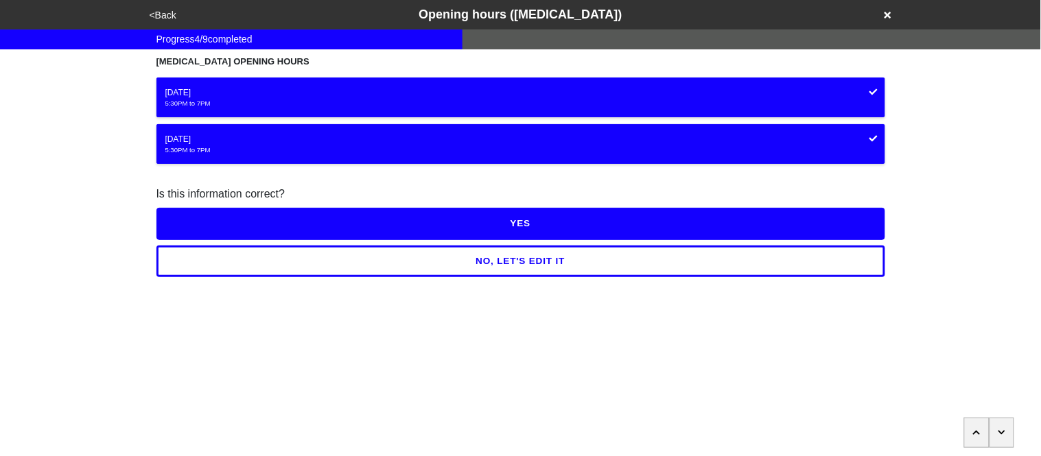
click at [248, 226] on button "YES" at bounding box center [520, 224] width 729 height 32
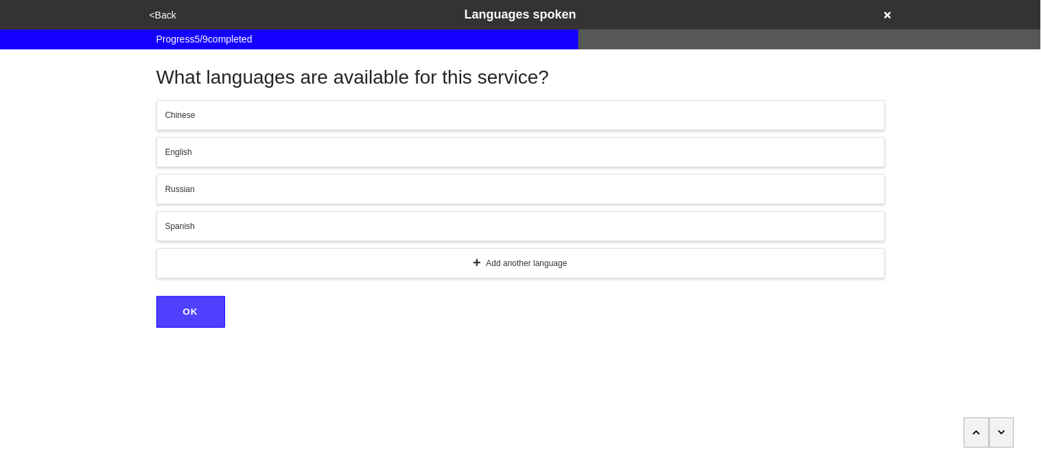
click at [218, 158] on button "English" at bounding box center [520, 152] width 729 height 30
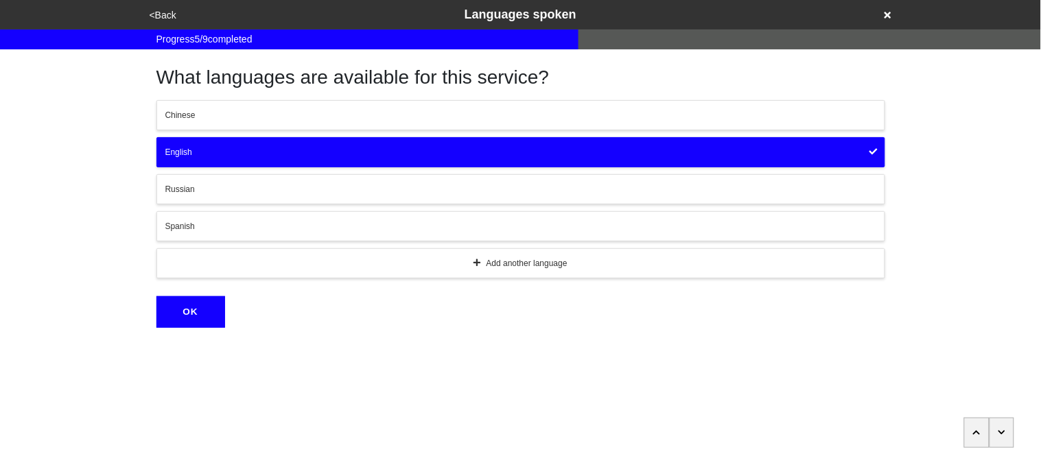
click at [235, 220] on div "Spanish" at bounding box center [520, 226] width 711 height 12
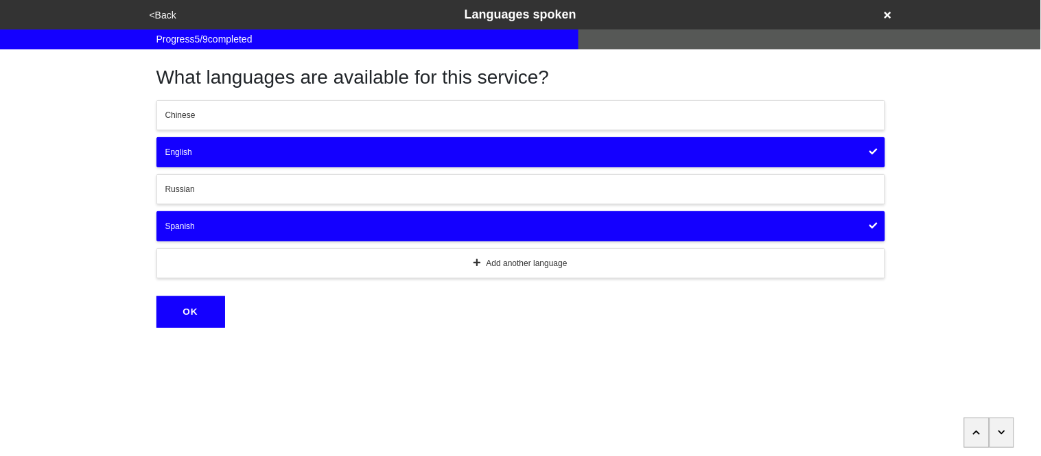
click at [202, 314] on button "OK" at bounding box center [190, 312] width 69 height 32
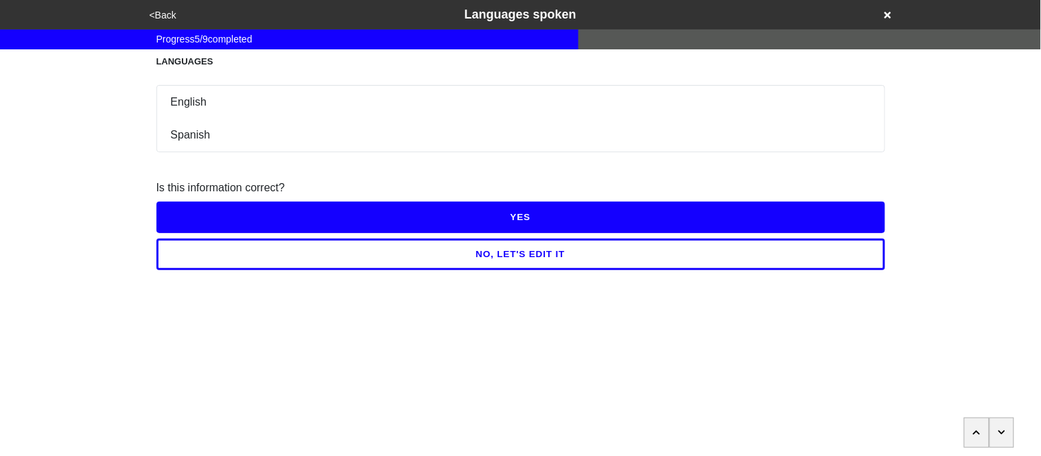
click at [196, 213] on button "YES" at bounding box center [520, 218] width 729 height 32
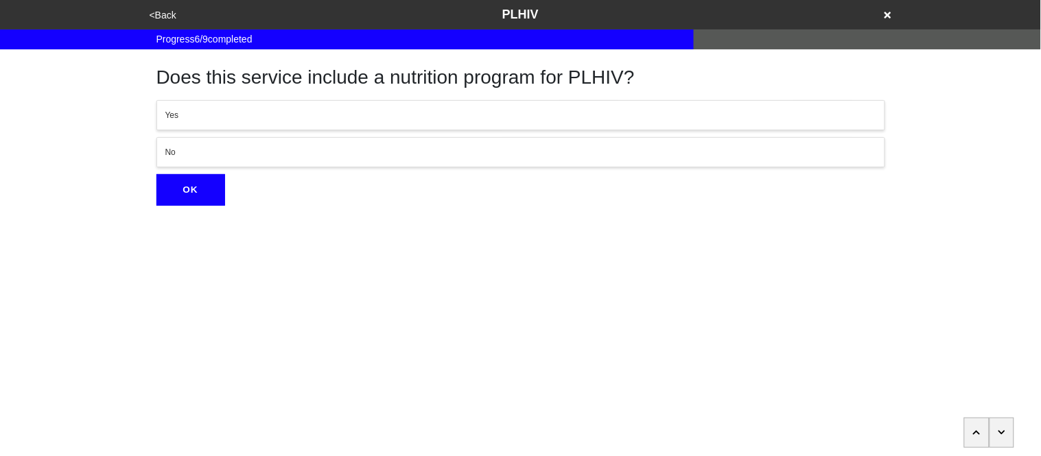
click at [224, 154] on div "No" at bounding box center [520, 152] width 711 height 12
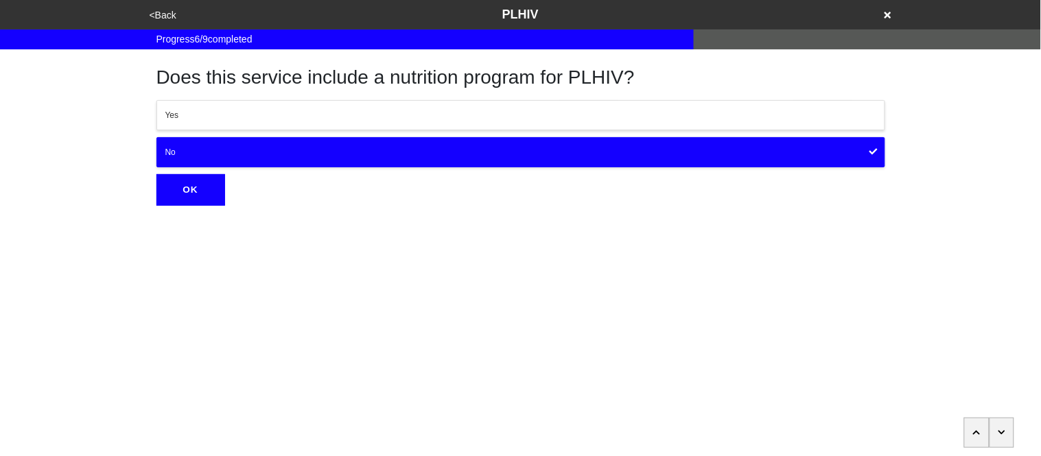
click at [196, 198] on button "OK" at bounding box center [190, 190] width 69 height 32
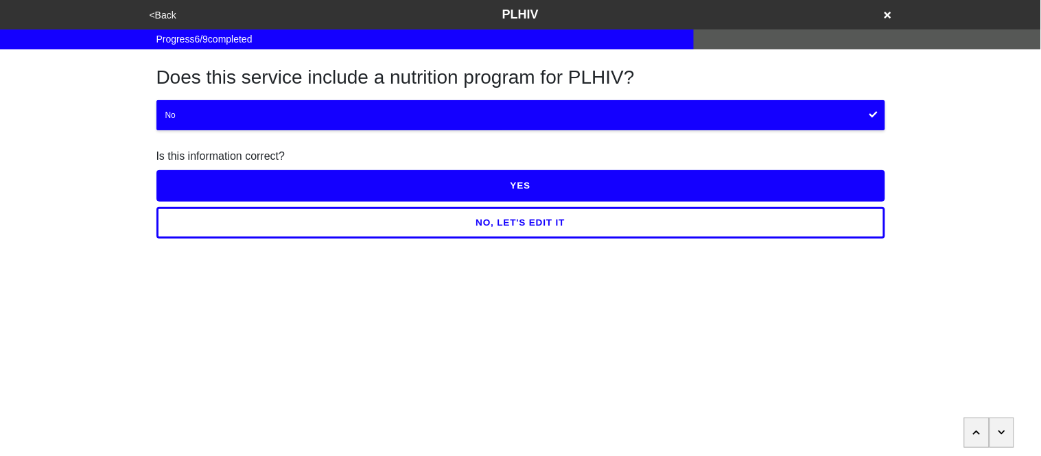
click at [196, 186] on button "YES" at bounding box center [520, 186] width 729 height 32
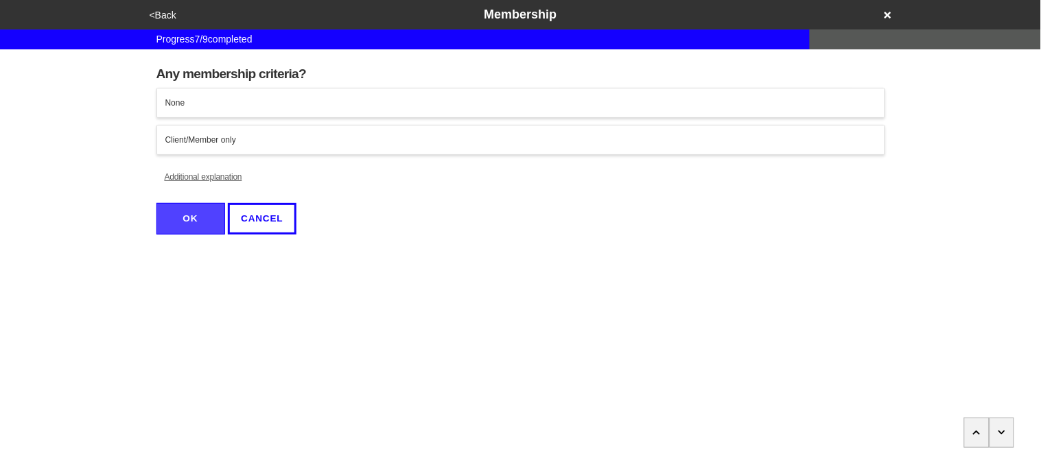
click at [211, 99] on div "None" at bounding box center [520, 103] width 711 height 12
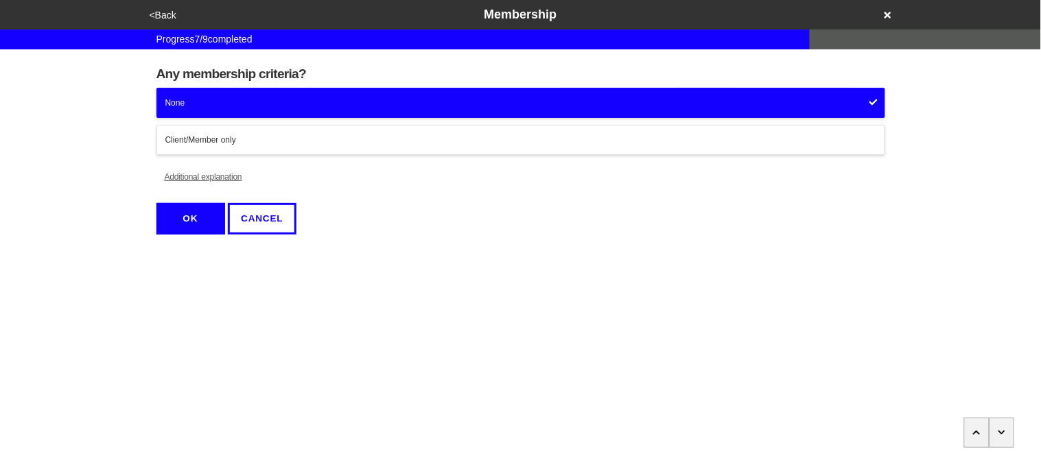
click at [206, 179] on button "Additional explanation" at bounding box center [203, 177] width 94 height 30
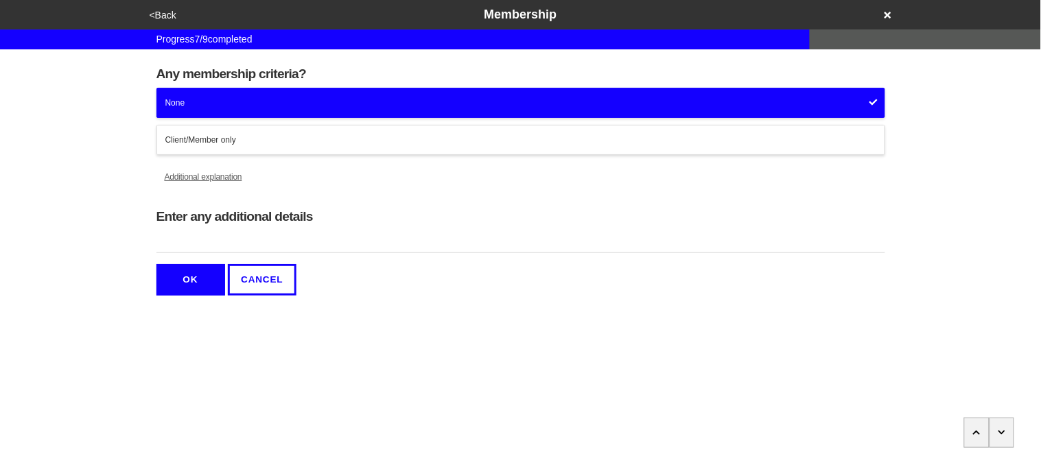
click at [215, 239] on input "Enter any additional details" at bounding box center [520, 242] width 729 height 23
type input "Must register"
click at [202, 278] on button "OK" at bounding box center [190, 280] width 69 height 32
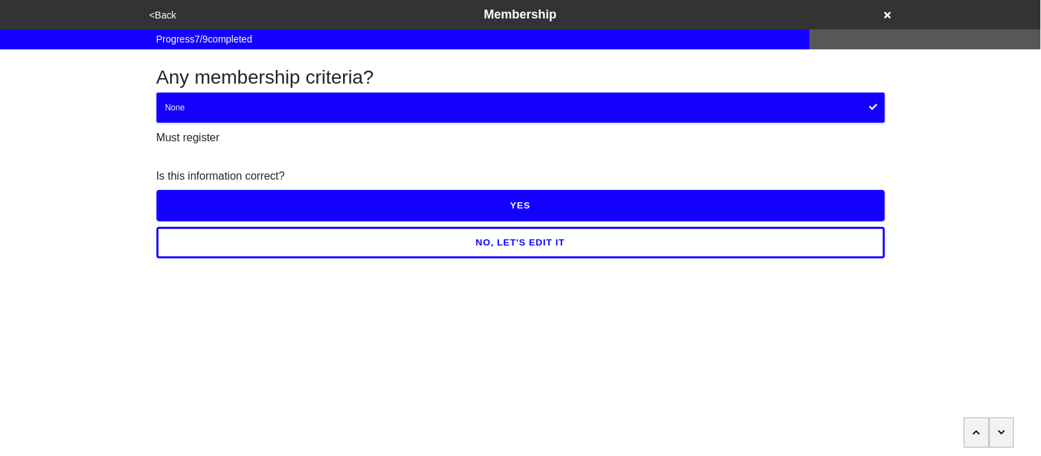
click at [196, 213] on button "YES" at bounding box center [520, 206] width 729 height 32
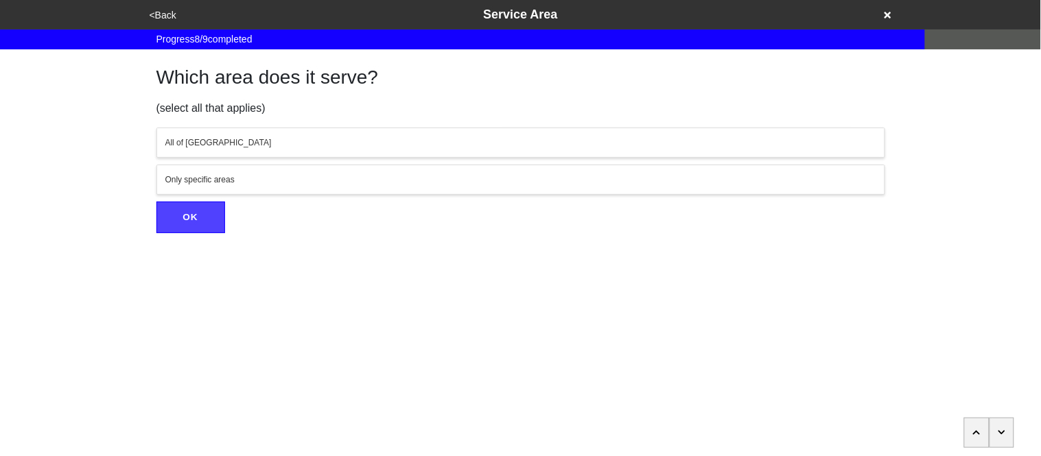
click at [187, 148] on button "All of [GEOGRAPHIC_DATA]" at bounding box center [520, 143] width 729 height 30
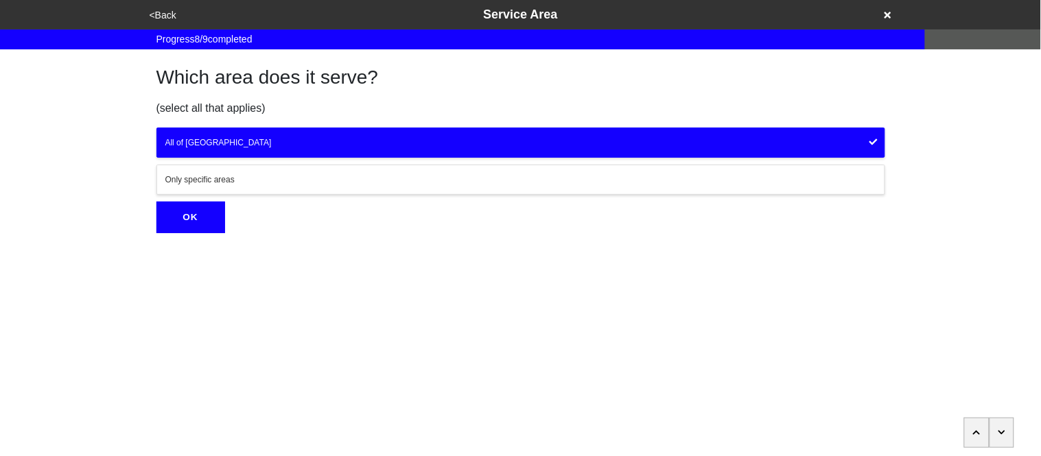
click at [197, 217] on button "OK" at bounding box center [190, 218] width 69 height 32
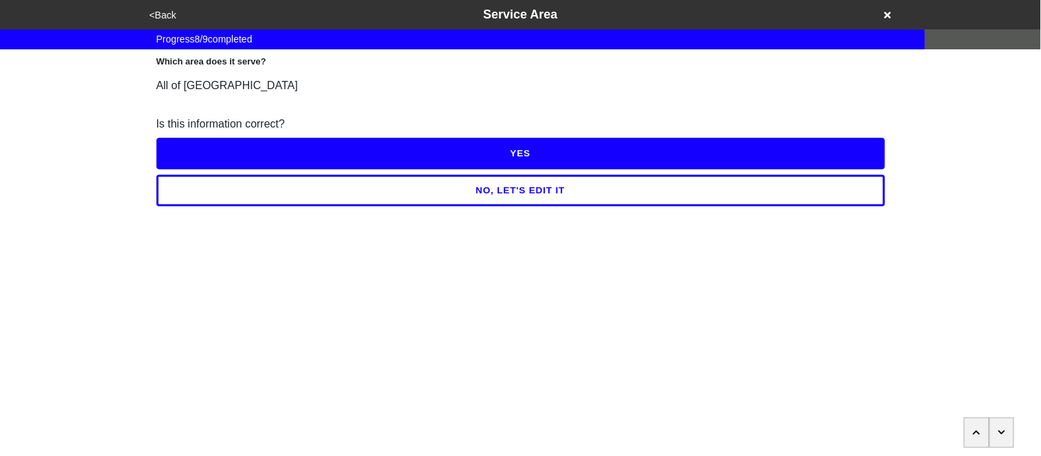
click at [196, 149] on button "YES" at bounding box center [520, 154] width 729 height 32
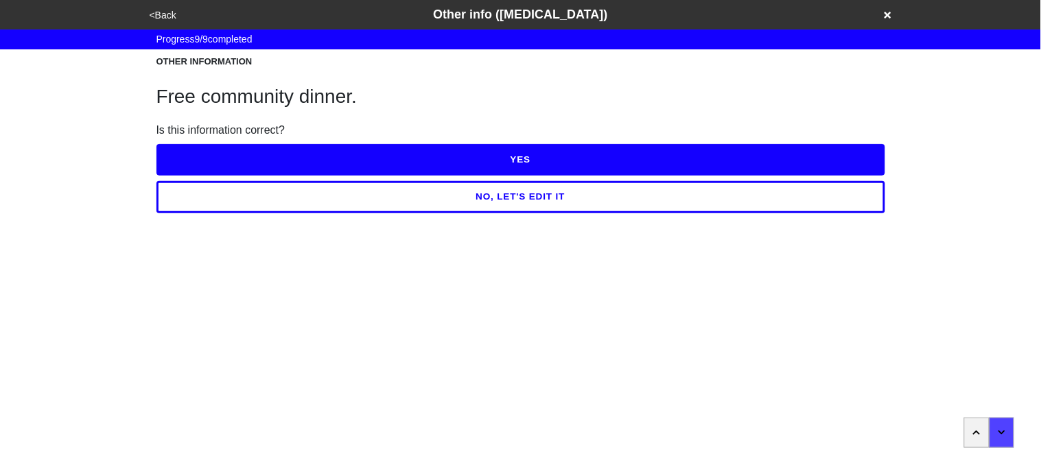
click at [172, 16] on button "<Back" at bounding box center [162, 16] width 35 height 16
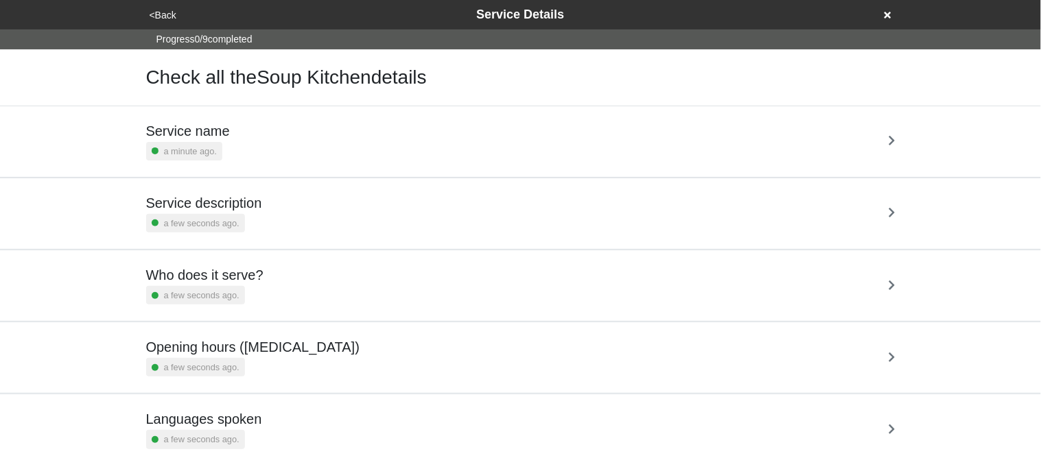
scroll to position [331, 0]
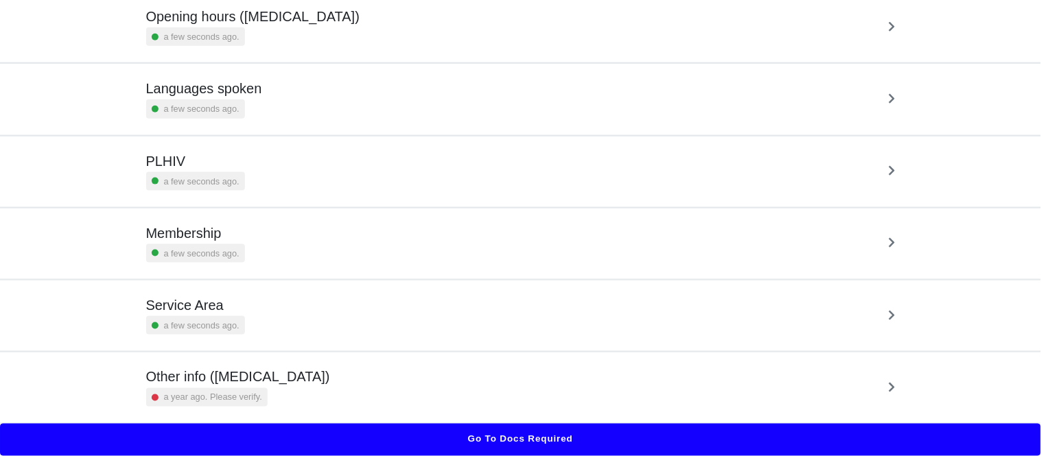
click at [213, 241] on div "Membership a few seconds ago." at bounding box center [195, 244] width 99 height 38
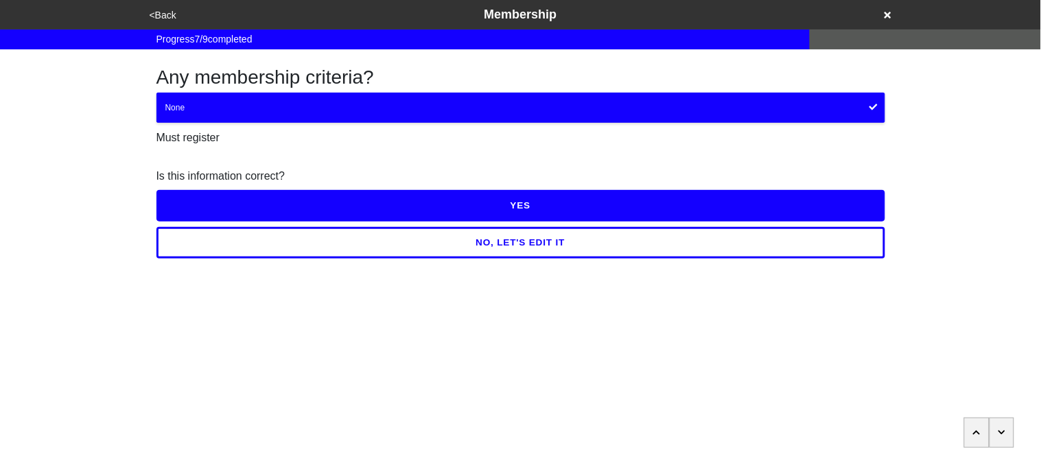
click at [213, 241] on button "NO, LET'S EDIT IT" at bounding box center [520, 243] width 729 height 32
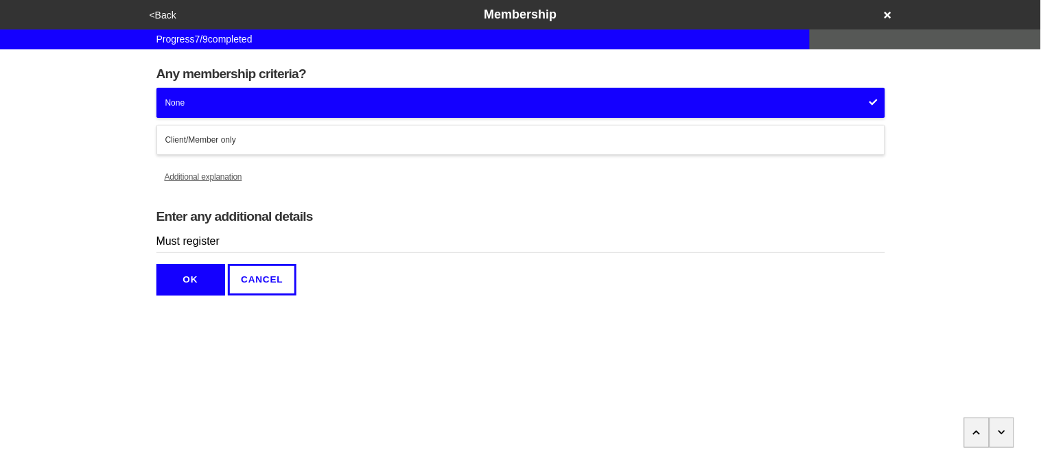
click at [233, 237] on input "Must register" at bounding box center [520, 242] width 729 height 23
click at [187, 278] on button "OK" at bounding box center [190, 280] width 69 height 32
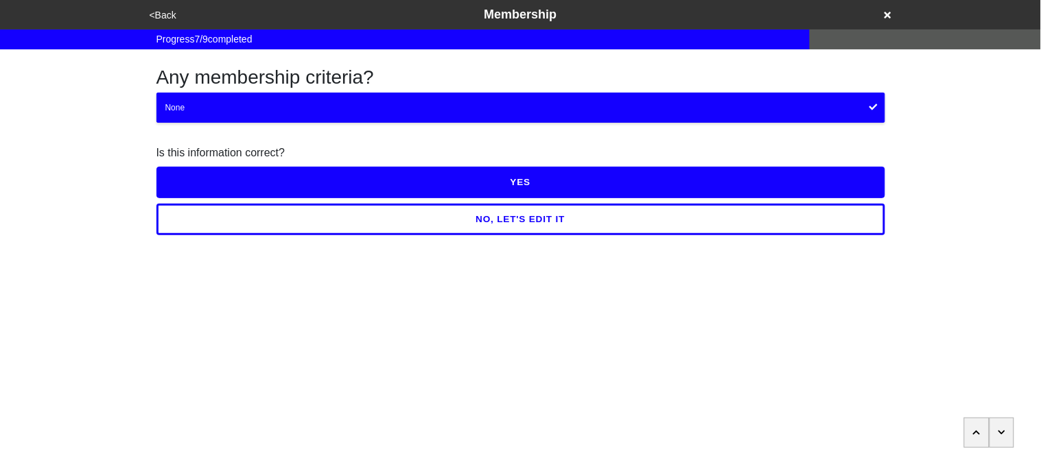
click at [199, 175] on button "YES" at bounding box center [520, 183] width 729 height 32
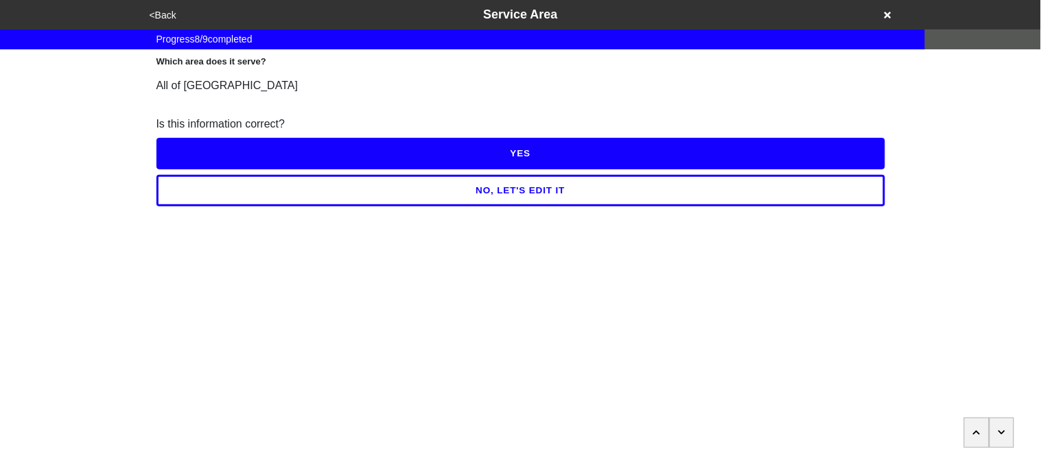
click at [197, 159] on button "YES" at bounding box center [520, 154] width 729 height 32
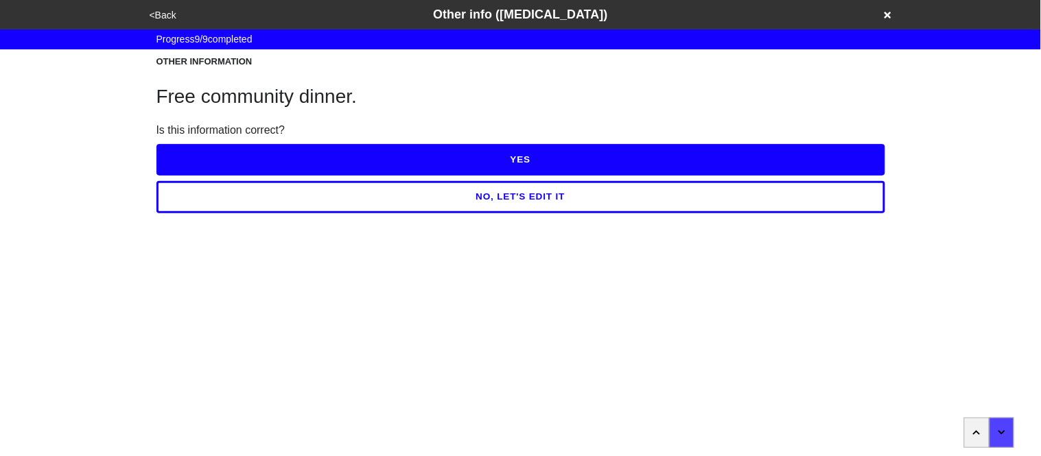
click at [196, 158] on button "YES" at bounding box center [520, 160] width 729 height 32
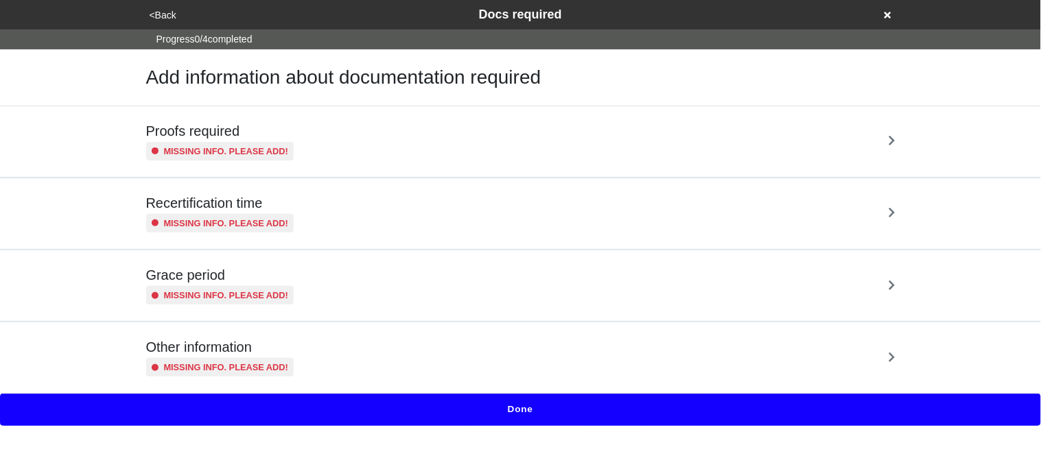
click at [198, 159] on div "Missing info. Please add!" at bounding box center [220, 151] width 148 height 19
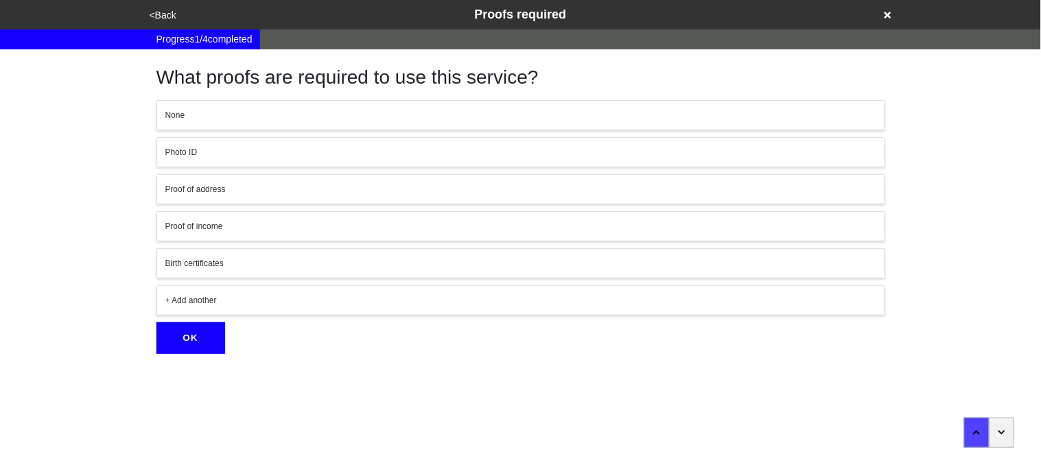
click at [200, 104] on button "None" at bounding box center [520, 115] width 729 height 30
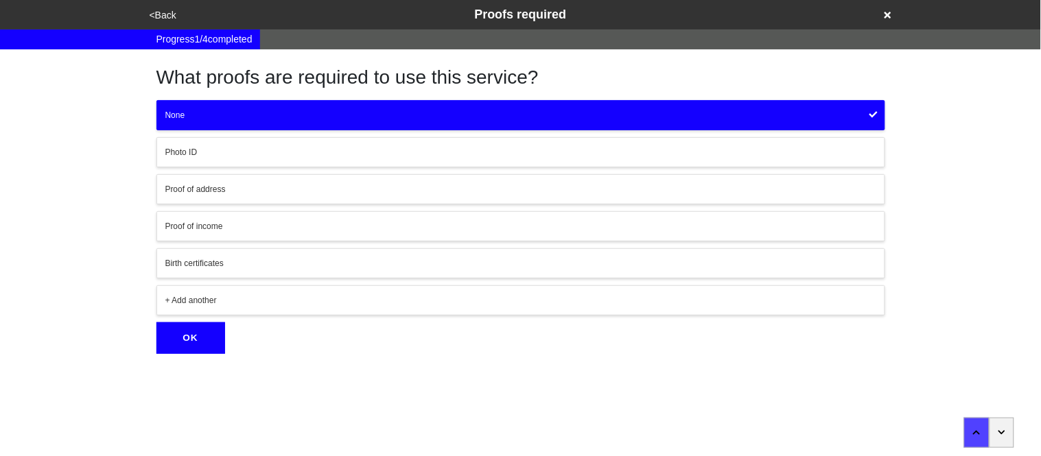
click at [198, 346] on button "OK" at bounding box center [190, 338] width 69 height 32
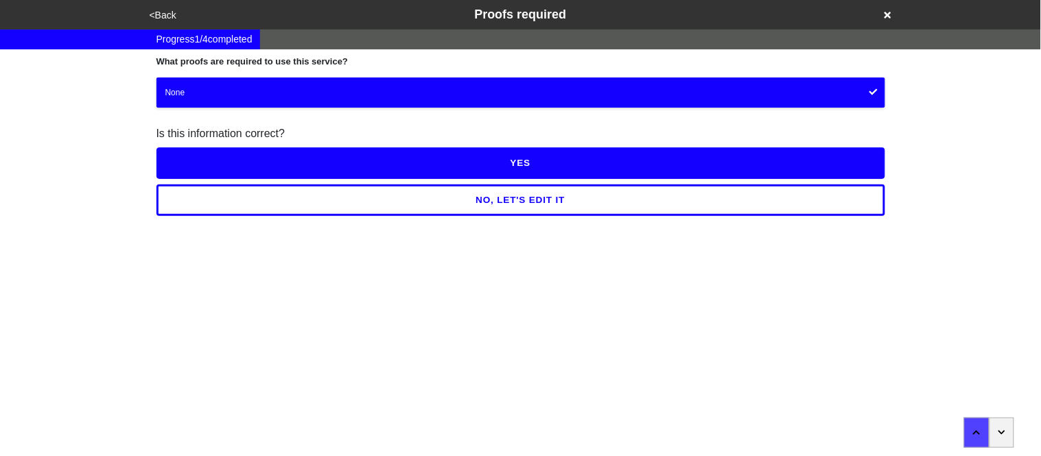
click at [191, 172] on button "YES" at bounding box center [520, 163] width 729 height 32
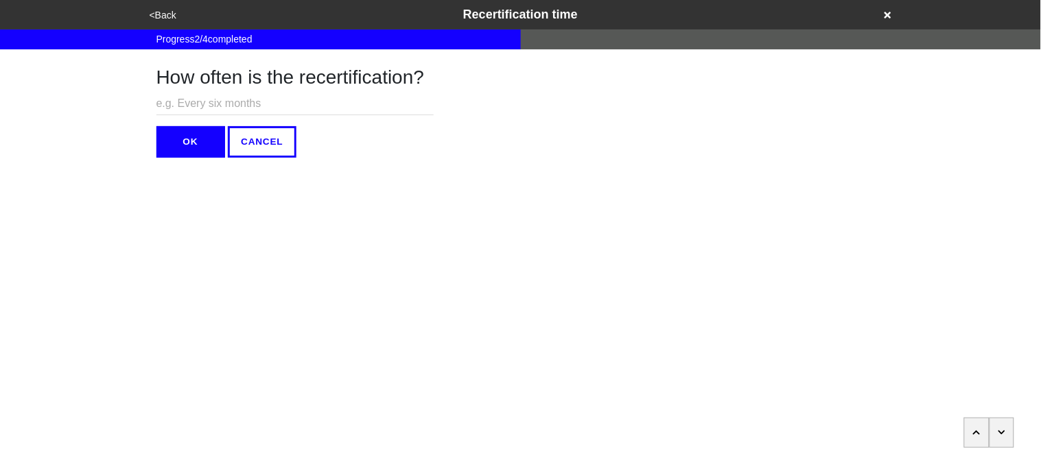
click at [187, 89] on div "How often is the recertification? OK CANCEL" at bounding box center [294, 103] width 277 height 108
click at [196, 108] on input "text" at bounding box center [294, 104] width 277 height 23
type input "N/A"
click at [198, 137] on button "OK" at bounding box center [190, 142] width 69 height 32
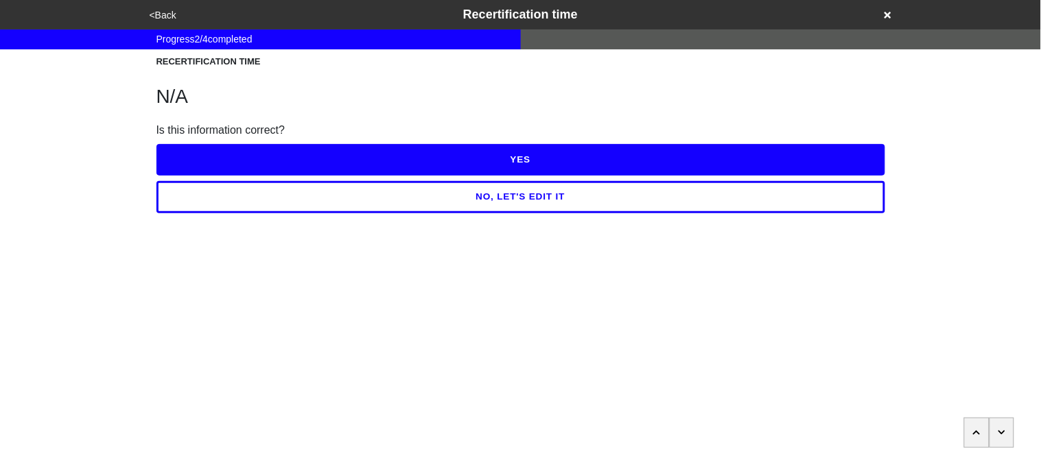
click at [203, 152] on button "YES" at bounding box center [520, 160] width 729 height 32
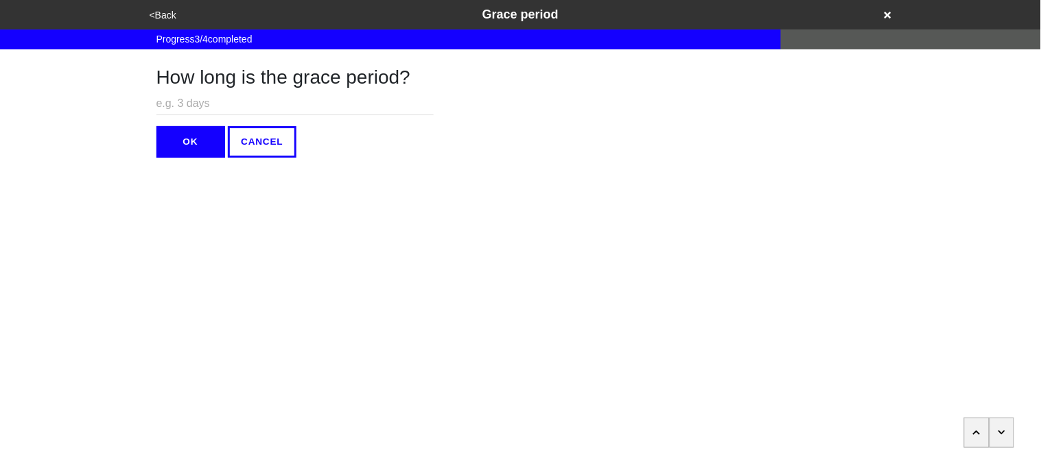
click at [180, 105] on input "text" at bounding box center [294, 104] width 277 height 23
type input "N/A"
click at [180, 150] on button "OK" at bounding box center [190, 142] width 69 height 32
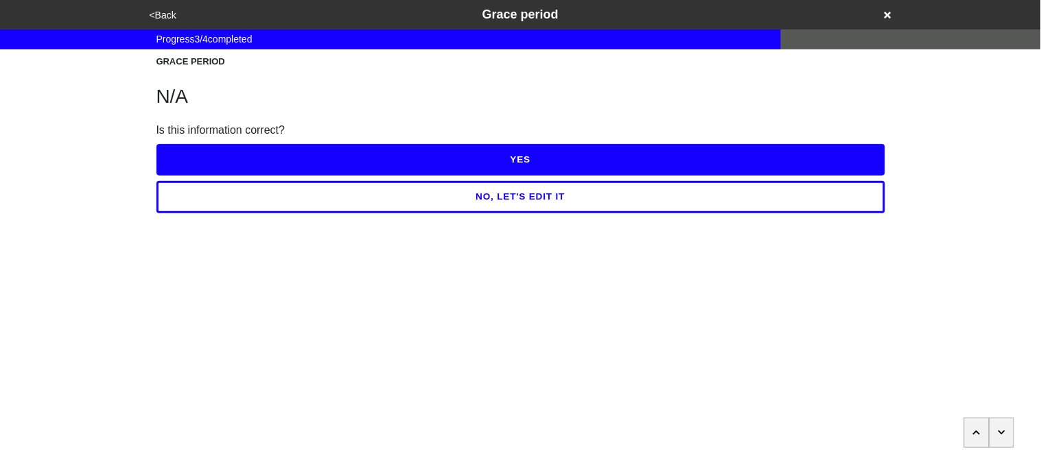
click at [179, 152] on button "YES" at bounding box center [520, 160] width 729 height 32
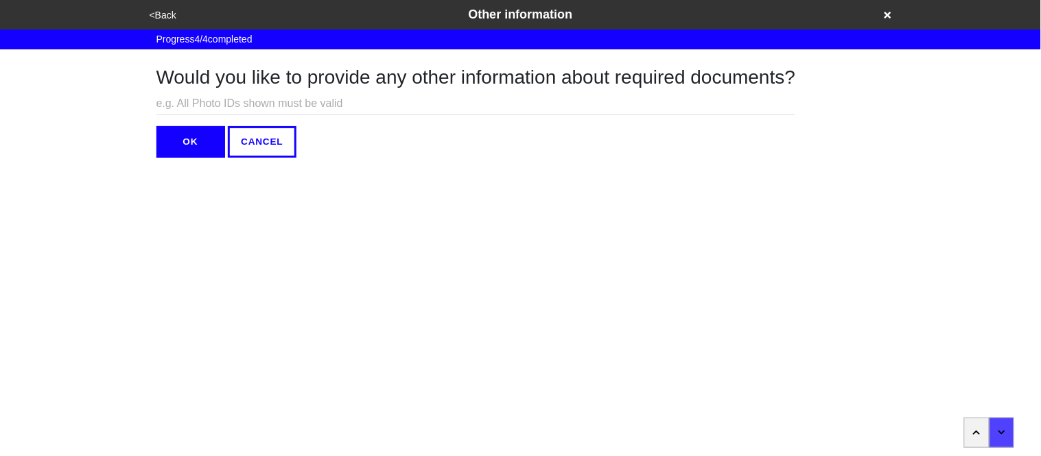
click at [178, 109] on input "text" at bounding box center [475, 104] width 639 height 23
type input "N/A"
click at [176, 135] on button "OK" at bounding box center [190, 142] width 69 height 32
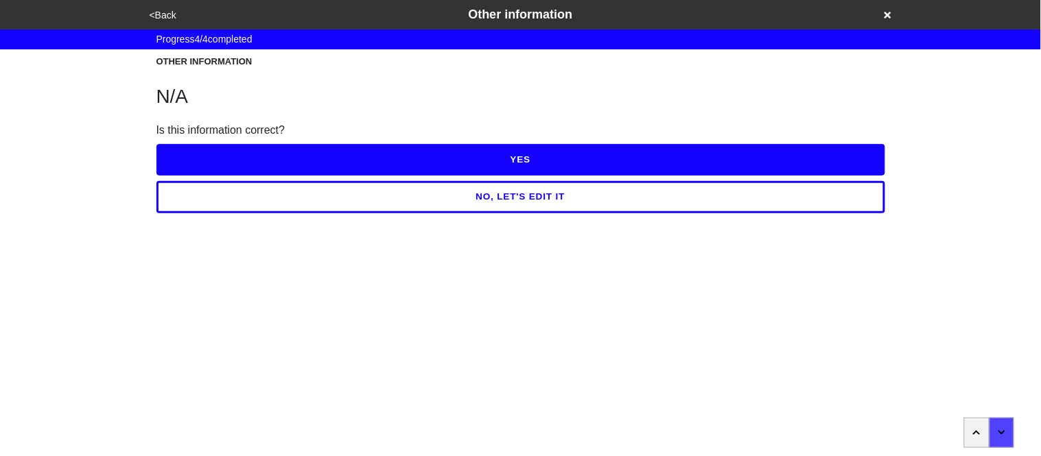
click at [180, 154] on button "YES" at bounding box center [520, 160] width 729 height 32
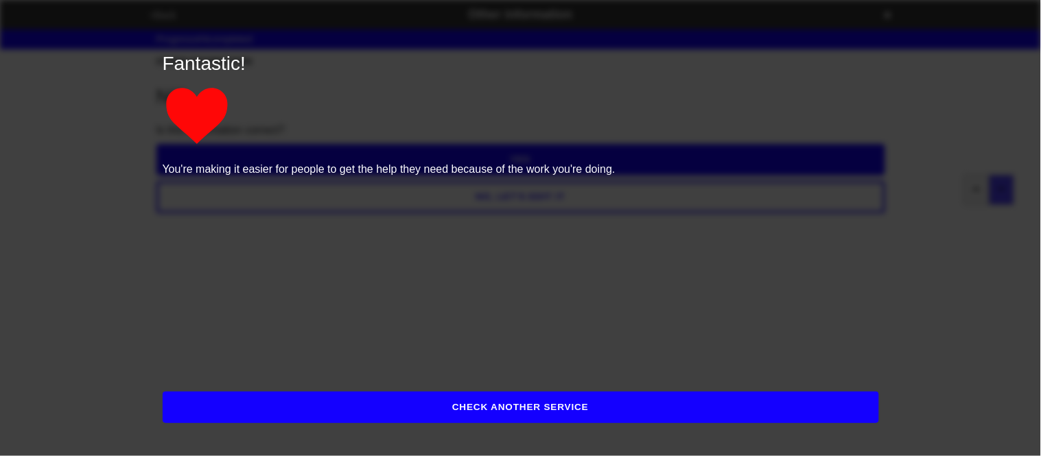
click at [245, 399] on button "CHECK ANOTHER SERVICE" at bounding box center [521, 408] width 716 height 32
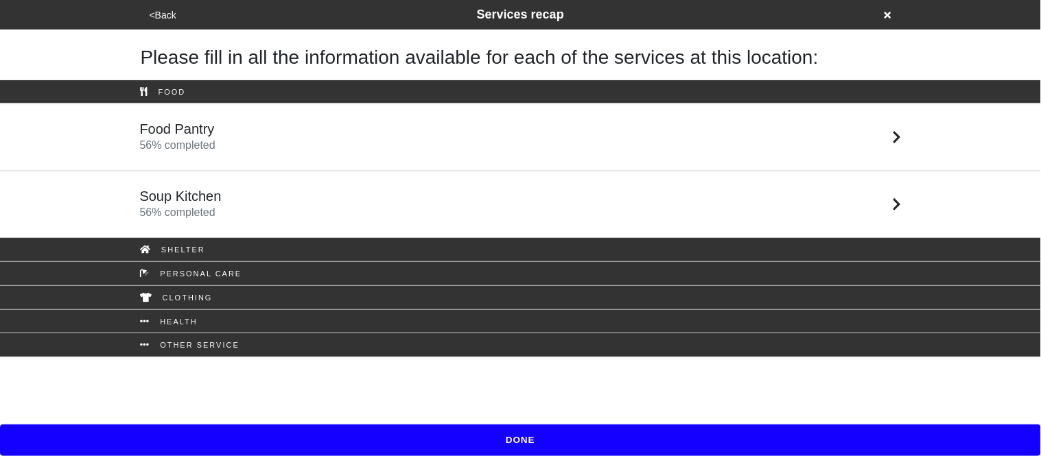
click at [350, 438] on button "DONE" at bounding box center [520, 441] width 1041 height 32
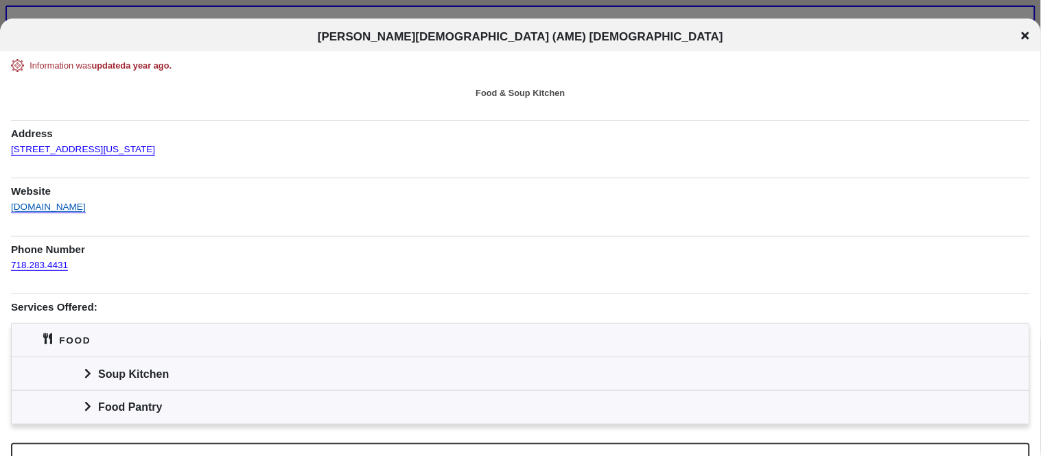
click at [68, 209] on link "[DOMAIN_NAME]" at bounding box center [48, 203] width 75 height 20
drag, startPoint x: 372, startPoint y: 38, endPoint x: 591, endPoint y: 40, distance: 218.9
click at [591, 40] on span "[PERSON_NAME][DEMOGRAPHIC_DATA] (AME) [DEMOGRAPHIC_DATA]" at bounding box center [520, 36] width 405 height 13
copy span "[PERSON_NAME][DEMOGRAPHIC_DATA]"
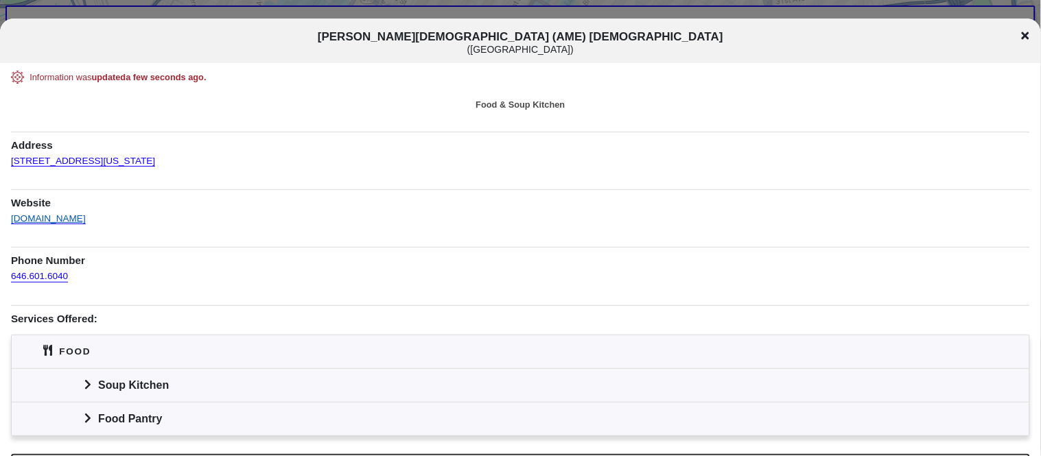
click at [78, 218] on link "[DOMAIN_NAME]" at bounding box center [48, 214] width 75 height 20
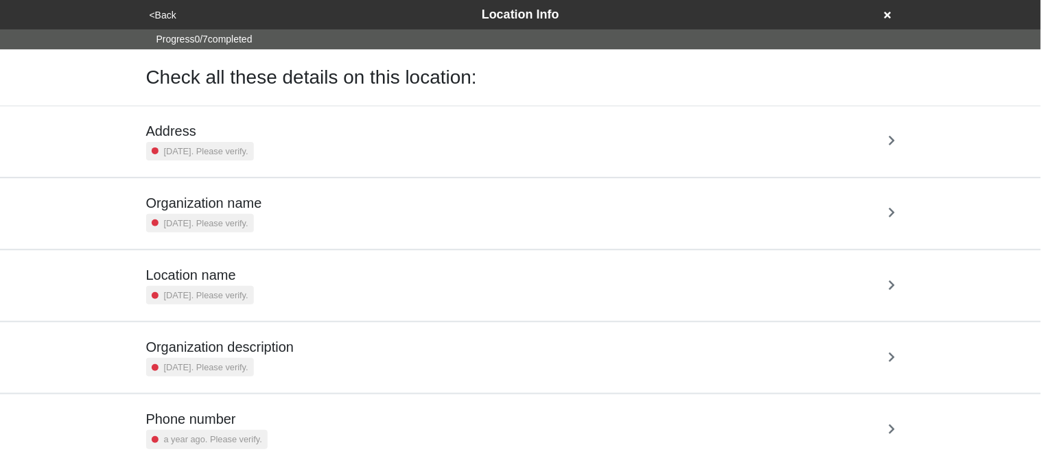
click at [215, 155] on small "[DATE]. Please verify." at bounding box center [206, 151] width 84 height 13
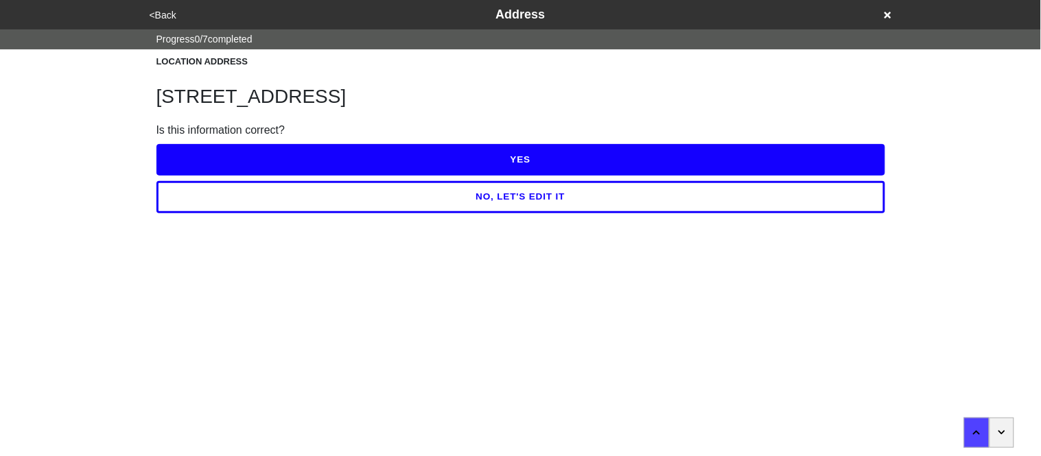
click at [215, 155] on button "YES" at bounding box center [520, 160] width 729 height 32
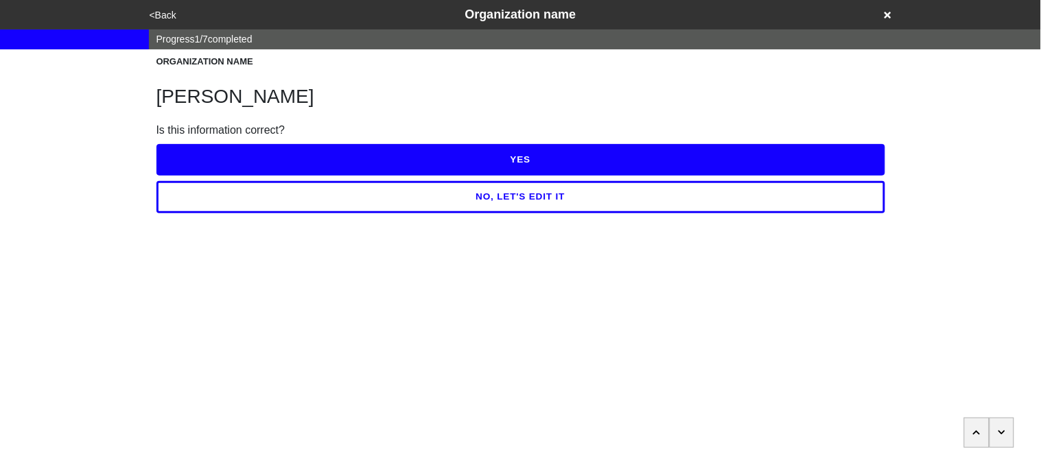
click at [225, 193] on button "NO, LET'S EDIT IT" at bounding box center [520, 197] width 729 height 32
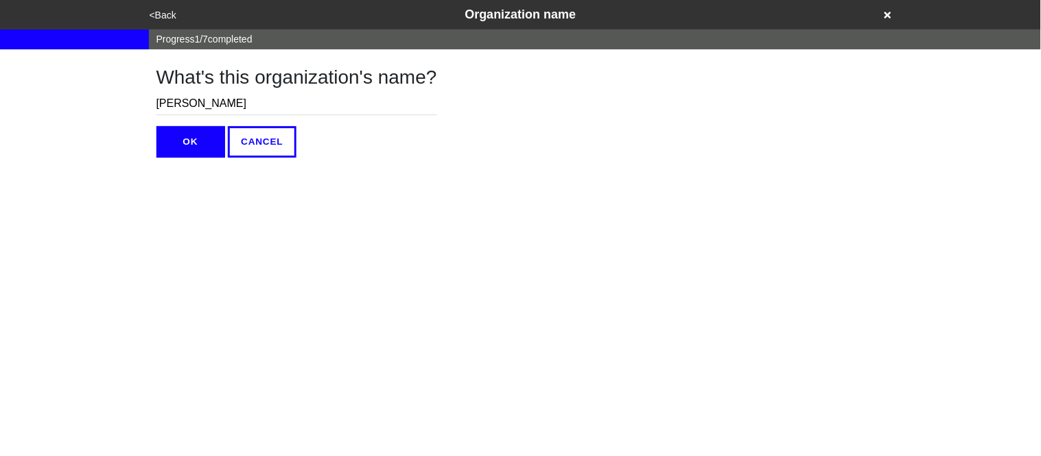
click at [268, 108] on input "[PERSON_NAME]" at bounding box center [296, 104] width 281 height 23
type input "[PERSON_NAME] Transfer High School"
click at [185, 141] on button "OK" at bounding box center [190, 142] width 69 height 32
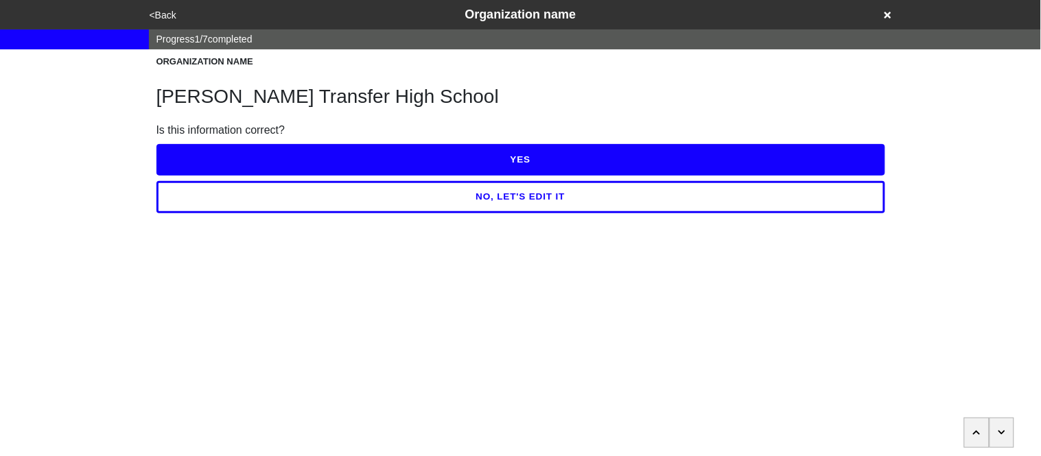
click at [205, 154] on button "YES" at bounding box center [520, 160] width 729 height 32
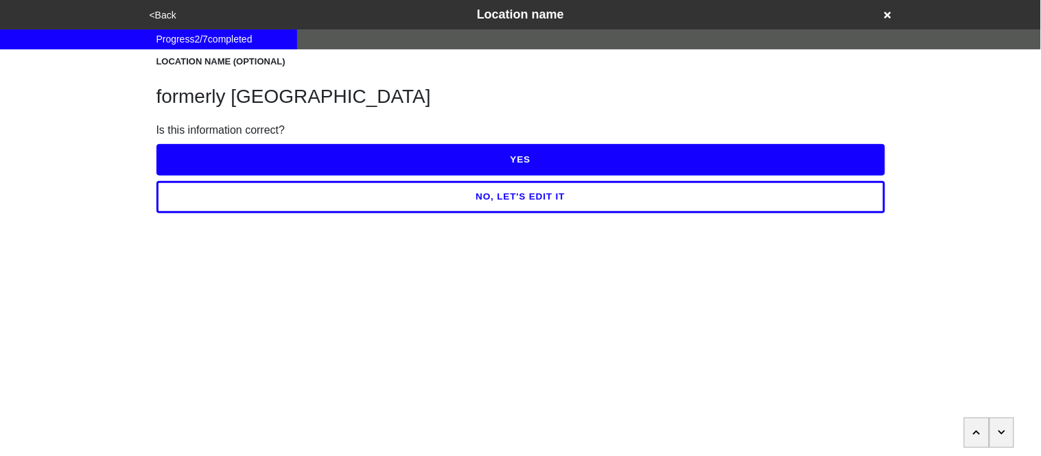
click at [186, 196] on button "NO, LET'S EDIT IT" at bounding box center [520, 197] width 729 height 32
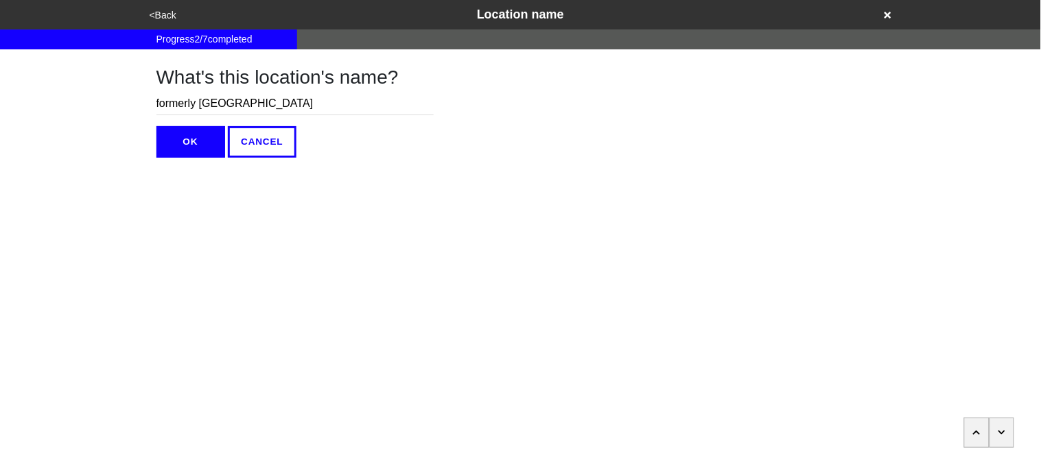
click at [159, 103] on input "formerly [GEOGRAPHIC_DATA]" at bounding box center [294, 104] width 277 height 23
type input "Formerly [GEOGRAPHIC_DATA]"
click at [203, 146] on button "OK" at bounding box center [190, 142] width 69 height 32
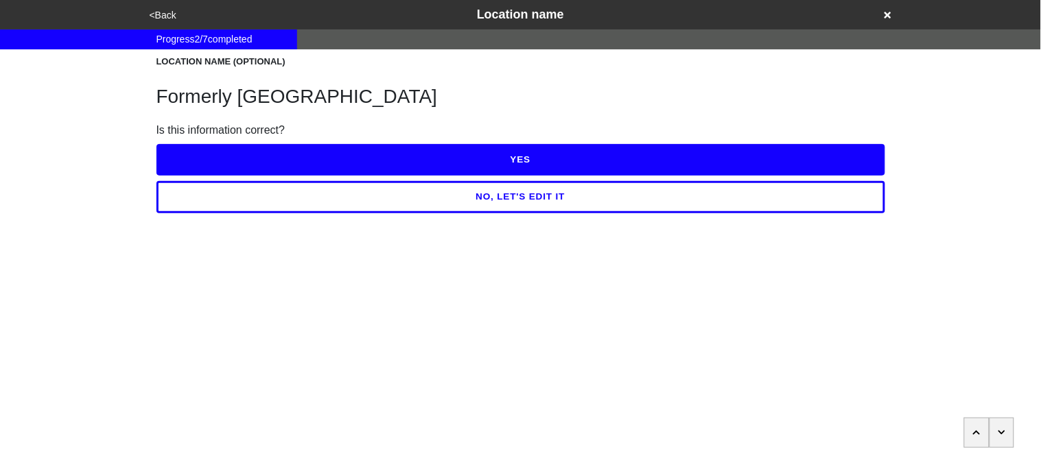
click at [203, 147] on button "YES" at bounding box center [520, 160] width 729 height 32
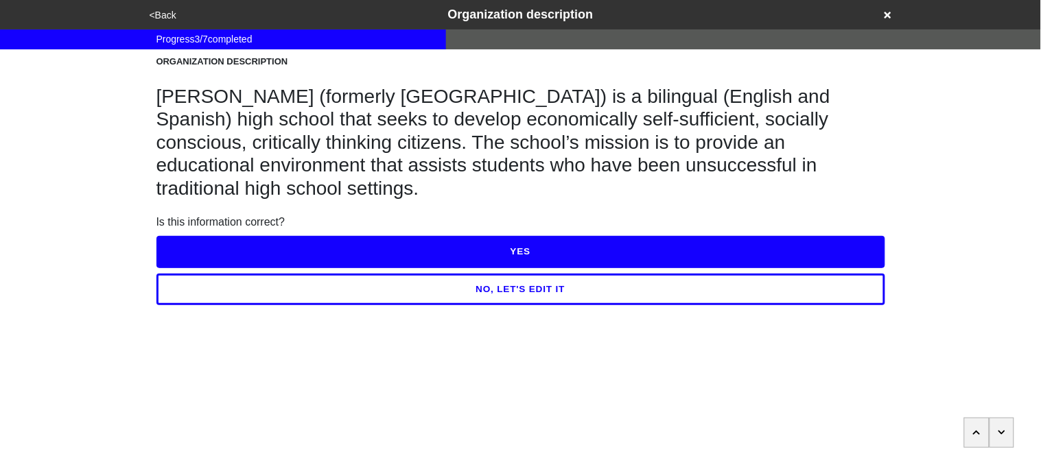
click at [264, 263] on button "YES" at bounding box center [520, 252] width 729 height 32
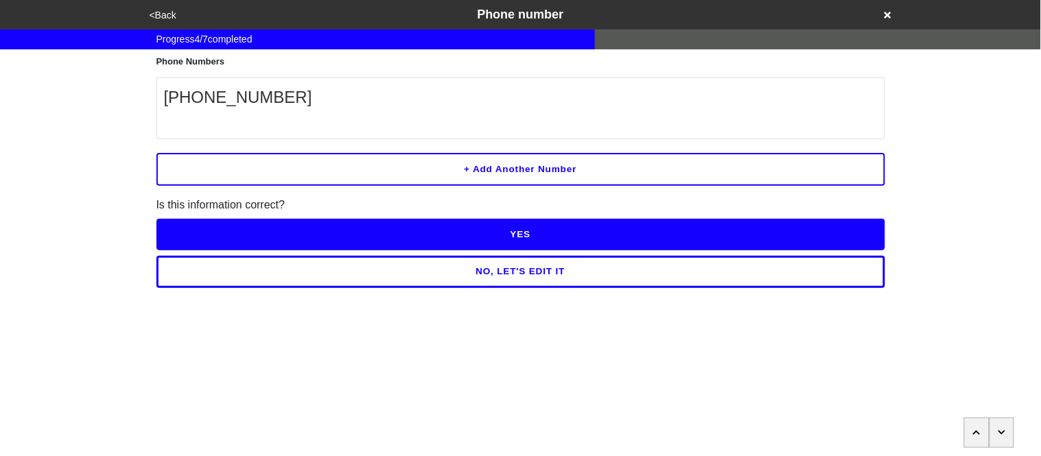
click at [265, 263] on button "NO, LET'S EDIT IT" at bounding box center [520, 272] width 729 height 32
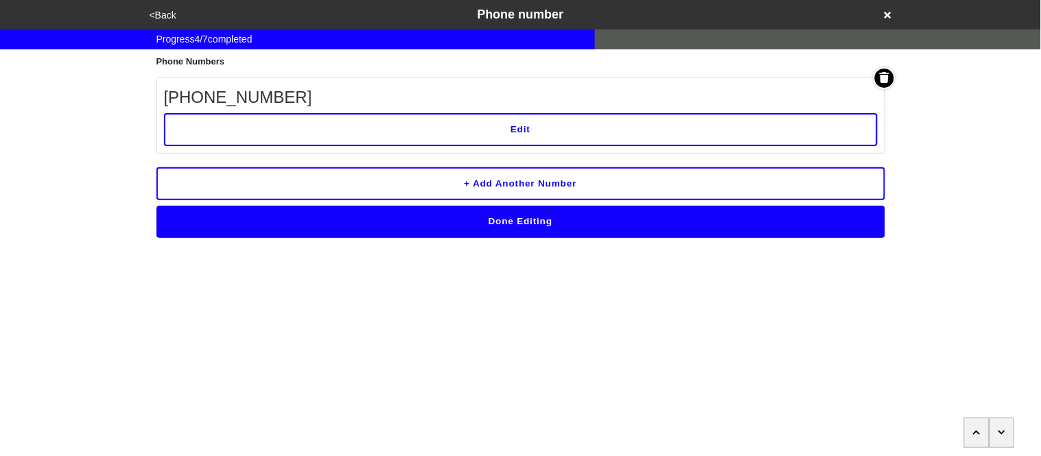
click at [480, 137] on button "Edit" at bounding box center [520, 129] width 713 height 33
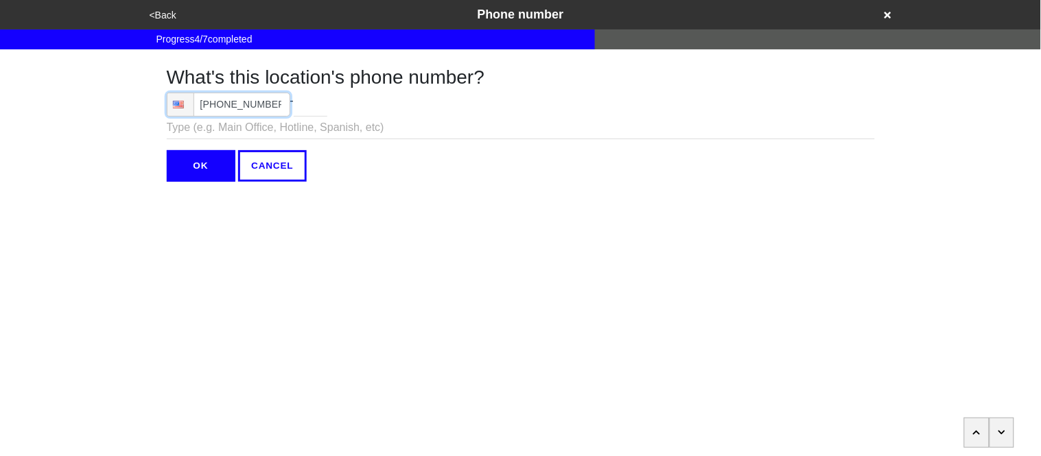
click at [274, 111] on input "[PHONE_NUMBER]" at bounding box center [228, 105] width 123 height 24
type input "[PHONE_NUMBER]"
click at [199, 172] on input "OK" at bounding box center [201, 166] width 69 height 32
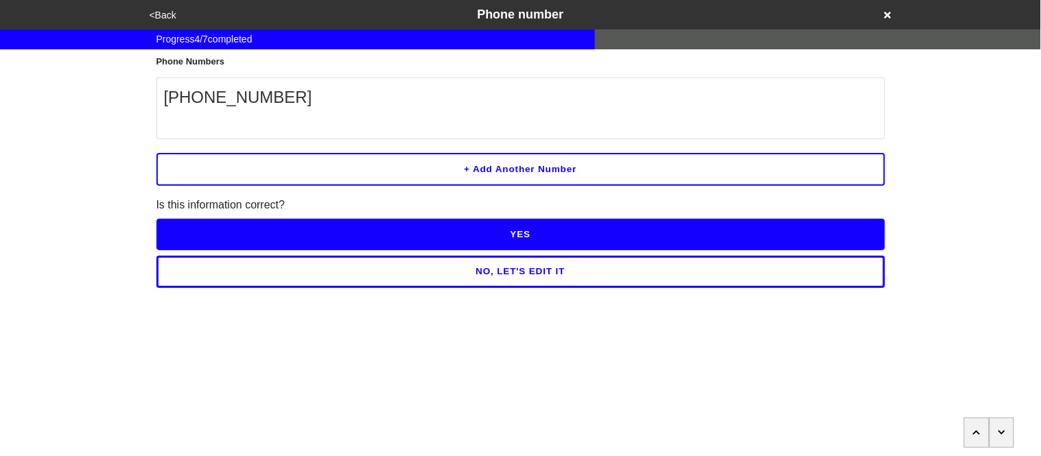
click at [223, 224] on button "YES" at bounding box center [520, 235] width 729 height 32
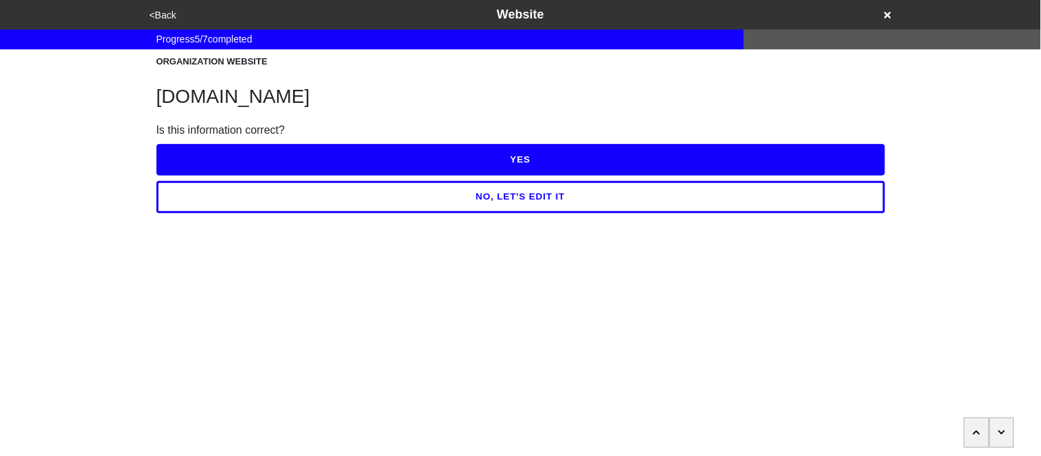
click at [237, 201] on button "NO, LET'S EDIT IT" at bounding box center [520, 197] width 729 height 32
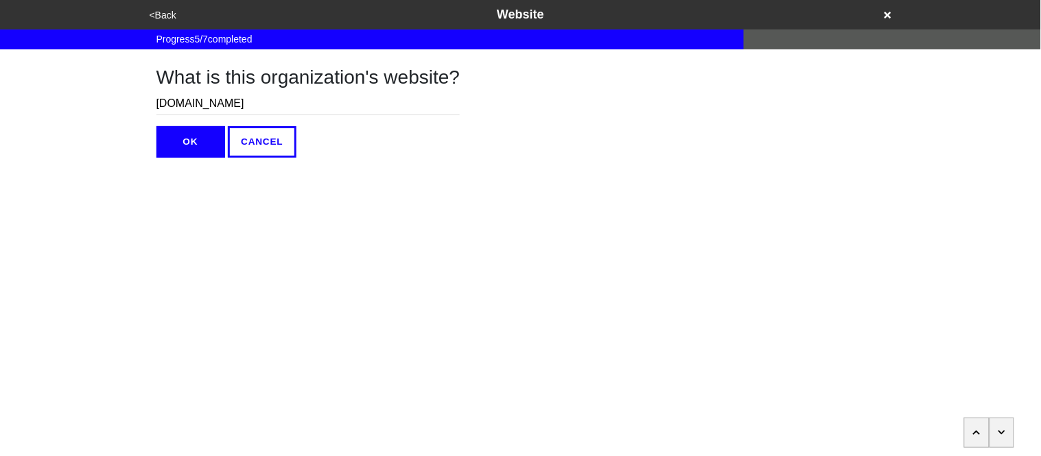
click at [233, 120] on div "What is this organization's website? [DOMAIN_NAME] OK CANCEL" at bounding box center [308, 103] width 304 height 108
click at [230, 102] on input "[DOMAIN_NAME]" at bounding box center [308, 104] width 304 height 23
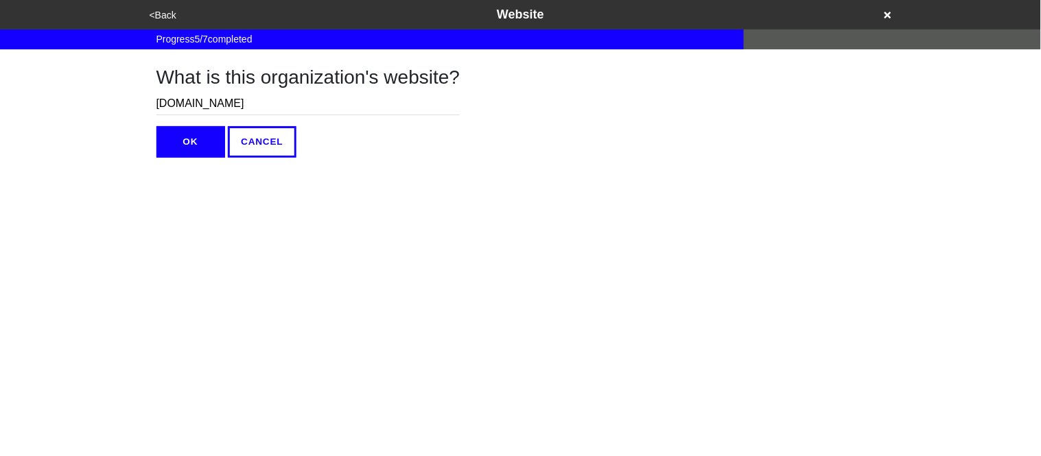
click at [230, 102] on input "[DOMAIN_NAME]" at bounding box center [308, 104] width 304 height 23
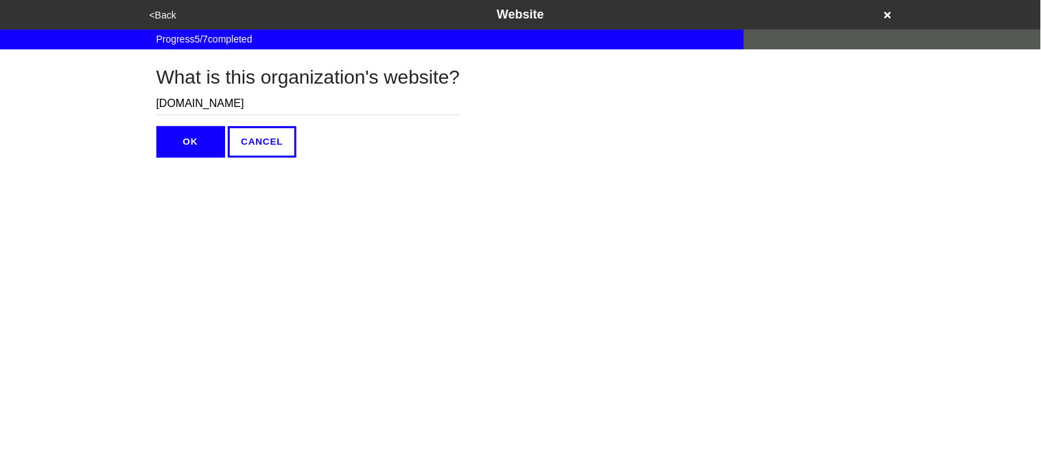
paste input "[URL][DOMAIN_NAME]"
drag, startPoint x: 191, startPoint y: 104, endPoint x: 104, endPoint y: 106, distance: 87.1
click at [104, 106] on div "<Back Website Progress 5 / 7 completed What is this organization's website? [UR…" at bounding box center [520, 79] width 1041 height 158
drag, startPoint x: 217, startPoint y: 106, endPoint x: 180, endPoint y: 107, distance: 37.8
click at [180, 107] on input "[URL][DOMAIN_NAME]" at bounding box center [308, 104] width 304 height 23
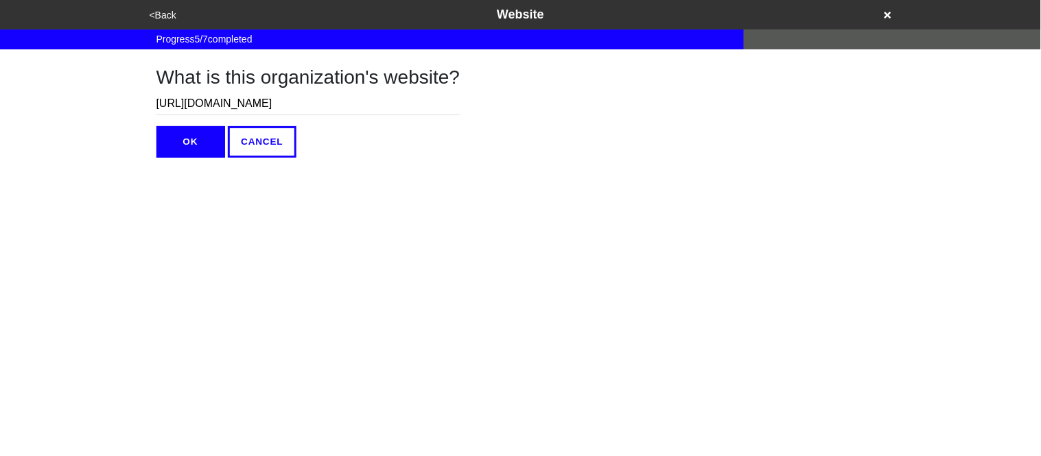
click at [219, 106] on input "[URL][DOMAIN_NAME]" at bounding box center [308, 104] width 304 height 23
drag, startPoint x: 219, startPoint y: 106, endPoint x: 148, endPoint y: 101, distance: 70.8
click at [148, 101] on div "What is this organization's website? [URL][DOMAIN_NAME] OK CANCEL" at bounding box center [520, 103] width 761 height 108
click at [218, 104] on input "[URL][DOMAIN_NAME]" at bounding box center [308, 104] width 304 height 23
drag, startPoint x: 218, startPoint y: 104, endPoint x: 179, endPoint y: 105, distance: 39.1
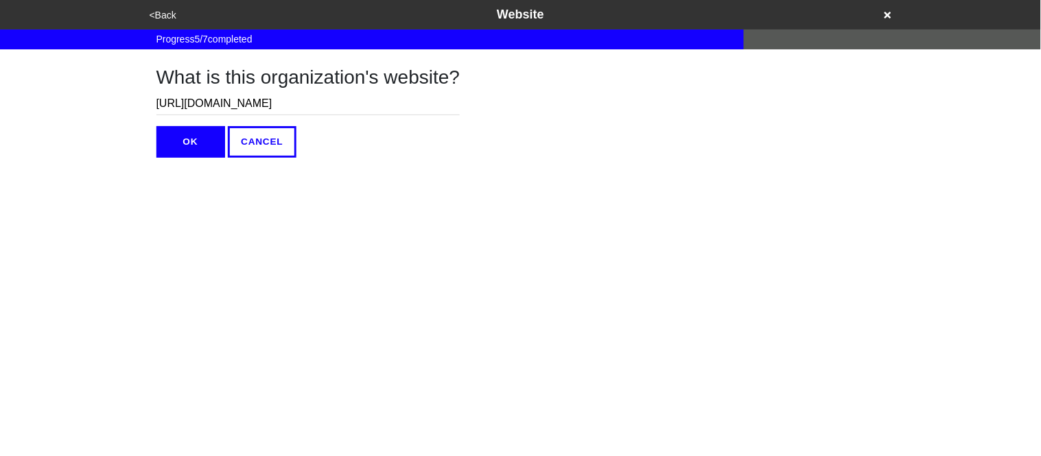
click at [179, 105] on input "[URL][DOMAIN_NAME]" at bounding box center [308, 104] width 304 height 23
click at [220, 106] on input "[URL][DOMAIN_NAME]" at bounding box center [308, 104] width 304 height 23
type input "[DOMAIN_NAME]"
click at [201, 133] on button "OK" at bounding box center [190, 142] width 69 height 32
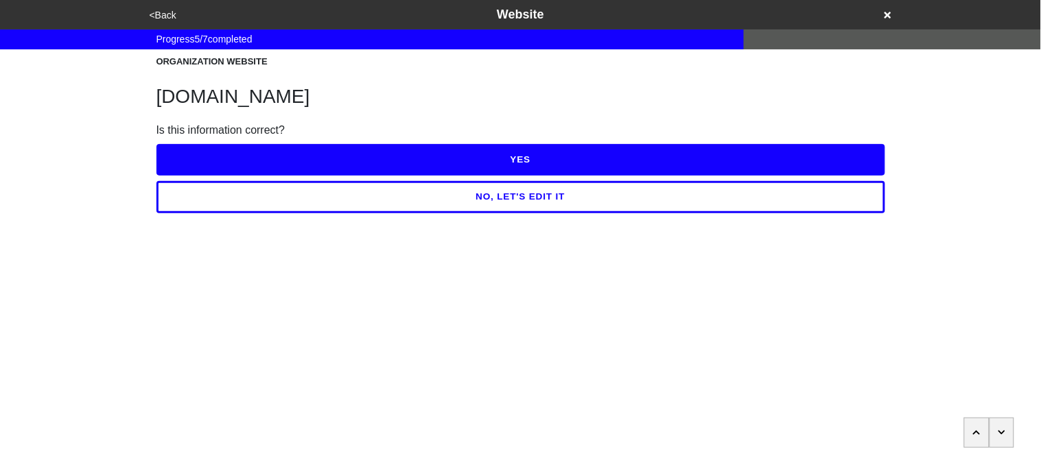
click at [245, 154] on button "YES" at bounding box center [520, 160] width 729 height 32
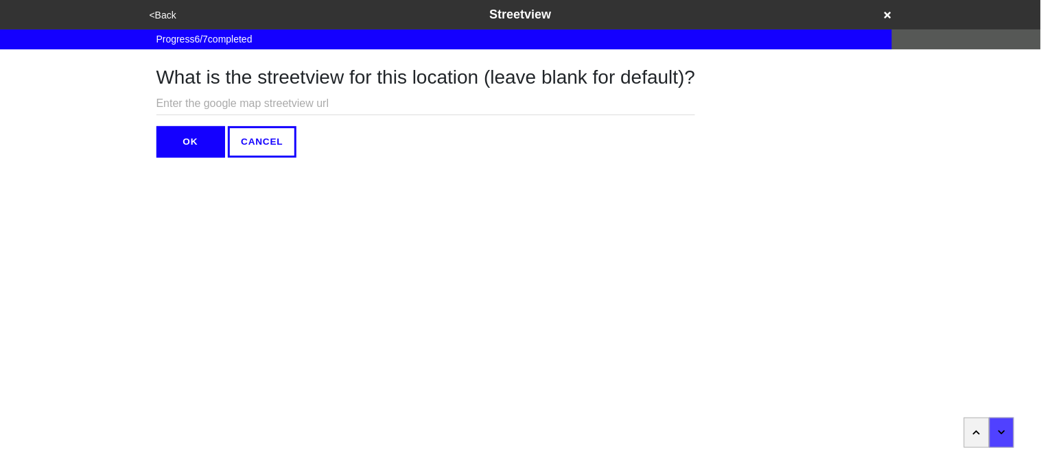
click at [231, 106] on input "text" at bounding box center [425, 104] width 539 height 23
paste input "[URL][DOMAIN_NAME][DOMAIN_NAME]"
type input "[URL][DOMAIN_NAME][DOMAIN_NAME]"
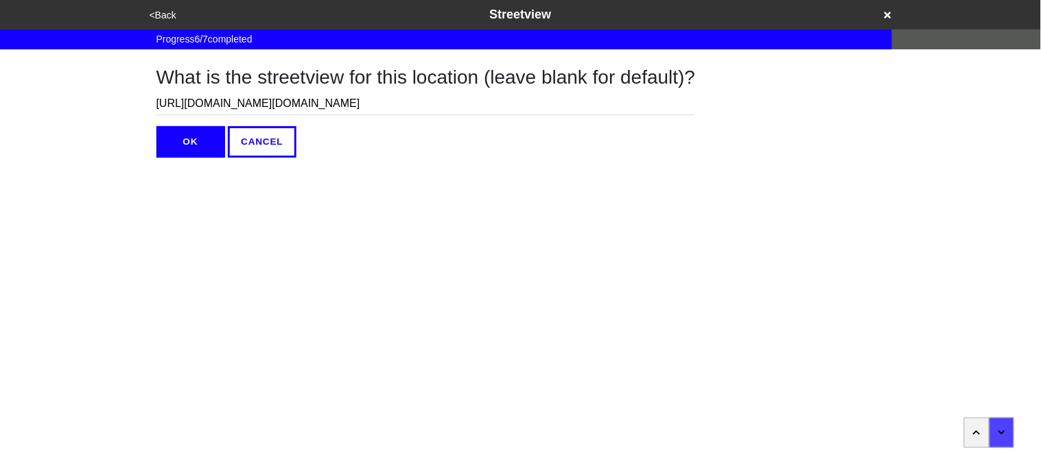
click at [182, 149] on button "OK" at bounding box center [190, 142] width 69 height 32
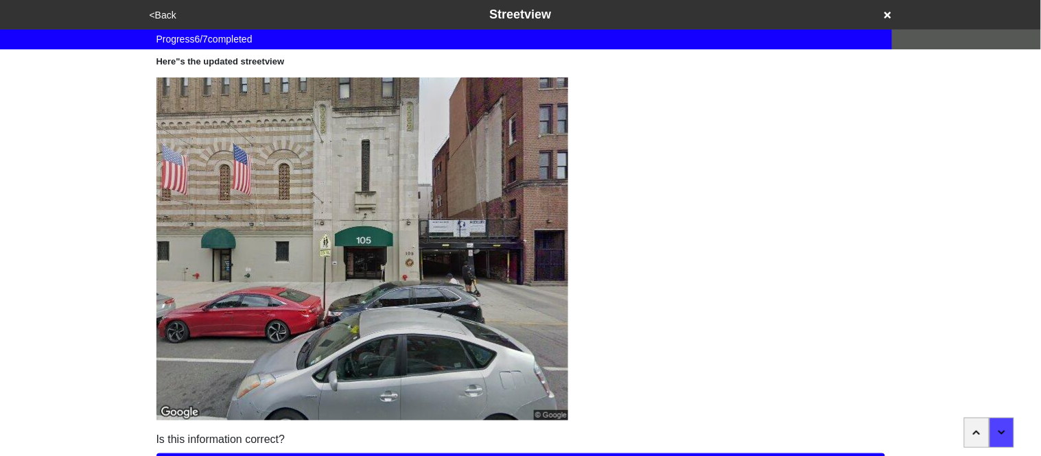
scroll to position [119, 0]
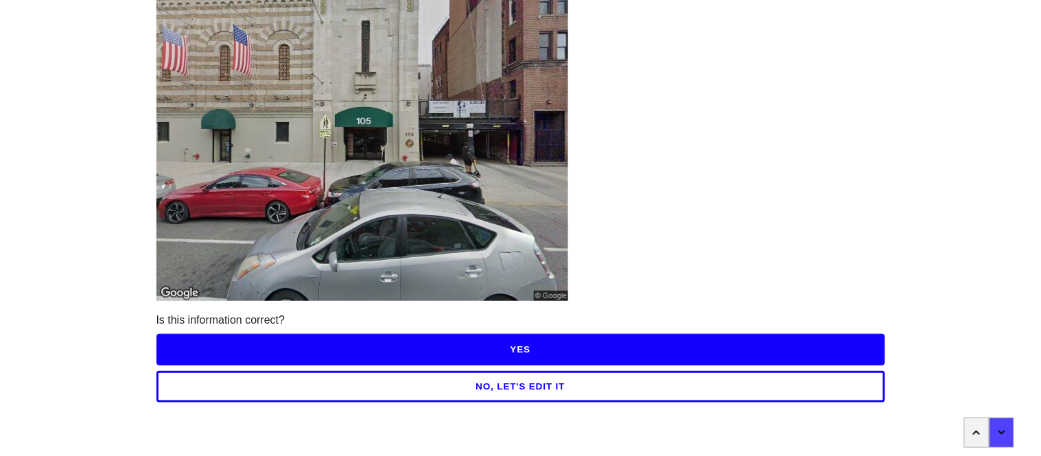
click at [532, 346] on button "YES" at bounding box center [520, 350] width 729 height 32
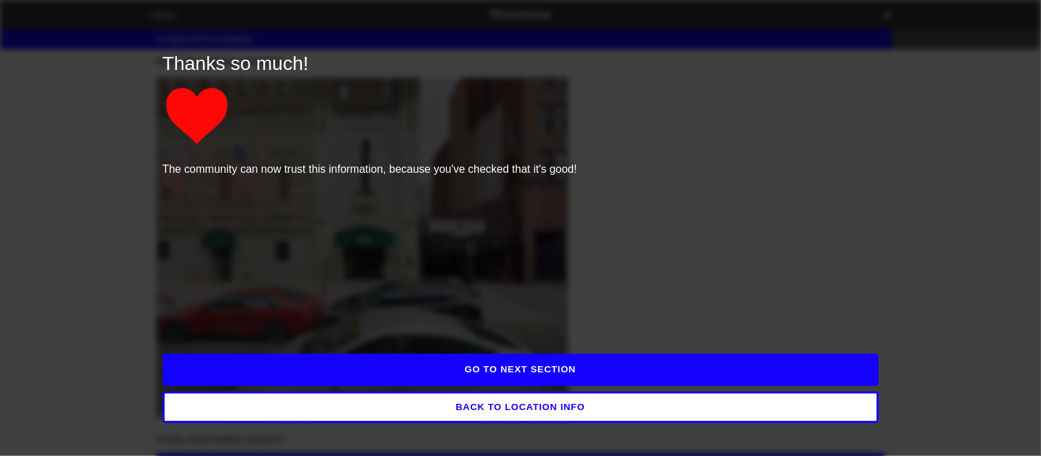
click at [499, 377] on button "GO TO NEXT SECTION" at bounding box center [521, 370] width 716 height 32
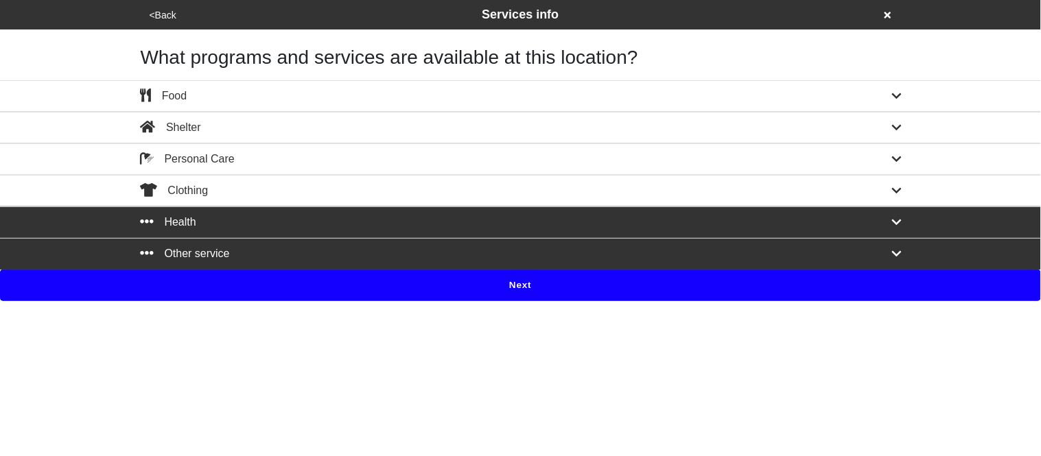
click at [311, 262] on button "Other service" at bounding box center [520, 254] width 1041 height 32
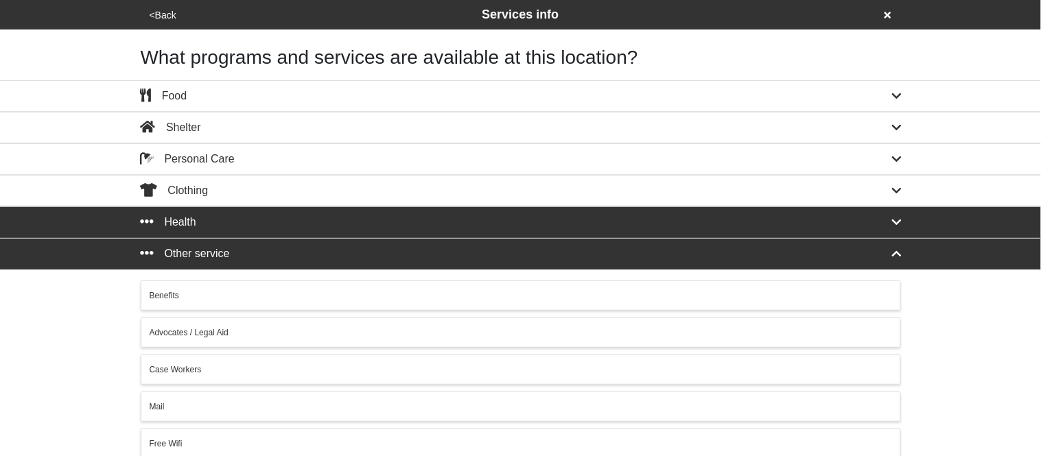
click at [311, 263] on button "Other service" at bounding box center [520, 254] width 1041 height 32
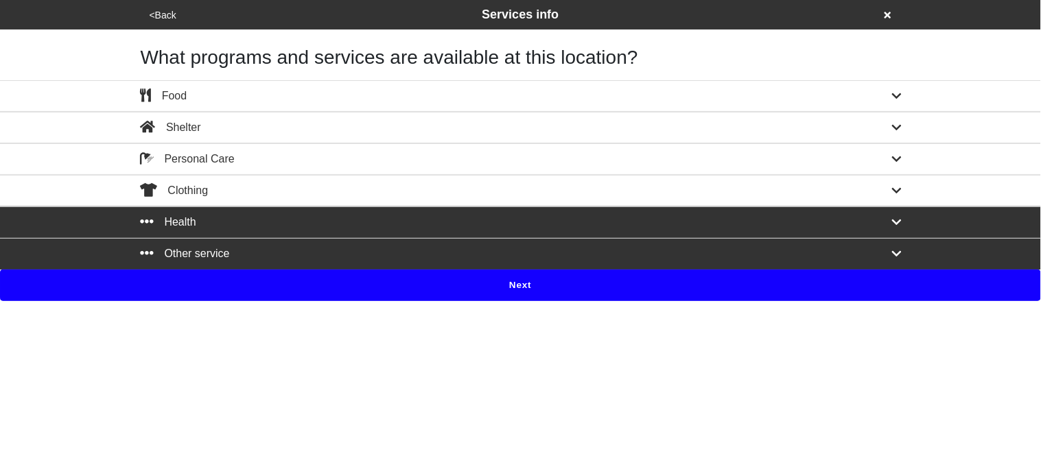
click at [320, 287] on button "Next" at bounding box center [520, 286] width 1041 height 32
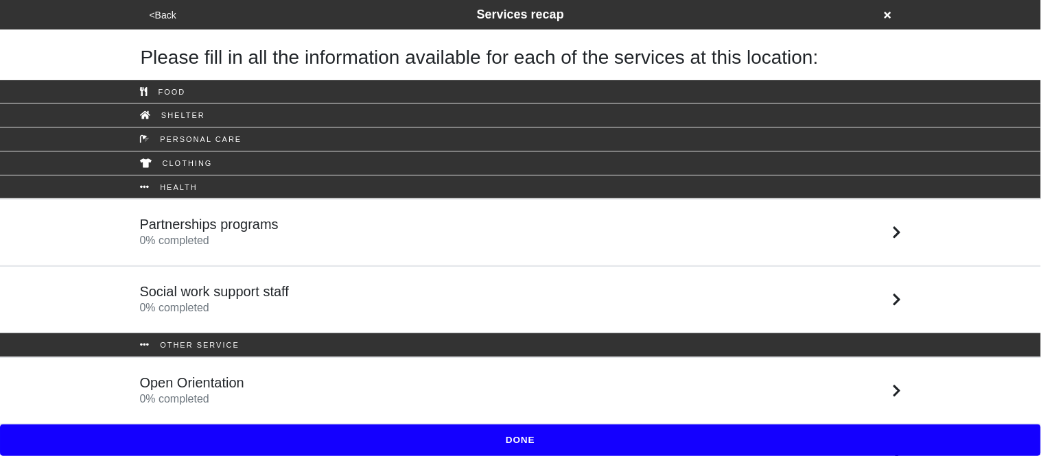
click at [229, 250] on link "Partnerships programs 0 % completed" at bounding box center [520, 232] width 1041 height 67
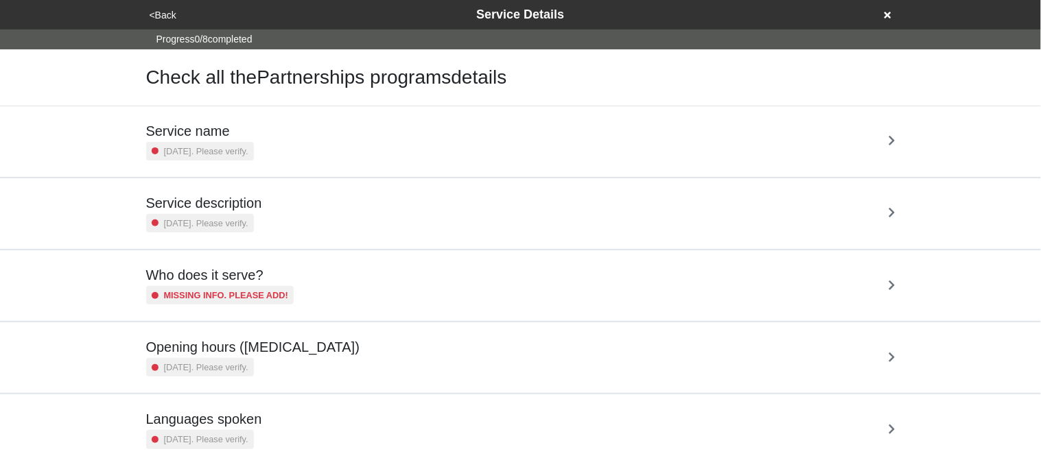
click at [254, 143] on div "2 years ago. Please verify." at bounding box center [200, 151] width 108 height 19
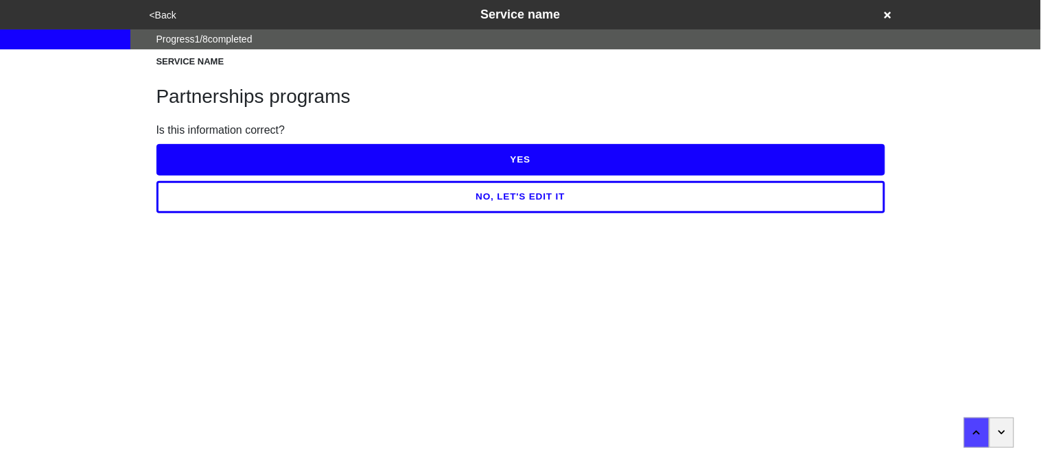
click at [259, 144] on button "YES" at bounding box center [520, 160] width 729 height 32
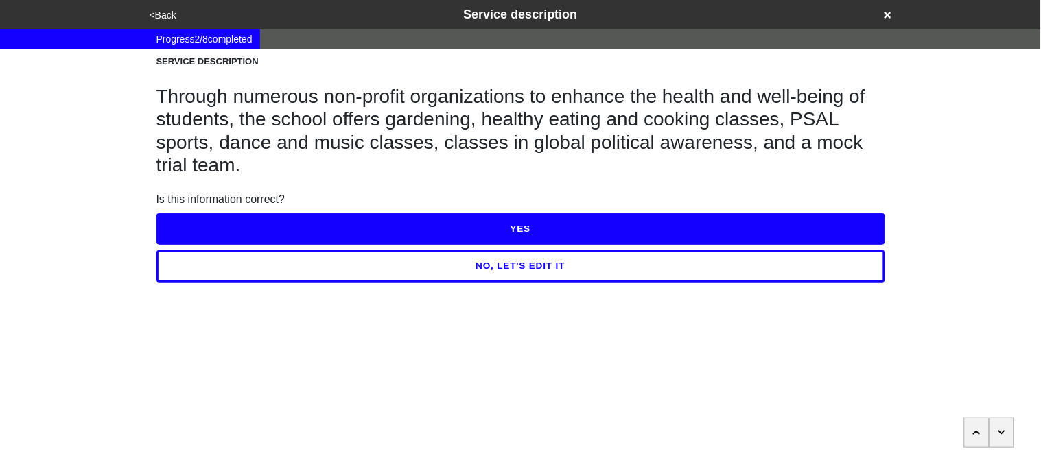
click at [297, 227] on button "YES" at bounding box center [520, 229] width 729 height 32
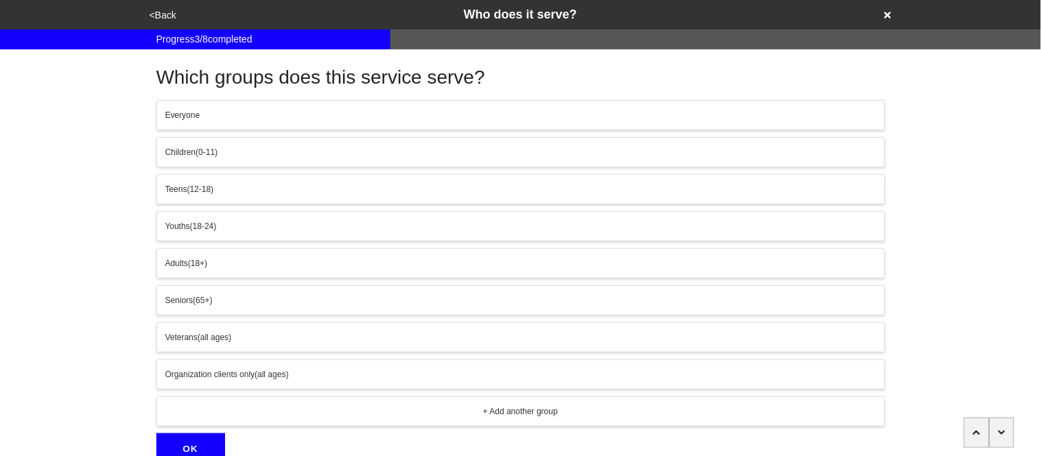
click at [242, 193] on div "Teens (12-18)" at bounding box center [520, 189] width 711 height 12
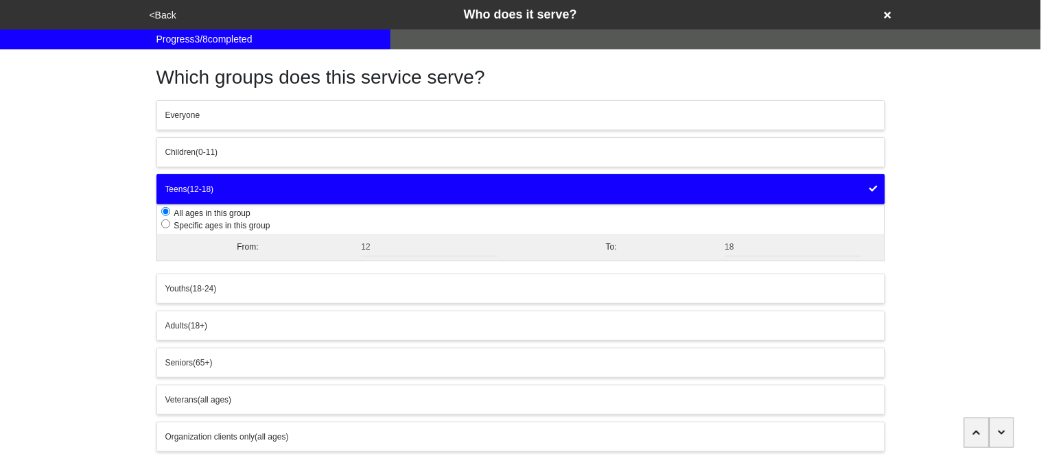
click at [163, 225] on input "radio" at bounding box center [165, 224] width 9 height 9
radio input "true"
radio input "false"
radio input "true"
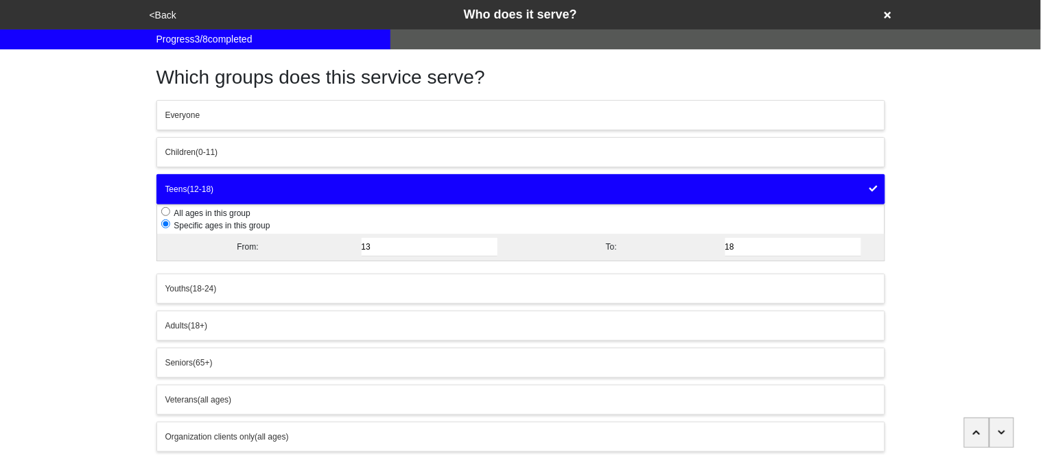
click at [494, 244] on input "13" at bounding box center [430, 247] width 137 height 19
type input "14"
click at [494, 244] on input "14" at bounding box center [430, 247] width 137 height 19
click at [114, 264] on div "<Back Who does it serve? Progress 3 / 8 completed Which groups does this servic…" at bounding box center [520, 264] width 1041 height 528
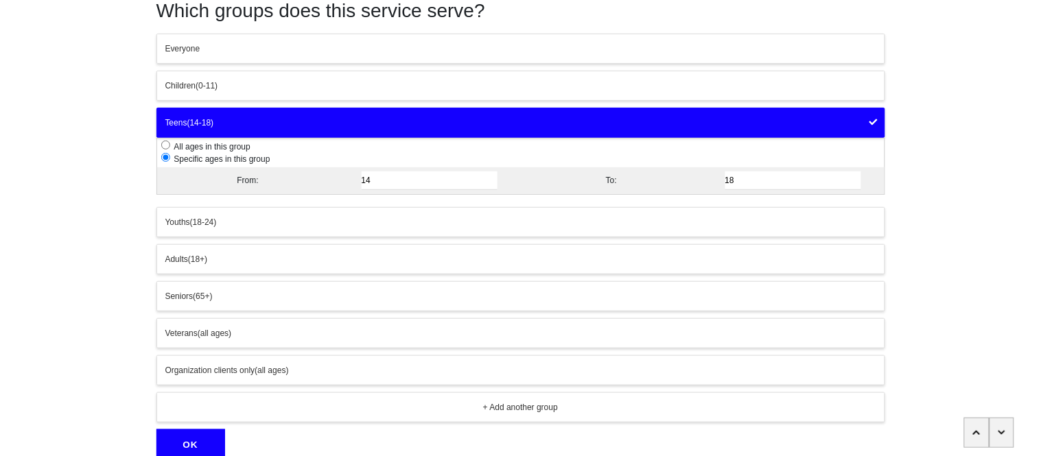
scroll to position [69, 0]
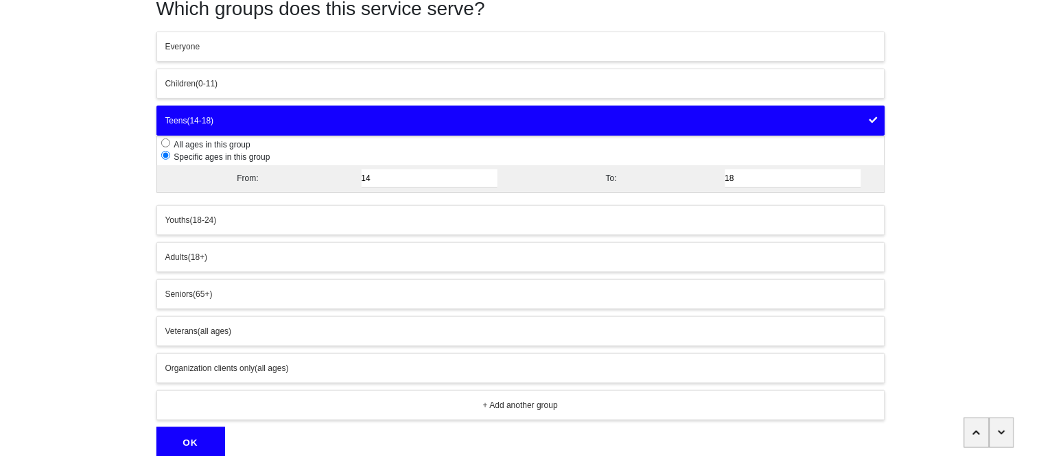
click at [245, 118] on div "Teens (14-18)" at bounding box center [520, 121] width 711 height 12
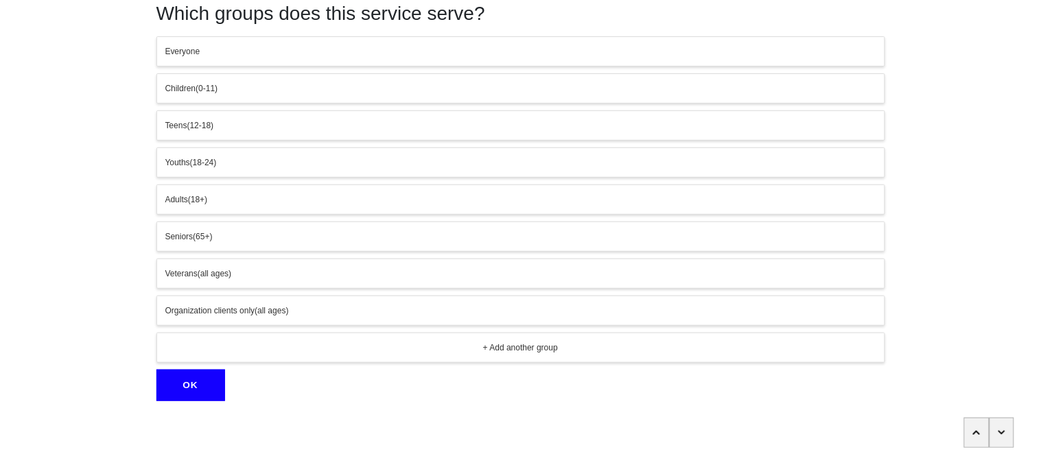
scroll to position [64, 0]
click at [231, 306] on span "Organization clients only" at bounding box center [210, 311] width 90 height 10
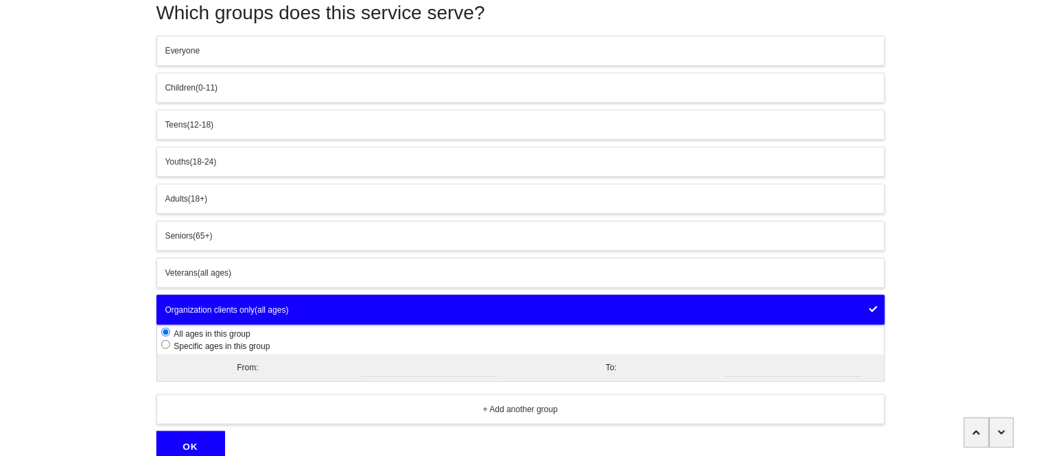
click at [179, 437] on button "OK" at bounding box center [190, 448] width 69 height 32
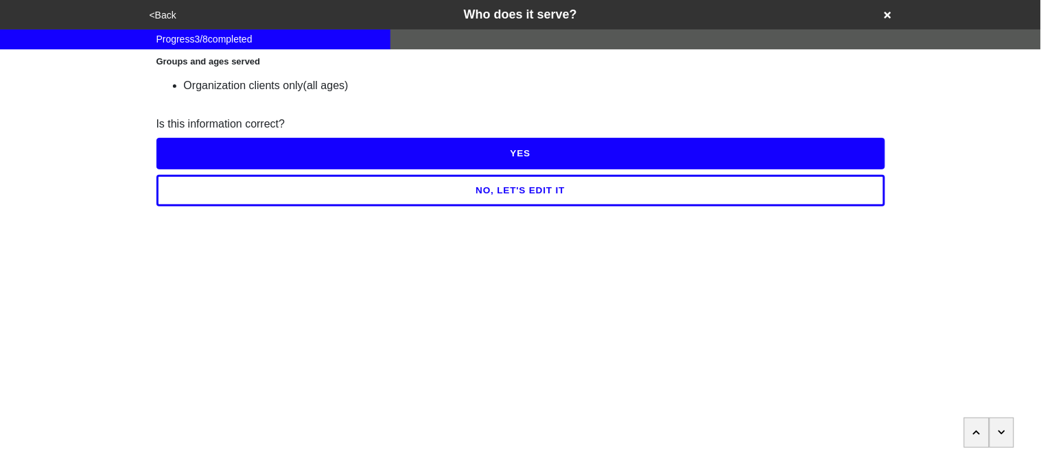
click at [215, 148] on button "YES" at bounding box center [520, 154] width 729 height 32
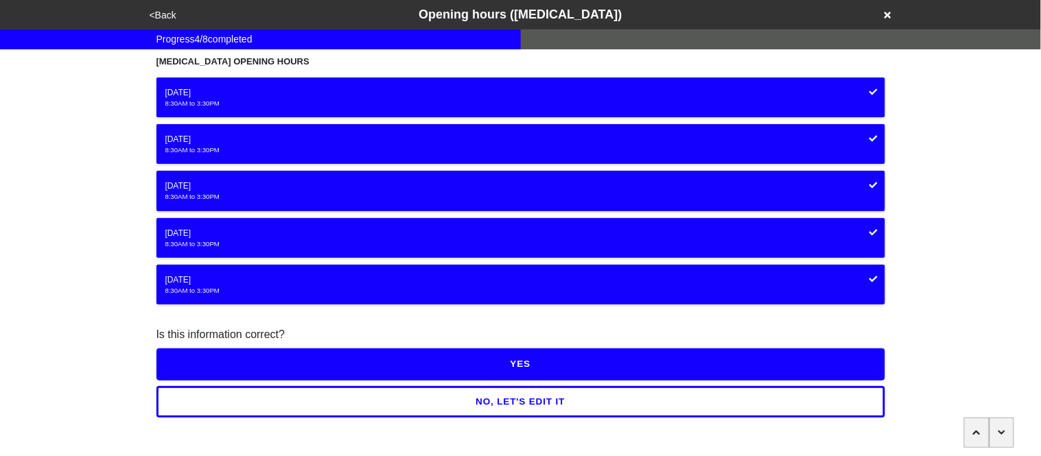
click at [259, 362] on button "YES" at bounding box center [520, 364] width 729 height 32
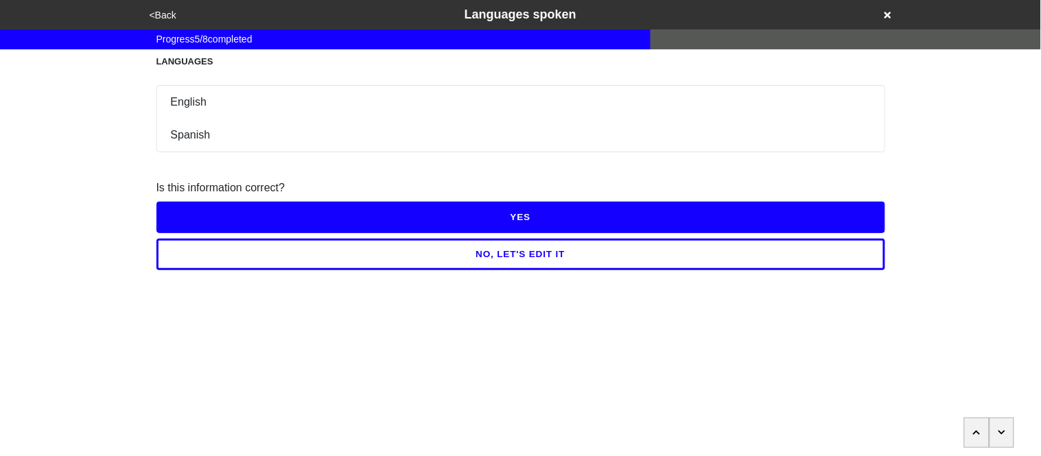
click at [261, 220] on button "YES" at bounding box center [520, 218] width 729 height 32
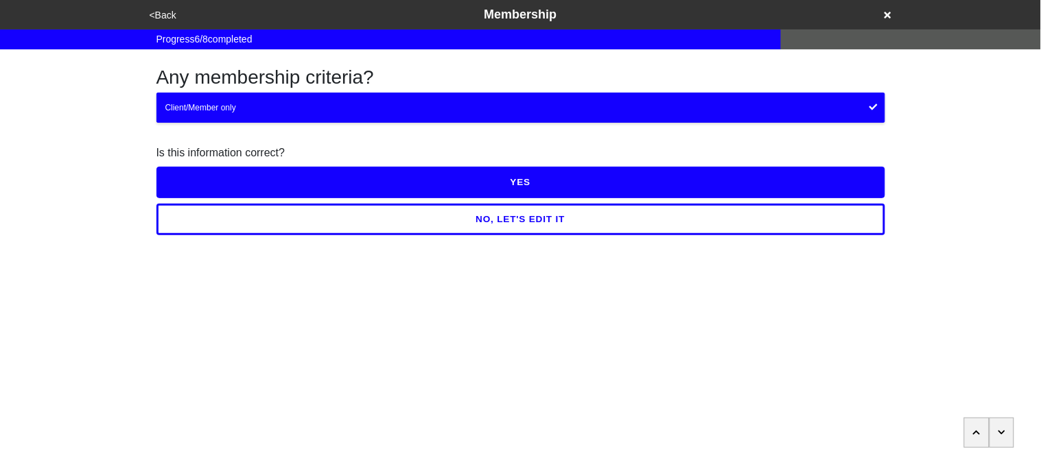
click at [250, 187] on button "YES" at bounding box center [520, 183] width 729 height 32
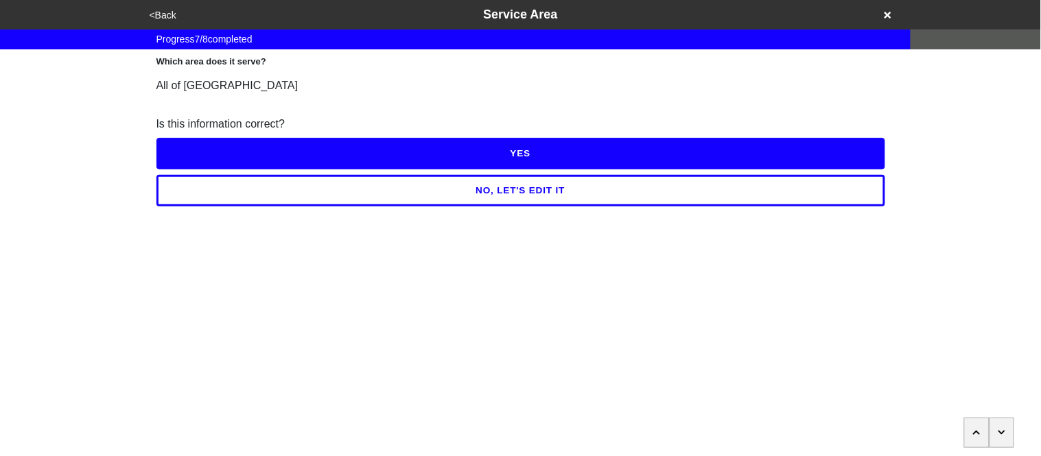
click at [229, 145] on button "YES" at bounding box center [520, 154] width 729 height 32
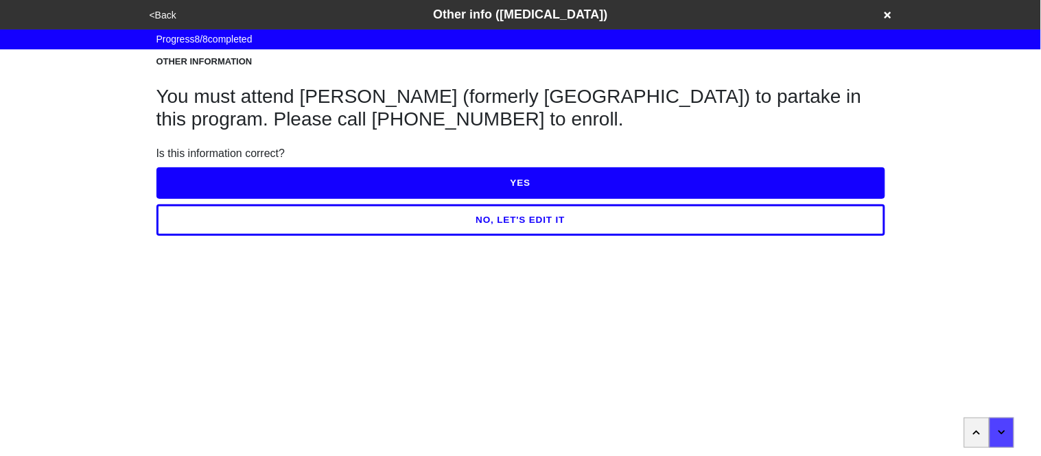
click at [264, 189] on button "YES" at bounding box center [520, 183] width 729 height 32
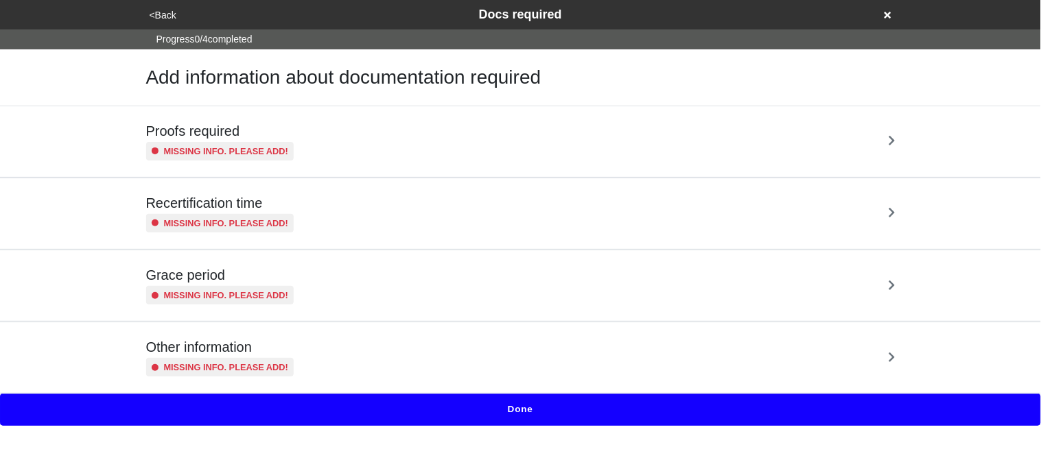
click at [252, 156] on small "Missing info. Please add!" at bounding box center [226, 151] width 125 height 13
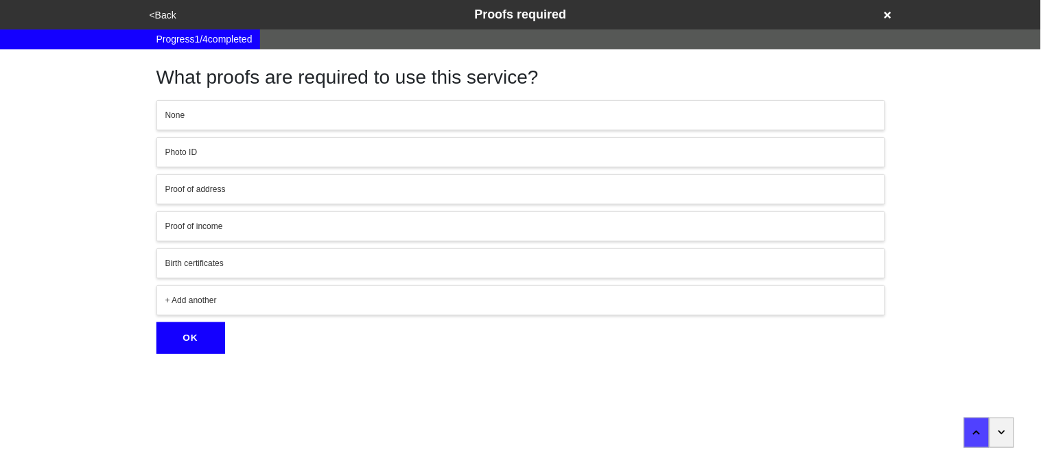
click at [189, 118] on div "None" at bounding box center [520, 115] width 711 height 12
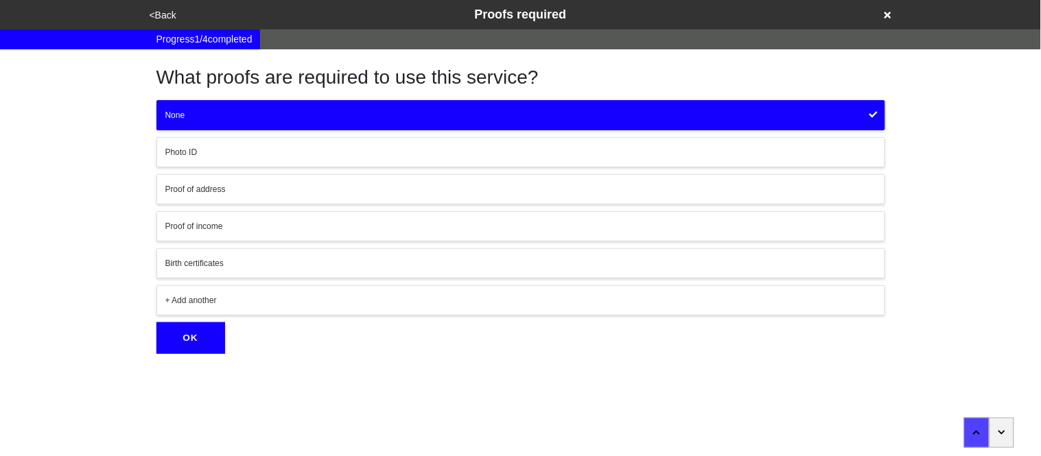
click at [198, 346] on button "OK" at bounding box center [190, 338] width 69 height 32
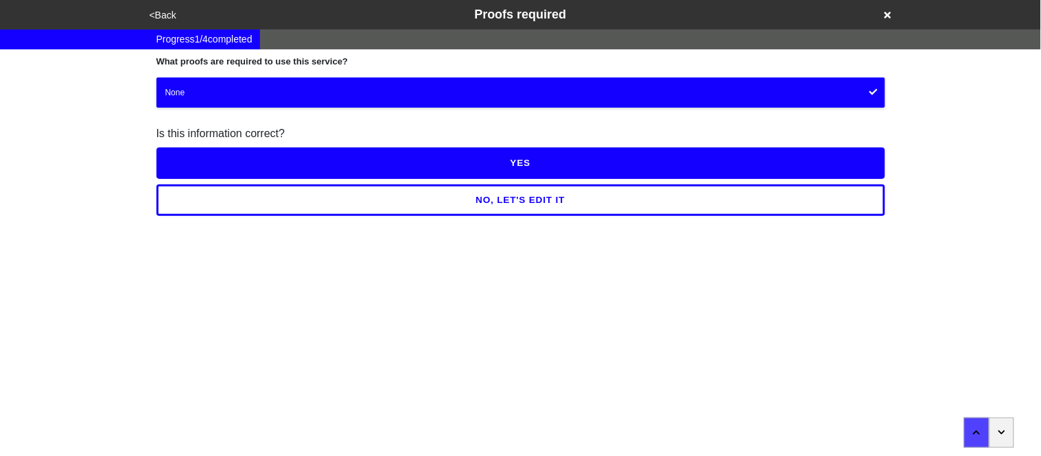
click at [169, 149] on button "YES" at bounding box center [520, 163] width 729 height 32
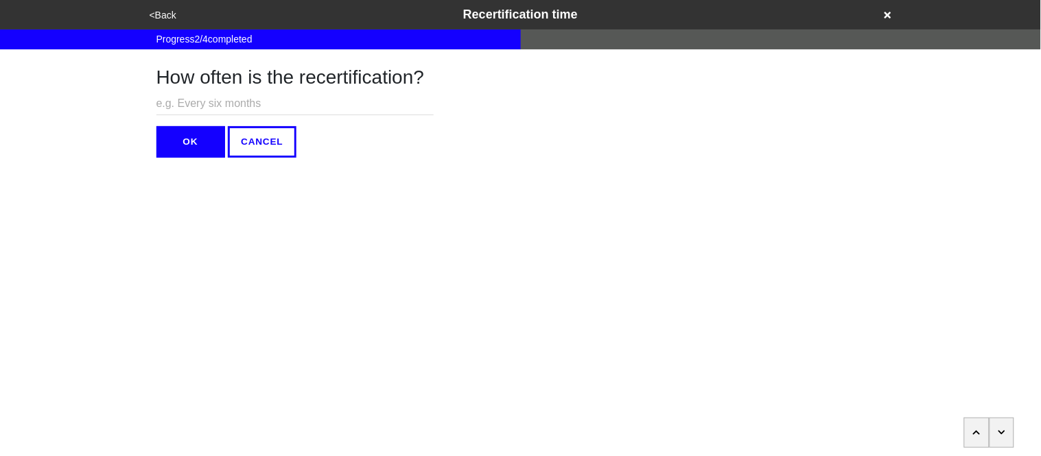
click at [169, 108] on input "text" at bounding box center [294, 104] width 277 height 23
type input "N/A"
click at [166, 158] on html "<Back Recertification time Progress 2 / 4 completed How often is the recertific…" at bounding box center [520, 79] width 1041 height 158
click at [167, 148] on button "OK" at bounding box center [190, 142] width 69 height 32
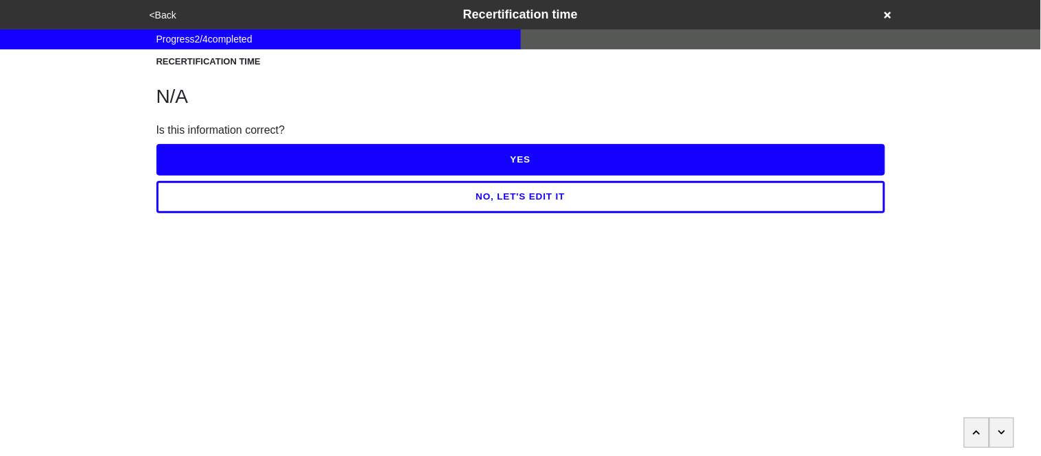
click at [172, 157] on button "YES" at bounding box center [520, 160] width 729 height 32
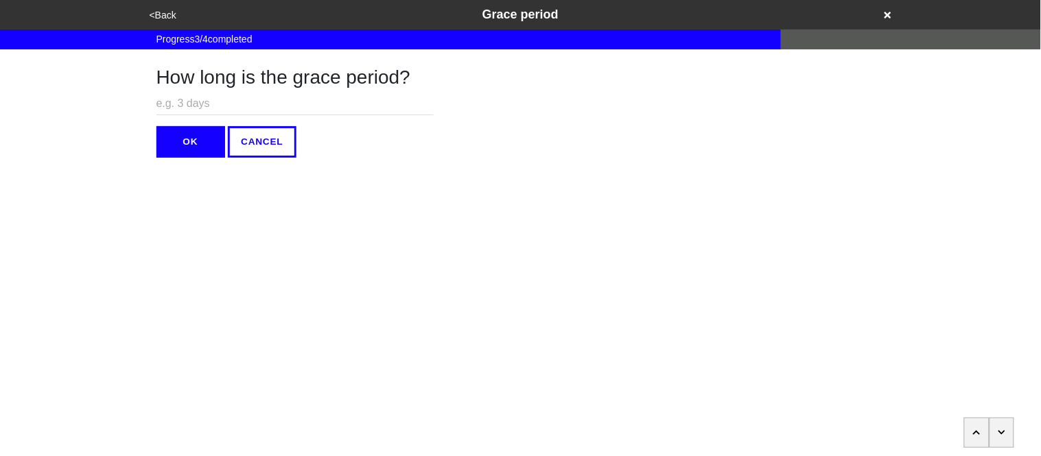
click at [167, 102] on input "text" at bounding box center [294, 104] width 277 height 23
type input "N/A"
click at [179, 142] on button "OK" at bounding box center [190, 142] width 69 height 32
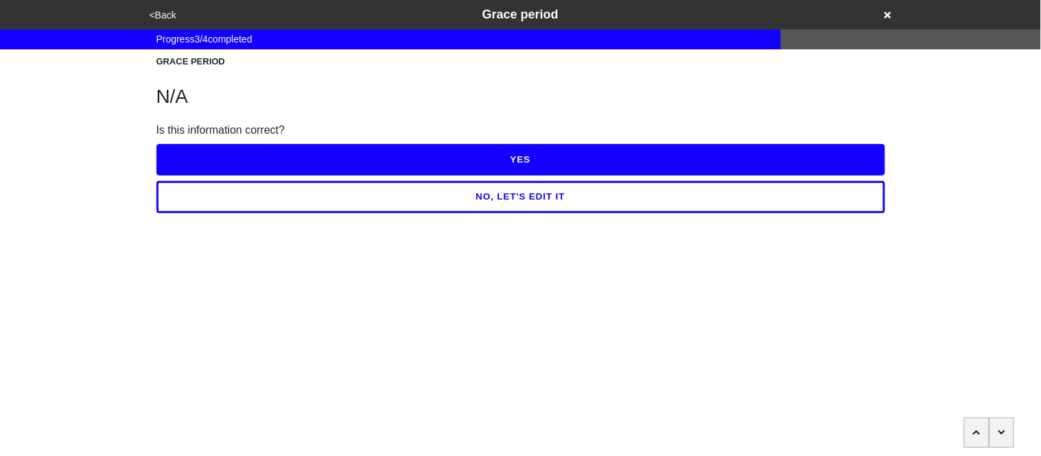
click at [185, 154] on button "YES" at bounding box center [520, 160] width 729 height 32
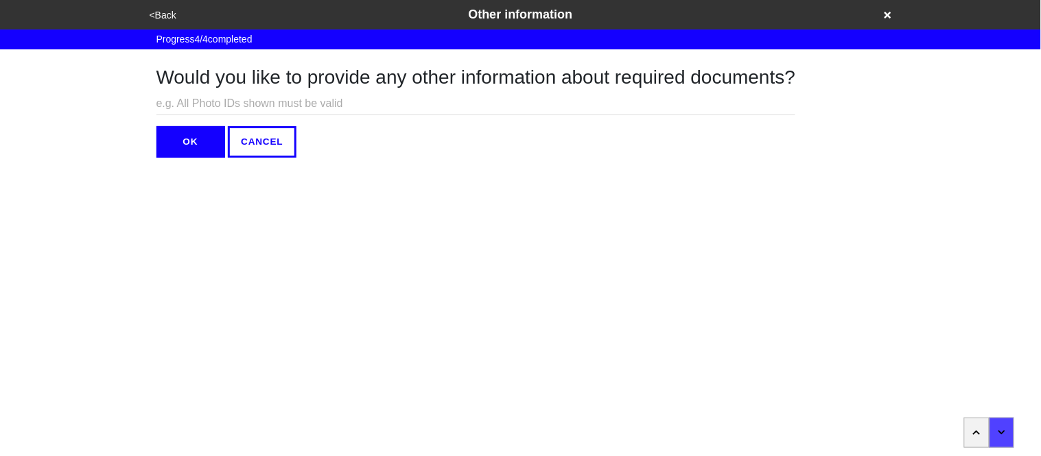
click at [185, 104] on input "text" at bounding box center [475, 104] width 639 height 23
type input "N/A"
click at [191, 146] on button "OK" at bounding box center [190, 142] width 69 height 32
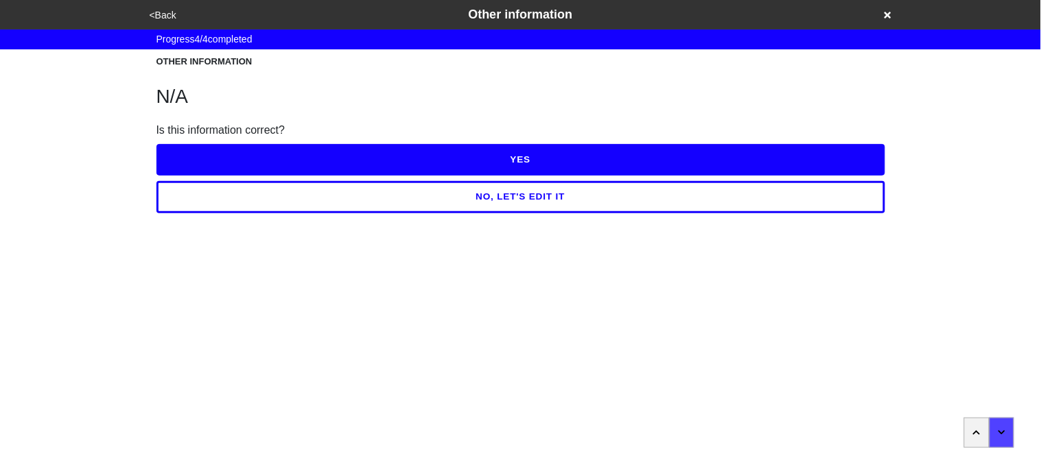
click at [189, 163] on button "YES" at bounding box center [520, 160] width 729 height 32
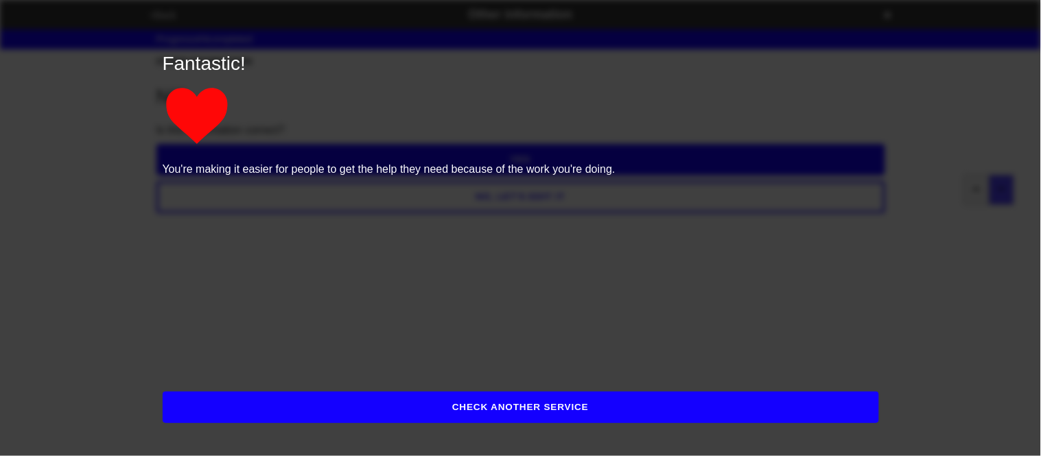
click at [228, 414] on button "CHECK ANOTHER SERVICE" at bounding box center [521, 408] width 716 height 32
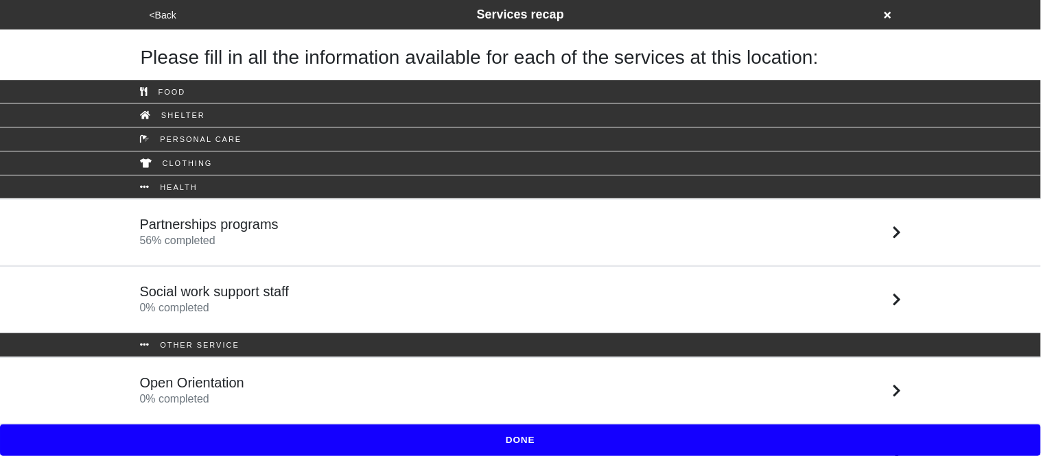
scroll to position [36, 0]
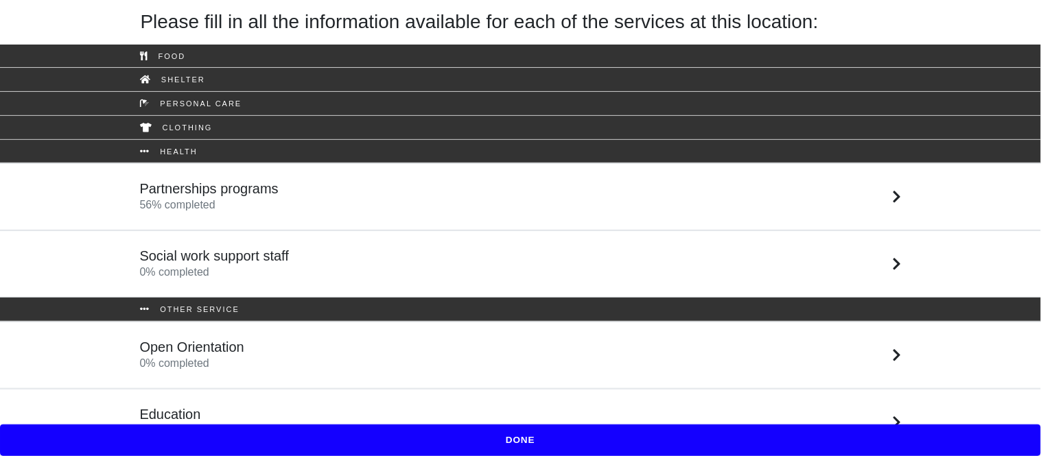
click at [261, 265] on div "Social work support staff 0 % completed" at bounding box center [215, 264] width 150 height 33
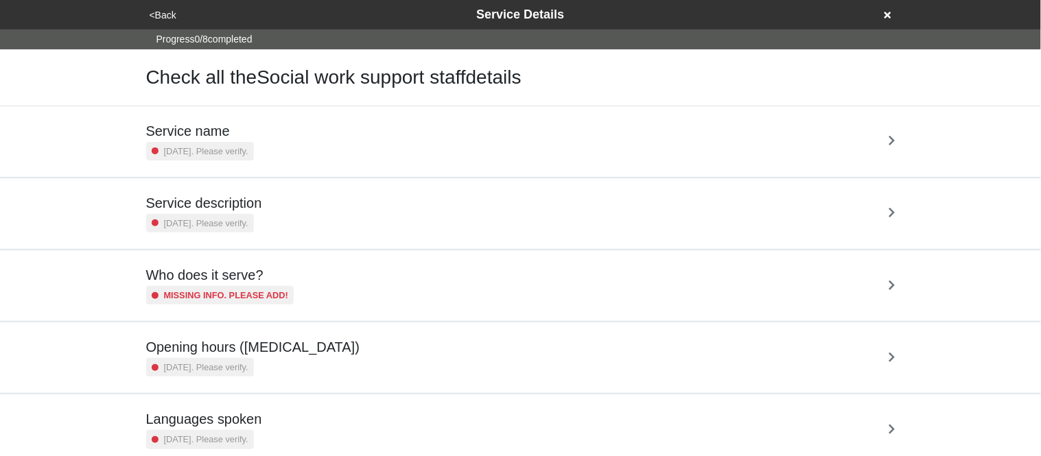
click at [204, 151] on small "2 years ago. Please verify." at bounding box center [206, 151] width 84 height 13
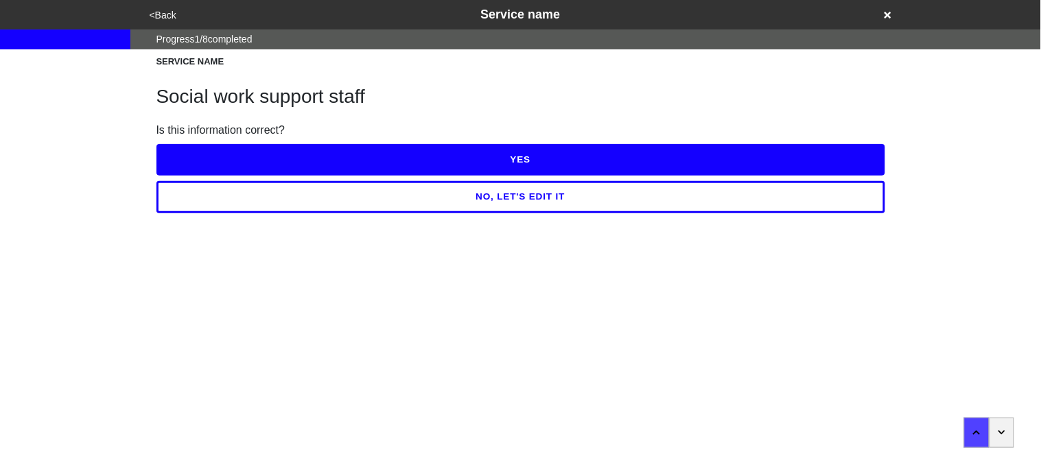
click at [217, 195] on button "NO, LET'S EDIT IT" at bounding box center [520, 197] width 729 height 32
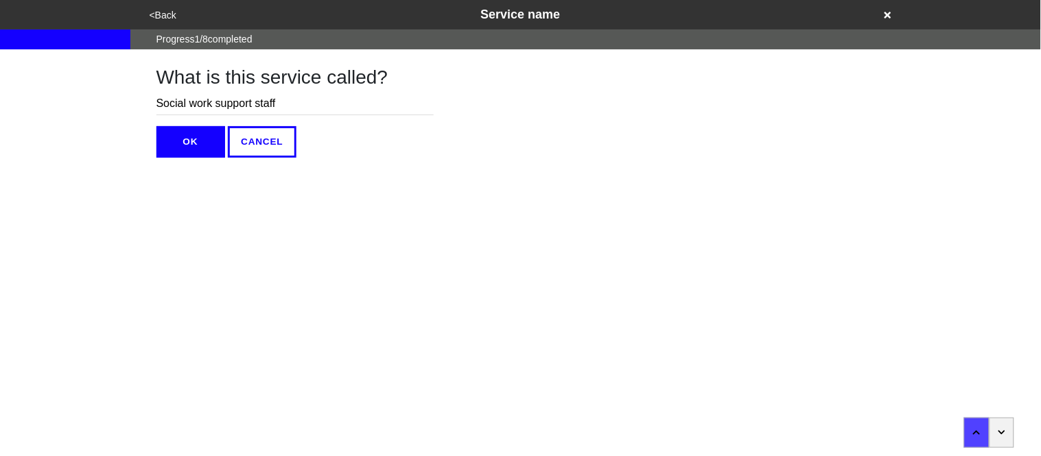
click at [309, 108] on input "Social work support staff" at bounding box center [294, 104] width 277 height 23
drag, startPoint x: 283, startPoint y: 105, endPoint x: 192, endPoint y: 102, distance: 90.6
click at [192, 102] on input "Social work support staff" at bounding box center [294, 104] width 277 height 23
type input "Social Work"
click at [186, 149] on button "OK" at bounding box center [190, 142] width 69 height 32
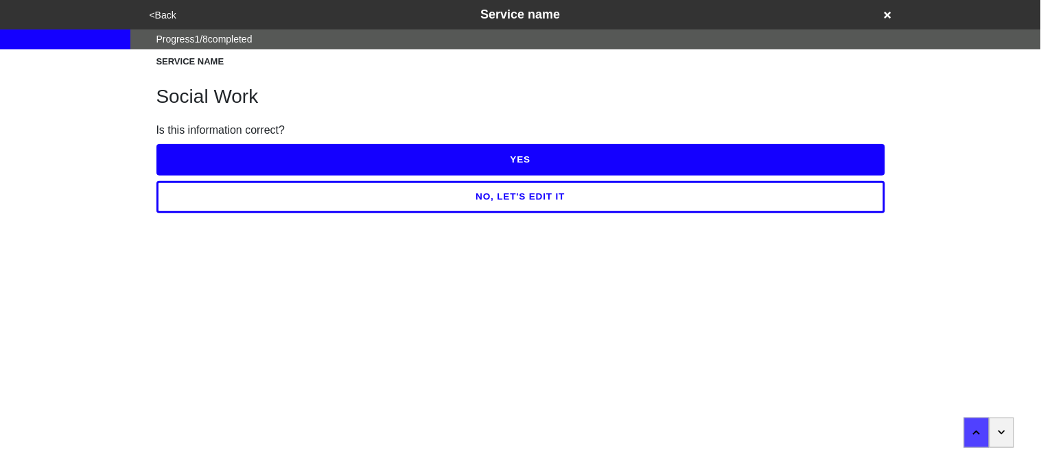
click at [186, 149] on button "YES" at bounding box center [520, 160] width 729 height 32
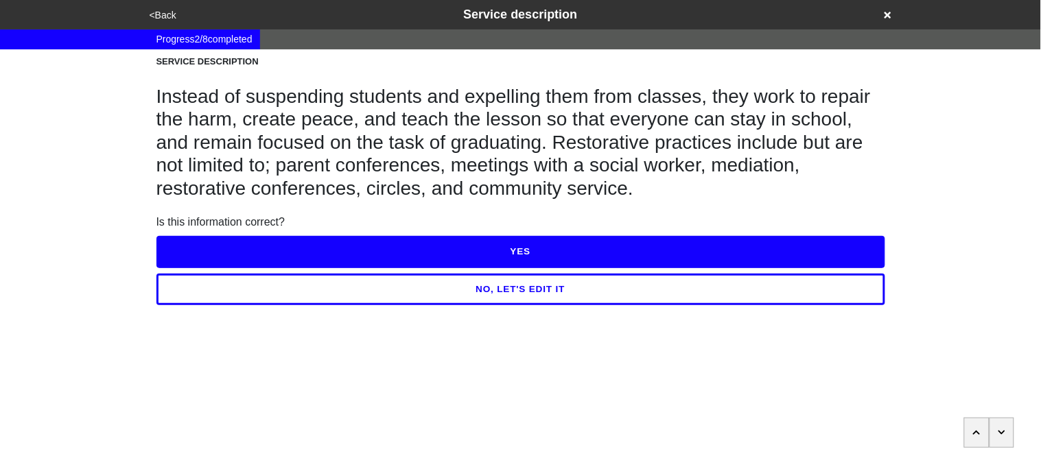
click at [259, 292] on button "NO, LET'S EDIT IT" at bounding box center [520, 290] width 729 height 32
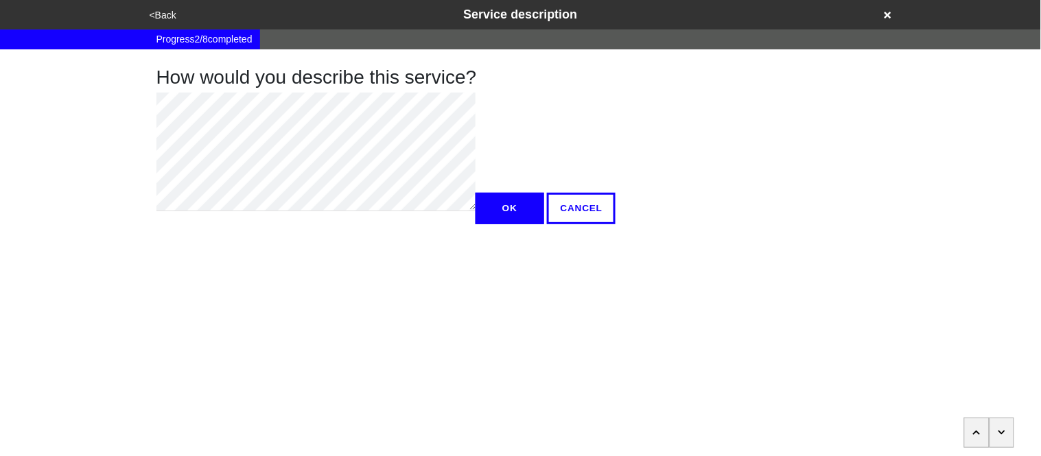
click at [475, 224] on button "OK" at bounding box center [509, 209] width 69 height 32
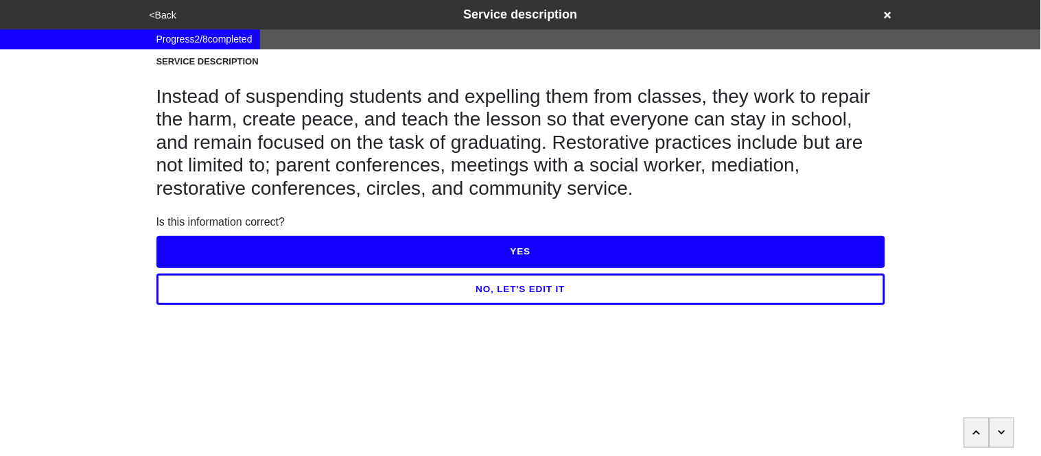
click at [196, 236] on button "YES" at bounding box center [520, 252] width 729 height 32
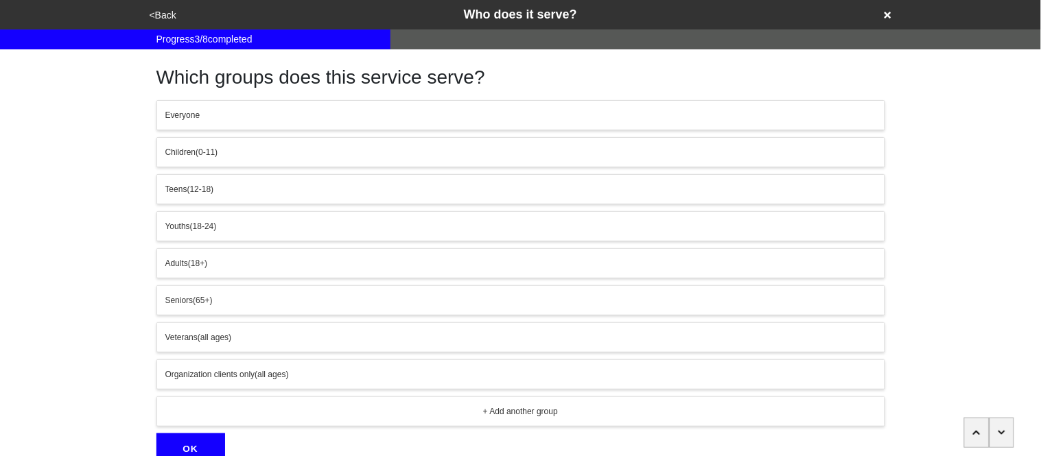
click at [198, 378] on span "Organization clients only" at bounding box center [210, 375] width 90 height 10
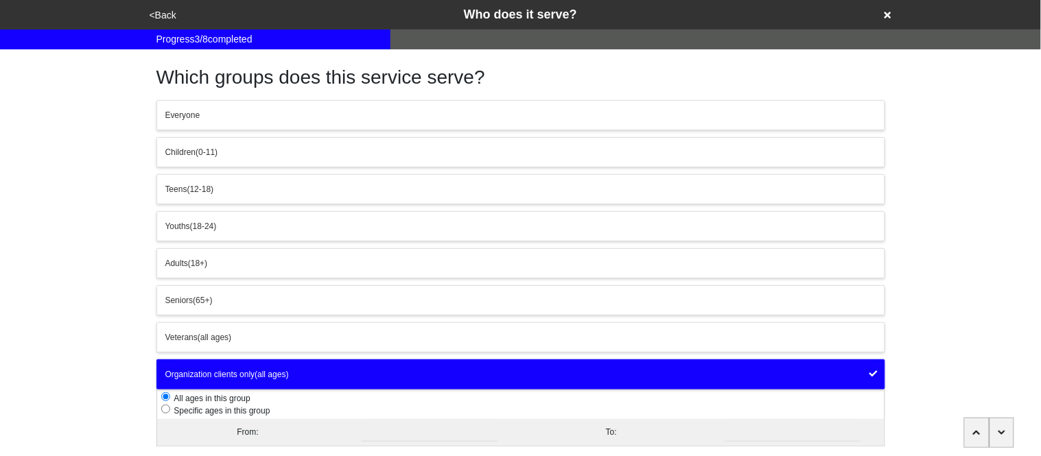
scroll to position [128, 0]
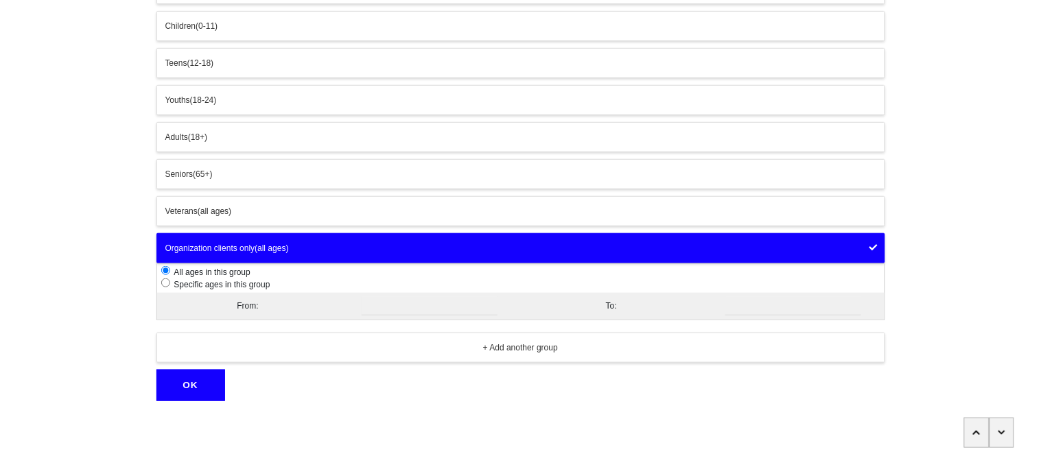
click at [200, 388] on button "OK" at bounding box center [190, 386] width 69 height 32
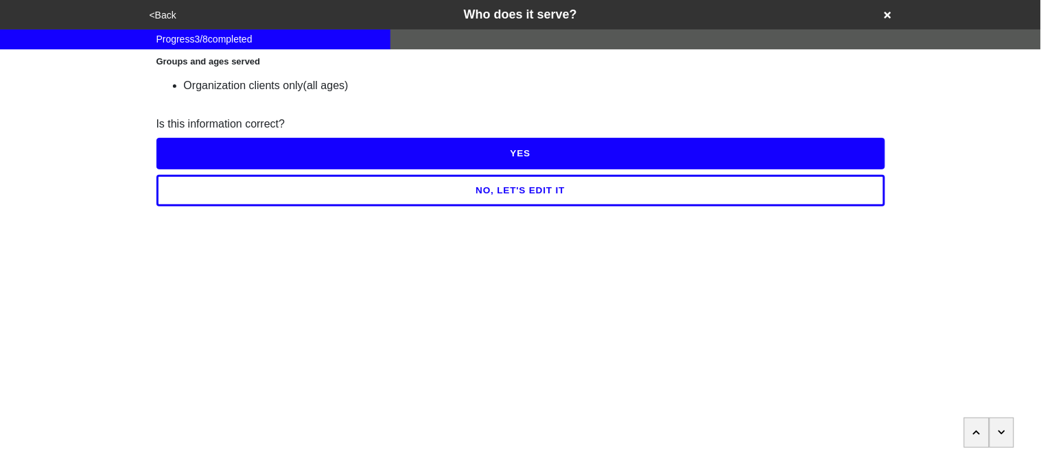
scroll to position [0, 0]
click at [167, 147] on button "YES" at bounding box center [520, 154] width 729 height 32
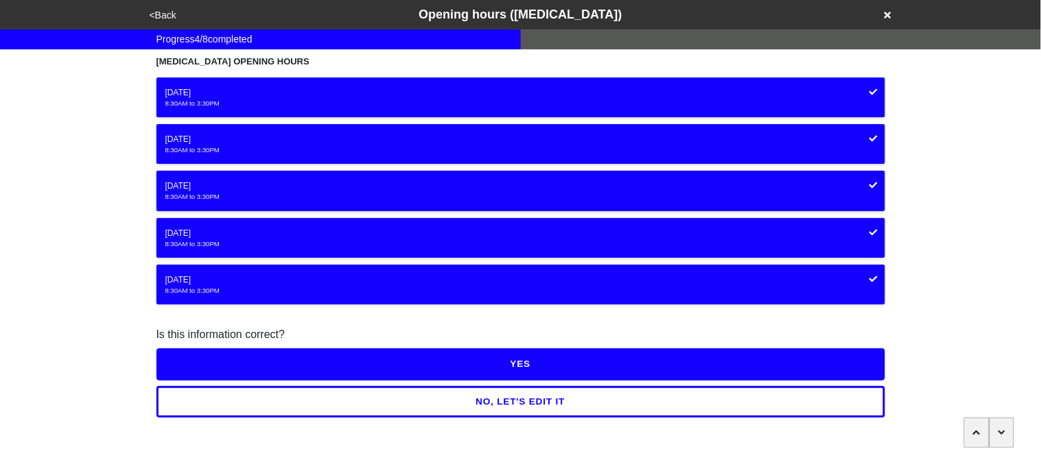
click at [225, 348] on button "YES" at bounding box center [520, 364] width 729 height 32
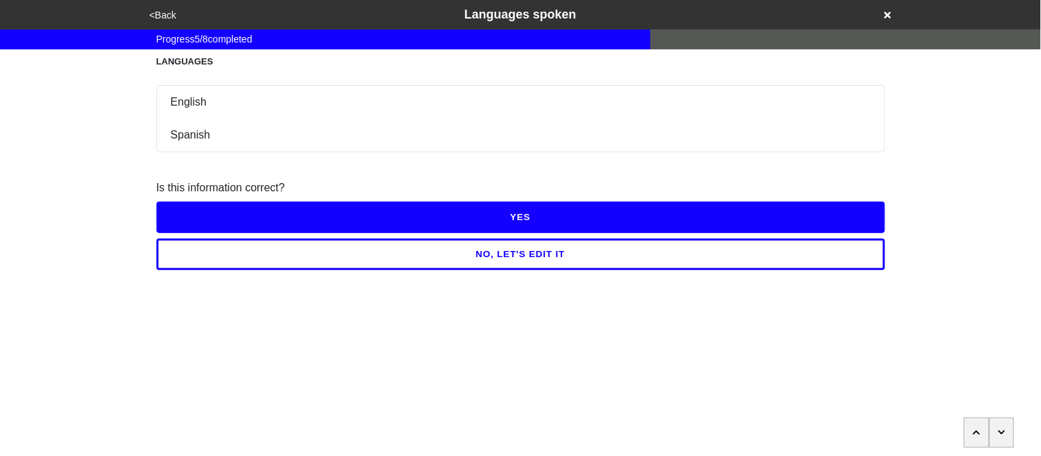
click at [213, 209] on button "YES" at bounding box center [520, 218] width 729 height 32
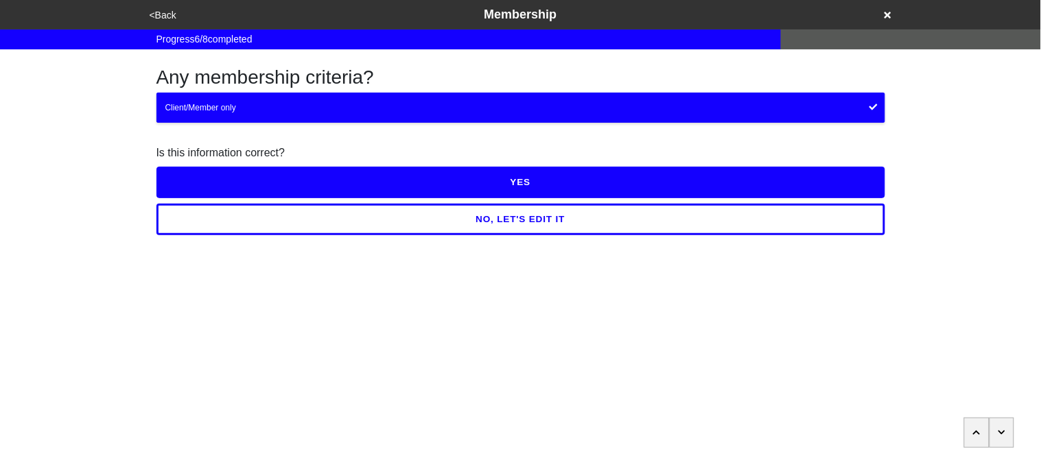
click at [214, 193] on button "YES" at bounding box center [520, 183] width 729 height 32
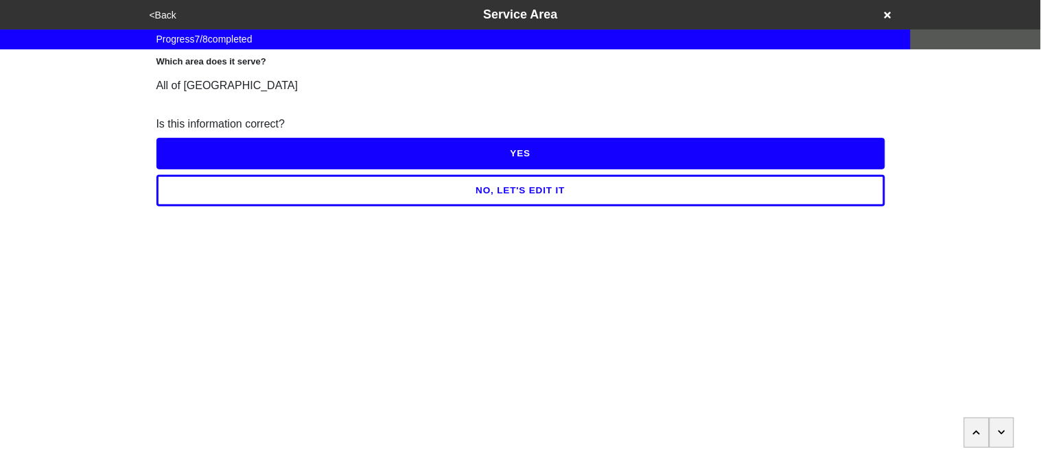
click at [213, 154] on button "YES" at bounding box center [520, 154] width 729 height 32
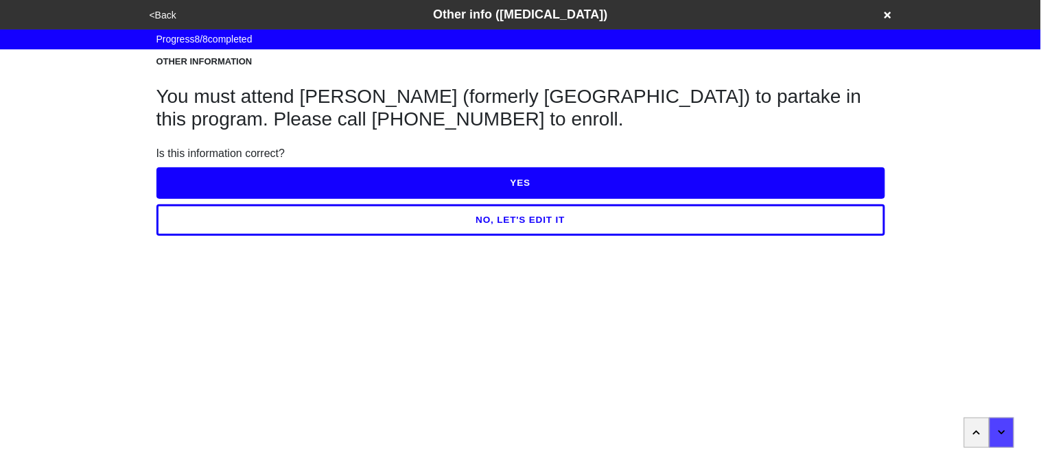
click at [216, 176] on button "YES" at bounding box center [520, 183] width 729 height 32
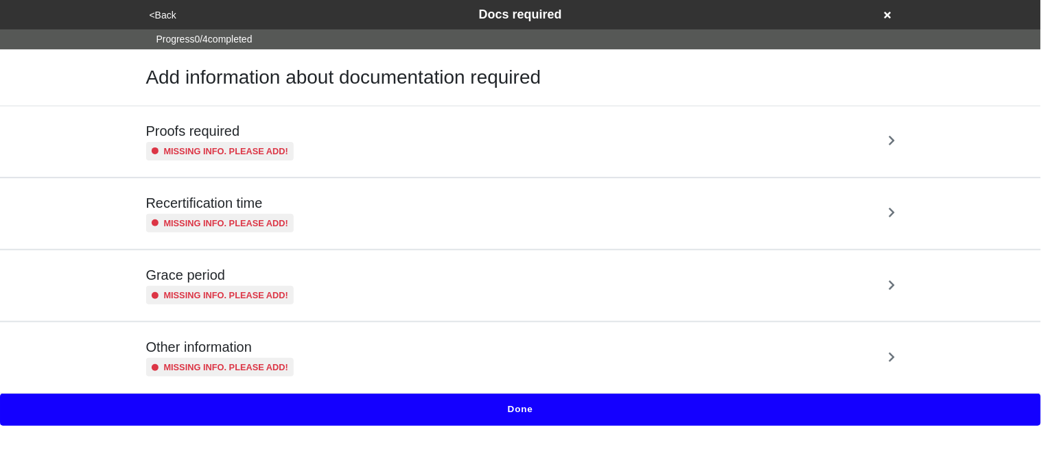
click at [215, 169] on div "Proofs required Missing info. Please add!" at bounding box center [521, 141] width 782 height 71
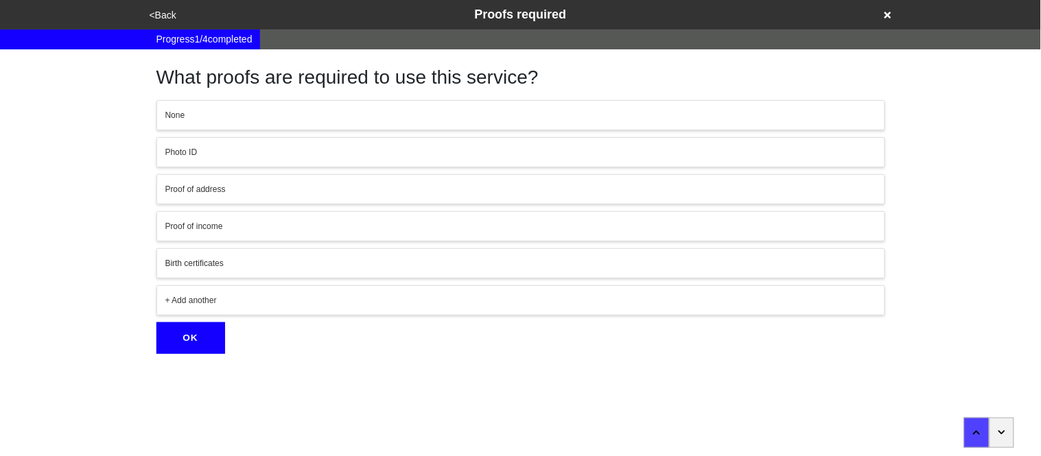
click at [182, 108] on button "None" at bounding box center [520, 115] width 729 height 30
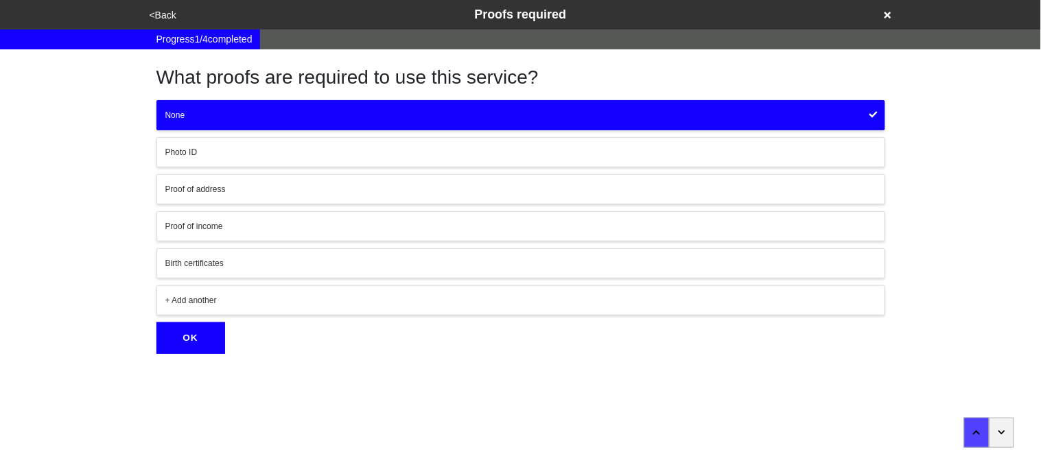
click at [206, 327] on button "OK" at bounding box center [190, 338] width 69 height 32
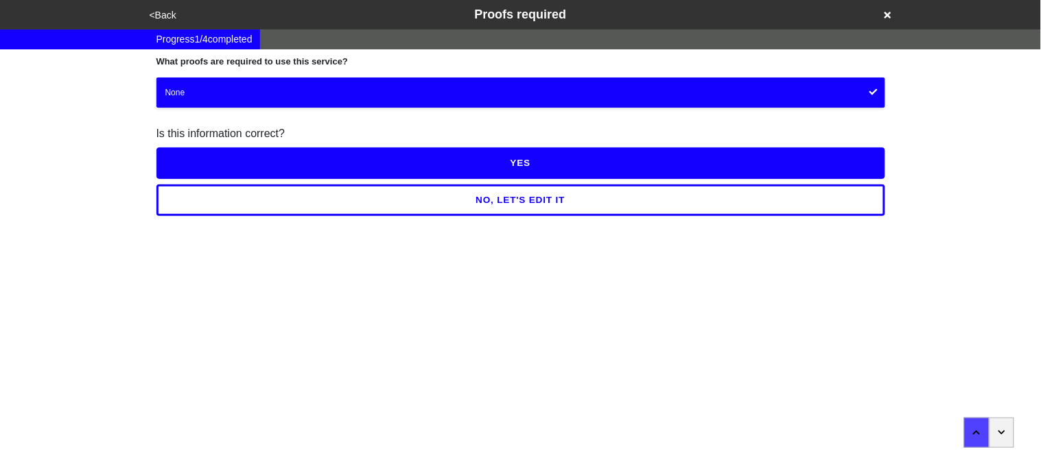
click at [213, 158] on button "YES" at bounding box center [520, 163] width 729 height 32
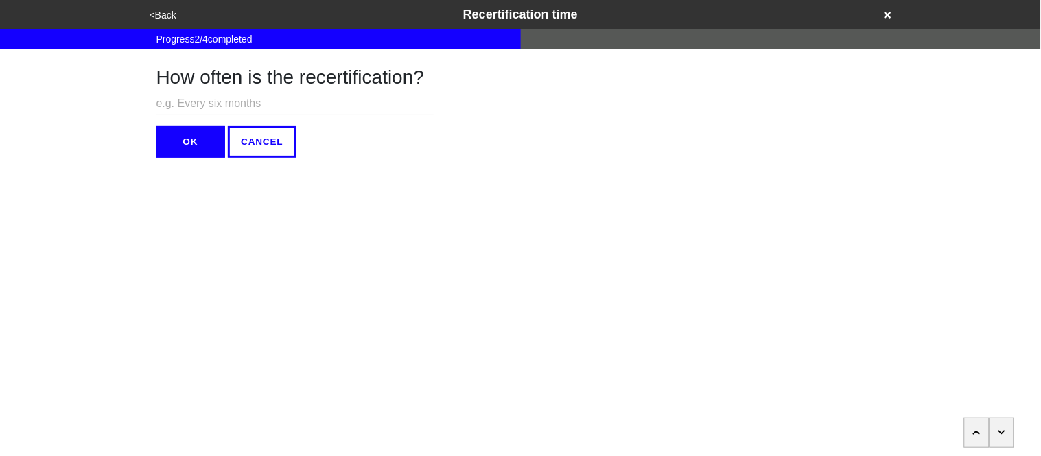
click at [195, 98] on input "text" at bounding box center [294, 104] width 277 height 23
type input "N/A"
click at [195, 137] on button "OK" at bounding box center [190, 142] width 69 height 32
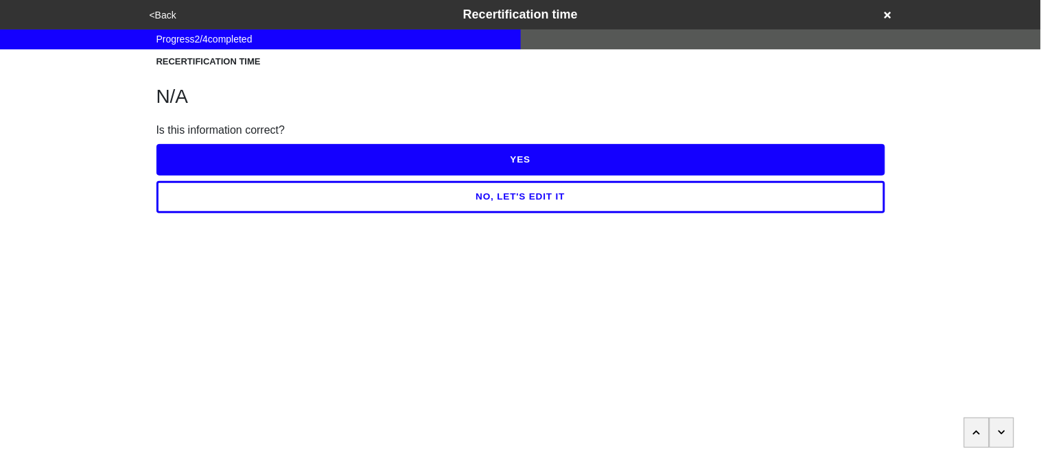
click at [193, 139] on div "YES" at bounding box center [520, 157] width 729 height 37
click at [196, 152] on button "YES" at bounding box center [520, 160] width 729 height 32
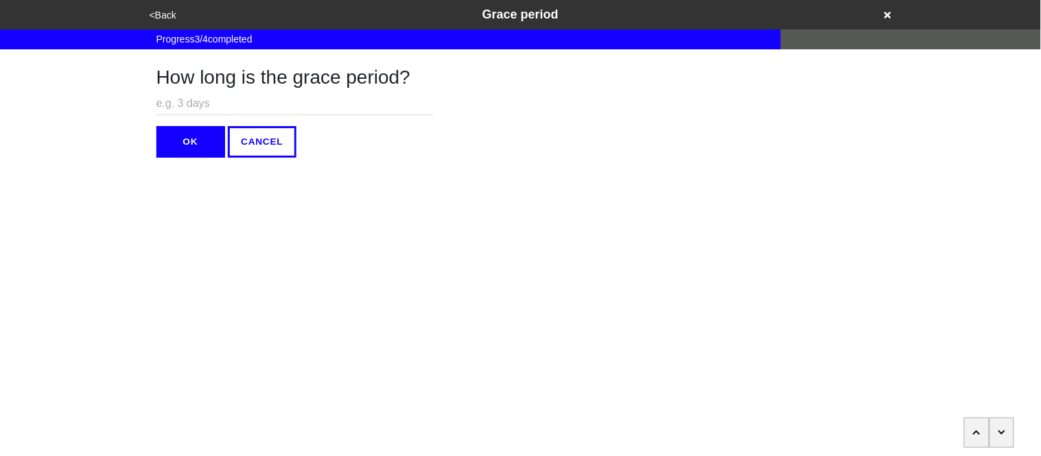
click at [183, 97] on input "text" at bounding box center [294, 104] width 277 height 23
type input "N/A"
click at [185, 152] on button "OK" at bounding box center [190, 142] width 69 height 32
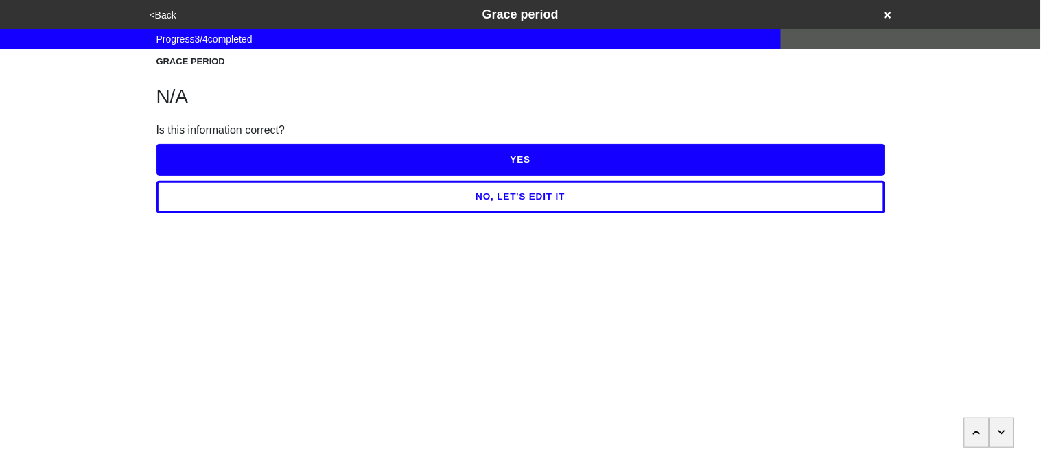
click at [185, 152] on button "YES" at bounding box center [520, 160] width 729 height 32
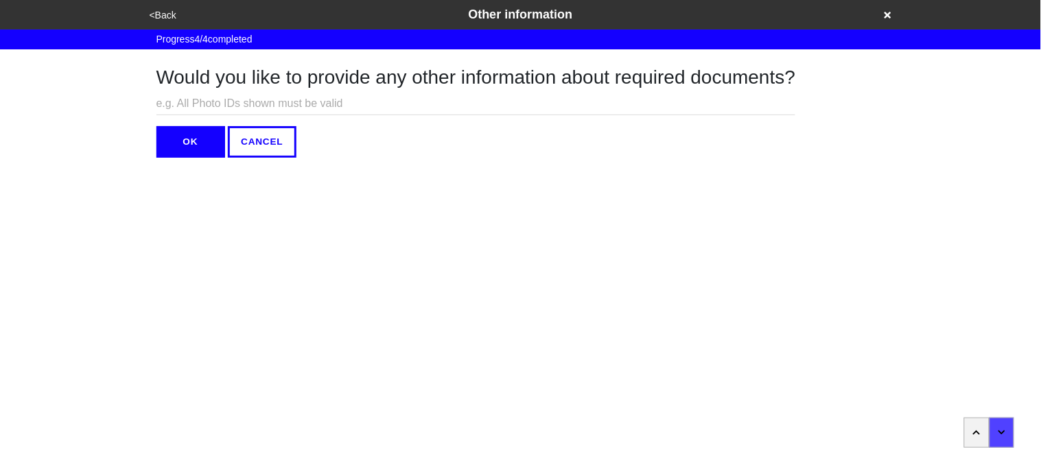
click at [185, 106] on input "text" at bounding box center [475, 104] width 639 height 23
type input "N/A"
click at [178, 137] on button "OK" at bounding box center [190, 142] width 69 height 32
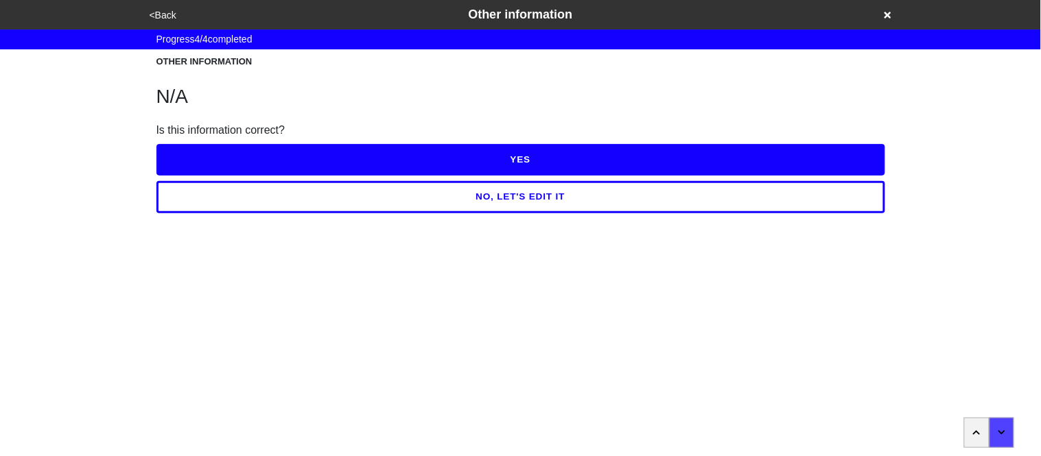
click at [181, 150] on button "YES" at bounding box center [520, 160] width 729 height 32
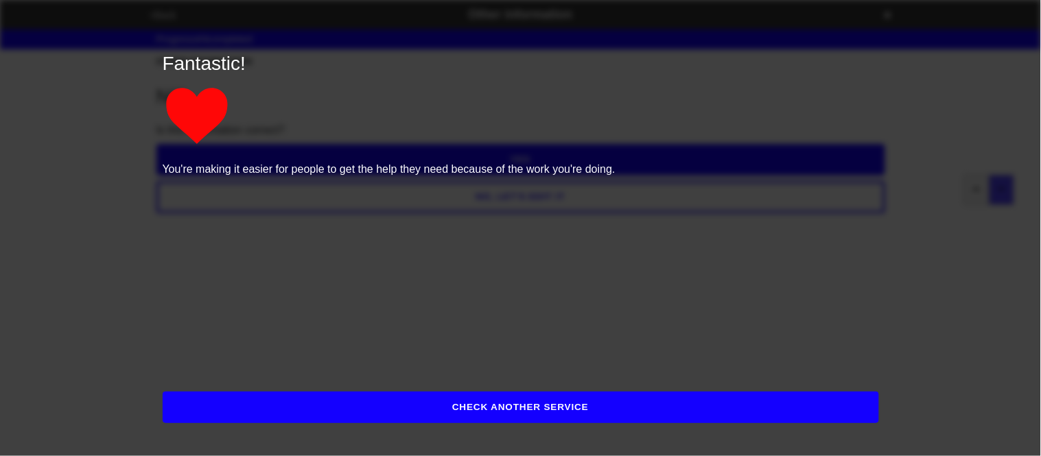
click at [246, 407] on button "CHECK ANOTHER SERVICE" at bounding box center [521, 408] width 716 height 32
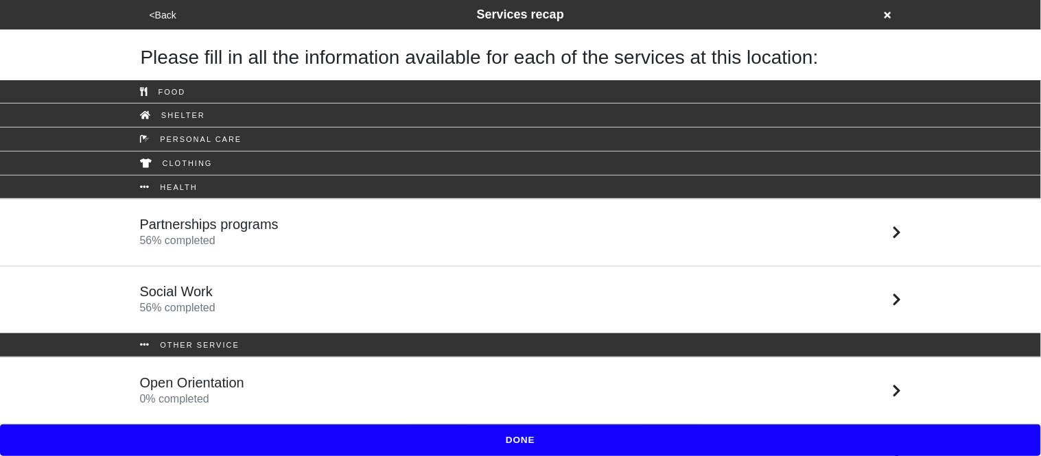
scroll to position [36, 0]
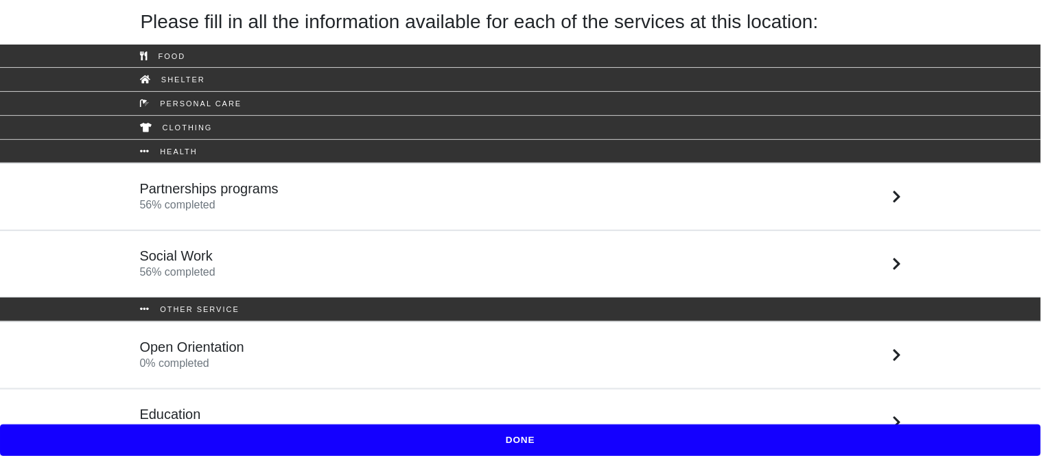
click at [220, 373] on link "Open Orientation 0 % completed" at bounding box center [520, 355] width 1041 height 67
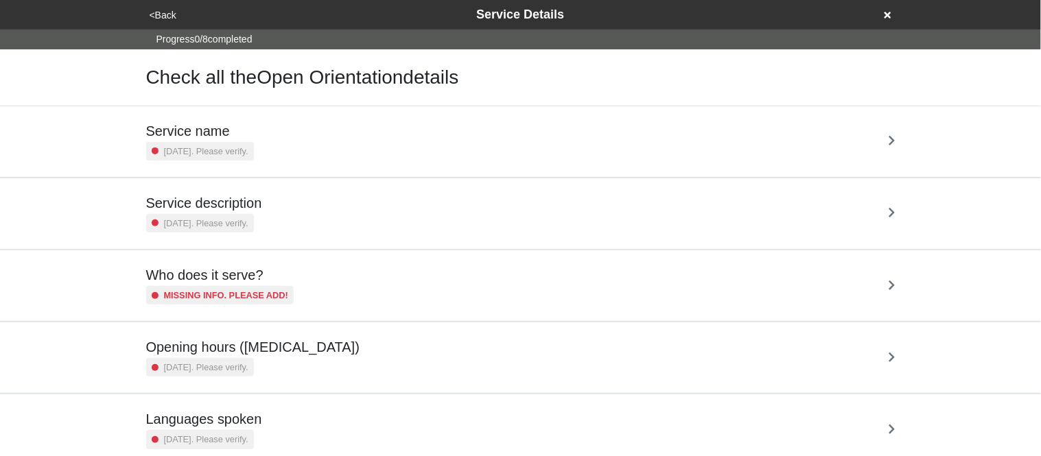
click at [207, 123] on h5 "Service name" at bounding box center [200, 131] width 108 height 16
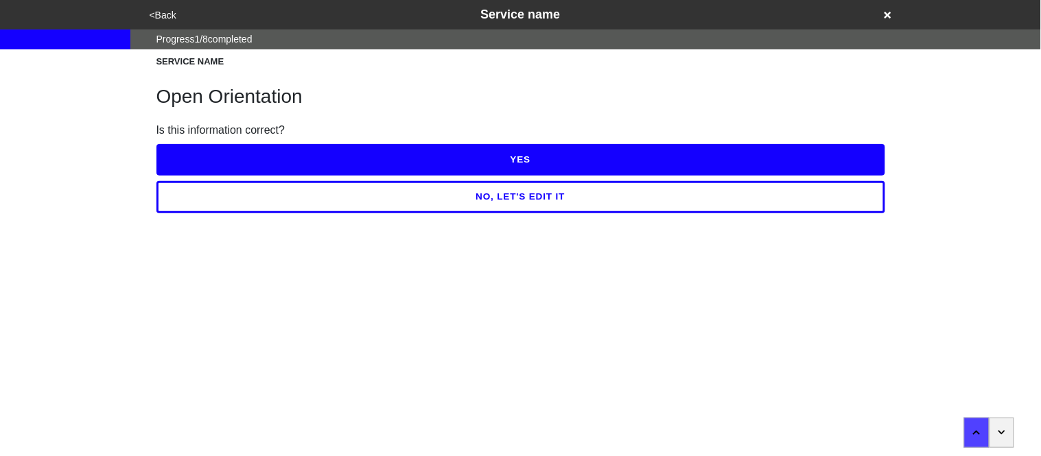
click at [215, 152] on button "YES" at bounding box center [520, 160] width 729 height 32
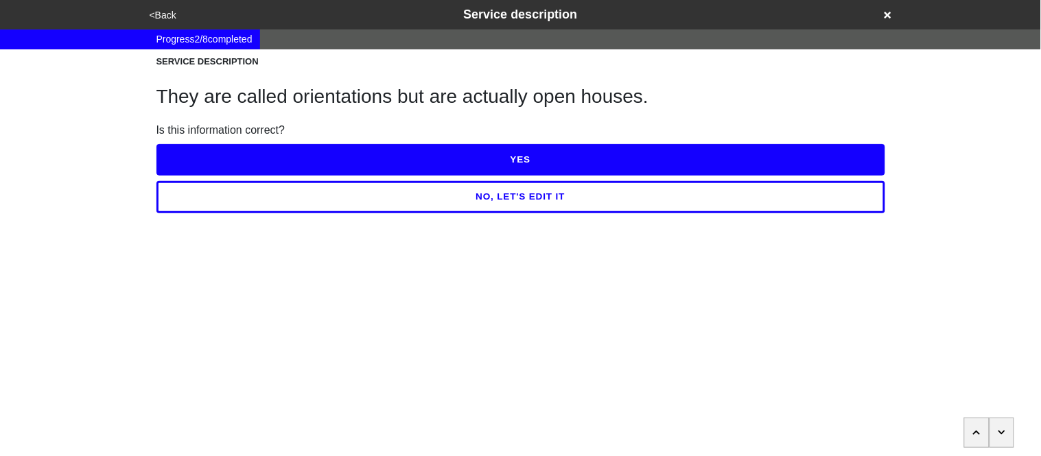
click at [296, 209] on button "NO, LET'S EDIT IT" at bounding box center [520, 197] width 729 height 32
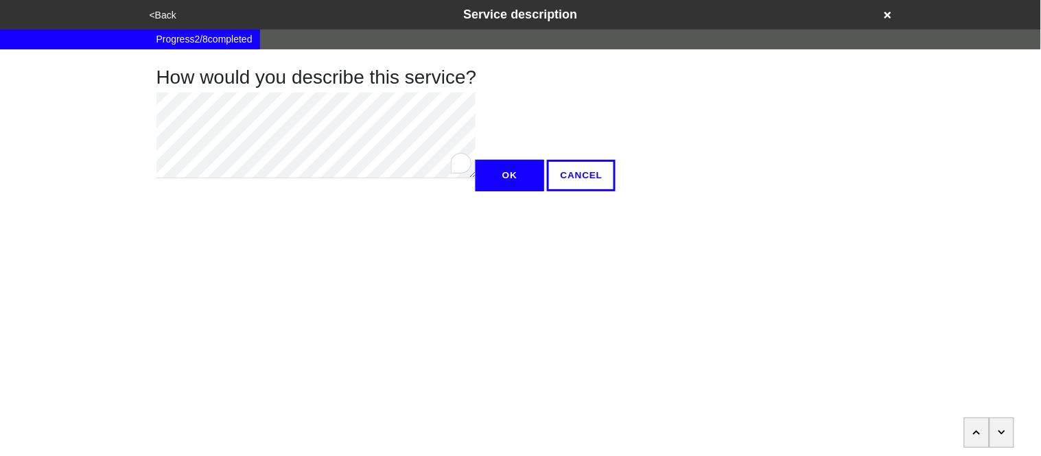
click at [58, 104] on div "<Back Service description Progress 2 / 8 completed How would you describe this …" at bounding box center [520, 95] width 1041 height 191
type textarea "x"
click at [475, 191] on button "OK" at bounding box center [509, 176] width 69 height 32
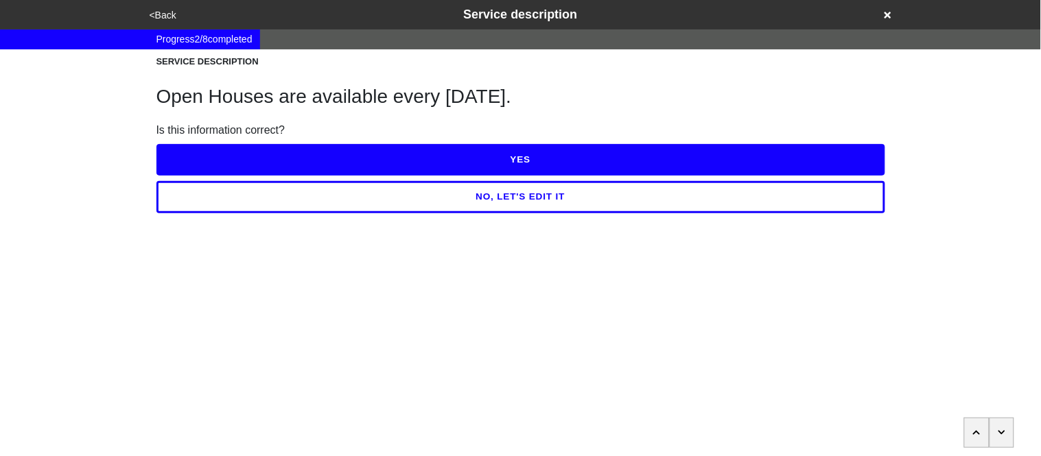
click at [209, 164] on button "YES" at bounding box center [520, 160] width 729 height 32
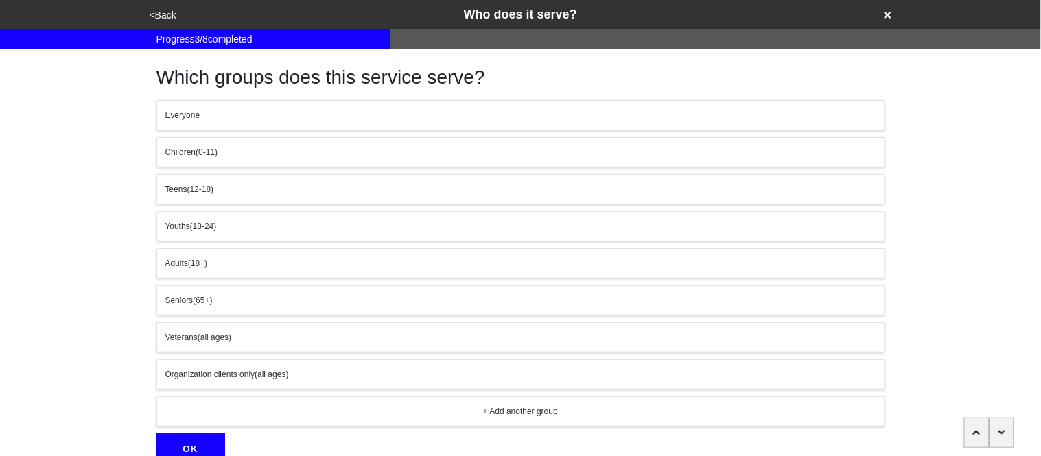
click at [187, 118] on span "Everyone" at bounding box center [182, 115] width 35 height 10
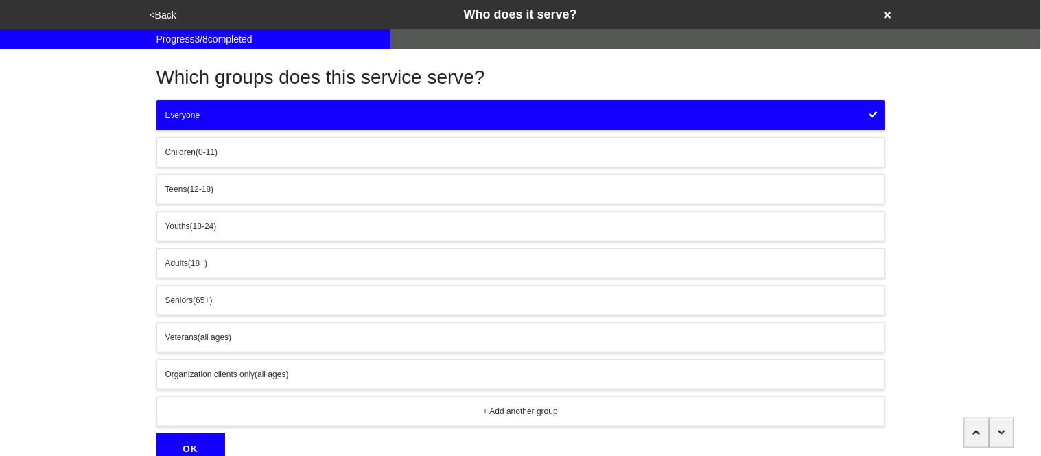
click at [222, 115] on div "Everyone" at bounding box center [520, 115] width 711 height 12
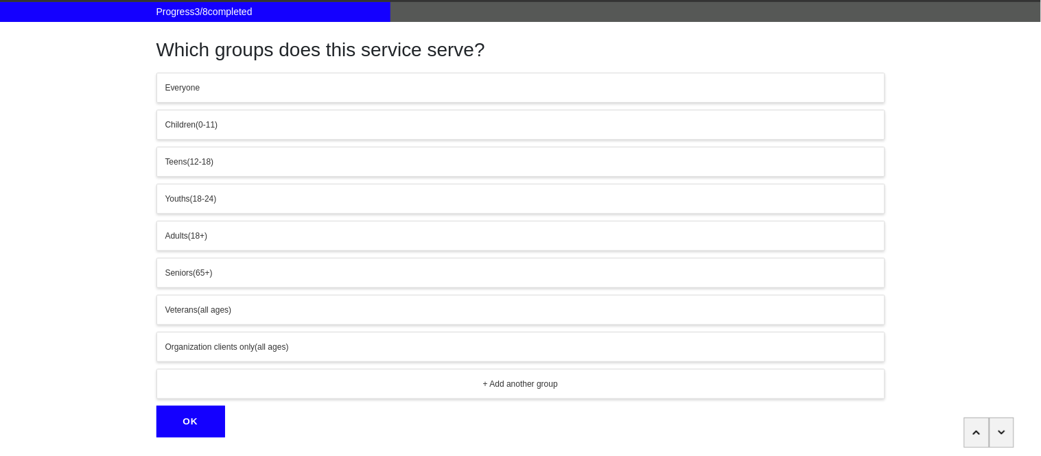
scroll to position [29, 0]
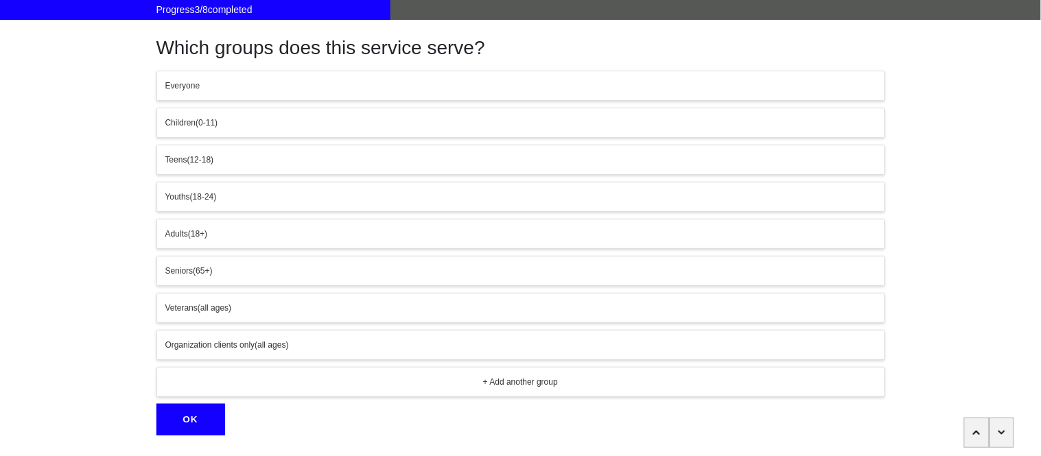
click at [205, 166] on button "Teens (12-18)" at bounding box center [520, 160] width 729 height 30
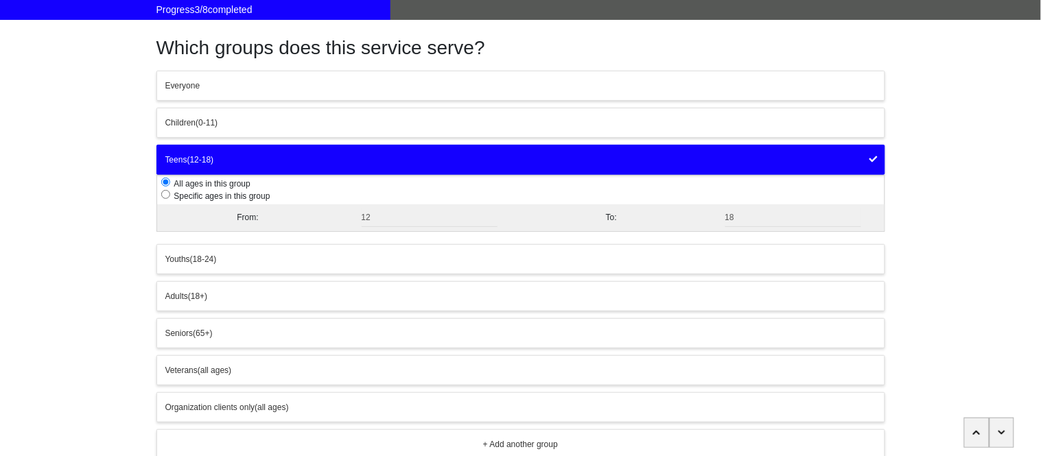
click at [205, 166] on button "Teens (12-18)" at bounding box center [520, 160] width 729 height 30
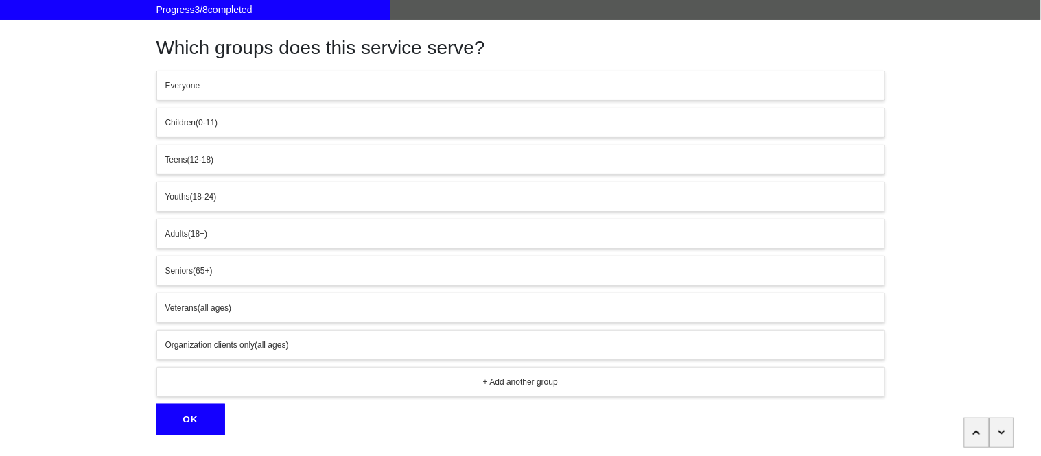
click at [205, 167] on button "Teens (12-18)" at bounding box center [520, 160] width 729 height 30
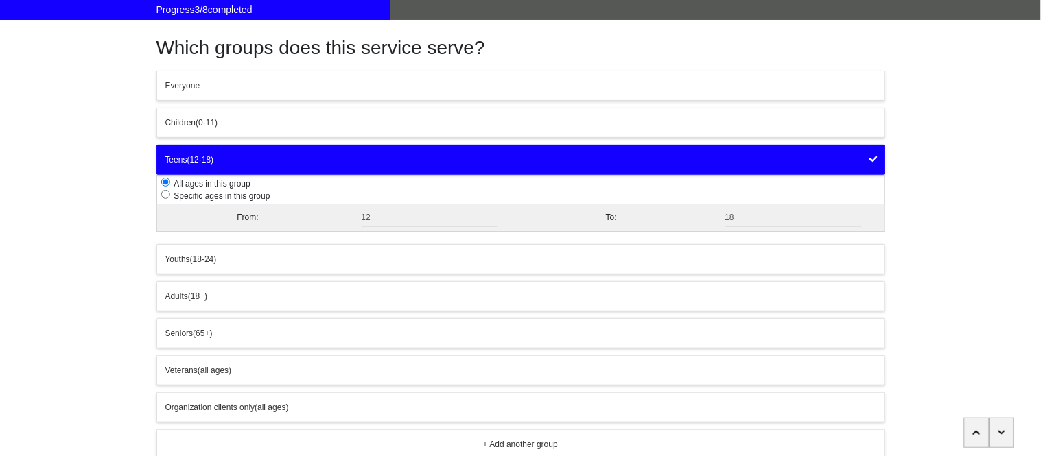
click at [165, 197] on input "radio" at bounding box center [165, 194] width 9 height 9
radio input "true"
radio input "false"
click at [206, 88] on div "Everyone" at bounding box center [520, 86] width 711 height 12
radio input "false"
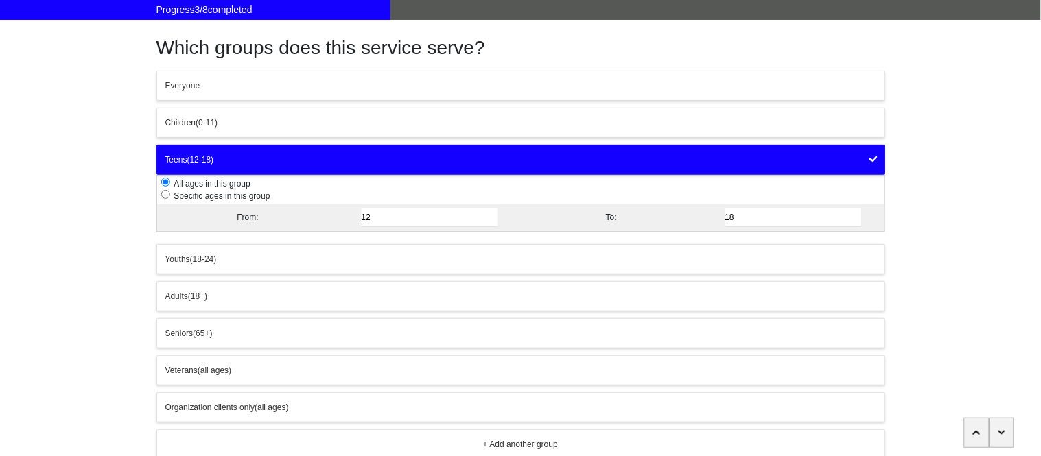
radio input "true"
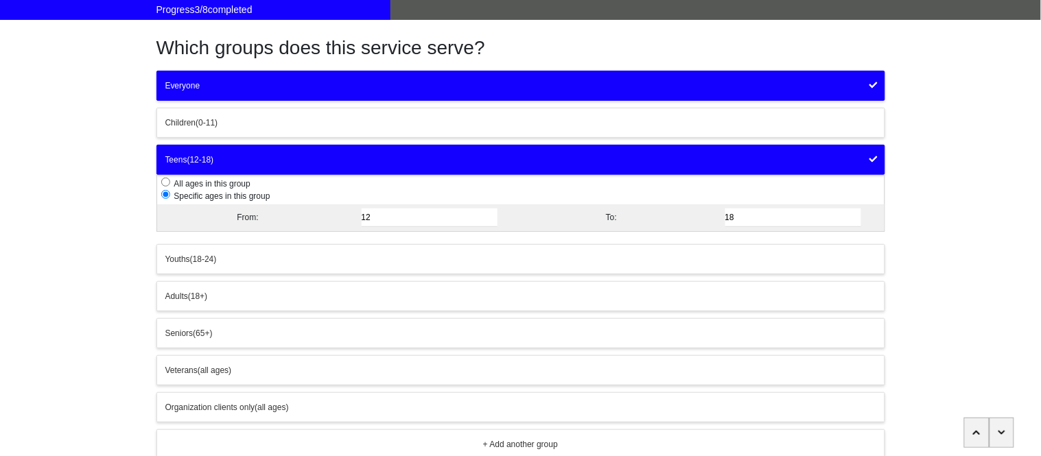
click at [219, 154] on div "Teens (12-18)" at bounding box center [520, 160] width 711 height 12
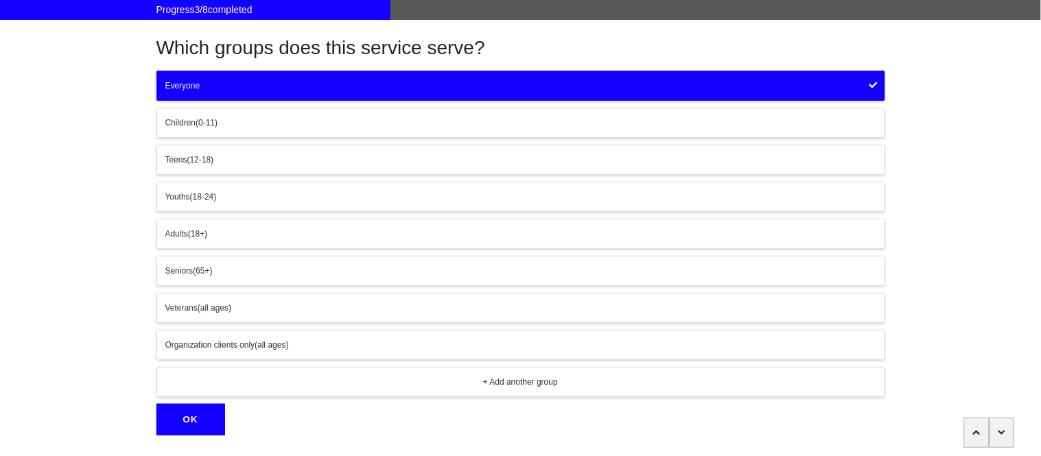
click at [207, 414] on button "OK" at bounding box center [190, 420] width 69 height 32
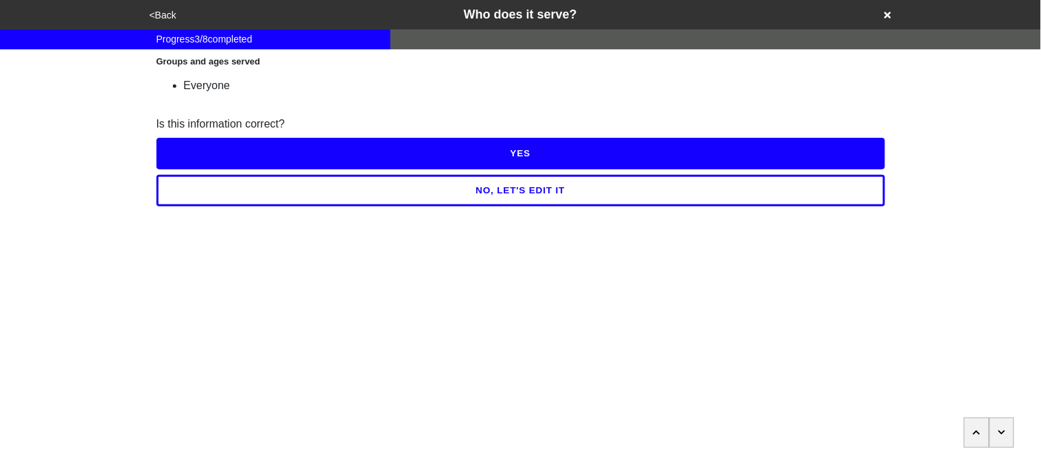
click at [250, 163] on button "YES" at bounding box center [520, 154] width 729 height 32
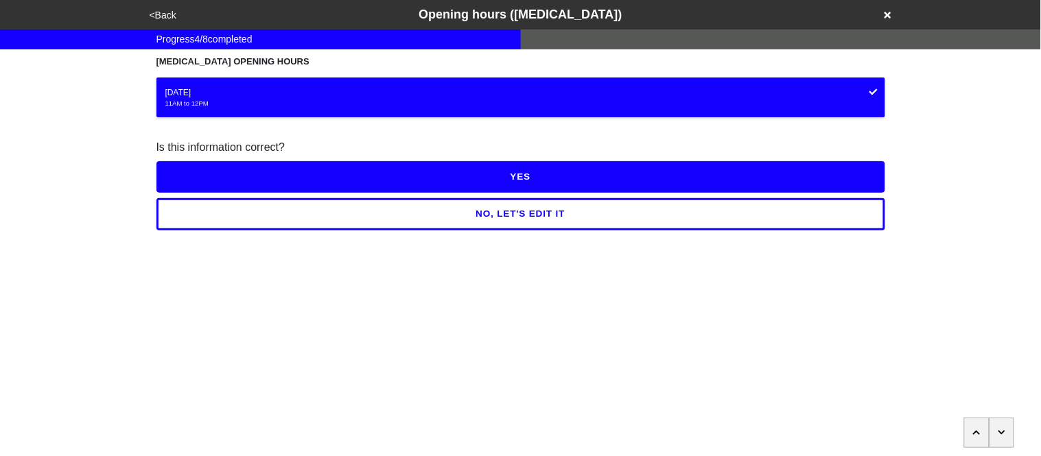
click at [265, 166] on button "YES" at bounding box center [520, 177] width 729 height 32
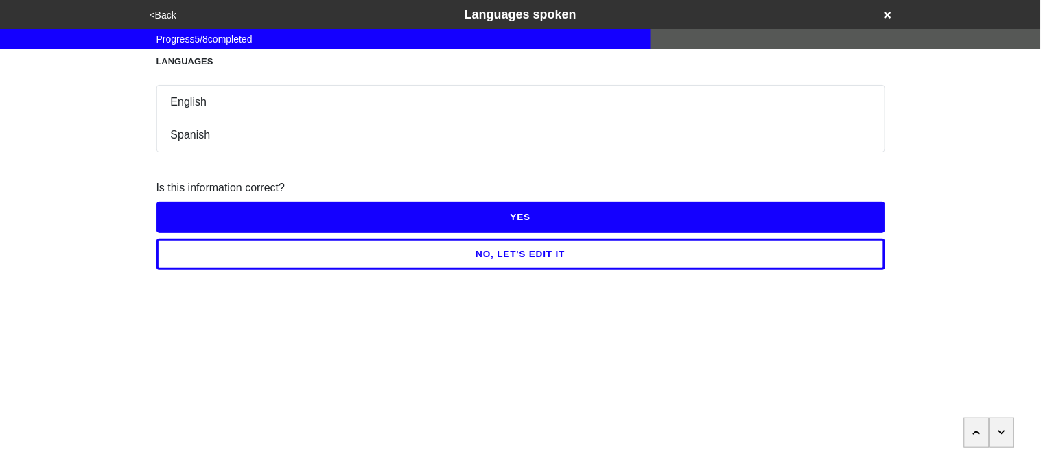
click at [281, 216] on button "YES" at bounding box center [520, 218] width 729 height 32
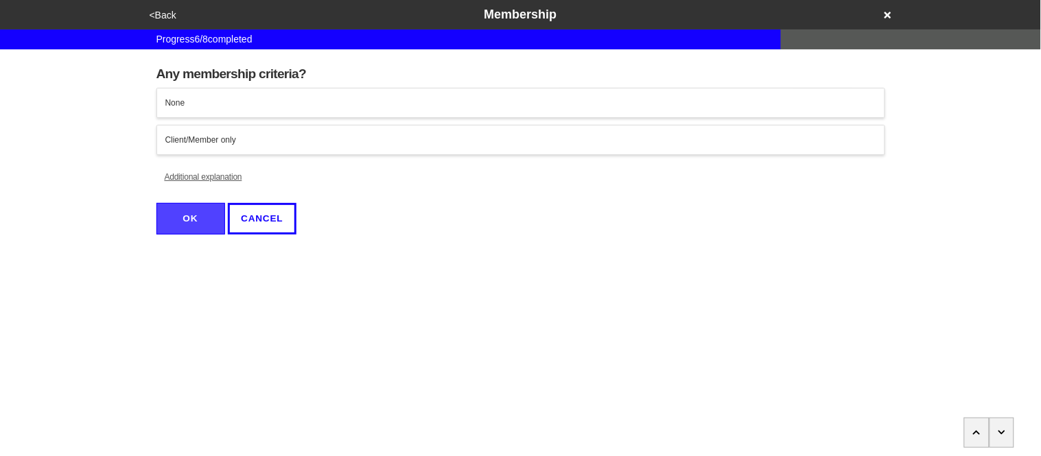
click at [189, 105] on div "None" at bounding box center [520, 103] width 711 height 12
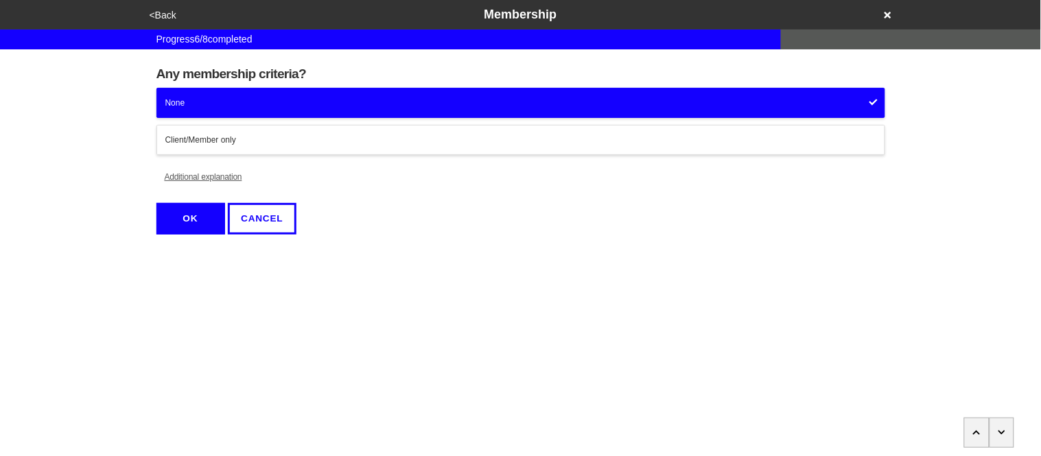
click at [202, 203] on button "OK" at bounding box center [190, 219] width 69 height 32
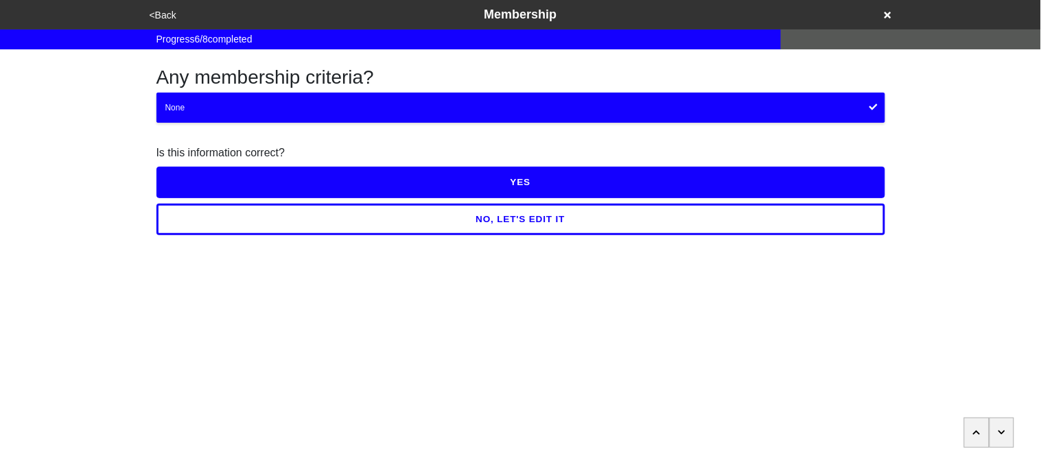
click at [199, 172] on button "YES" at bounding box center [520, 183] width 729 height 32
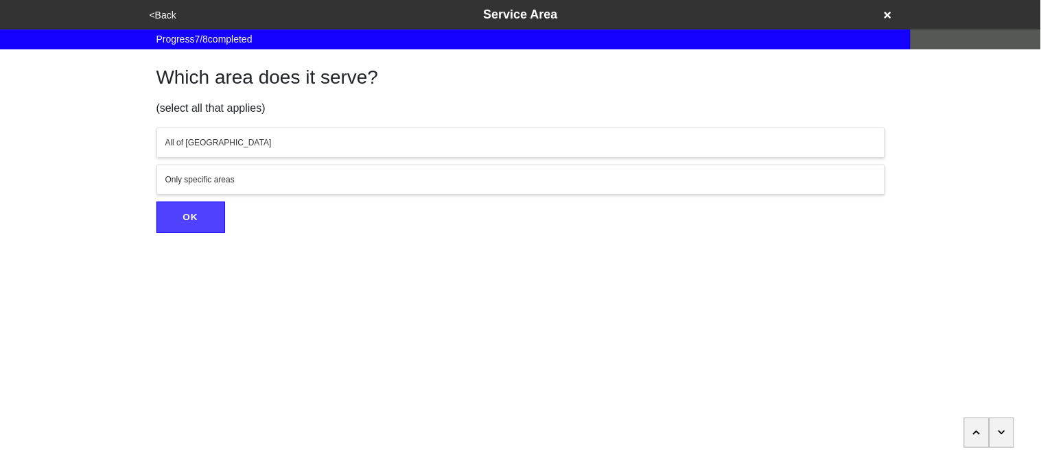
click at [193, 143] on div "All of NYC" at bounding box center [520, 143] width 711 height 12
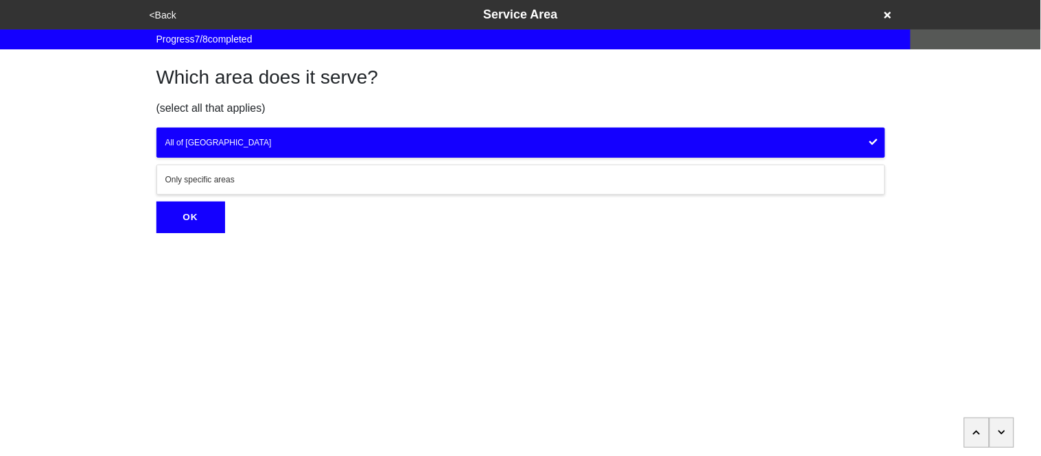
click at [204, 219] on button "OK" at bounding box center [190, 218] width 69 height 32
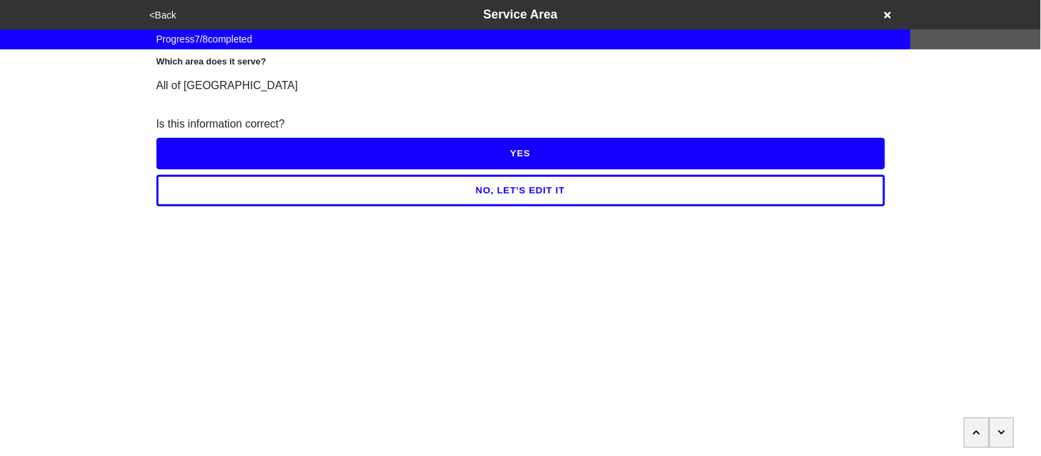
click at [193, 147] on button "YES" at bounding box center [520, 154] width 729 height 32
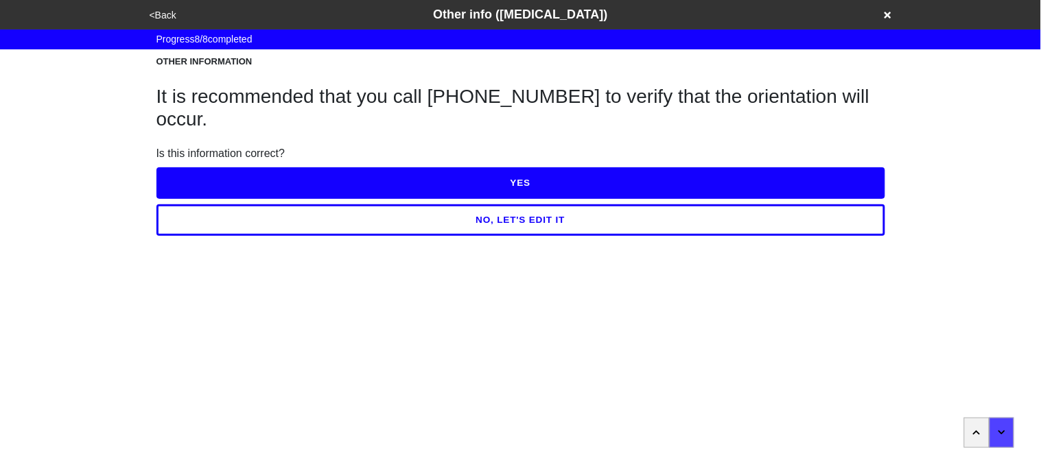
click at [249, 217] on button "NO, LET'S EDIT IT" at bounding box center [520, 220] width 729 height 32
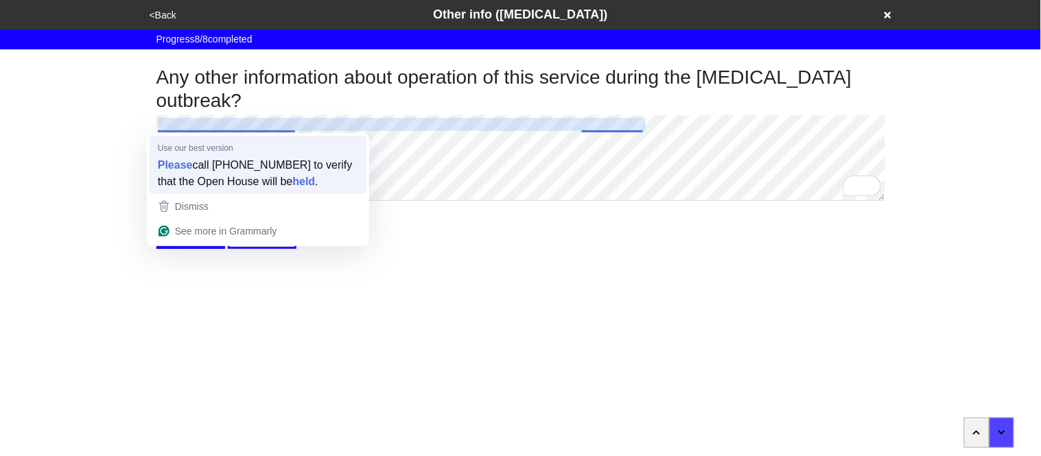
type textarea "x"
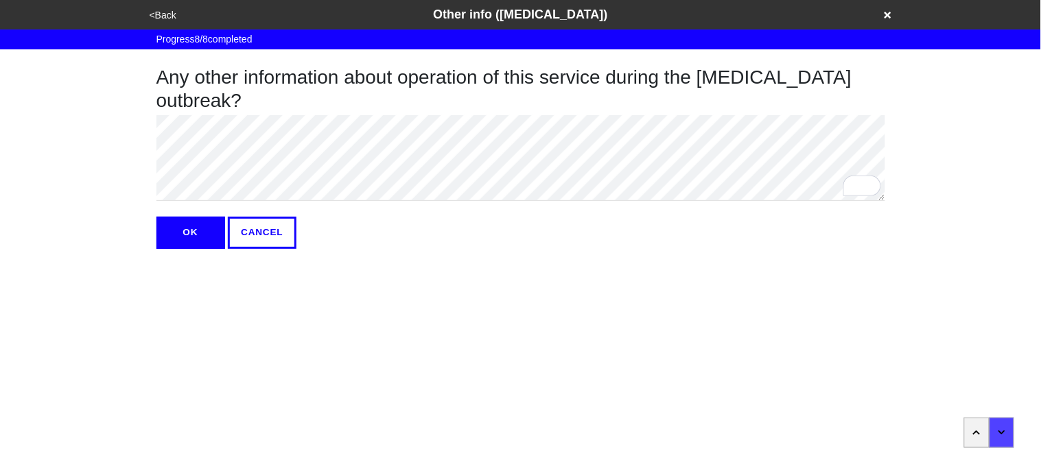
click at [182, 240] on button "OK" at bounding box center [190, 233] width 69 height 32
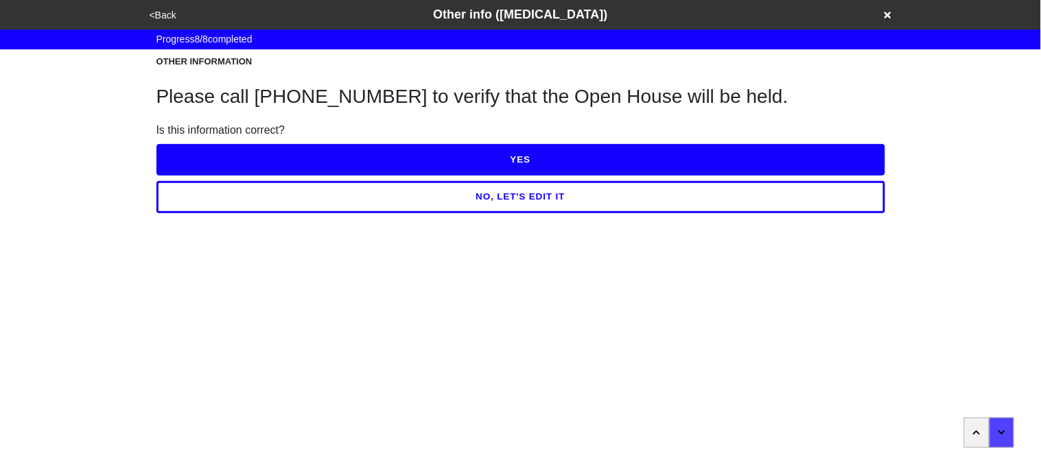
click at [203, 153] on button "YES" at bounding box center [520, 160] width 729 height 32
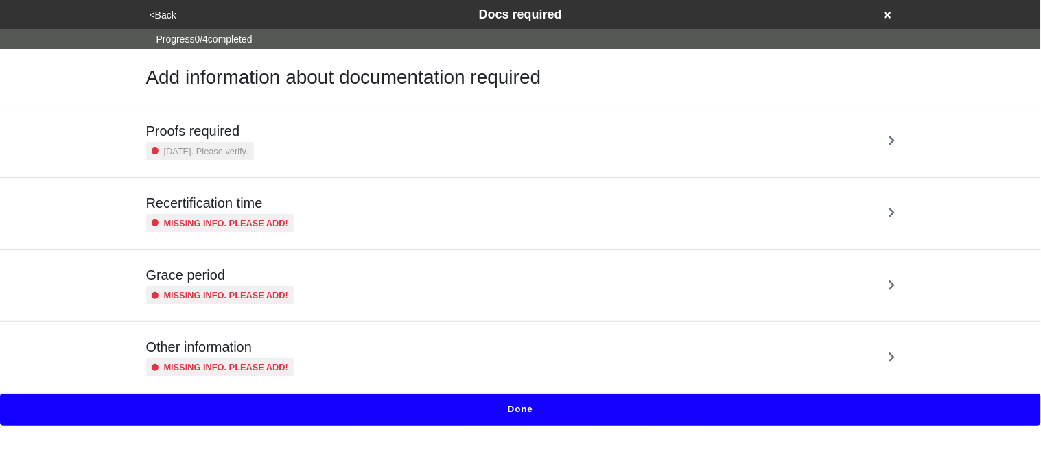
click at [206, 158] on div "2 years ago. Please verify." at bounding box center [200, 151] width 108 height 19
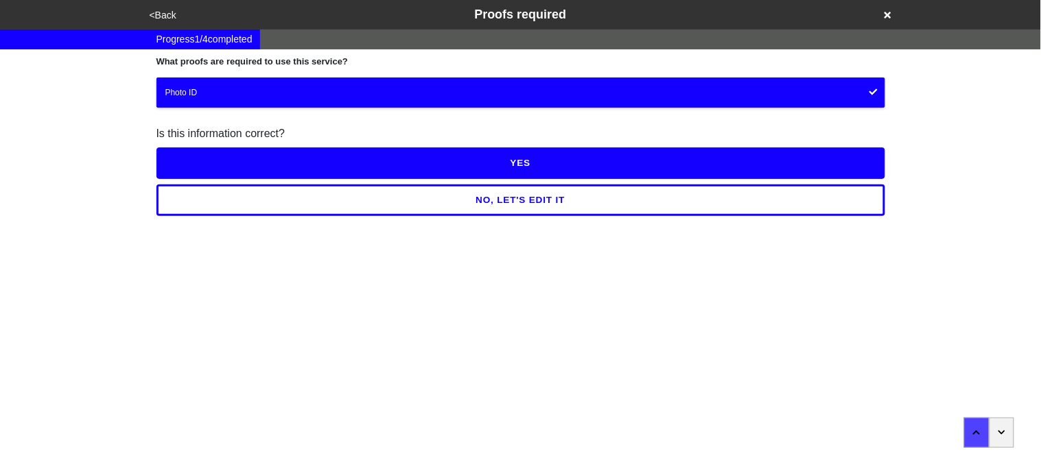
click at [207, 159] on button "YES" at bounding box center [520, 163] width 729 height 32
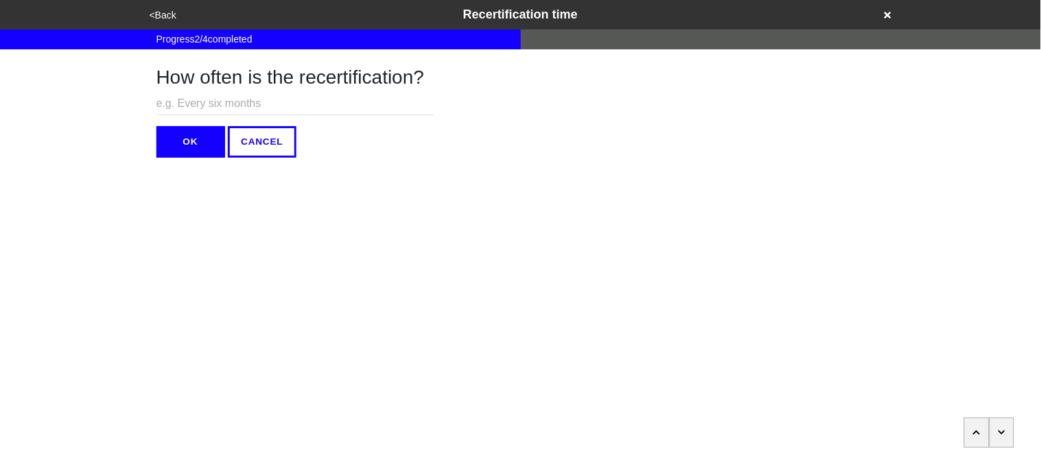
click at [196, 105] on input "text" at bounding box center [294, 104] width 277 height 23
type input "N/A"
click at [200, 151] on button "OK" at bounding box center [190, 142] width 69 height 32
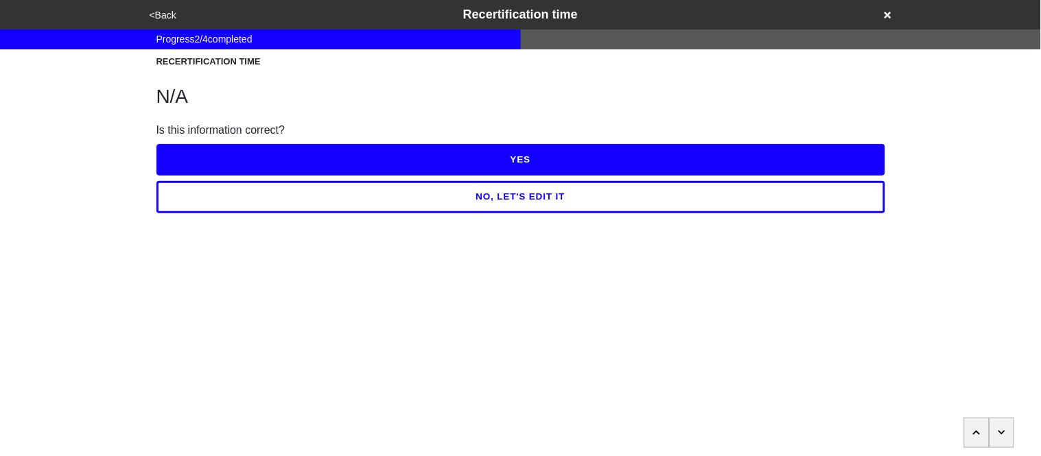
click at [202, 154] on button "YES" at bounding box center [520, 160] width 729 height 32
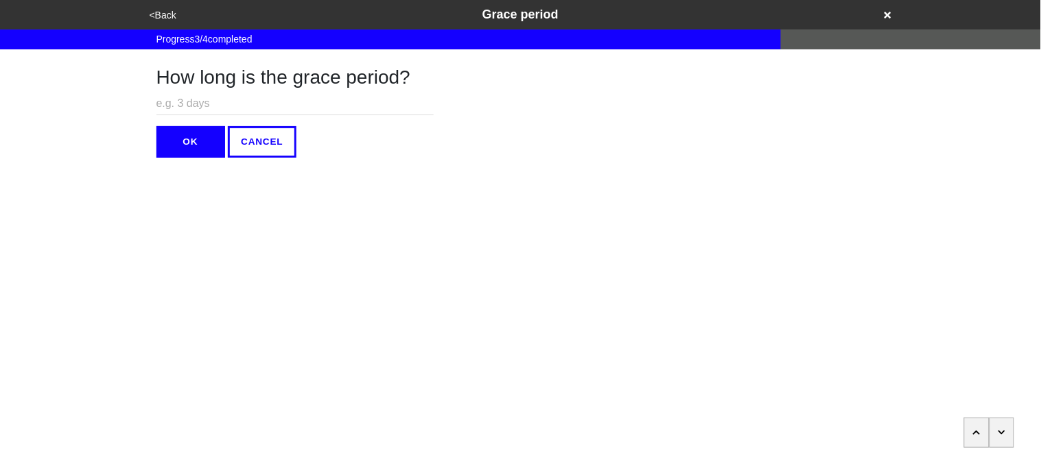
click at [177, 97] on input "text" at bounding box center [294, 104] width 277 height 23
type input "N/A"
click at [182, 139] on button "OK" at bounding box center [190, 142] width 69 height 32
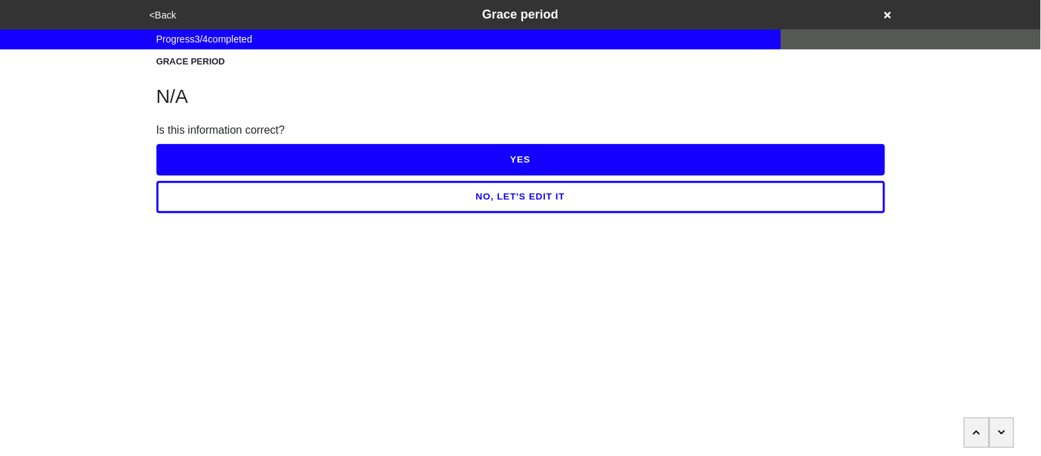
click at [190, 155] on button "YES" at bounding box center [520, 160] width 729 height 32
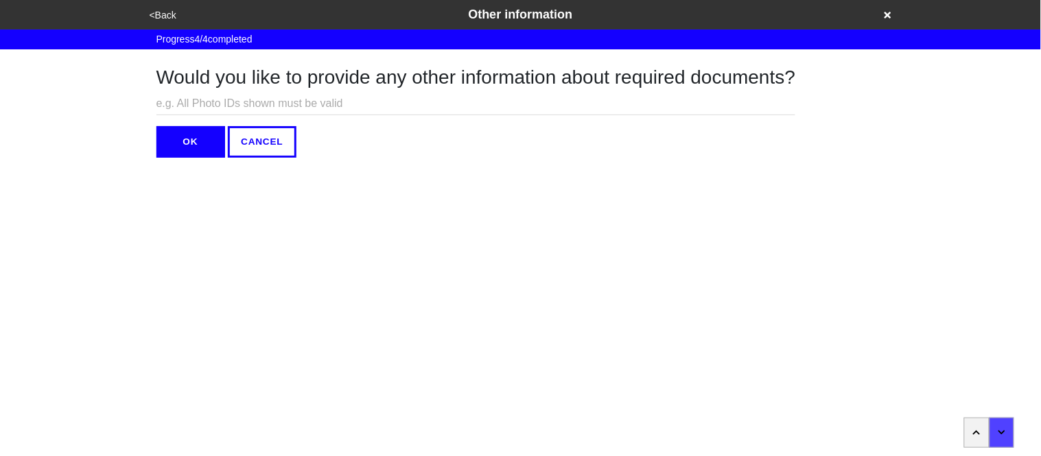
click at [168, 98] on input "text" at bounding box center [475, 104] width 639 height 23
type input "N/A"
click at [169, 145] on button "OK" at bounding box center [190, 142] width 69 height 32
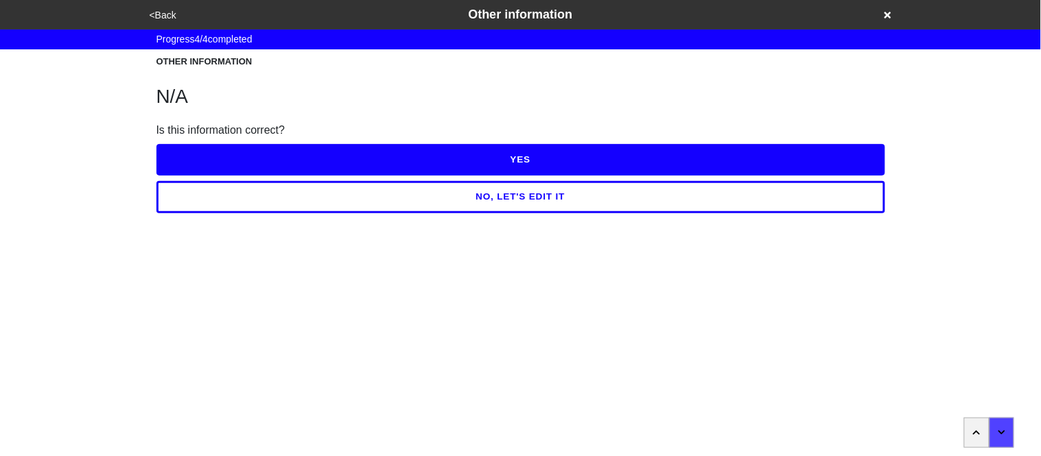
click at [174, 156] on button "YES" at bounding box center [520, 160] width 729 height 32
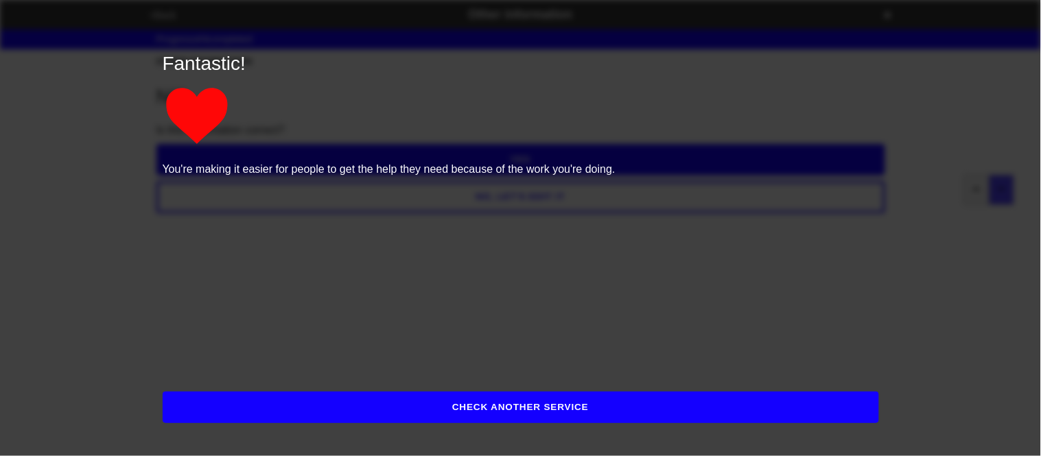
click at [251, 412] on button "CHECK ANOTHER SERVICE" at bounding box center [521, 408] width 716 height 32
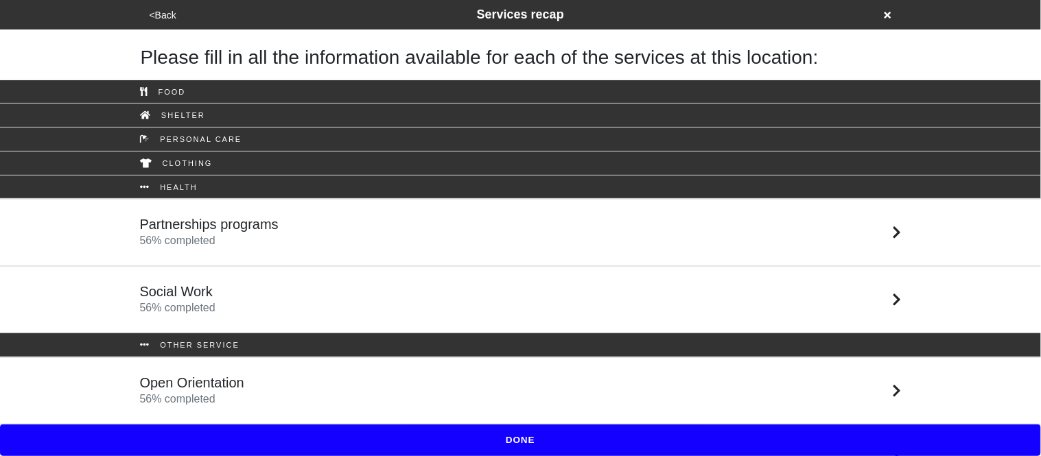
scroll to position [36, 0]
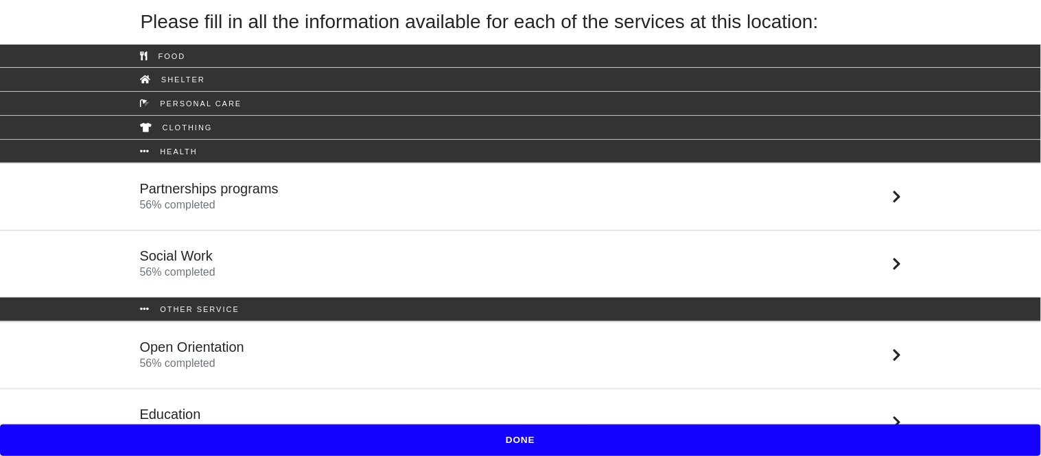
click at [248, 406] on div "Education 0 % completed" at bounding box center [521, 422] width 782 height 33
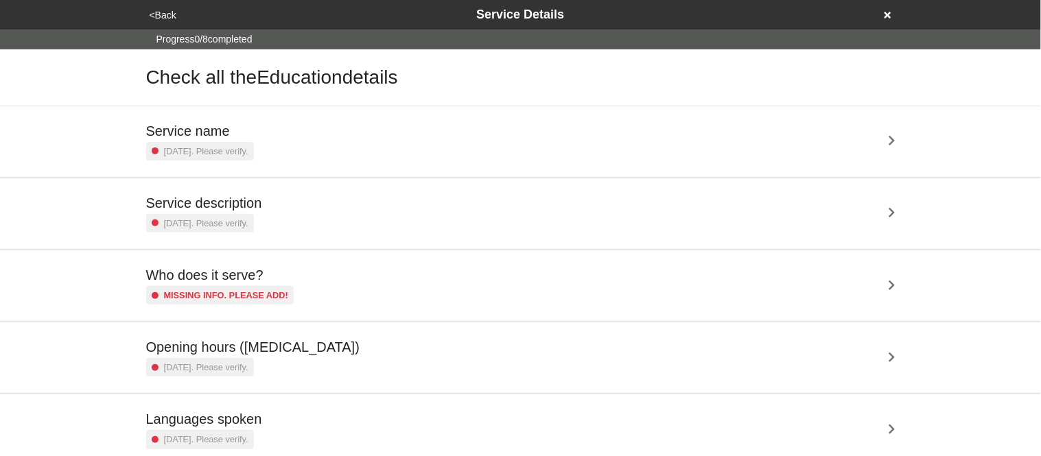
click at [216, 127] on h5 "Service name" at bounding box center [200, 131] width 108 height 16
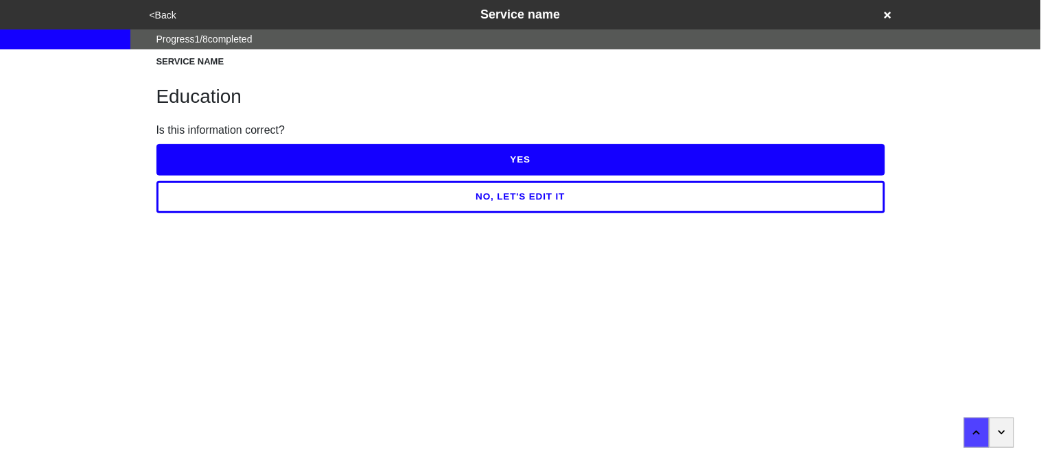
click at [225, 158] on button "YES" at bounding box center [520, 160] width 729 height 32
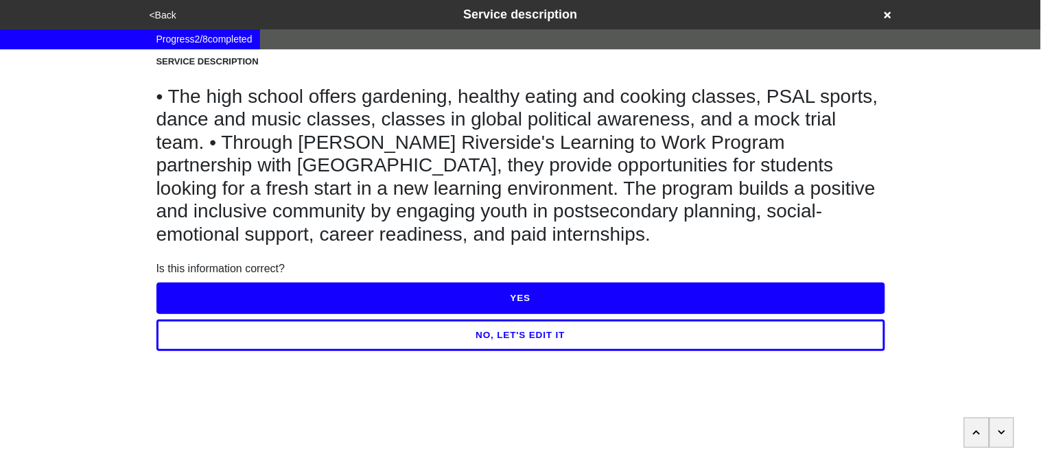
click at [229, 293] on button "YES" at bounding box center [520, 299] width 729 height 32
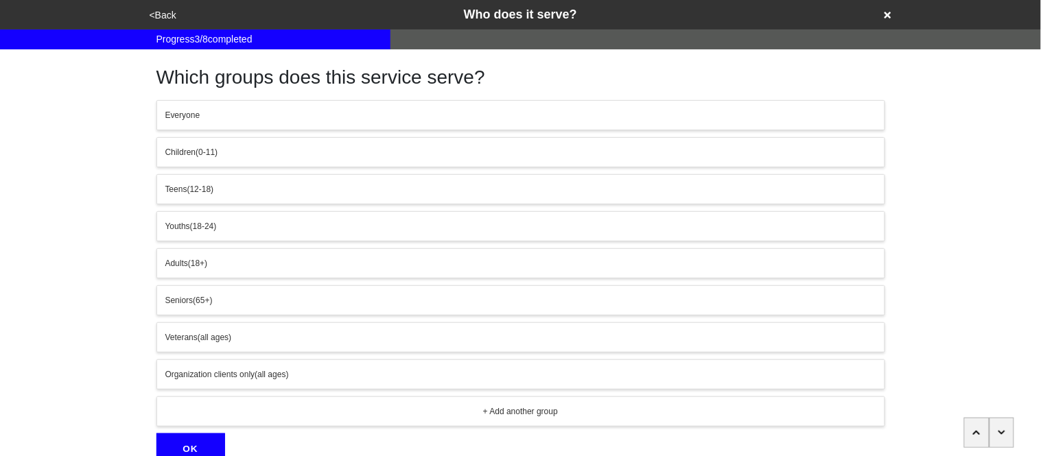
click at [225, 371] on span "Organization clients only" at bounding box center [210, 375] width 90 height 10
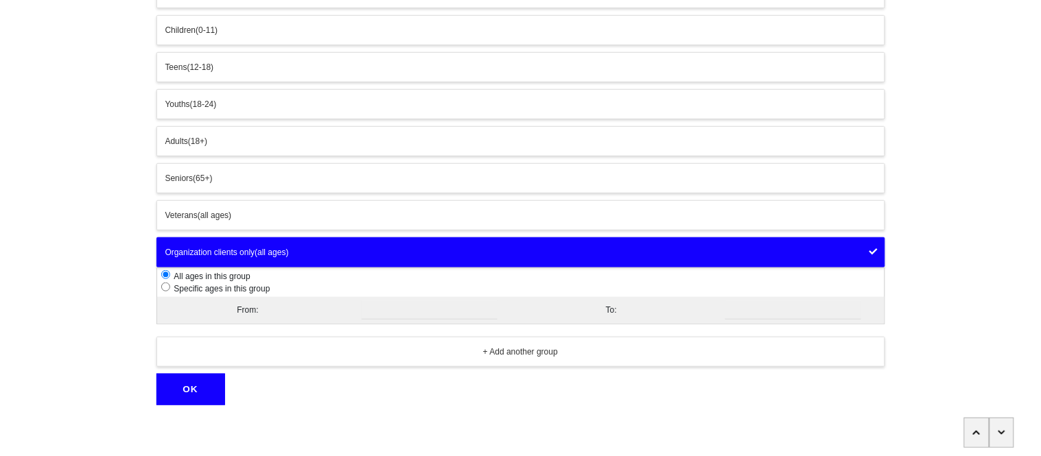
scroll to position [127, 0]
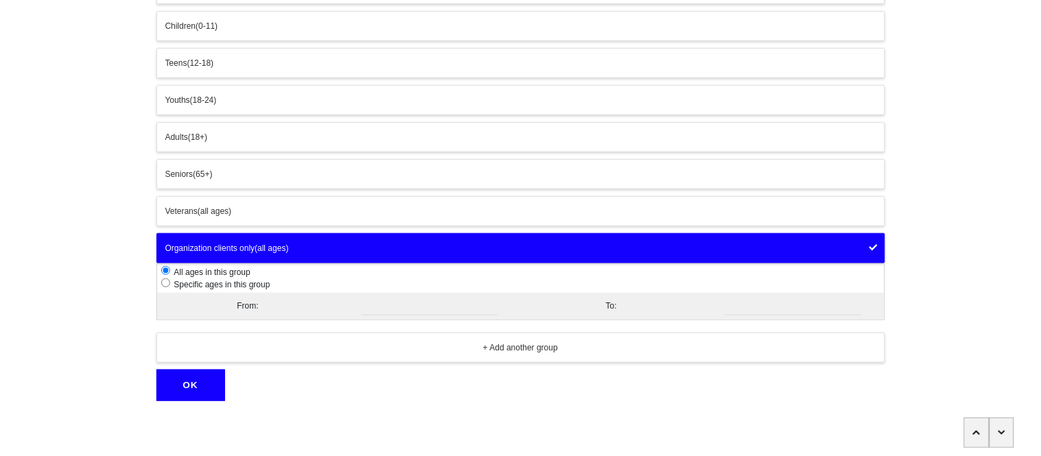
click at [183, 392] on button "OK" at bounding box center [190, 386] width 69 height 32
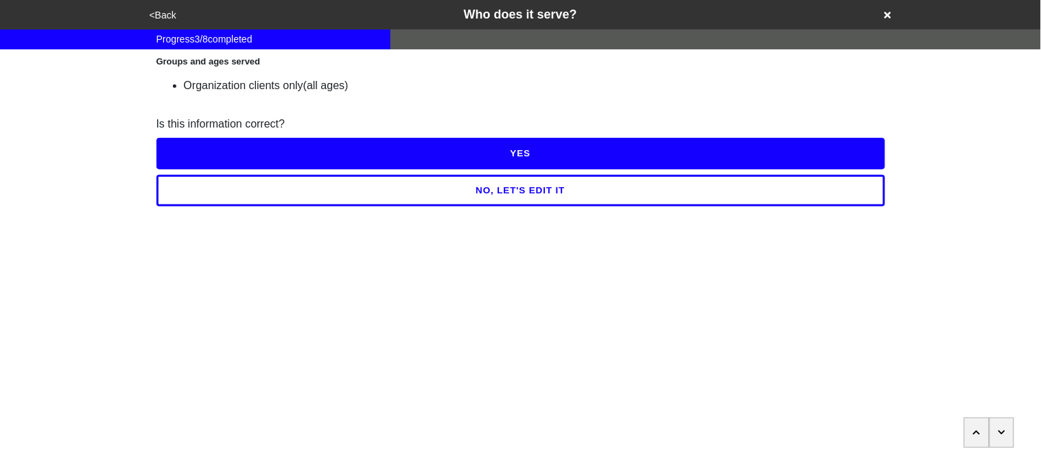
scroll to position [0, 0]
click at [166, 142] on button "YES" at bounding box center [520, 154] width 729 height 32
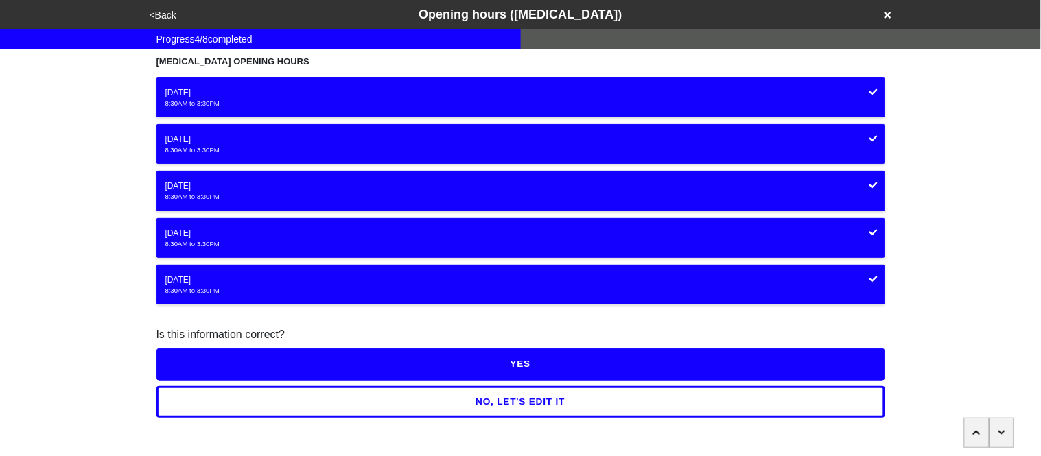
click at [212, 359] on button "YES" at bounding box center [520, 364] width 729 height 32
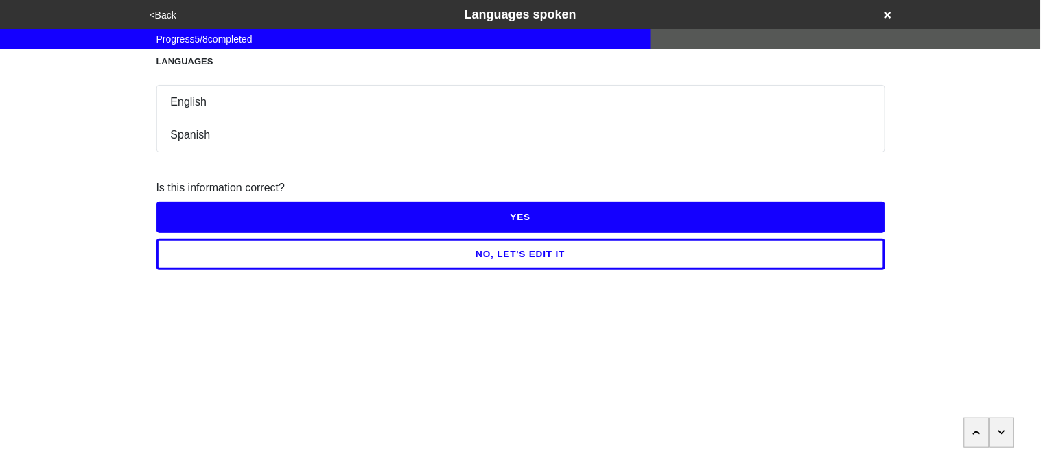
click at [191, 210] on button "YES" at bounding box center [520, 218] width 729 height 32
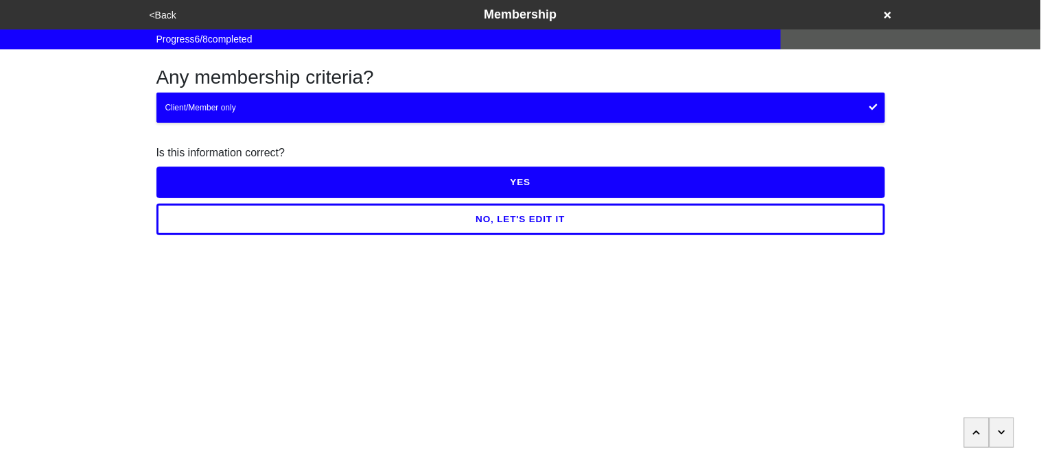
click at [197, 179] on button "YES" at bounding box center [520, 183] width 729 height 32
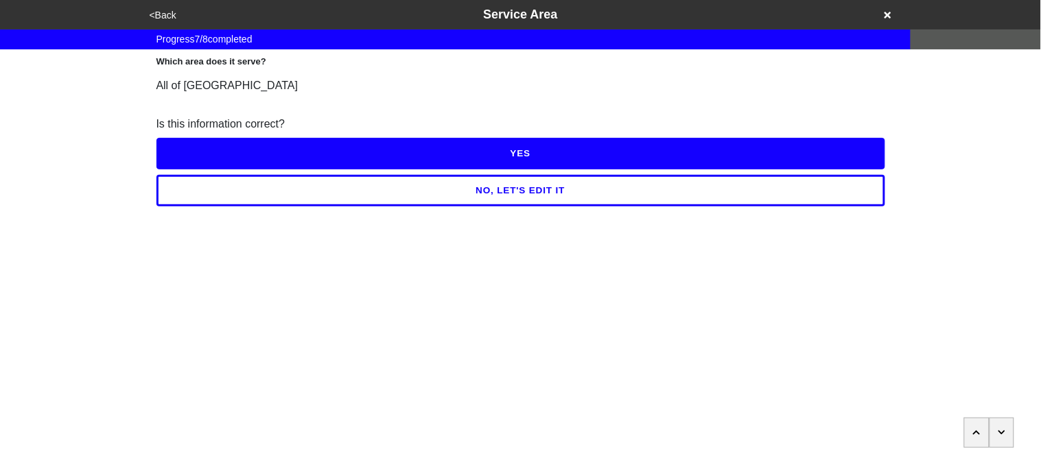
click at [188, 152] on button "YES" at bounding box center [520, 154] width 729 height 32
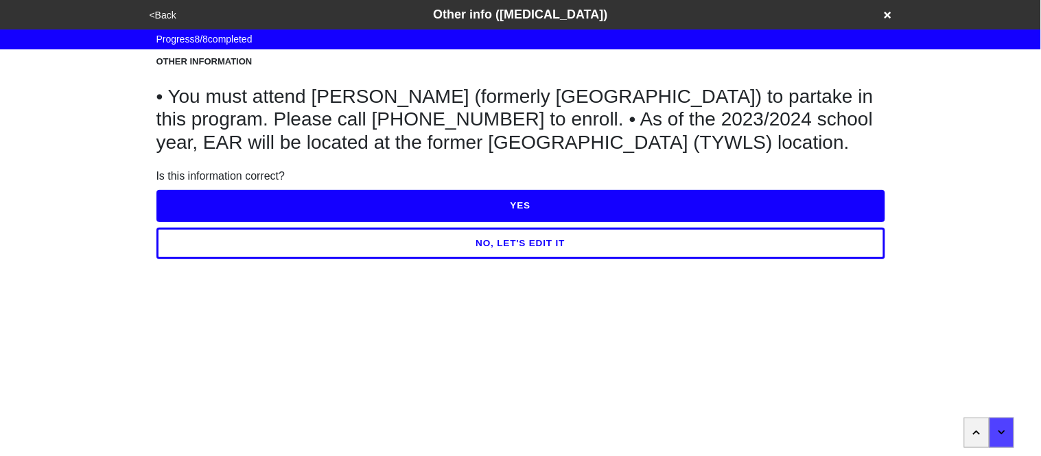
click at [224, 259] on button "NO, LET'S EDIT IT" at bounding box center [520, 244] width 729 height 32
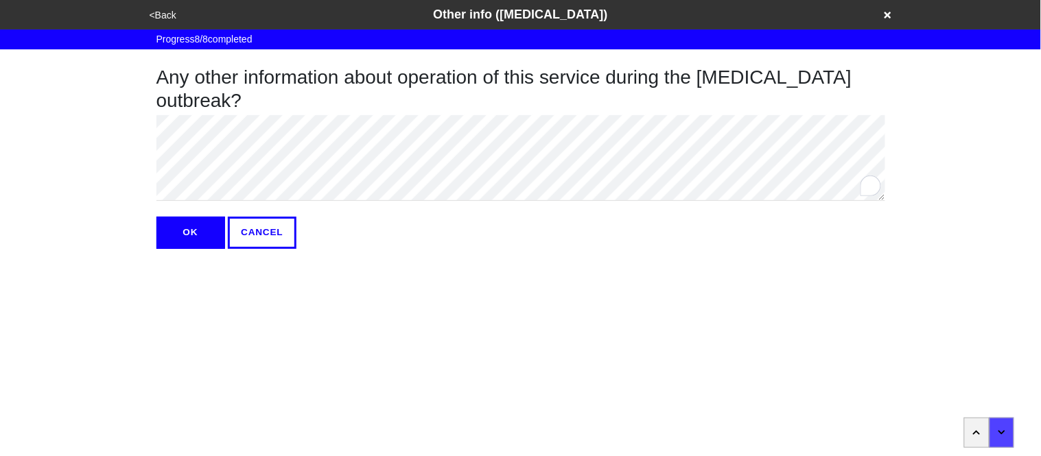
click at [132, 122] on div "Any other information about operation of this service during the coronavirus ou…" at bounding box center [521, 149] width 782 height 200
type textarea "x"
click at [188, 238] on button "OK" at bounding box center [190, 233] width 69 height 32
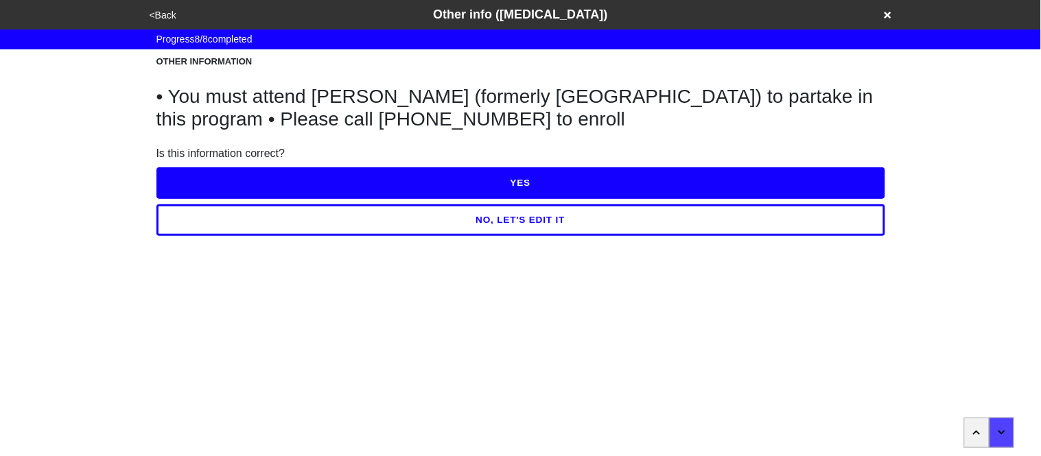
click at [203, 189] on button "YES" at bounding box center [520, 183] width 729 height 32
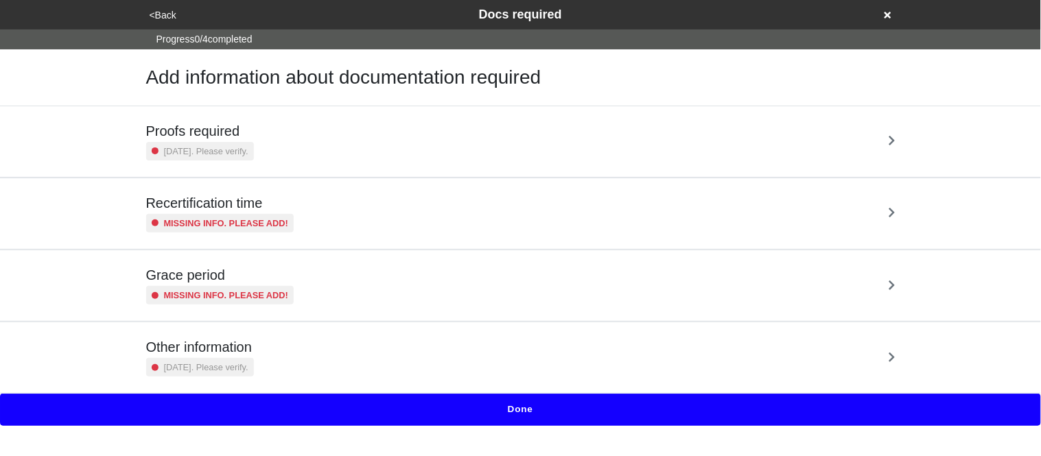
click at [203, 189] on div "Recertification time Missing info. Please add!" at bounding box center [521, 213] width 782 height 71
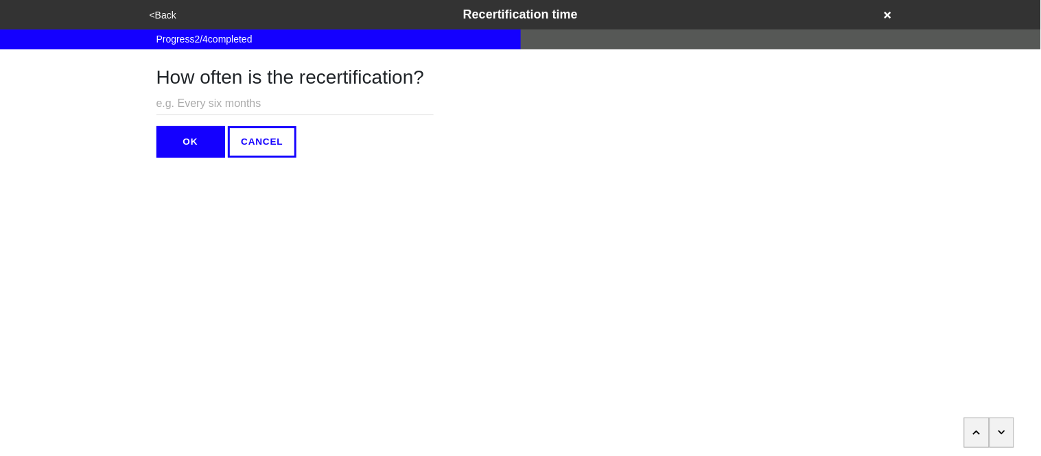
click at [167, 10] on button "<Back" at bounding box center [162, 16] width 35 height 16
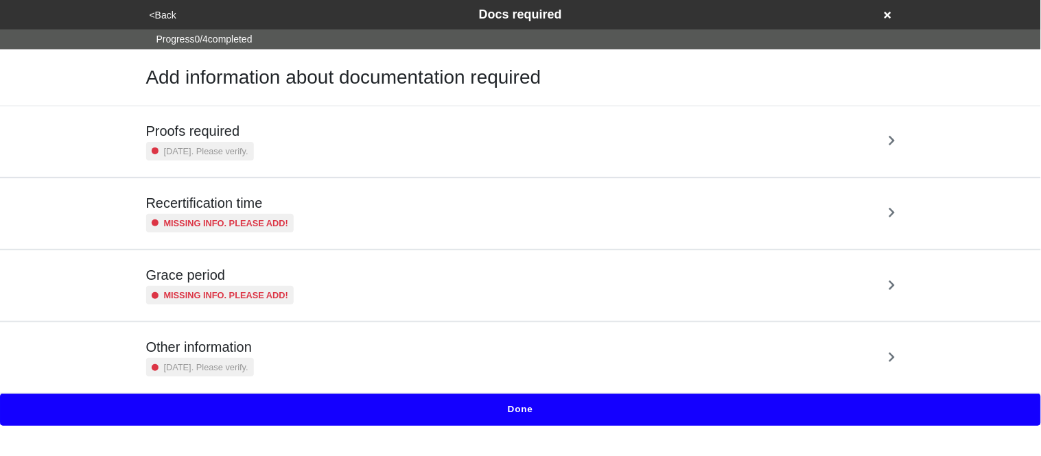
click at [254, 143] on div "2 years ago. Please verify." at bounding box center [200, 151] width 108 height 19
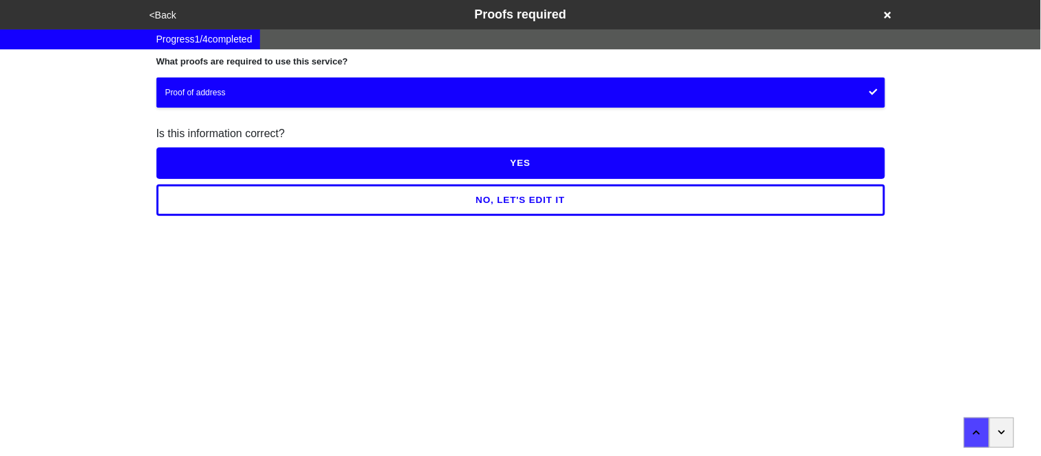
click at [257, 159] on button "YES" at bounding box center [520, 163] width 729 height 32
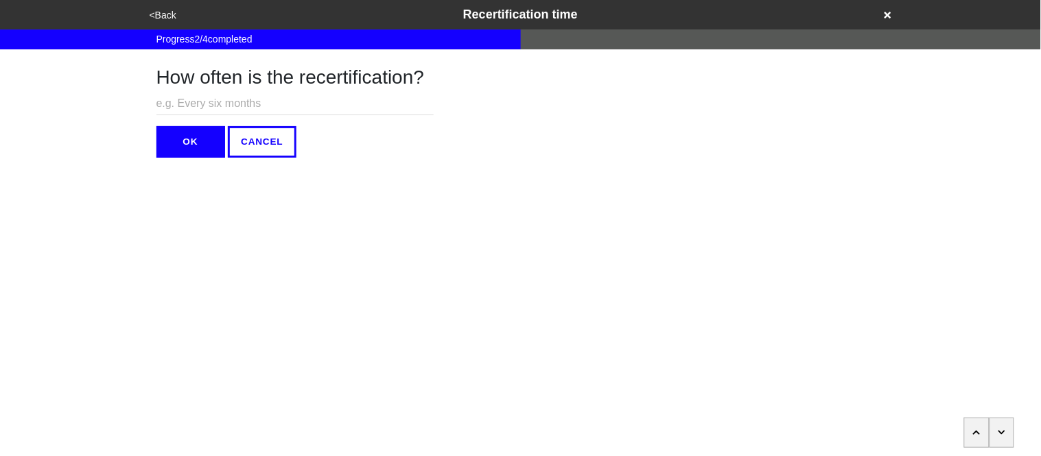
click at [222, 102] on input "text" at bounding box center [294, 104] width 277 height 23
type input "N/A"
click at [204, 145] on button "OK" at bounding box center [190, 142] width 69 height 32
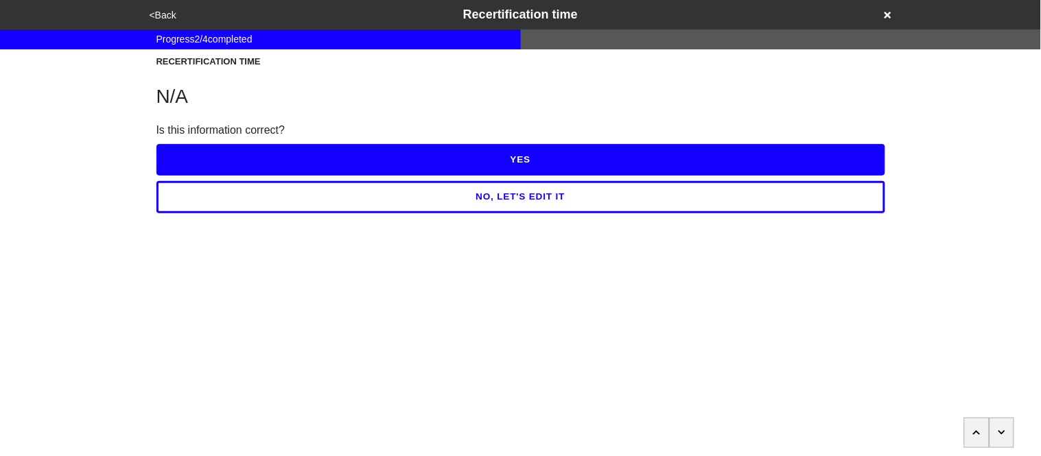
click at [204, 145] on button "YES" at bounding box center [520, 160] width 729 height 32
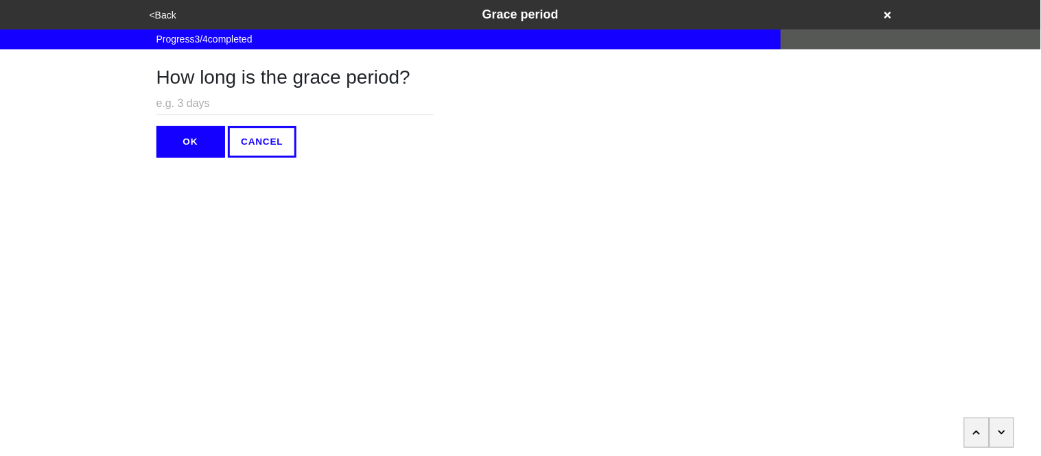
click at [190, 107] on input "text" at bounding box center [294, 104] width 277 height 23
type input "N/A"
click at [189, 139] on button "OK" at bounding box center [190, 142] width 69 height 32
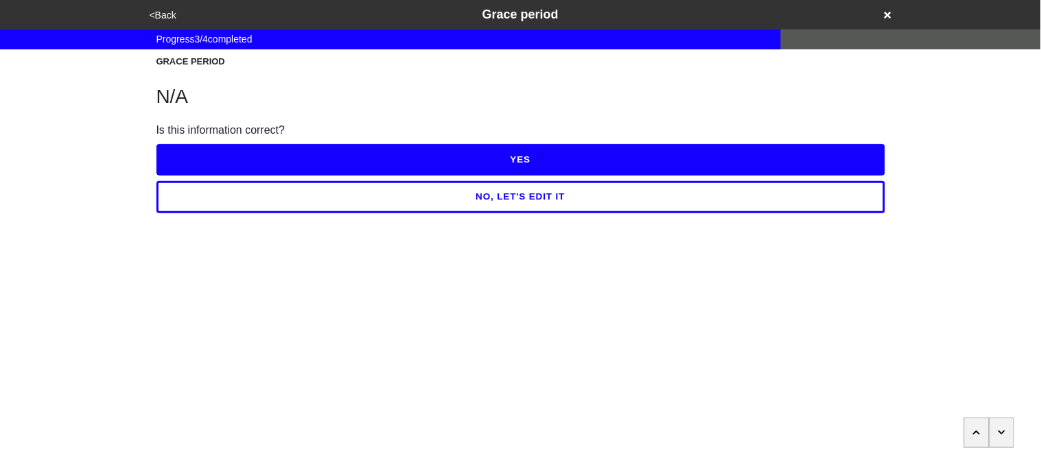
click at [189, 139] on div "YES" at bounding box center [520, 157] width 729 height 37
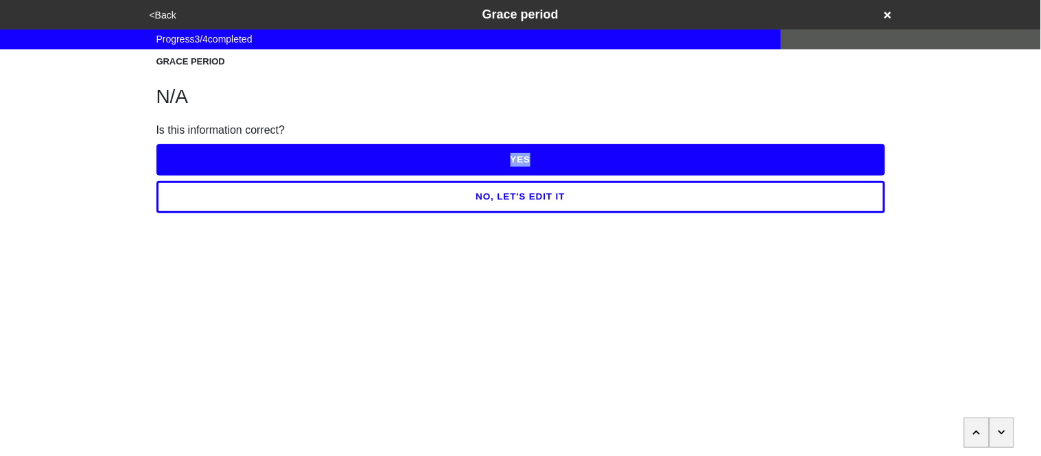
click at [171, 154] on button "YES" at bounding box center [520, 160] width 729 height 32
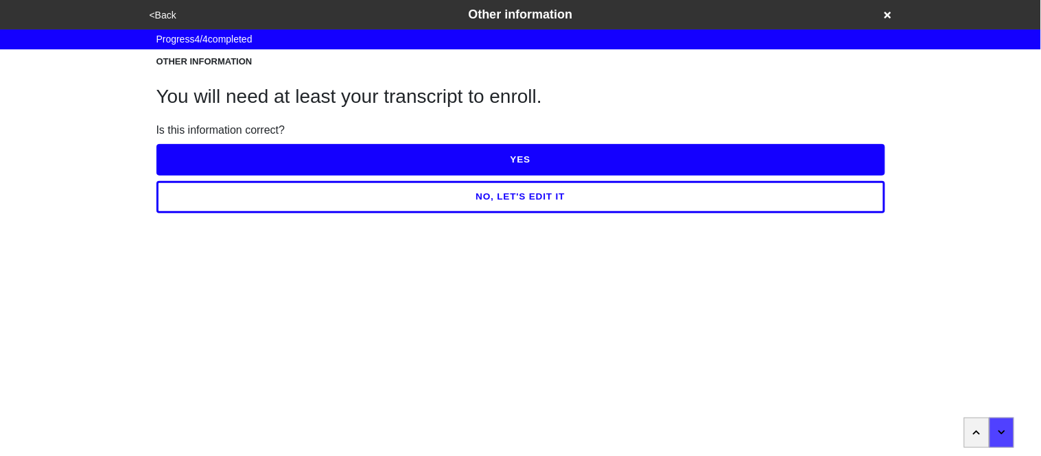
click at [179, 150] on button "YES" at bounding box center [520, 160] width 729 height 32
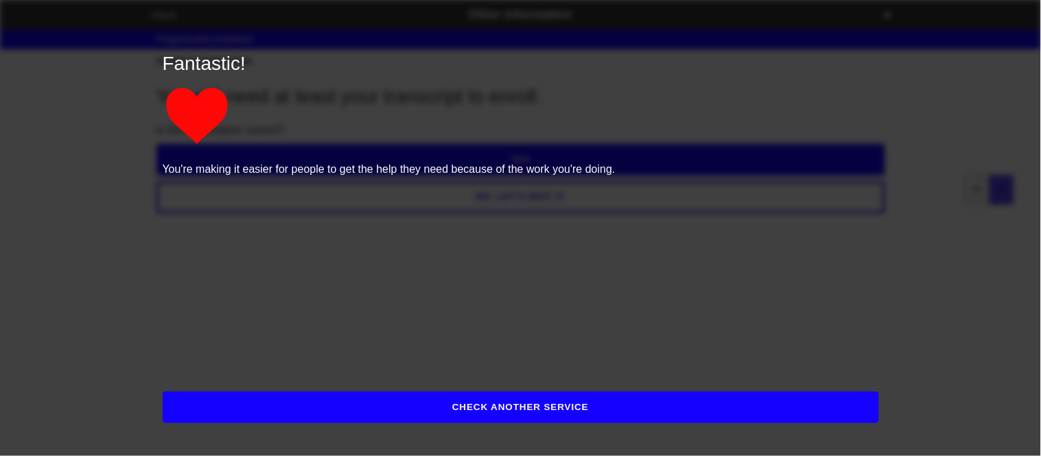
click at [213, 397] on button "CHECK ANOTHER SERVICE" at bounding box center [521, 408] width 716 height 32
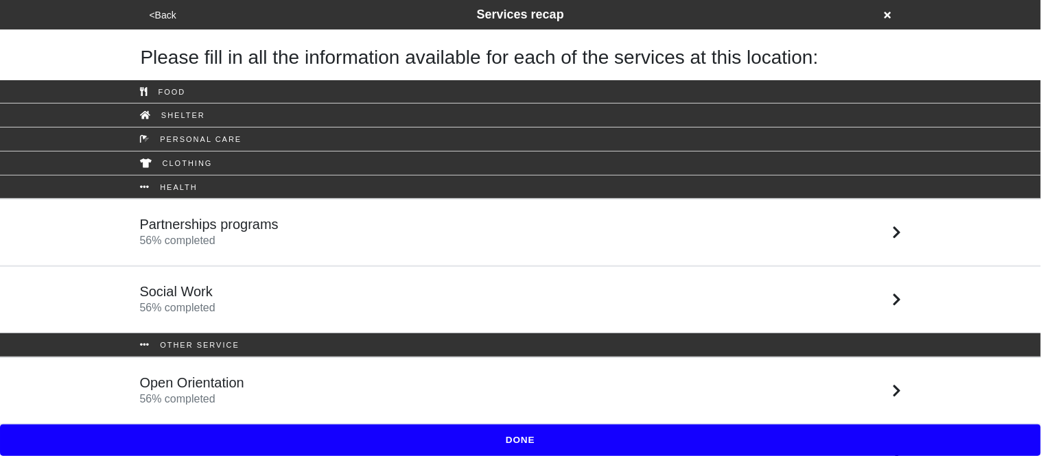
scroll to position [36, 0]
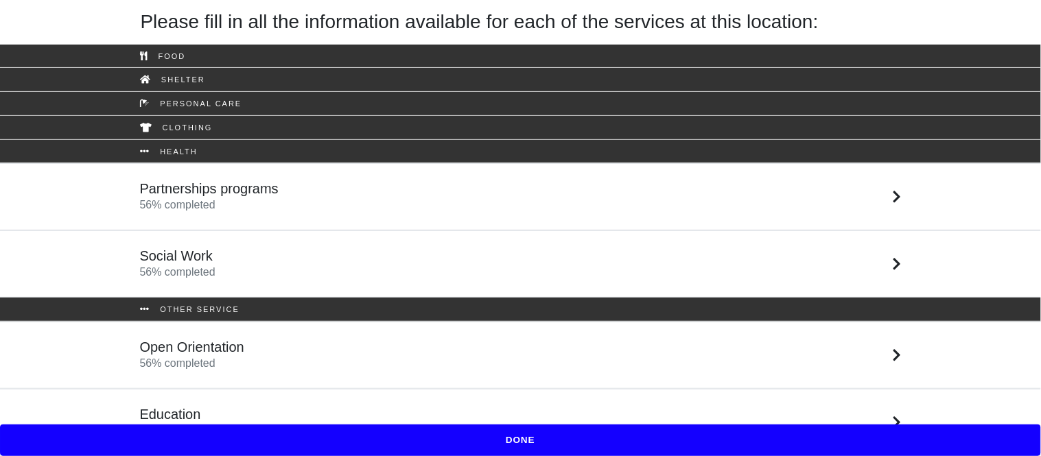
click at [272, 405] on link "Education 56 % completed" at bounding box center [520, 422] width 1041 height 67
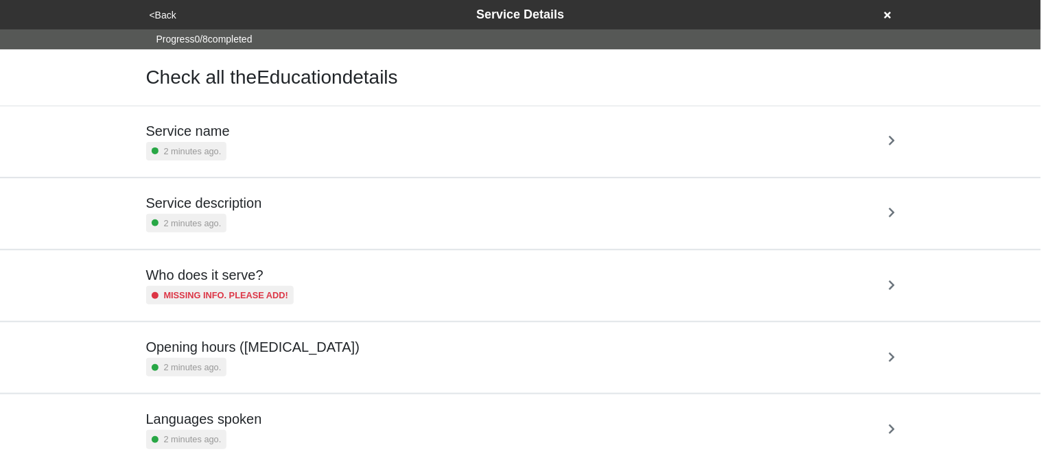
click at [166, 14] on button "<Back" at bounding box center [162, 16] width 35 height 16
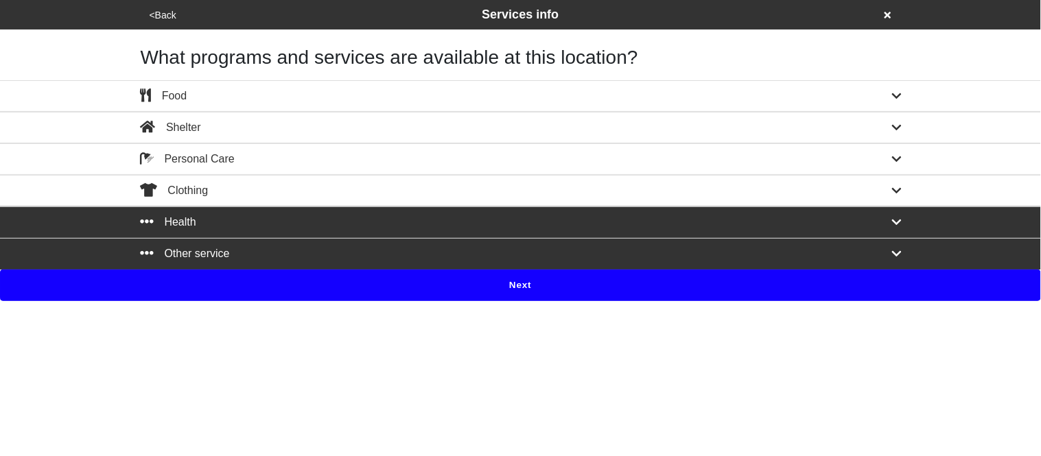
click at [327, 294] on button "Next" at bounding box center [520, 286] width 1041 height 32
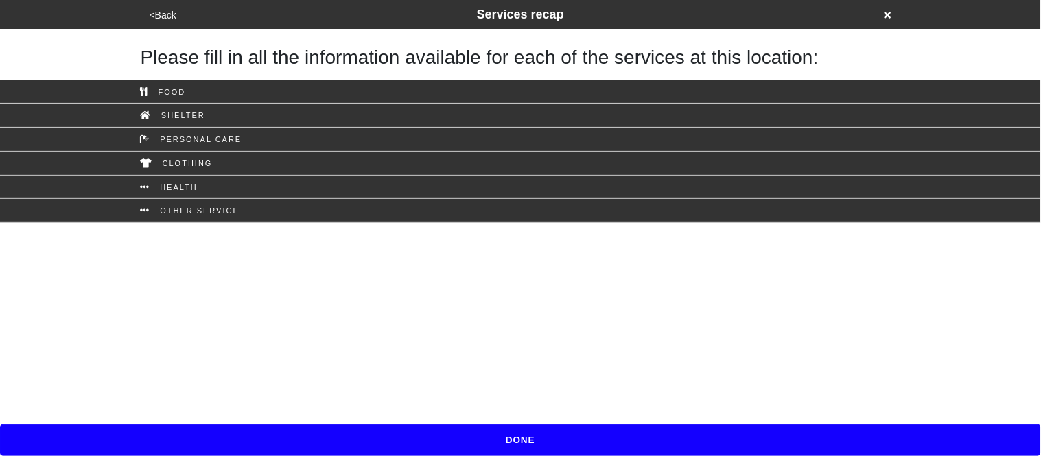
click at [386, 437] on button "DONE" at bounding box center [520, 441] width 1041 height 32
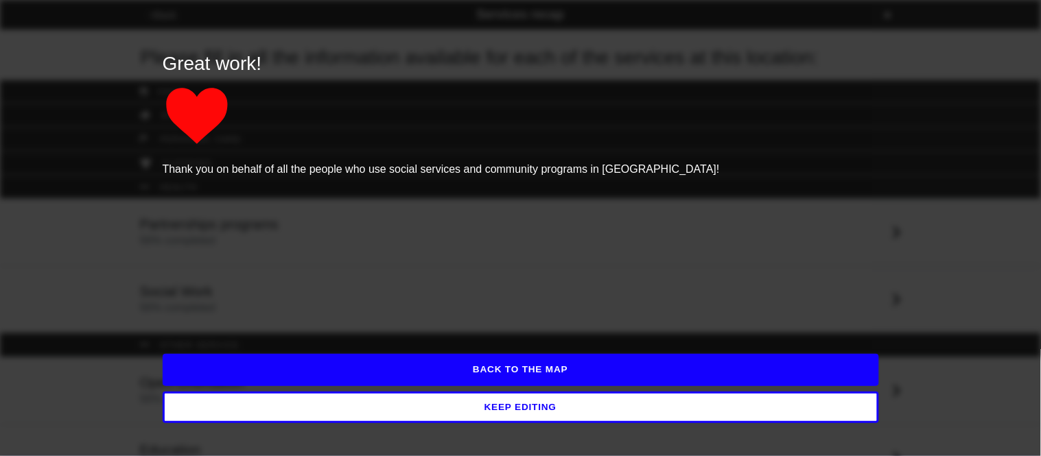
click at [393, 375] on button "BACK TO THE MAP" at bounding box center [521, 370] width 716 height 32
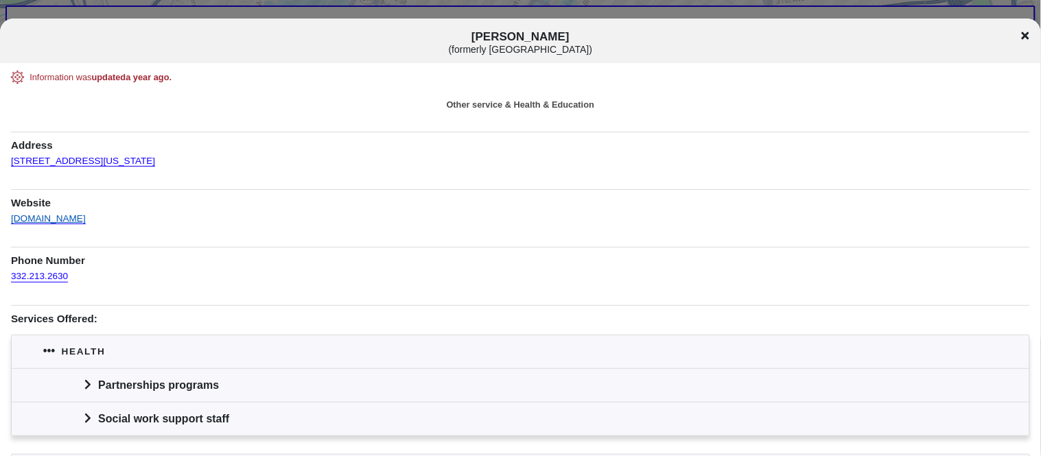
click at [30, 220] on link "[DOMAIN_NAME]" at bounding box center [48, 214] width 75 height 20
drag, startPoint x: 464, startPoint y: 37, endPoint x: 627, endPoint y: 38, distance: 162.6
click at [627, 38] on h1 "[PERSON_NAME] ( formerly [GEOGRAPHIC_DATA] )" at bounding box center [520, 42] width 864 height 25
copy span "[PERSON_NAME]"
click at [40, 224] on link "[DOMAIN_NAME]" at bounding box center [48, 214] width 75 height 20
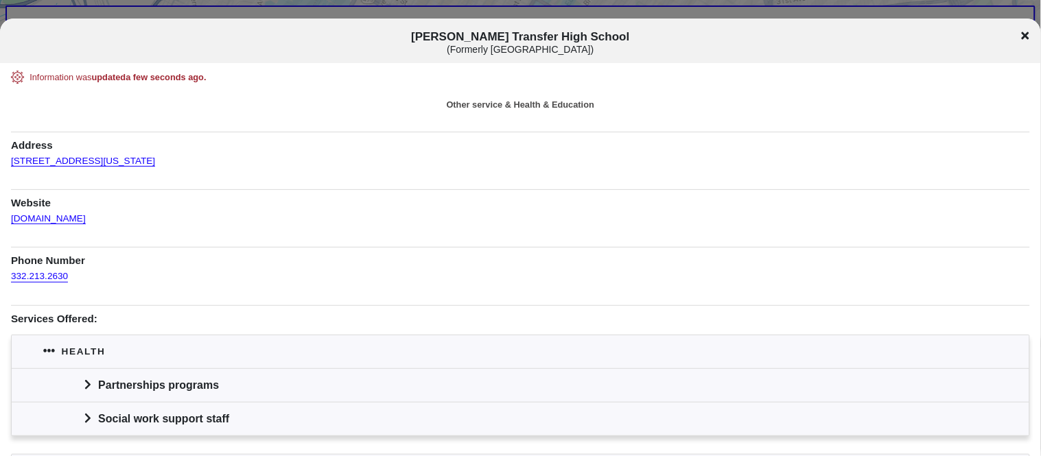
click at [151, 161] on div "Information was updated a few seconds ago . Other service & Health & Education …" at bounding box center [520, 313] width 1019 height 485
copy link "[STREET_ADDRESS][US_STATE]"
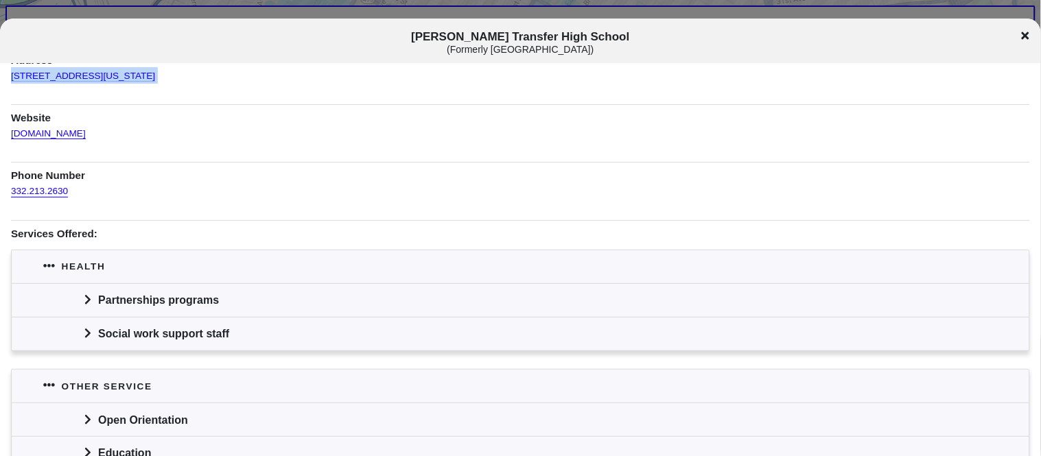
scroll to position [89, 0]
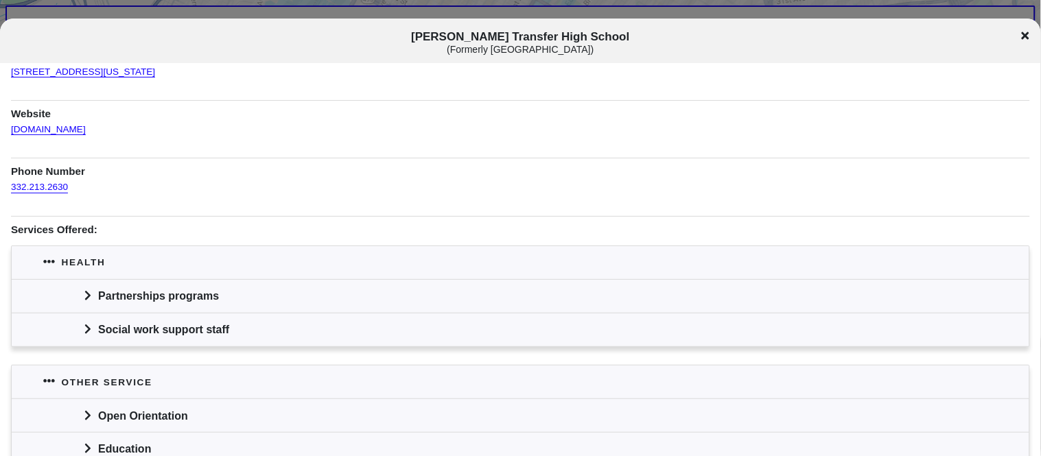
click at [174, 290] on div "Partnerships programs" at bounding box center [520, 296] width 1017 height 34
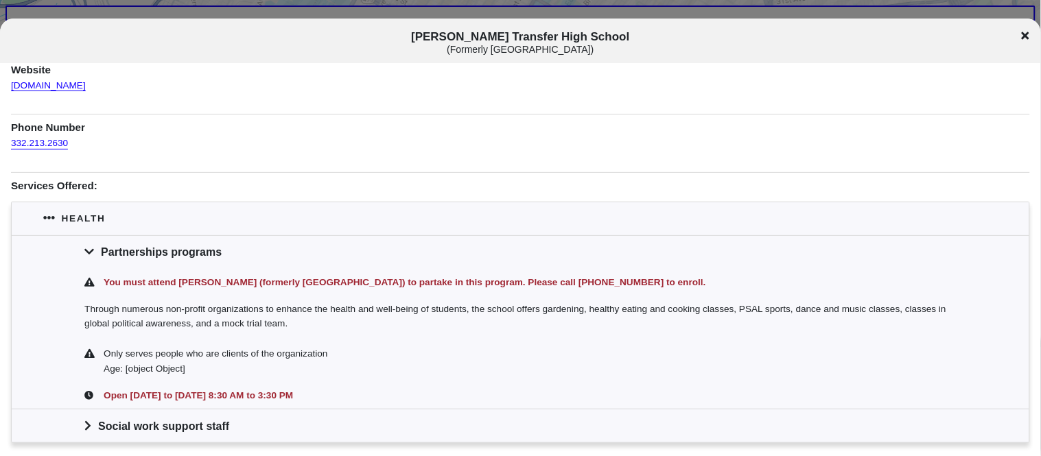
scroll to position [134, 0]
